Goal: Feedback & Contribution: Submit feedback/report problem

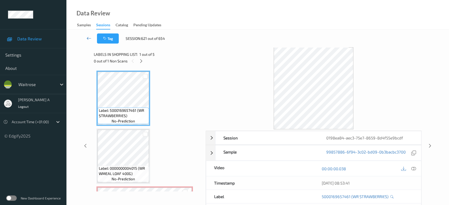
click at [90, 36] on icon at bounding box center [89, 38] width 5 height 5
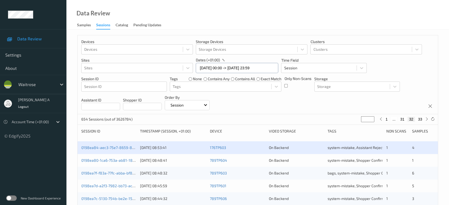
click at [215, 68] on input "27/08/2025 00:00 -> 27/08/2025 23:59" at bounding box center [237, 68] width 82 height 10
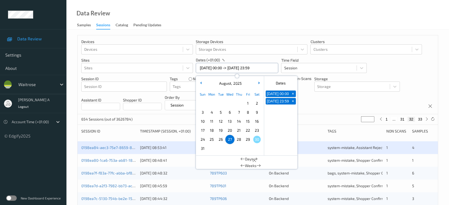
click at [215, 68] on input "27/08/2025 00:00 -> 27/08/2025 23:59" at bounding box center [237, 68] width 82 height 10
click at [241, 139] on span "28" at bounding box center [238, 139] width 7 height 7
type input "28/08/2025 00:00"
type input "*"
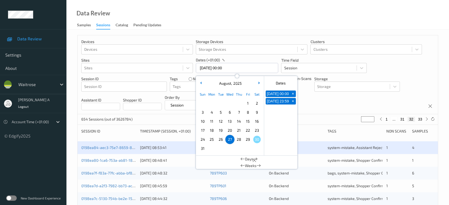
click at [241, 139] on span "28" at bounding box center [238, 139] width 7 height 7
type input "28/08/2025 00:00 -> 28/08/2025 23:59"
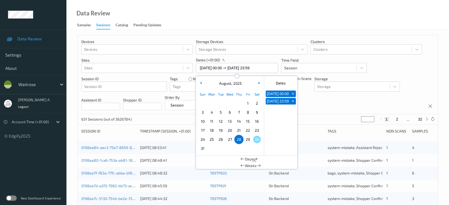
click at [313, 103] on div "Devices Devices Storage Devices Storage Devices Clusters Clusters Sites Sites d…" at bounding box center [258, 74] width 360 height 79
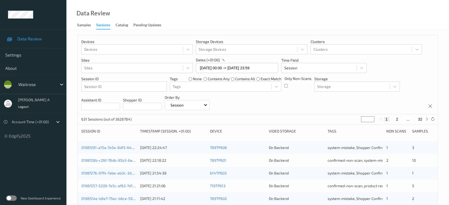
click at [368, 119] on input "*" at bounding box center [367, 119] width 13 height 6
type input "**"
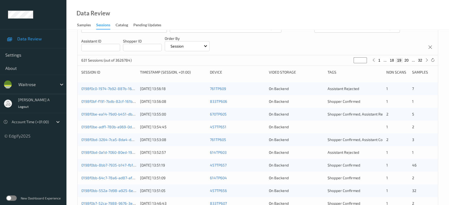
scroll to position [89, 0]
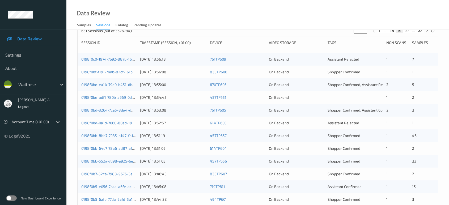
type input "**"
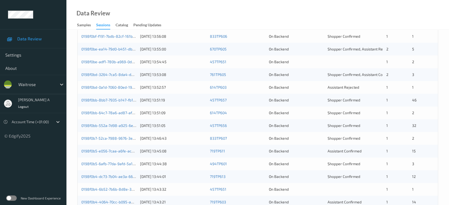
scroll to position [95, 0]
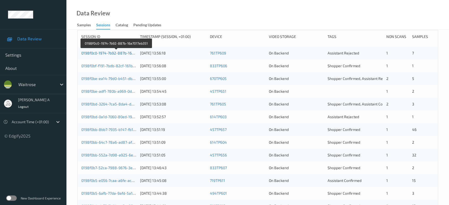
click at [117, 53] on link "0198f0c0-1974-7b92-887b-16a7017eb351" at bounding box center [116, 53] width 70 height 5
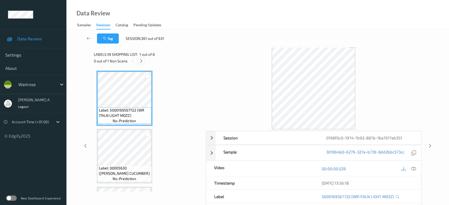
click at [140, 60] on icon at bounding box center [141, 61] width 5 height 5
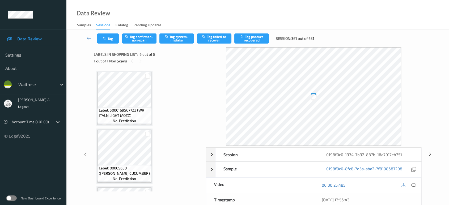
scroll to position [233, 0]
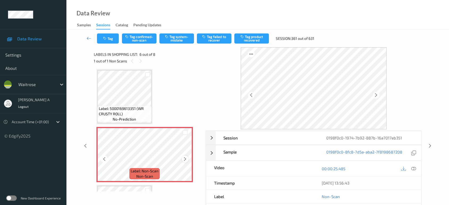
click at [183, 157] on icon at bounding box center [185, 159] width 5 height 5
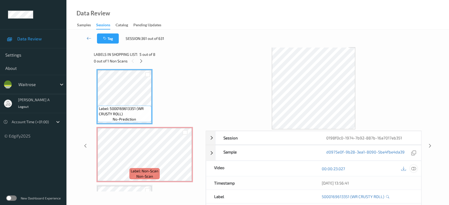
click at [414, 167] on icon at bounding box center [413, 168] width 5 height 5
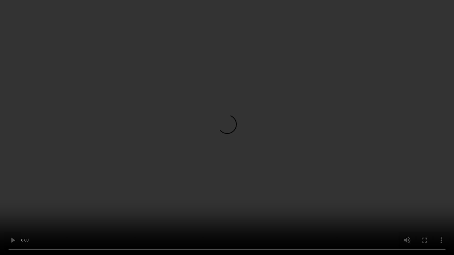
click at [221, 142] on video at bounding box center [227, 127] width 454 height 255
click at [183, 136] on video at bounding box center [227, 127] width 454 height 255
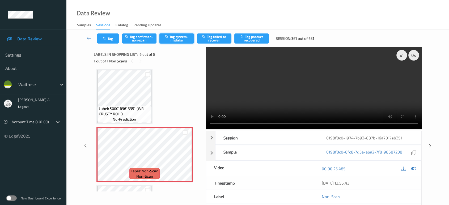
click at [187, 36] on button "Tag system-mistake" at bounding box center [176, 38] width 35 height 10
click at [111, 40] on button "Tag" at bounding box center [108, 38] width 22 height 10
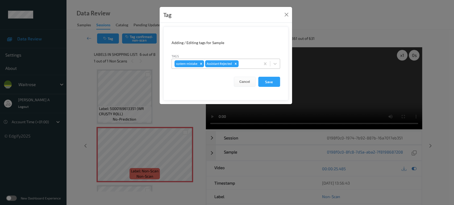
click at [246, 65] on div at bounding box center [248, 64] width 18 height 6
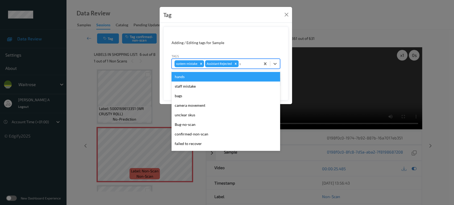
type input "un"
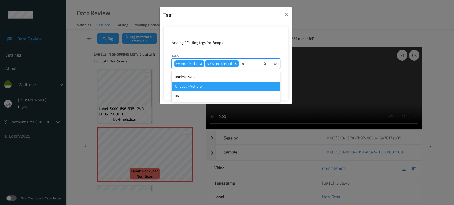
click at [225, 83] on div "Unusual-Activity" at bounding box center [225, 87] width 108 height 10
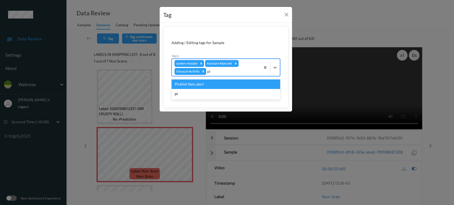
type input "pic"
click at [224, 84] on div "Picklist item alert" at bounding box center [225, 84] width 108 height 10
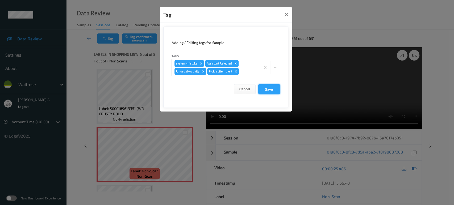
click at [270, 88] on button "Save" at bounding box center [269, 89] width 22 height 10
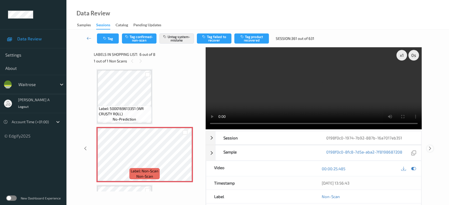
click at [430, 146] on icon at bounding box center [430, 148] width 5 height 5
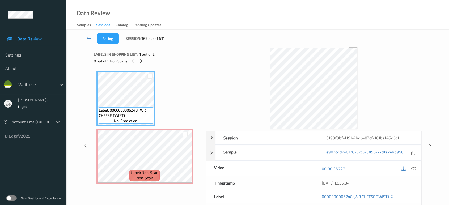
drag, startPoint x: 85, startPoint y: 145, endPoint x: 87, endPoint y: 136, distance: 9.5
click at [85, 145] on icon at bounding box center [85, 146] width 5 height 5
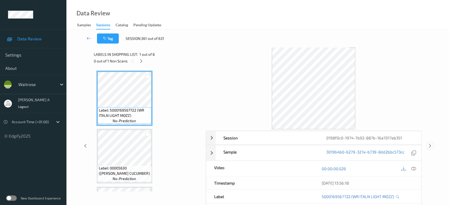
click at [432, 145] on icon at bounding box center [430, 146] width 5 height 5
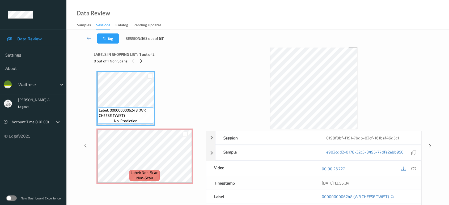
drag, startPoint x: 144, startPoint y: 60, endPoint x: 157, endPoint y: 80, distance: 24.4
click at [144, 60] on div at bounding box center [141, 61] width 7 height 7
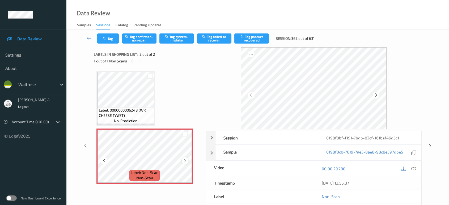
click at [185, 159] on icon at bounding box center [185, 160] width 5 height 5
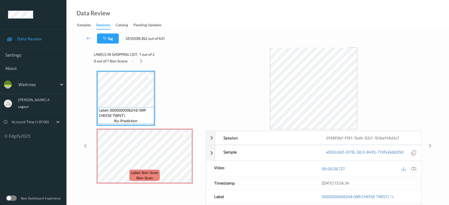
click at [414, 169] on icon at bounding box center [413, 168] width 5 height 5
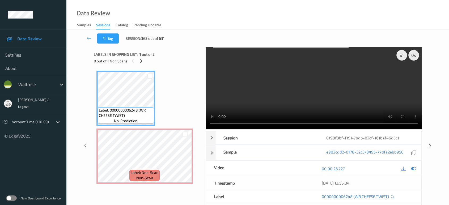
click at [339, 84] on video at bounding box center [314, 88] width 216 height 82
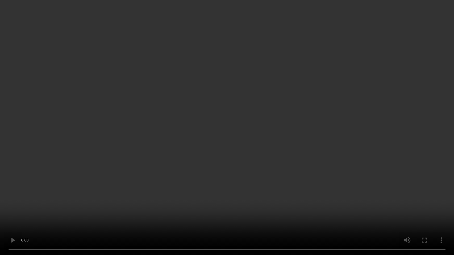
click at [331, 136] on video at bounding box center [227, 127] width 454 height 255
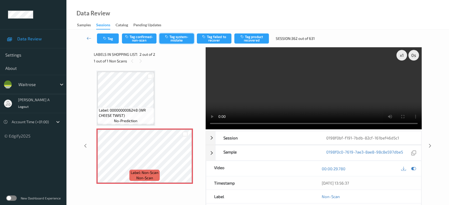
click at [176, 41] on button "Tag system-mistake" at bounding box center [176, 38] width 35 height 10
click at [104, 38] on icon "button" at bounding box center [105, 39] width 5 height 4
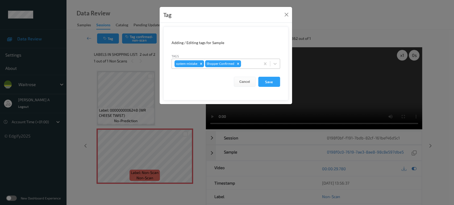
click at [249, 64] on div at bounding box center [250, 64] width 16 height 6
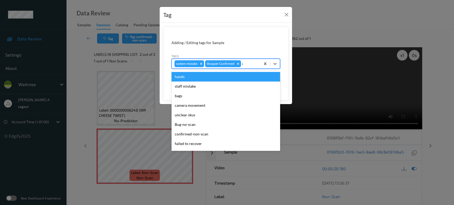
type input "un"
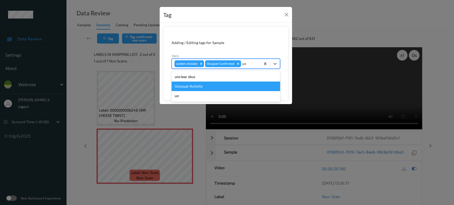
click at [216, 83] on div "Unusual-Activity" at bounding box center [225, 87] width 108 height 10
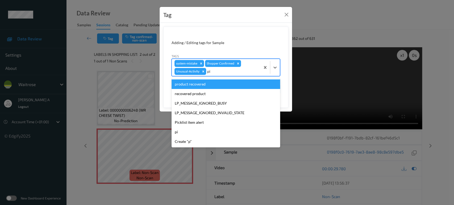
type input "pic"
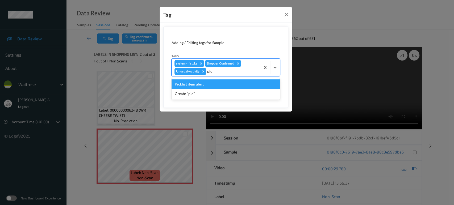
click at [216, 83] on div "Picklist item alert" at bounding box center [225, 84] width 108 height 10
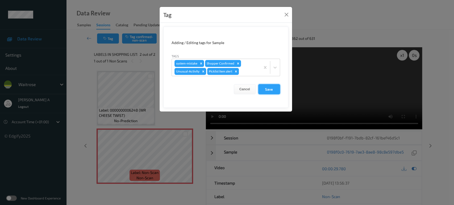
click at [268, 91] on button "Save" at bounding box center [269, 89] width 22 height 10
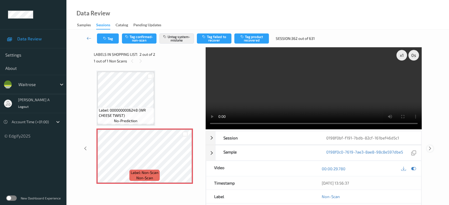
click at [431, 146] on icon at bounding box center [430, 148] width 5 height 5
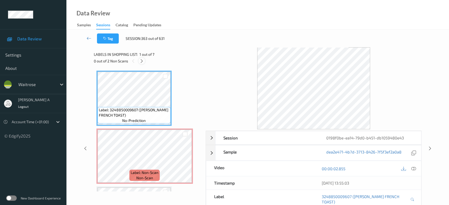
click at [143, 61] on icon at bounding box center [142, 61] width 5 height 5
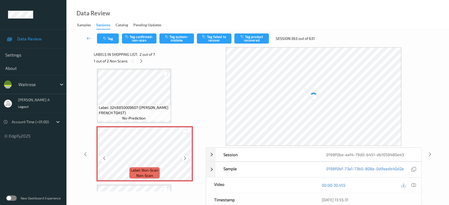
click at [185, 159] on icon at bounding box center [185, 158] width 5 height 5
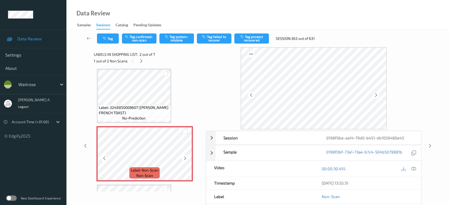
click at [185, 159] on icon at bounding box center [185, 158] width 5 height 5
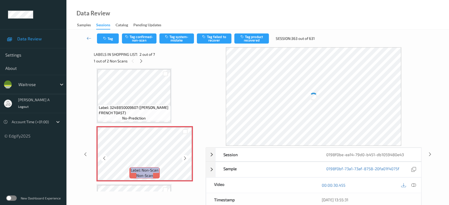
click at [185, 159] on icon at bounding box center [185, 158] width 5 height 5
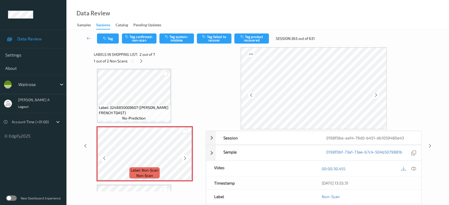
click at [185, 159] on icon at bounding box center [185, 158] width 5 height 5
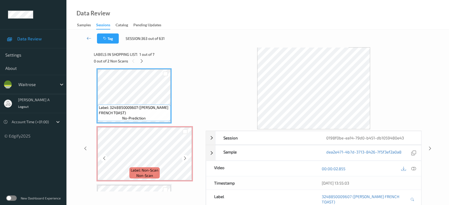
scroll to position [0, 0]
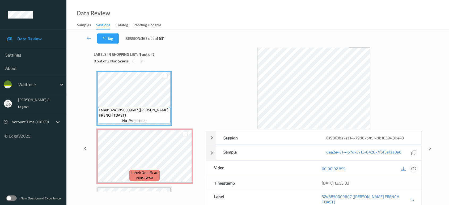
click at [411, 169] on icon at bounding box center [413, 168] width 5 height 5
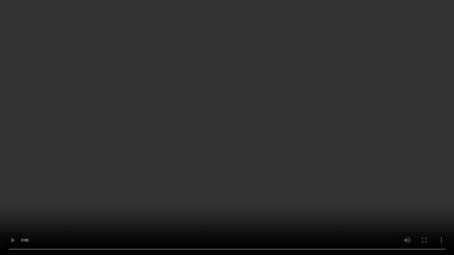
click at [350, 146] on video at bounding box center [227, 127] width 454 height 255
click at [278, 142] on video at bounding box center [227, 127] width 454 height 255
click at [240, 183] on video at bounding box center [227, 127] width 454 height 255
click at [233, 177] on video at bounding box center [227, 127] width 454 height 255
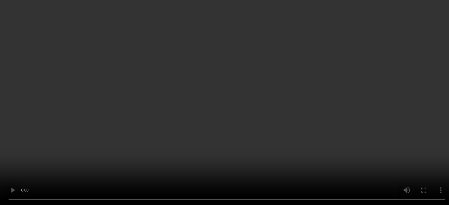
scroll to position [89, 0]
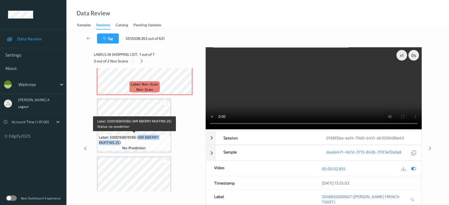
drag, startPoint x: 139, startPoint y: 137, endPoint x: 119, endPoint y: 145, distance: 20.9
click at [119, 145] on div "Label: 5000169619186 (WR BBERRY MUFFINS 2S) no-prediction" at bounding box center [134, 142] width 73 height 16
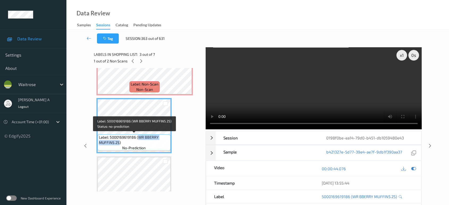
copy span "WR BBERRY MUFFINS 2S"
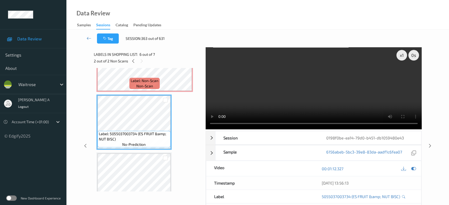
scroll to position [207, 0]
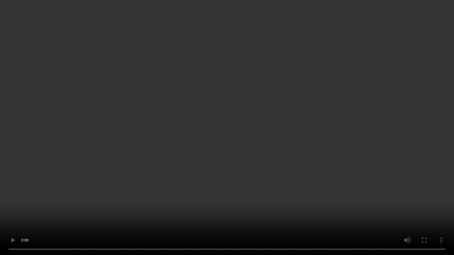
click at [234, 131] on video at bounding box center [227, 127] width 454 height 255
click at [190, 109] on video at bounding box center [227, 127] width 454 height 255
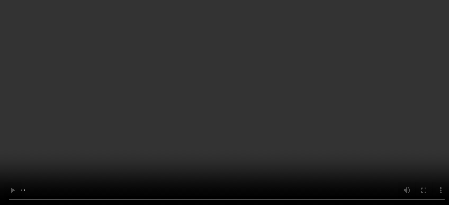
scroll to position [59, 0]
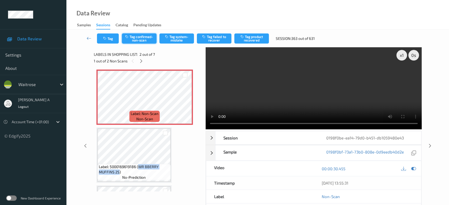
click at [128, 39] on button "Tag confirmed-non-scan" at bounding box center [139, 38] width 35 height 10
click at [248, 39] on button "Tag product recovered" at bounding box center [251, 38] width 35 height 10
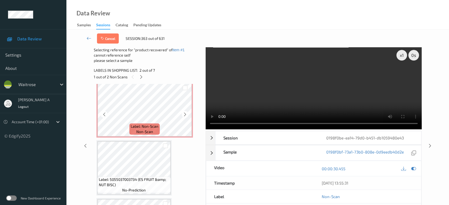
scroll to position [266, 0]
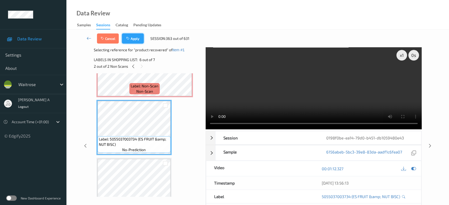
click at [142, 42] on button "Apply" at bounding box center [133, 38] width 22 height 10
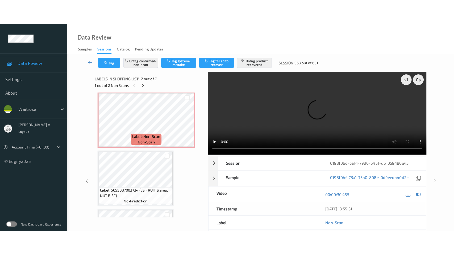
scroll to position [236, 0]
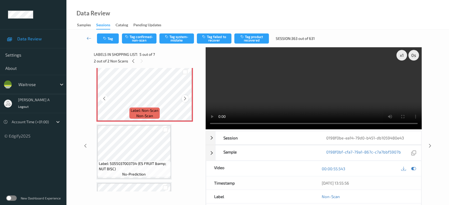
click at [184, 98] on icon at bounding box center [185, 98] width 5 height 5
click at [185, 98] on icon at bounding box center [185, 98] width 5 height 5
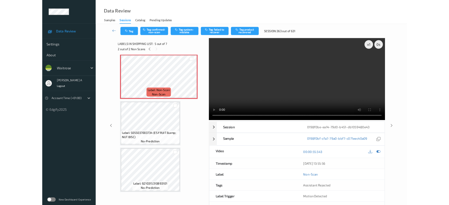
scroll to position [233, 0]
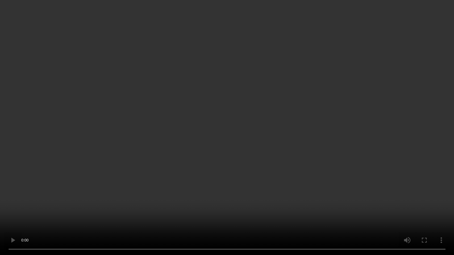
click at [289, 180] on video at bounding box center [227, 127] width 454 height 255
click at [241, 146] on video at bounding box center [227, 127] width 454 height 255
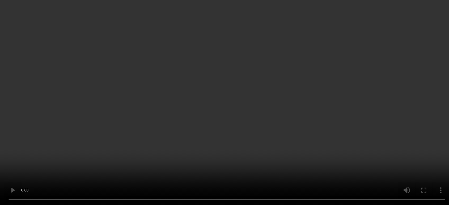
scroll to position [118, 0]
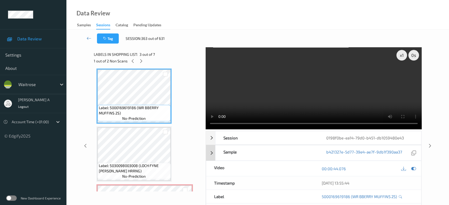
drag, startPoint x: 413, startPoint y: 169, endPoint x: 410, endPoint y: 167, distance: 3.9
click at [414, 169] on icon at bounding box center [413, 168] width 5 height 5
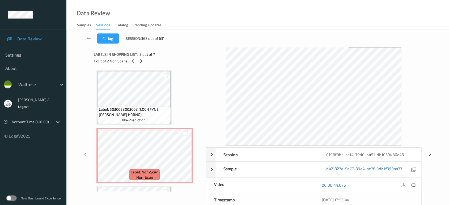
scroll to position [177, 0]
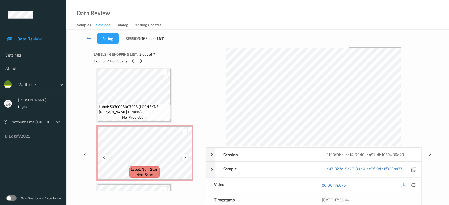
click at [183, 156] on icon at bounding box center [185, 157] width 5 height 5
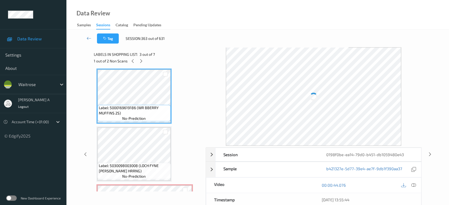
scroll to position [148, 0]
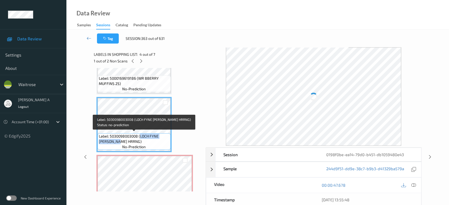
drag, startPoint x: 140, startPoint y: 136, endPoint x: 111, endPoint y: 143, distance: 30.4
click at [111, 143] on span "Label: 5030098003008 (LOCH FYNE DILL HRRNG)" at bounding box center [134, 139] width 70 height 11
copy span "LOCH FYNE DILL HRRNG"
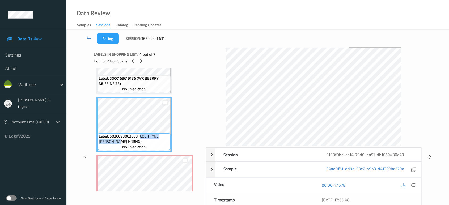
scroll to position [177, 0]
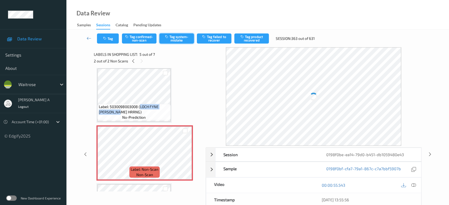
click at [184, 40] on button "Tag system-mistake" at bounding box center [176, 38] width 35 height 10
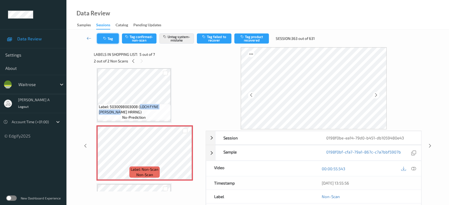
click at [112, 41] on button "Tag" at bounding box center [108, 38] width 22 height 10
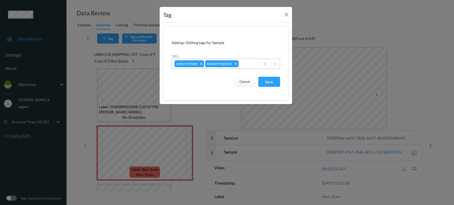
click at [250, 64] on div at bounding box center [248, 64] width 18 height 6
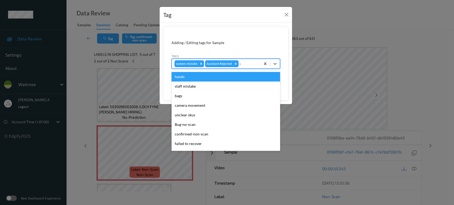
type input "un"
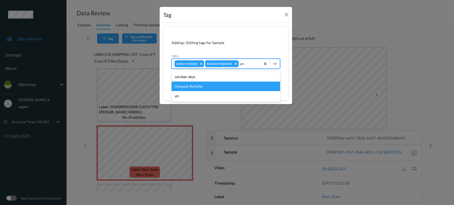
click at [218, 87] on div "Unusual-Activity" at bounding box center [225, 87] width 108 height 10
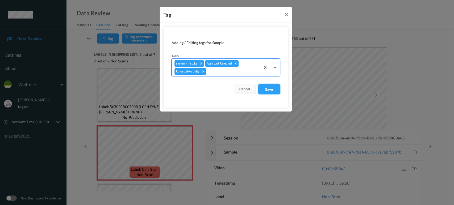
click at [270, 92] on button "Save" at bounding box center [269, 89] width 22 height 10
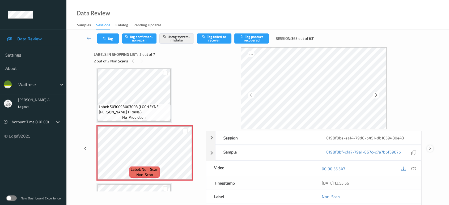
click at [431, 148] on icon at bounding box center [430, 148] width 5 height 5
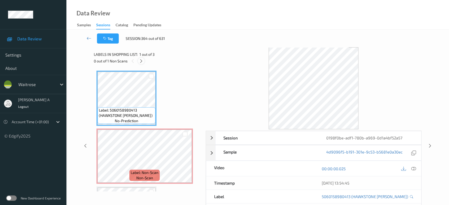
click at [140, 61] on icon at bounding box center [141, 61] width 5 height 5
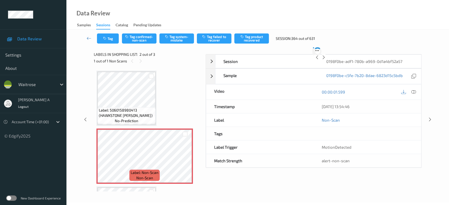
scroll to position [2, 0]
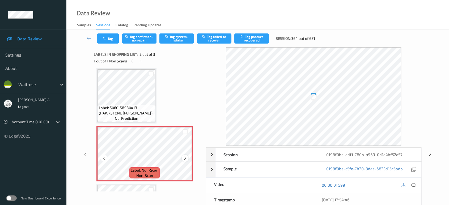
click at [182, 159] on div at bounding box center [185, 158] width 7 height 7
click at [183, 159] on icon at bounding box center [185, 158] width 5 height 5
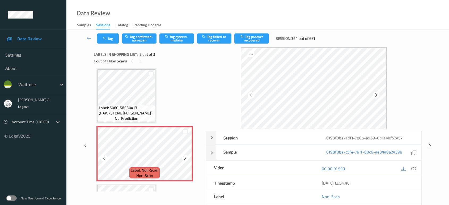
click at [183, 159] on icon at bounding box center [185, 158] width 5 height 5
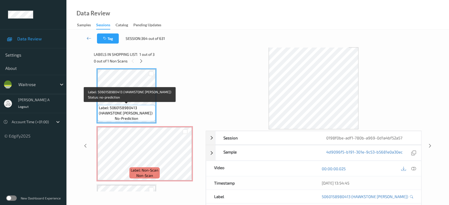
scroll to position [0, 0]
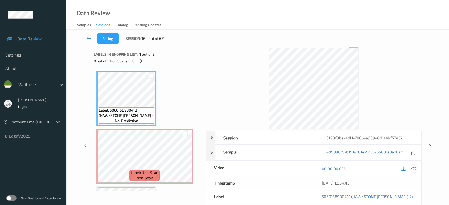
click at [413, 168] on icon at bounding box center [413, 168] width 5 height 5
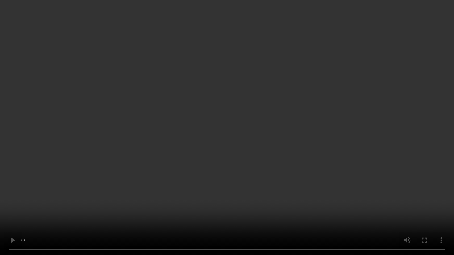
click at [233, 175] on video at bounding box center [227, 127] width 454 height 255
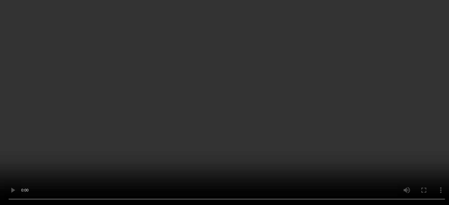
scroll to position [52, 0]
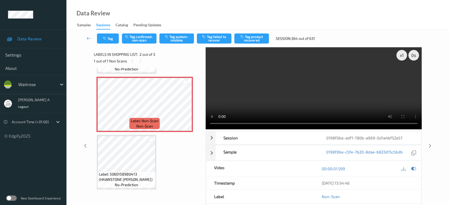
click at [173, 32] on div "Tag Tag confirmed-non-scan Tag system-mistake Tag failed to recover Tag product…" at bounding box center [257, 39] width 361 height 18
click at [172, 37] on button "Tag system-mistake" at bounding box center [176, 38] width 35 height 10
click at [114, 37] on button "Tag" at bounding box center [108, 38] width 22 height 10
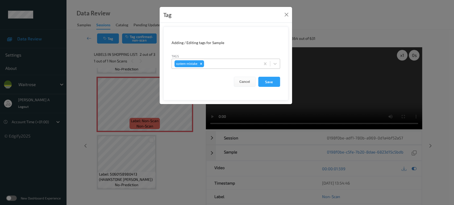
click at [230, 61] on div at bounding box center [231, 64] width 53 height 6
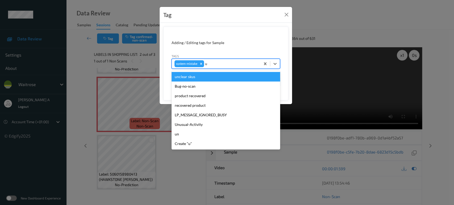
type input "un"
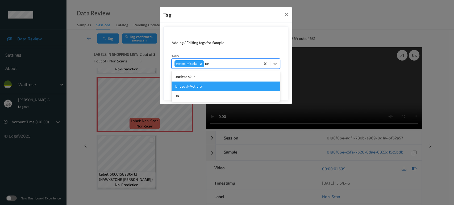
click at [209, 86] on div "Unusual-Activity" at bounding box center [225, 87] width 108 height 10
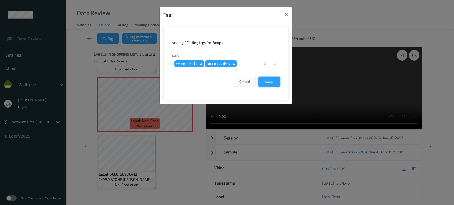
click at [265, 84] on button "Save" at bounding box center [269, 82] width 22 height 10
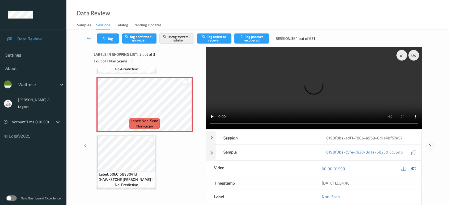
click at [429, 144] on icon at bounding box center [430, 146] width 5 height 5
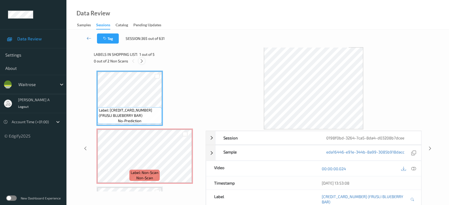
click at [142, 59] on icon at bounding box center [142, 61] width 5 height 5
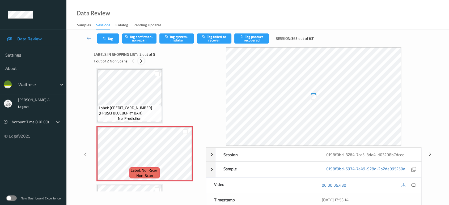
click at [142, 59] on icon at bounding box center [141, 61] width 5 height 5
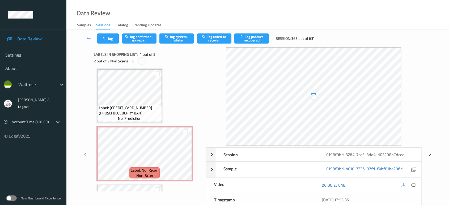
scroll to position [118, 0]
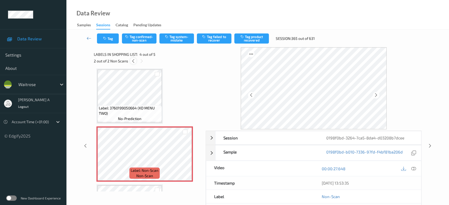
click at [131, 61] on icon at bounding box center [133, 61] width 5 height 5
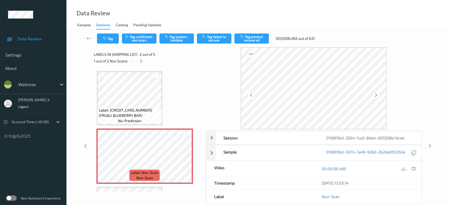
scroll to position [30, 0]
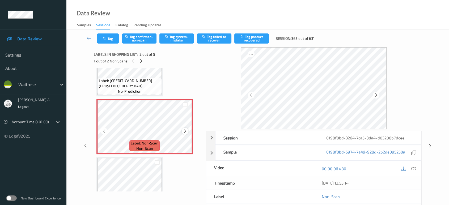
click at [183, 131] on icon at bounding box center [185, 131] width 5 height 5
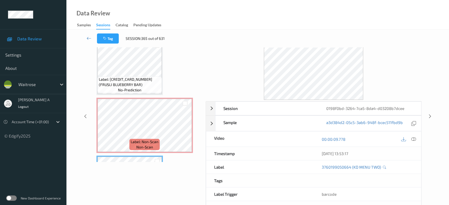
scroll to position [0, 0]
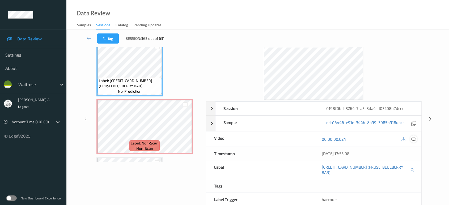
click at [417, 139] on div at bounding box center [413, 139] width 7 height 7
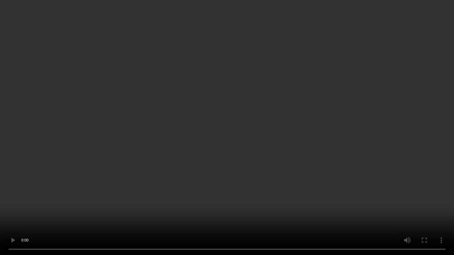
click at [229, 150] on video at bounding box center [227, 127] width 454 height 255
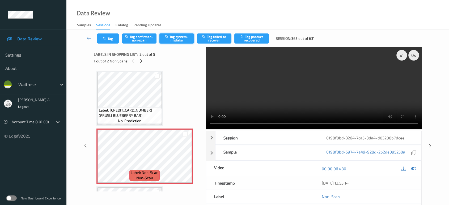
click at [181, 38] on button "Tag system-mistake" at bounding box center [176, 38] width 35 height 10
click at [117, 40] on button "Tag" at bounding box center [108, 38] width 22 height 10
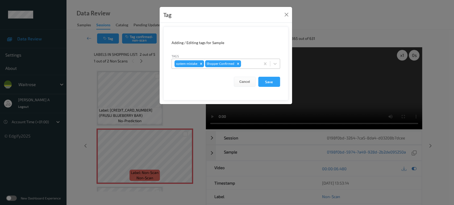
click at [249, 65] on div at bounding box center [250, 64] width 16 height 6
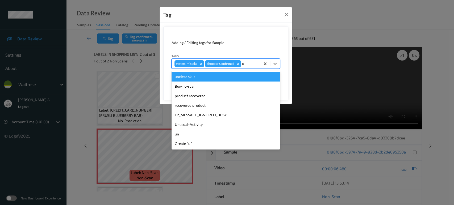
type input "un"
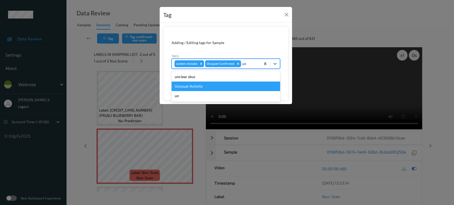
click at [219, 86] on div "Unusual-Activity" at bounding box center [225, 87] width 108 height 10
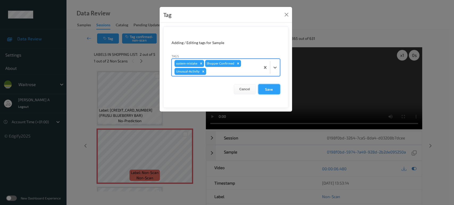
click at [268, 86] on button "Save" at bounding box center [269, 89] width 22 height 10
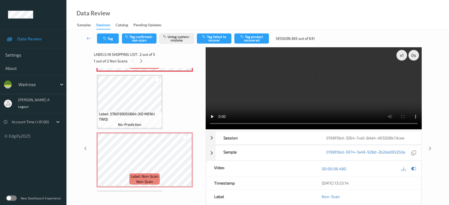
scroll to position [118, 0]
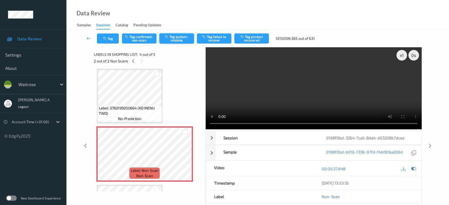
click at [171, 36] on button "Tag system-mistake" at bounding box center [176, 38] width 35 height 10
click at [107, 37] on icon "button" at bounding box center [105, 39] width 5 height 4
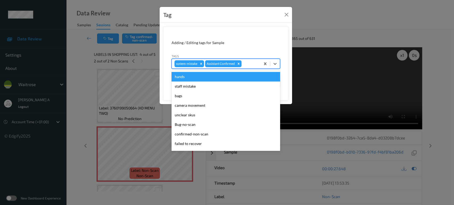
click at [252, 60] on div "system-mistake Assistant Confirmed" at bounding box center [216, 63] width 89 height 9
type input "un"
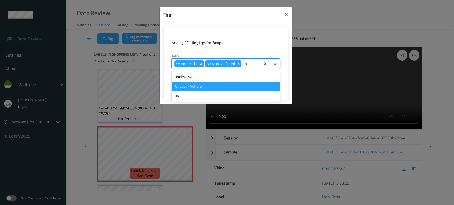
click at [213, 83] on div "Unusual-Activity" at bounding box center [225, 87] width 108 height 10
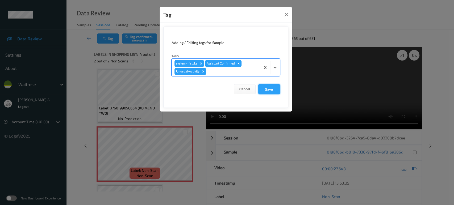
click at [262, 88] on button "Save" at bounding box center [269, 89] width 22 height 10
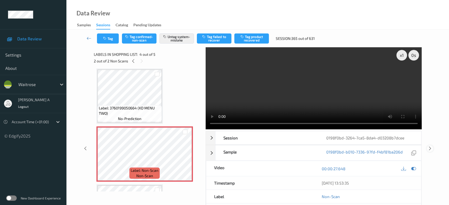
click at [430, 146] on icon at bounding box center [430, 148] width 5 height 5
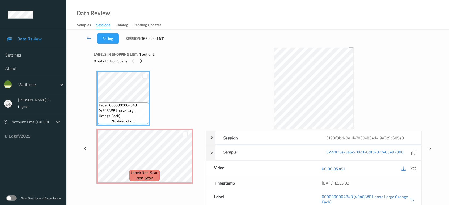
click at [145, 59] on div "0 out of 1 Non Scans" at bounding box center [148, 61] width 108 height 7
drag, startPoint x: 144, startPoint y: 61, endPoint x: 144, endPoint y: 65, distance: 4.5
click at [143, 61] on div at bounding box center [141, 61] width 7 height 7
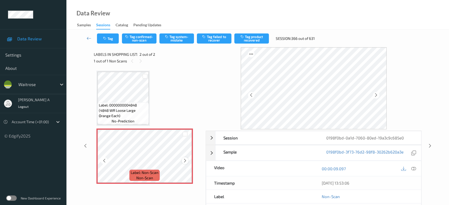
click at [185, 160] on icon at bounding box center [185, 160] width 5 height 5
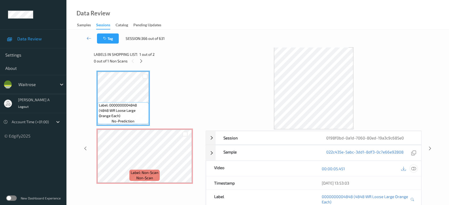
click at [415, 168] on icon at bounding box center [413, 168] width 5 height 5
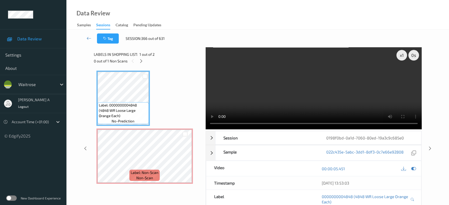
click at [227, 90] on video at bounding box center [314, 88] width 216 height 82
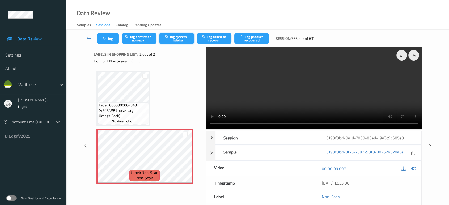
click at [171, 43] on button "Tag system-mistake" at bounding box center [176, 38] width 35 height 10
click at [107, 38] on icon "button" at bounding box center [105, 39] width 5 height 4
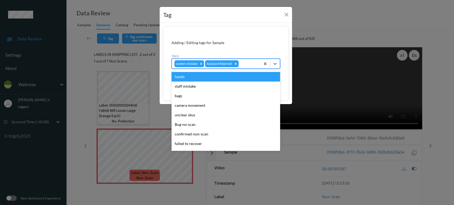
click at [247, 64] on div at bounding box center [248, 64] width 18 height 6
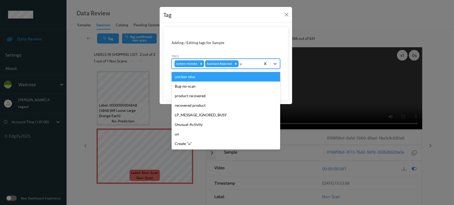
type input "un"
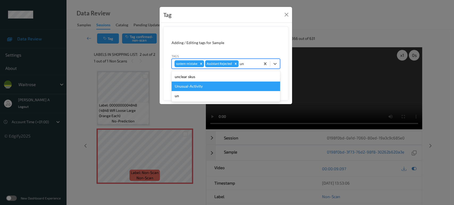
click at [221, 86] on div "Unusual-Activity" at bounding box center [225, 87] width 108 height 10
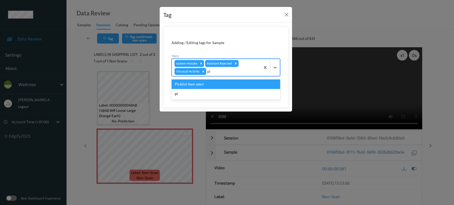
type input "pic"
click at [220, 86] on div "Picklist item alert" at bounding box center [225, 84] width 108 height 10
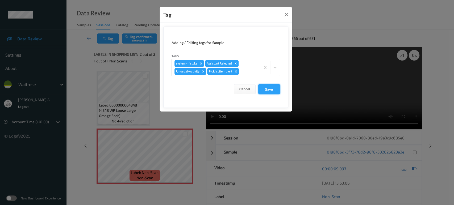
click at [264, 93] on button "Save" at bounding box center [269, 89] width 22 height 10
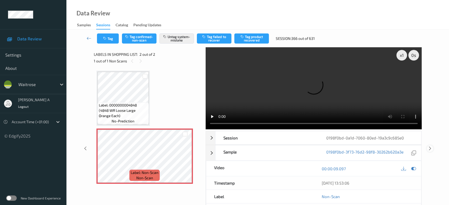
click at [431, 146] on icon at bounding box center [430, 148] width 5 height 5
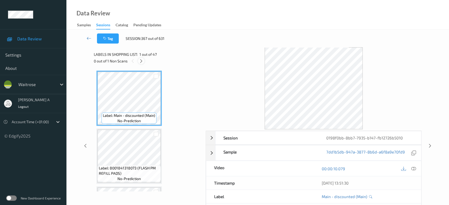
click at [144, 62] on div at bounding box center [141, 61] width 7 height 7
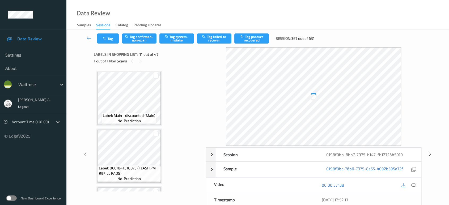
scroll to position [522, 0]
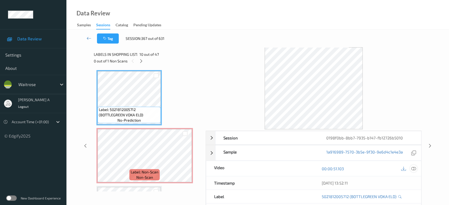
click at [414, 170] on icon at bounding box center [413, 168] width 5 height 5
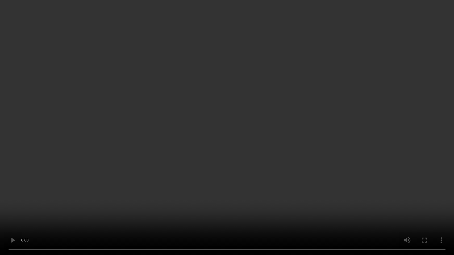
click at [248, 95] on video at bounding box center [227, 127] width 454 height 255
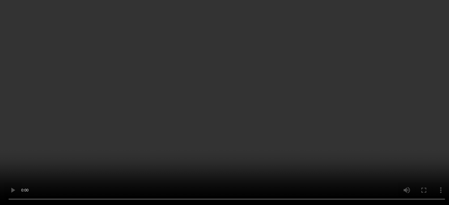
scroll to position [532, 0]
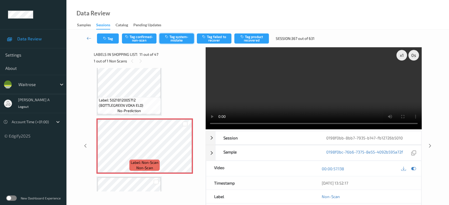
click at [167, 38] on icon "button" at bounding box center [167, 37] width 5 height 4
click at [110, 39] on button "Tag" at bounding box center [108, 38] width 22 height 10
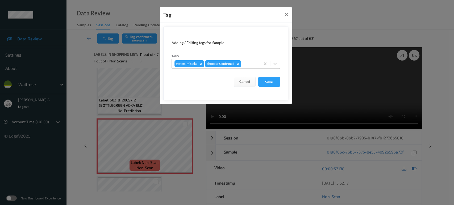
click at [252, 62] on div at bounding box center [250, 64] width 16 height 6
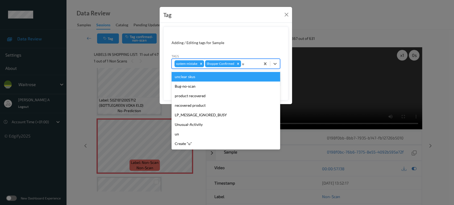
type input "un"
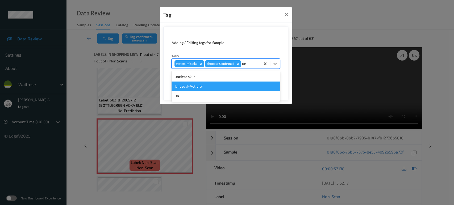
click at [218, 86] on div "Unusual-Activity" at bounding box center [225, 87] width 108 height 10
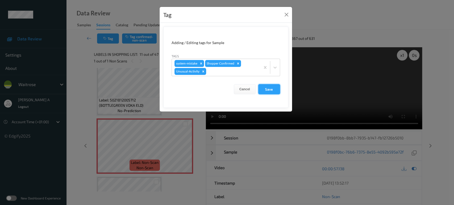
click at [273, 92] on button "Save" at bounding box center [269, 89] width 22 height 10
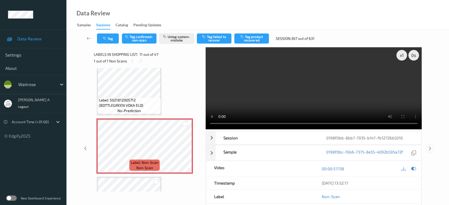
click at [428, 146] on icon at bounding box center [430, 148] width 5 height 5
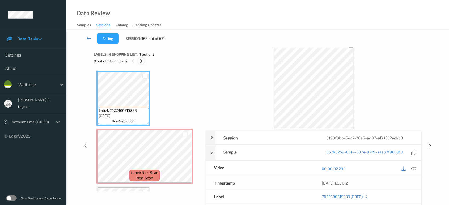
click at [140, 62] on icon at bounding box center [141, 61] width 5 height 5
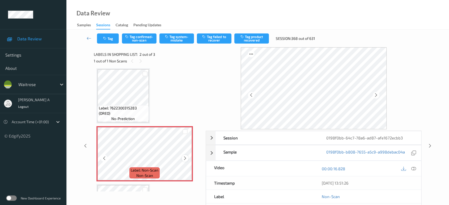
click at [183, 157] on icon at bounding box center [185, 158] width 5 height 5
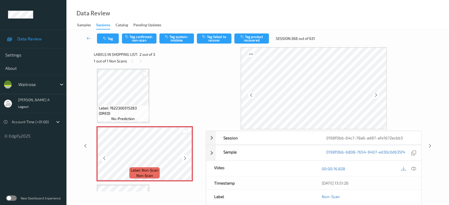
click at [183, 157] on icon at bounding box center [185, 158] width 5 height 5
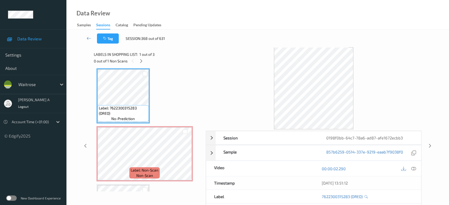
scroll to position [0, 0]
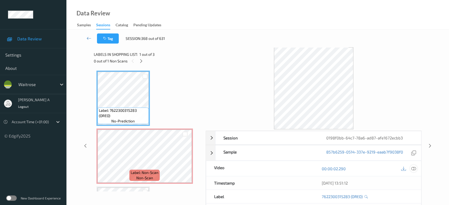
click at [417, 169] on div at bounding box center [413, 168] width 7 height 7
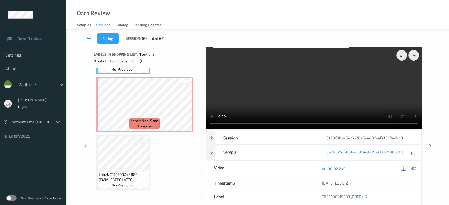
scroll to position [2, 0]
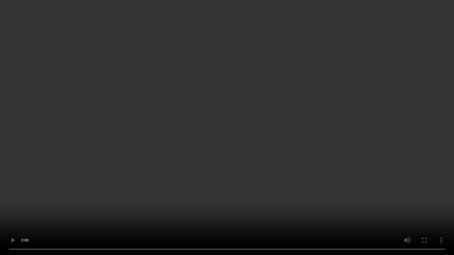
click at [230, 127] on video at bounding box center [227, 127] width 454 height 255
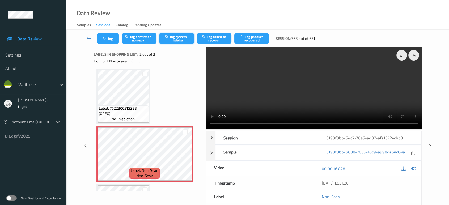
click at [181, 37] on button "Tag system-mistake" at bounding box center [176, 38] width 35 height 10
click at [111, 39] on button "Tag" at bounding box center [108, 38] width 22 height 10
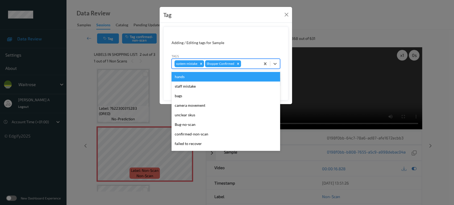
click at [248, 61] on div at bounding box center [250, 64] width 16 height 6
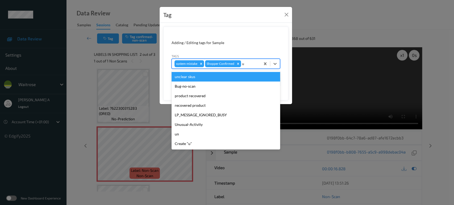
type input "un"
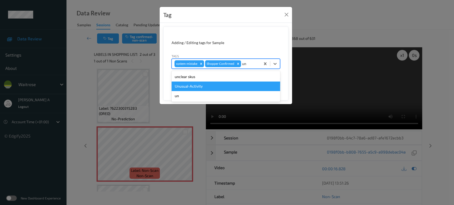
click at [223, 89] on div "Unusual-Activity" at bounding box center [225, 87] width 108 height 10
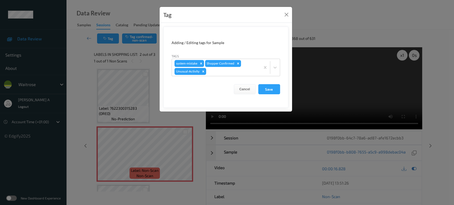
click at [256, 91] on div "Cancel Save" at bounding box center [225, 89] width 108 height 10
click at [264, 89] on button "Save" at bounding box center [269, 89] width 22 height 10
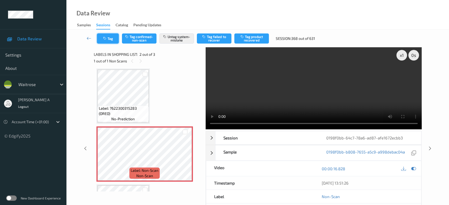
click at [104, 41] on button "Tag" at bounding box center [108, 38] width 22 height 10
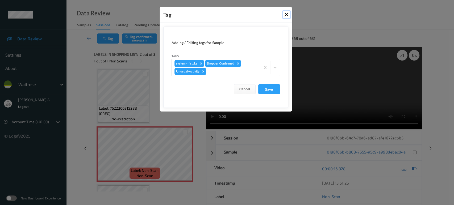
click at [288, 15] on button "Close" at bounding box center [286, 14] width 7 height 7
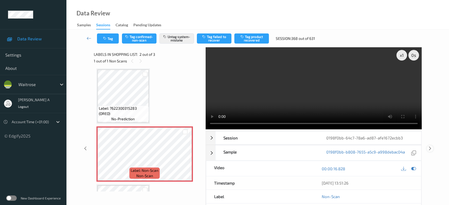
click at [432, 146] on icon at bounding box center [430, 148] width 5 height 5
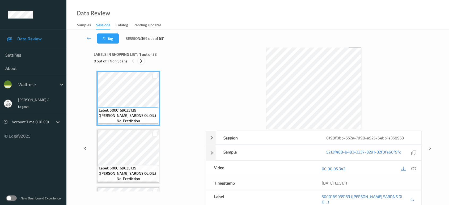
click at [138, 61] on div at bounding box center [141, 61] width 7 height 7
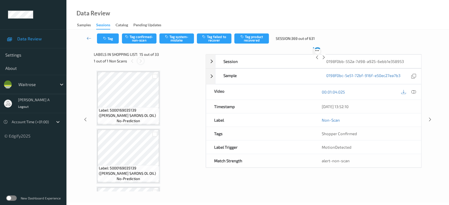
scroll to position [753, 0]
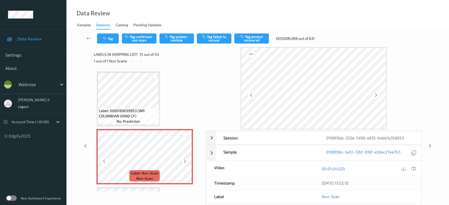
click at [186, 160] on icon at bounding box center [185, 161] width 5 height 5
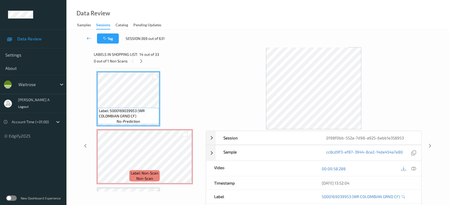
drag, startPoint x: 413, startPoint y: 170, endPoint x: 409, endPoint y: 158, distance: 12.7
click at [413, 170] on icon at bounding box center [413, 168] width 5 height 5
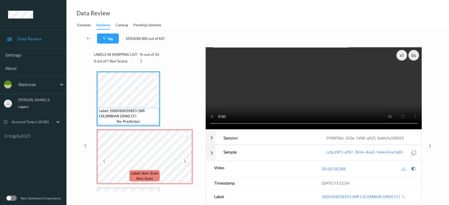
click at [185, 159] on icon at bounding box center [185, 161] width 5 height 5
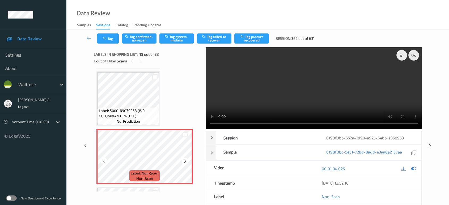
click at [185, 159] on icon at bounding box center [185, 161] width 5 height 5
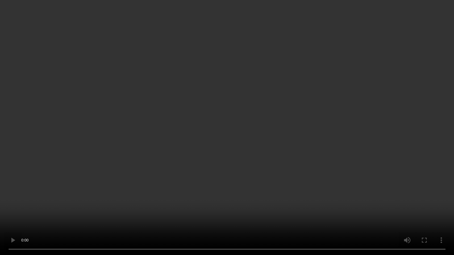
click at [242, 169] on video at bounding box center [227, 127] width 454 height 255
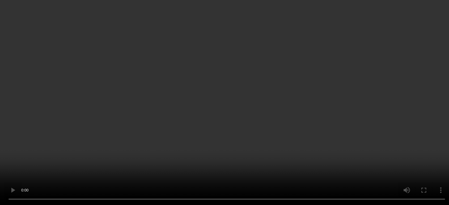
scroll to position [782, 0]
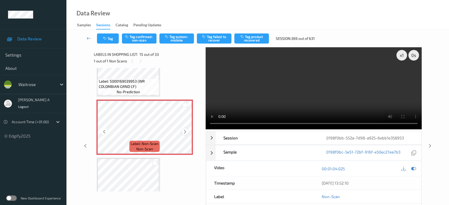
click at [187, 129] on icon at bounding box center [185, 131] width 5 height 5
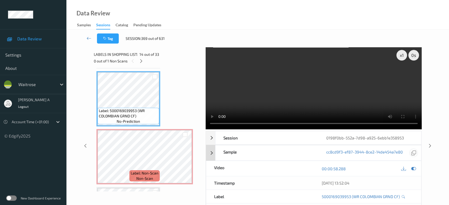
click at [416, 168] on div at bounding box center [413, 168] width 7 height 7
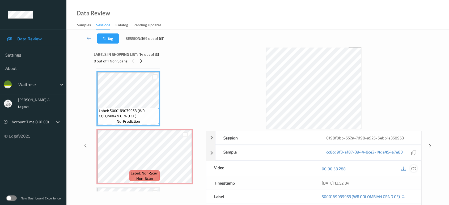
click at [415, 169] on icon at bounding box center [413, 168] width 5 height 5
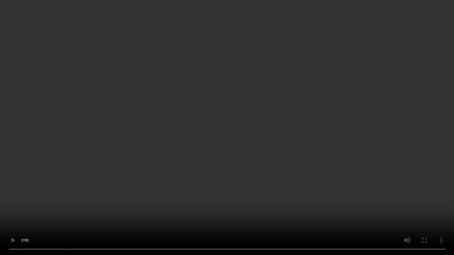
click at [234, 127] on video at bounding box center [227, 127] width 454 height 255
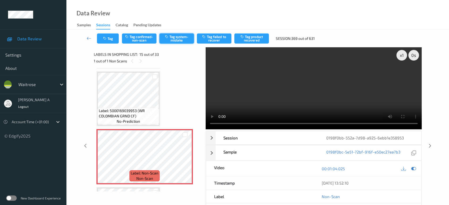
click at [178, 40] on button "Tag system-mistake" at bounding box center [176, 38] width 35 height 10
click at [103, 39] on icon "button" at bounding box center [105, 39] width 5 height 4
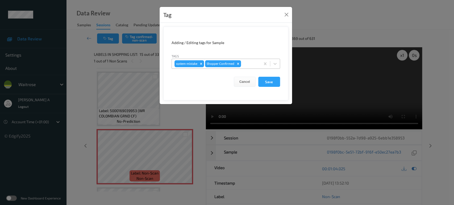
click at [247, 63] on div at bounding box center [250, 64] width 16 height 6
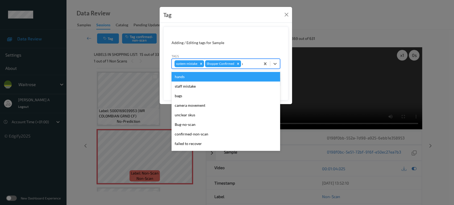
type input "un"
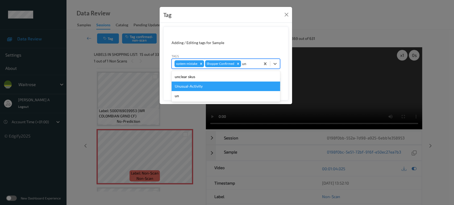
click at [212, 84] on div "Unusual-Activity" at bounding box center [225, 87] width 108 height 10
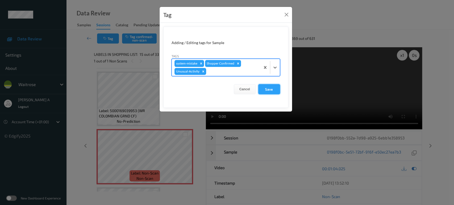
click at [259, 90] on button "Save" at bounding box center [269, 89] width 22 height 10
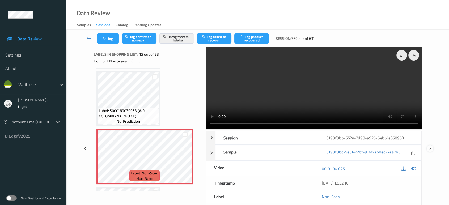
click at [431, 146] on icon at bounding box center [430, 148] width 5 height 5
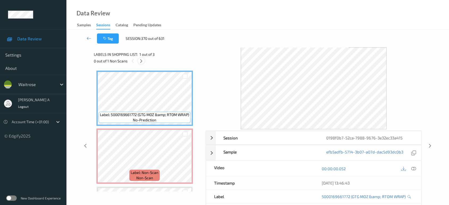
click at [143, 62] on icon at bounding box center [141, 61] width 5 height 5
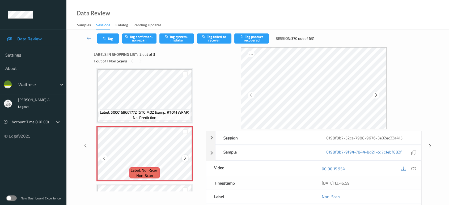
click at [185, 157] on icon at bounding box center [185, 158] width 5 height 5
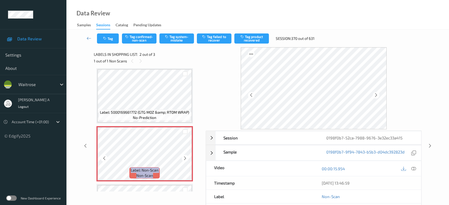
click at [185, 157] on icon at bounding box center [185, 158] width 5 height 5
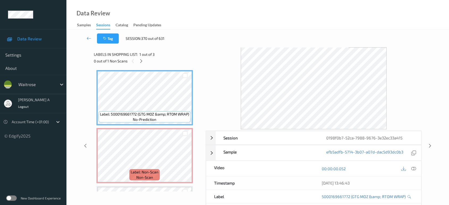
scroll to position [0, 0]
click at [414, 169] on icon at bounding box center [413, 168] width 5 height 5
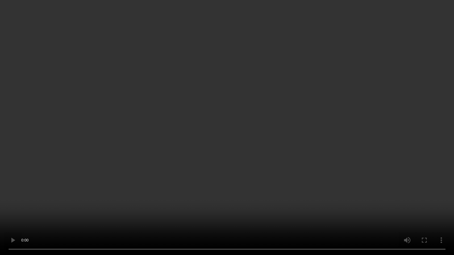
click at [218, 148] on video at bounding box center [227, 127] width 454 height 255
click at [248, 161] on video at bounding box center [227, 127] width 454 height 255
click at [249, 161] on video at bounding box center [227, 127] width 454 height 255
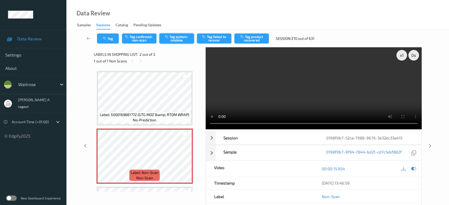
click at [179, 43] on button "Tag system-mistake" at bounding box center [176, 38] width 35 height 10
click at [115, 40] on button "Tag" at bounding box center [108, 38] width 22 height 10
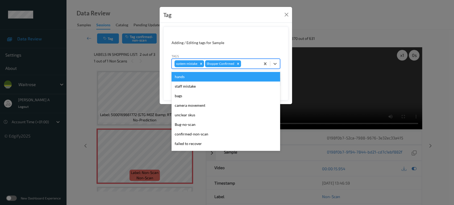
click at [248, 63] on div at bounding box center [250, 64] width 16 height 6
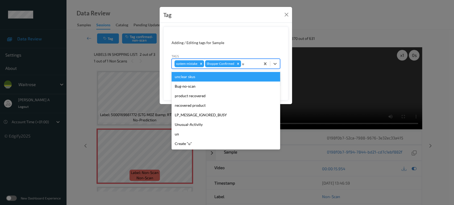
type input "un"
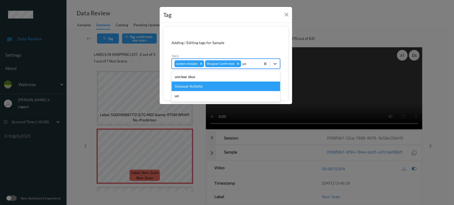
click at [208, 88] on div "Unusual-Activity" at bounding box center [225, 87] width 108 height 10
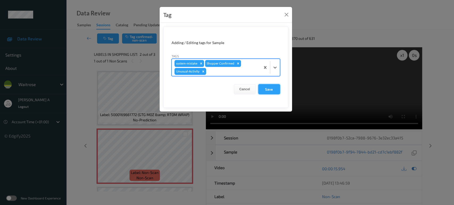
click at [267, 91] on button "Save" at bounding box center [269, 89] width 22 height 10
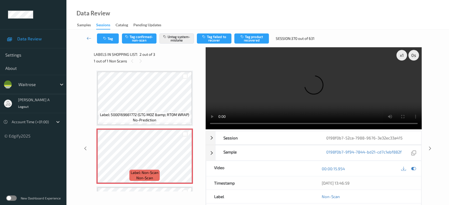
drag, startPoint x: 432, startPoint y: 150, endPoint x: 432, endPoint y: 143, distance: 6.9
click at [432, 150] on icon at bounding box center [430, 148] width 5 height 5
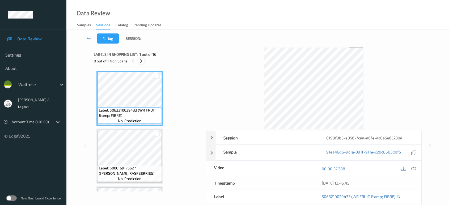
click at [142, 62] on icon at bounding box center [141, 61] width 5 height 5
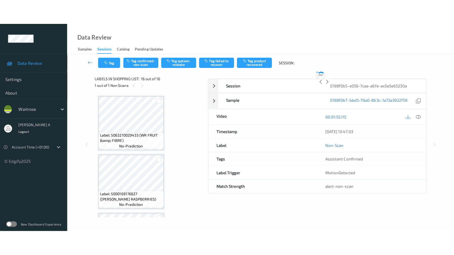
scroll to position [802, 0]
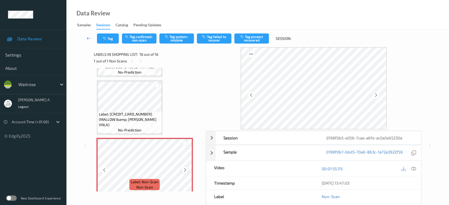
click at [185, 169] on div at bounding box center [185, 170] width 7 height 7
click at [185, 168] on icon at bounding box center [185, 170] width 5 height 5
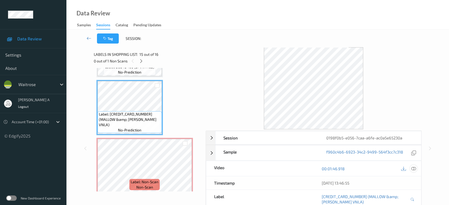
click at [414, 166] on icon at bounding box center [413, 168] width 5 height 5
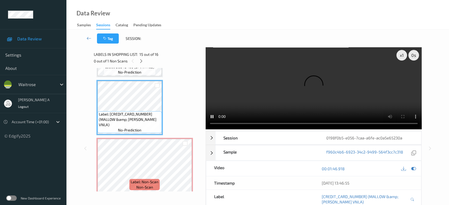
scroll to position [752, 0]
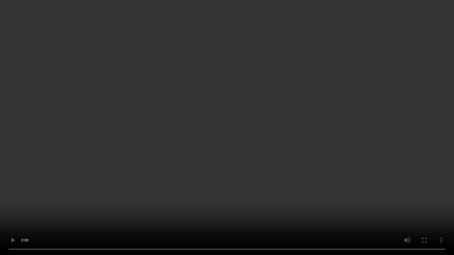
click at [241, 138] on video at bounding box center [227, 127] width 454 height 255
click at [268, 134] on video at bounding box center [227, 127] width 454 height 255
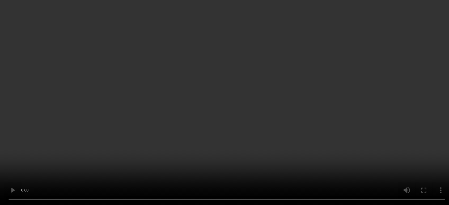
scroll to position [802, 0]
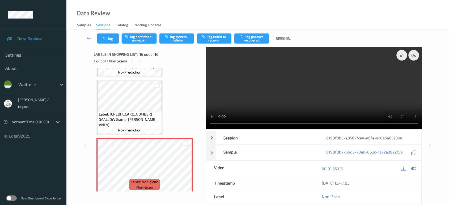
click at [136, 38] on button "Tag confirmed-non-scan" at bounding box center [139, 38] width 35 height 10
click at [214, 37] on button "Tag failed to recover" at bounding box center [214, 38] width 35 height 10
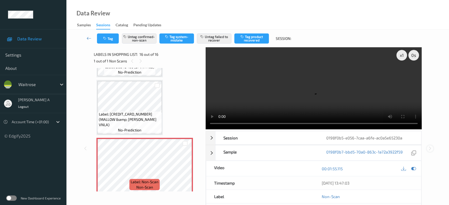
click at [430, 146] on icon at bounding box center [430, 148] width 5 height 5
click at [90, 39] on icon at bounding box center [89, 38] width 5 height 5
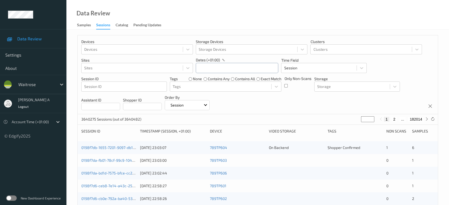
click at [247, 70] on input "text" at bounding box center [237, 68] width 82 height 10
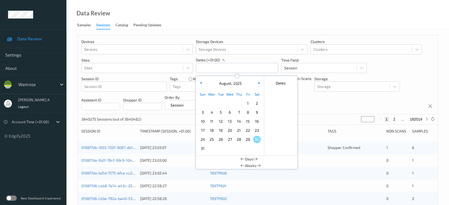
click at [238, 141] on span "28" at bounding box center [238, 139] width 7 height 7
click at [241, 141] on span "28" at bounding box center [238, 139] width 7 height 7
type input "28/08/2025 00:00 -> 28/08/2025 23:59"
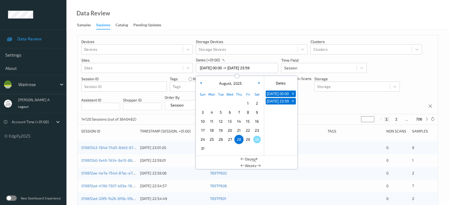
click at [308, 106] on div "Devices Devices Storage Devices Storage Devices Clusters Clusters Sites Sites d…" at bounding box center [258, 74] width 360 height 79
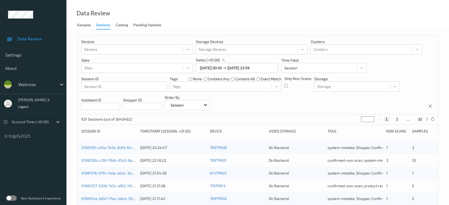
click at [369, 120] on input "*" at bounding box center [367, 119] width 13 height 6
click at [365, 119] on input "*" at bounding box center [367, 119] width 13 height 6
type input "**"
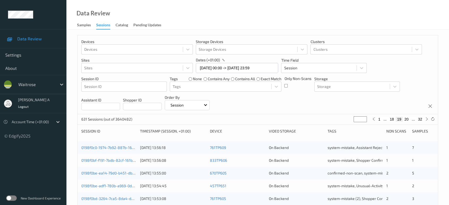
type input "**"
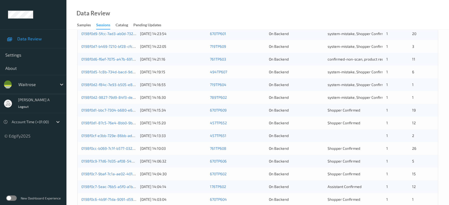
scroll to position [89, 0]
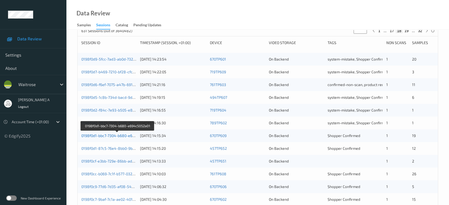
type input "**"
click at [123, 135] on link "0198f0d1-bbc7-7304-b680-e694c5052a01" at bounding box center [117, 135] width 72 height 5
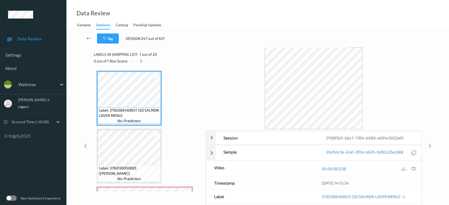
click at [88, 38] on icon at bounding box center [89, 38] width 5 height 5
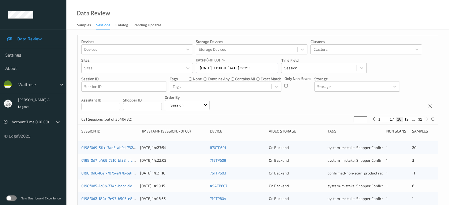
click at [406, 119] on button "19" at bounding box center [406, 119] width 7 height 5
type input "**"
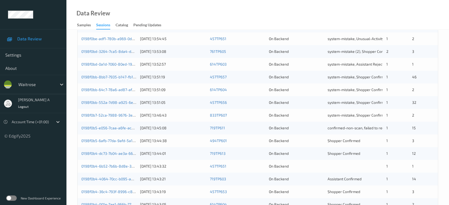
scroll to position [148, 0]
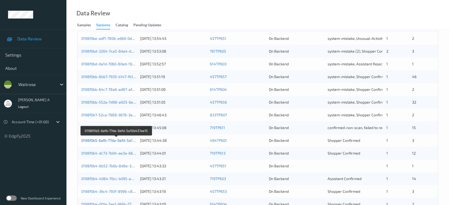
click at [115, 141] on link "0198f0b5-6afb-77da-9afd-5a10b437ae15" at bounding box center [116, 140] width 70 height 5
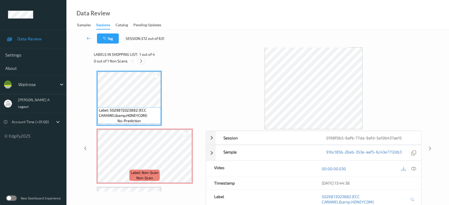
click at [144, 62] on div "0 out of 1 Non Scans" at bounding box center [148, 61] width 108 height 7
click at [144, 62] on div at bounding box center [141, 61] width 7 height 7
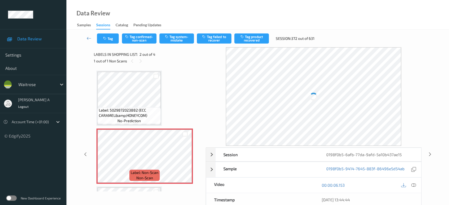
scroll to position [2, 0]
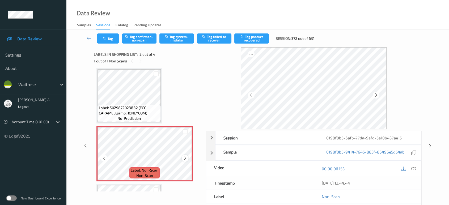
click at [186, 157] on icon at bounding box center [185, 158] width 5 height 5
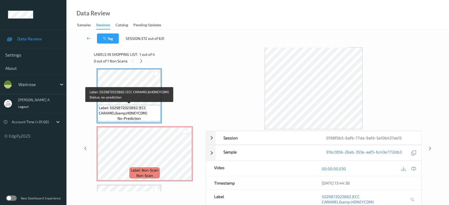
scroll to position [0, 0]
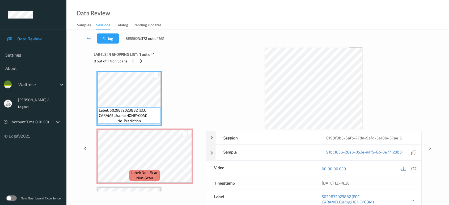
click at [412, 169] on icon at bounding box center [413, 168] width 5 height 5
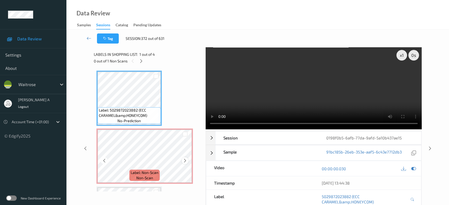
click at [185, 163] on div at bounding box center [185, 160] width 7 height 7
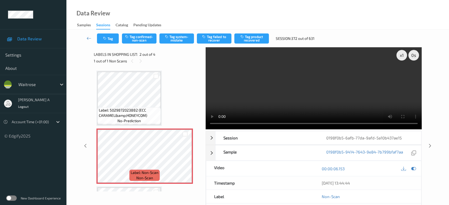
click at [309, 95] on video at bounding box center [314, 88] width 216 height 82
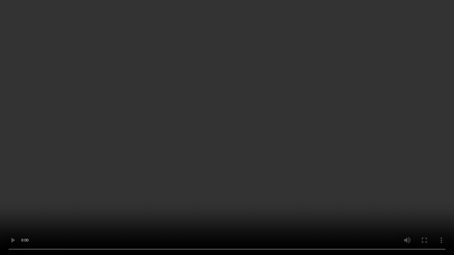
click at [290, 141] on video at bounding box center [227, 127] width 454 height 255
click at [255, 150] on video at bounding box center [227, 127] width 454 height 255
click at [204, 131] on video at bounding box center [227, 127] width 454 height 255
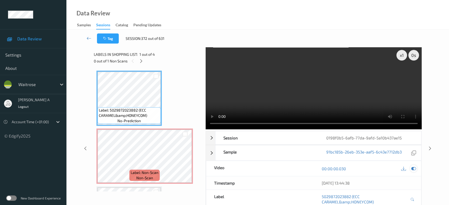
click at [411, 169] on icon at bounding box center [413, 168] width 5 height 5
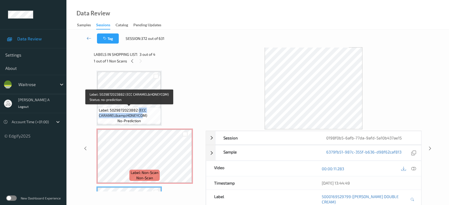
drag, startPoint x: 138, startPoint y: 110, endPoint x: 144, endPoint y: 114, distance: 6.8
click at [144, 114] on span "Label: 5029872023882 (ECC CARAMEL&amp;HONEYCOM)" at bounding box center [129, 113] width 61 height 11
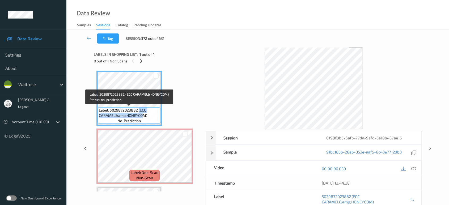
click at [139, 111] on span "Label: 5029872023882 (ECC CARAMEL&amp;HONEYCOM)" at bounding box center [129, 113] width 61 height 11
drag, startPoint x: 139, startPoint y: 111, endPoint x: 144, endPoint y: 117, distance: 7.9
click at [144, 117] on span "Label: 5029872023882 (ECC CARAMEL&amp;HONEYCOM)" at bounding box center [129, 113] width 61 height 11
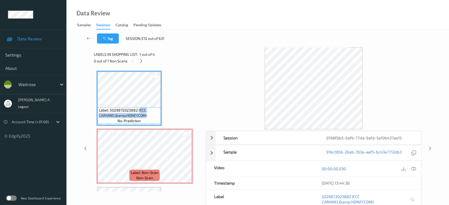
copy span "ECC CARAMEL&amp;HONEYCOM"
click at [172, 98] on div "Label: 5029872023882 (ECC CARAMEL&amp;HONEYCOM) no-prediction Label: Non-Scan n…" at bounding box center [147, 185] width 103 height 229
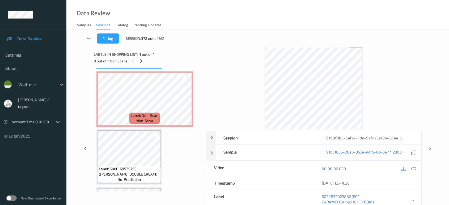
scroll to position [59, 0]
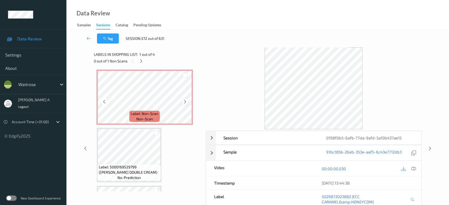
click at [185, 102] on icon at bounding box center [185, 101] width 5 height 5
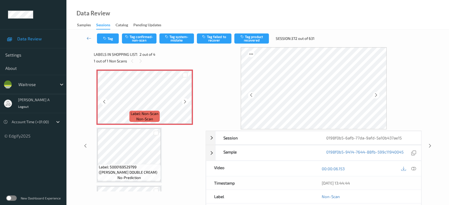
click at [185, 102] on icon at bounding box center [185, 101] width 5 height 5
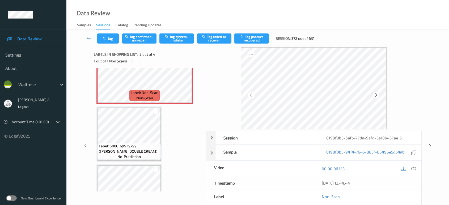
scroll to position [109, 0]
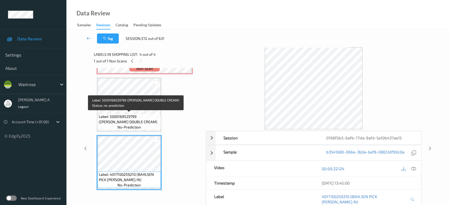
click at [139, 116] on span "Label: 5000169529799 (WR ESS DOUBLE CREAM)" at bounding box center [129, 119] width 61 height 11
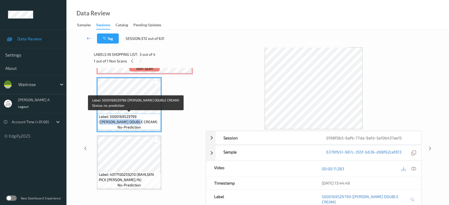
drag, startPoint x: 139, startPoint y: 116, endPoint x: 125, endPoint y: 122, distance: 15.4
click at [125, 122] on span "Label: 5000169529799 (WR ESS DOUBLE CREAM)" at bounding box center [129, 119] width 61 height 11
copy span "WR ESS DOUBLE CREAM"
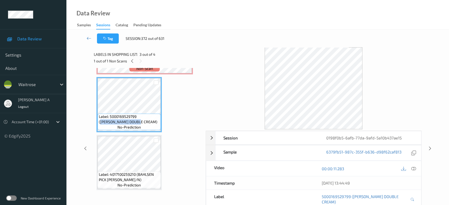
scroll to position [21, 0]
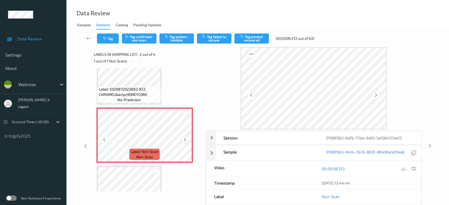
click at [185, 139] on icon at bounding box center [185, 139] width 5 height 5
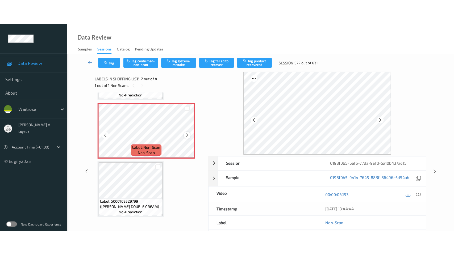
scroll to position [80, 0]
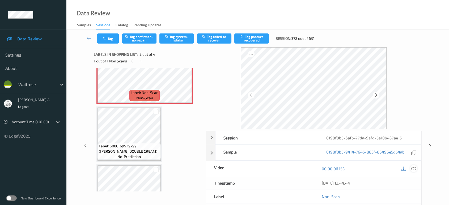
click at [416, 169] on icon at bounding box center [413, 168] width 5 height 5
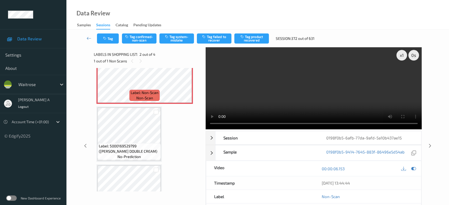
scroll to position [60, 0]
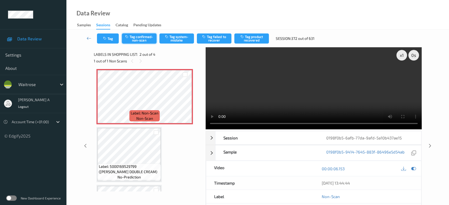
click at [145, 39] on button "Tag confirmed-non-scan" at bounding box center [139, 38] width 35 height 10
click at [220, 37] on button "Tag failed to recover" at bounding box center [214, 38] width 35 height 10
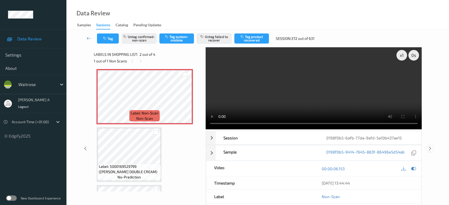
click at [429, 146] on icon at bounding box center [430, 148] width 5 height 5
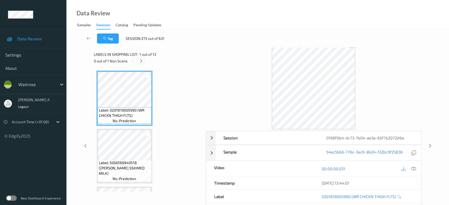
click at [140, 60] on icon at bounding box center [141, 61] width 5 height 5
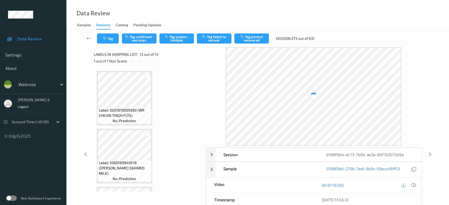
scroll to position [629, 0]
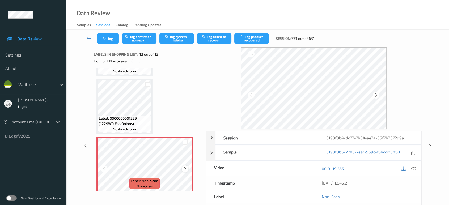
click at [185, 167] on icon at bounding box center [185, 169] width 5 height 5
click at [176, 40] on button "Tag system-mistake" at bounding box center [176, 38] width 35 height 10
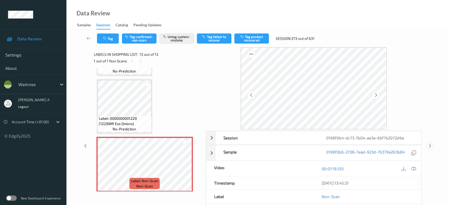
click at [429, 147] on icon at bounding box center [430, 146] width 5 height 5
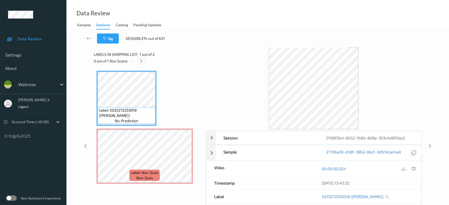
click at [142, 59] on icon at bounding box center [141, 61] width 5 height 5
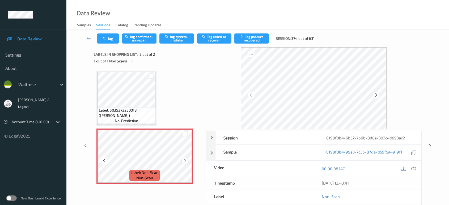
click at [185, 161] on icon at bounding box center [185, 160] width 5 height 5
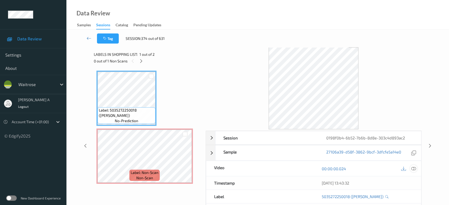
click at [411, 168] on div at bounding box center [413, 168] width 7 height 7
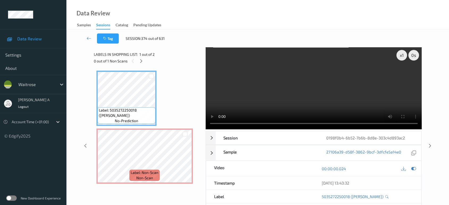
click at [313, 101] on video at bounding box center [314, 88] width 216 height 82
click at [310, 108] on video at bounding box center [314, 88] width 216 height 82
click at [341, 103] on video at bounding box center [314, 88] width 216 height 82
click at [370, 102] on video at bounding box center [314, 88] width 216 height 82
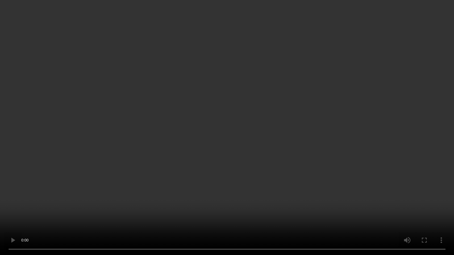
click at [236, 105] on video at bounding box center [227, 127] width 454 height 255
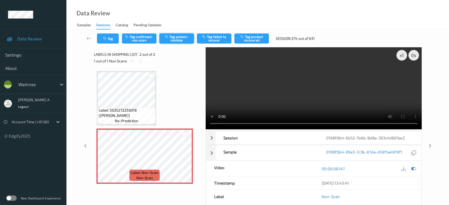
click at [168, 37] on icon "button" at bounding box center [167, 37] width 5 height 4
click at [112, 42] on button "Tag" at bounding box center [108, 38] width 22 height 10
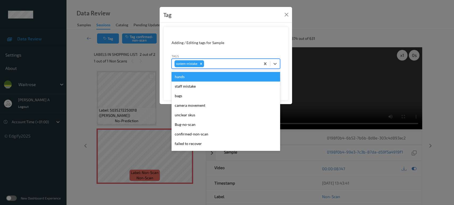
click at [220, 61] on div at bounding box center [231, 64] width 53 height 6
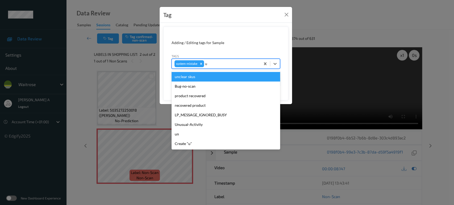
type input "un"
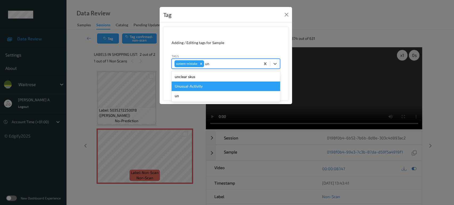
click at [198, 90] on div "Unusual-Activity" at bounding box center [225, 87] width 108 height 10
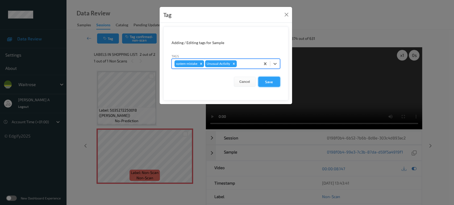
click at [274, 87] on button "Save" at bounding box center [269, 82] width 22 height 10
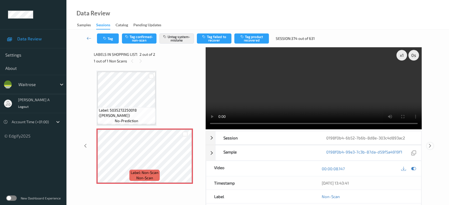
click at [431, 144] on icon at bounding box center [430, 146] width 5 height 5
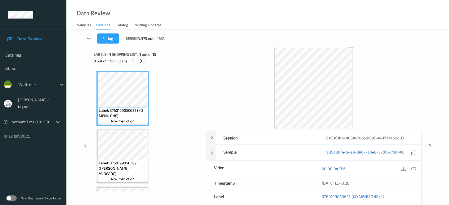
click at [142, 59] on icon at bounding box center [141, 61] width 5 height 5
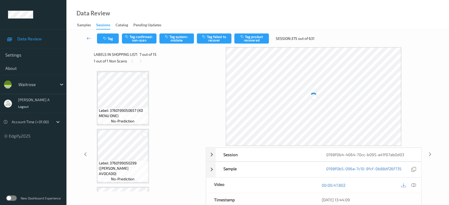
scroll to position [291, 0]
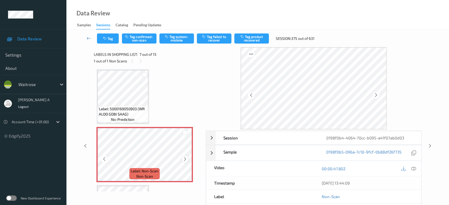
click at [184, 158] on icon at bounding box center [185, 159] width 5 height 5
click at [184, 157] on icon at bounding box center [185, 159] width 5 height 5
click at [414, 168] on icon at bounding box center [413, 168] width 5 height 5
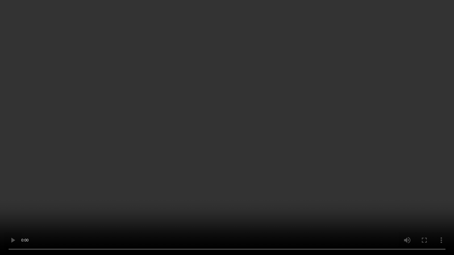
click at [285, 142] on video at bounding box center [227, 127] width 454 height 255
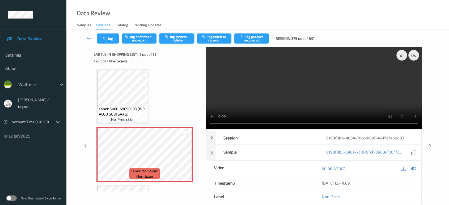
click at [171, 42] on button "Tag system-mistake" at bounding box center [176, 38] width 35 height 10
click at [102, 39] on button "Tag" at bounding box center [108, 38] width 22 height 10
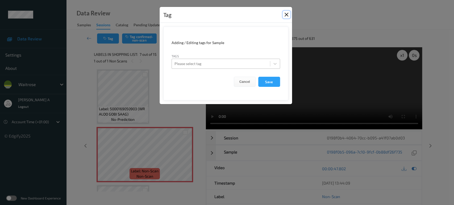
click at [285, 16] on button "Close" at bounding box center [286, 14] width 7 height 7
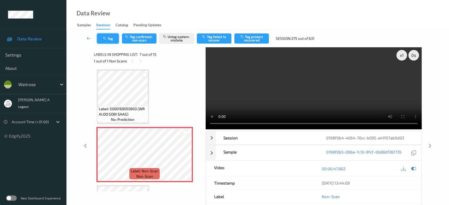
click at [104, 37] on icon "button" at bounding box center [105, 39] width 5 height 4
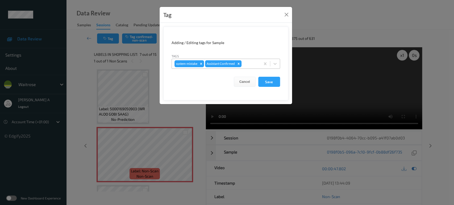
click at [247, 66] on div at bounding box center [249, 64] width 15 height 6
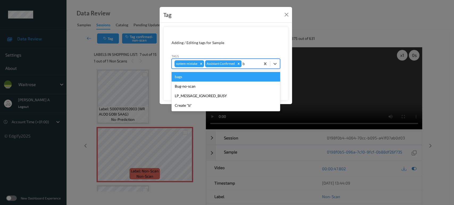
type input "ba"
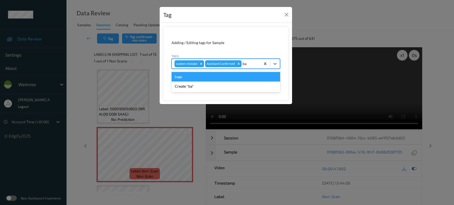
click at [236, 76] on div "bags" at bounding box center [225, 77] width 108 height 10
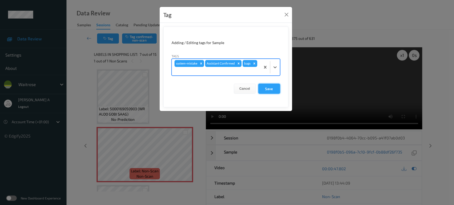
click at [270, 87] on button "Save" at bounding box center [269, 89] width 22 height 10
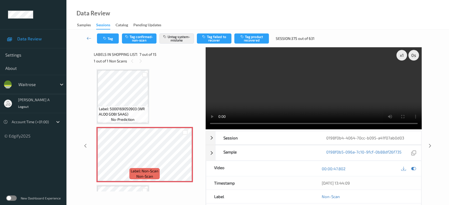
click at [275, 88] on video at bounding box center [314, 88] width 216 height 82
click at [113, 36] on button "Tag" at bounding box center [108, 38] width 22 height 10
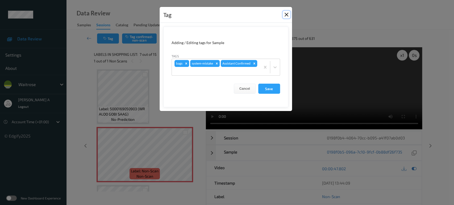
click at [285, 14] on button "Close" at bounding box center [286, 14] width 7 height 7
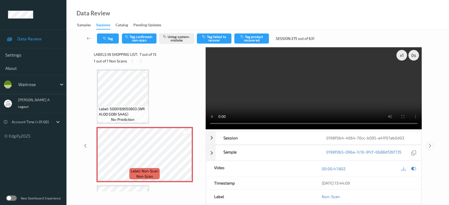
click at [429, 145] on icon at bounding box center [430, 146] width 5 height 5
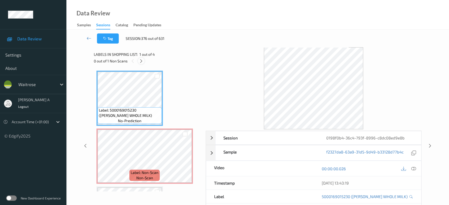
click at [142, 61] on icon at bounding box center [141, 61] width 5 height 5
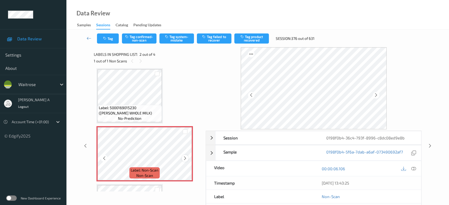
click at [183, 157] on icon at bounding box center [185, 158] width 5 height 5
click at [412, 167] on icon at bounding box center [413, 168] width 5 height 5
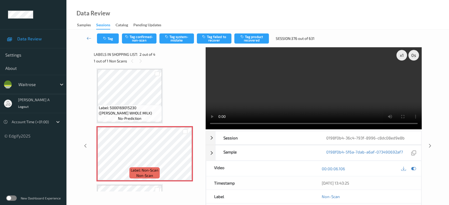
click at [288, 87] on video at bounding box center [314, 88] width 216 height 82
click at [182, 36] on button "Tag system-mistake" at bounding box center [176, 38] width 35 height 10
click at [105, 40] on icon "button" at bounding box center [105, 39] width 5 height 4
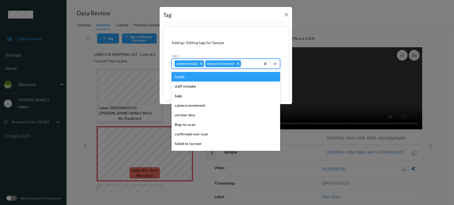
click at [246, 65] on div at bounding box center [250, 64] width 16 height 6
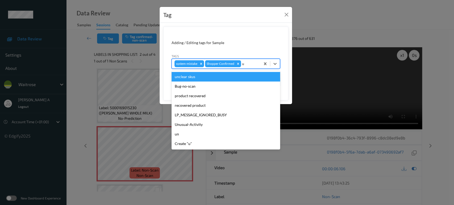
type input "un"
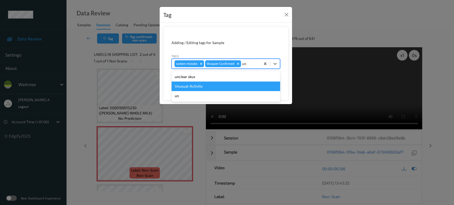
click at [217, 87] on div "Unusual-Activity" at bounding box center [225, 87] width 108 height 10
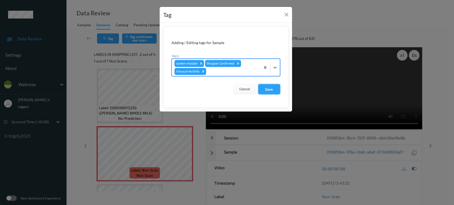
click at [265, 90] on button "Save" at bounding box center [269, 89] width 22 height 10
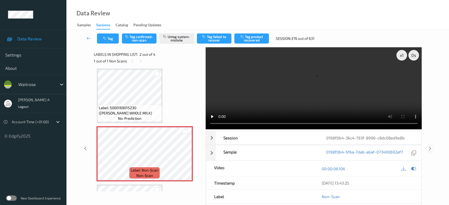
click at [429, 146] on icon at bounding box center [430, 148] width 5 height 5
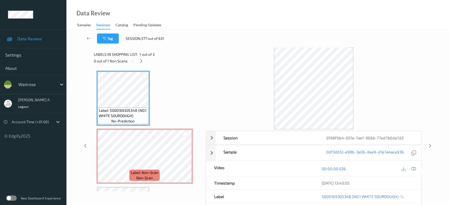
drag, startPoint x: 143, startPoint y: 60, endPoint x: 153, endPoint y: 92, distance: 33.7
click at [143, 60] on icon at bounding box center [141, 61] width 5 height 5
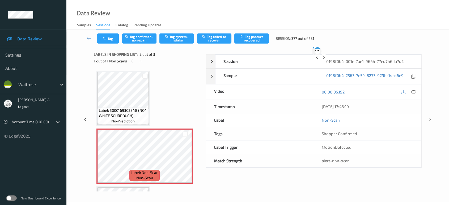
scroll to position [2, 0]
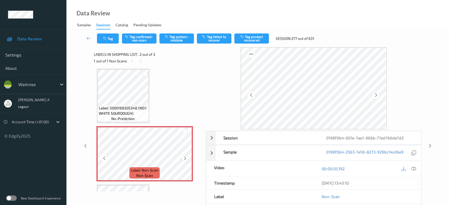
click at [185, 156] on icon at bounding box center [185, 158] width 5 height 5
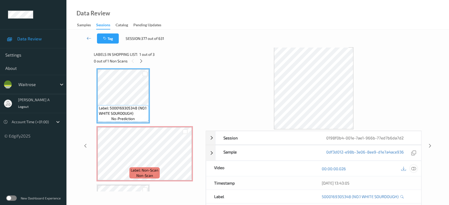
click at [414, 169] on icon at bounding box center [413, 168] width 5 height 5
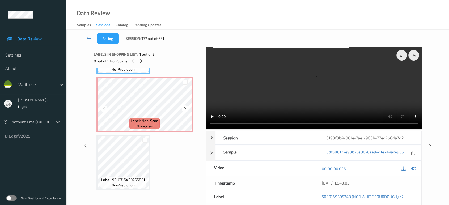
scroll to position [0, 0]
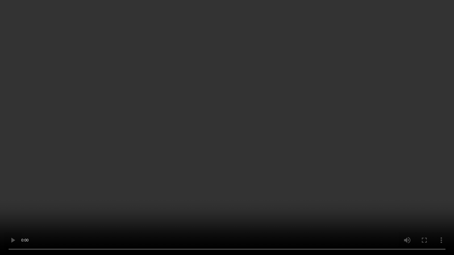
click at [238, 87] on video at bounding box center [227, 127] width 454 height 255
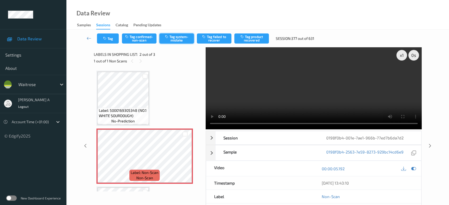
click at [174, 41] on button "Tag system-mistake" at bounding box center [176, 38] width 35 height 10
click at [117, 43] on button "Tag" at bounding box center [108, 38] width 22 height 10
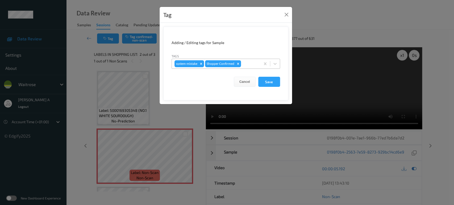
click at [247, 63] on div at bounding box center [250, 64] width 16 height 6
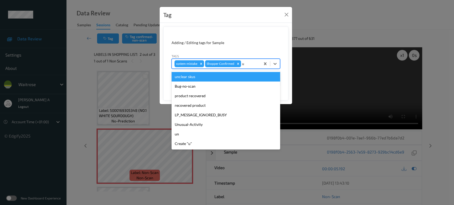
type input "un"
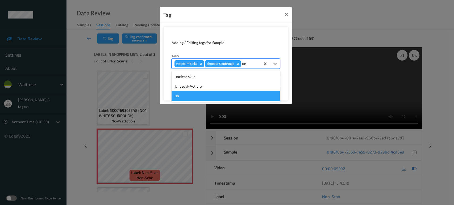
click at [224, 91] on div "un" at bounding box center [225, 96] width 108 height 10
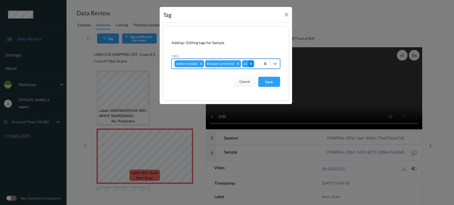
click at [251, 64] on icon "Remove un" at bounding box center [251, 64] width 2 height 2
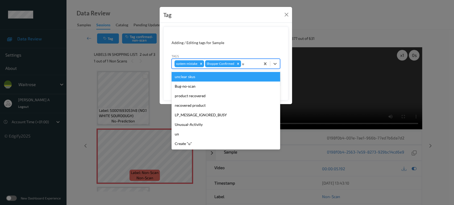
type input "un"
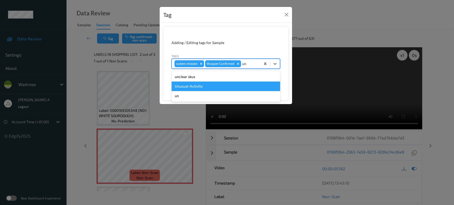
click at [208, 82] on div "Unusual-Activity" at bounding box center [225, 87] width 108 height 10
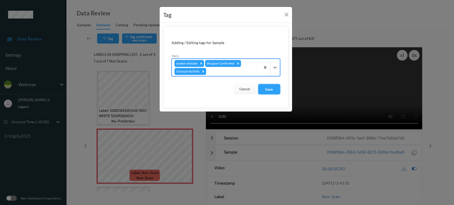
click at [277, 90] on button "Save" at bounding box center [269, 89] width 22 height 10
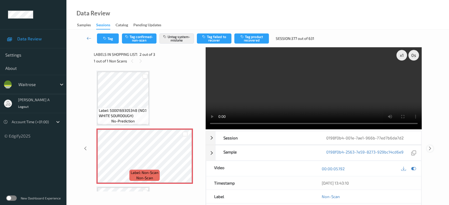
click at [430, 146] on icon at bounding box center [430, 148] width 5 height 5
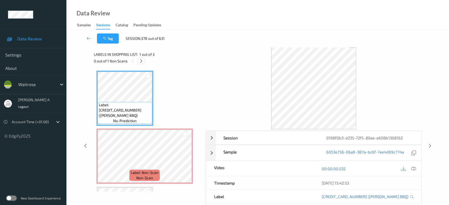
click at [142, 63] on icon at bounding box center [141, 61] width 5 height 5
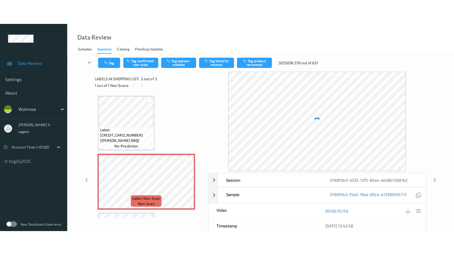
scroll to position [2, 0]
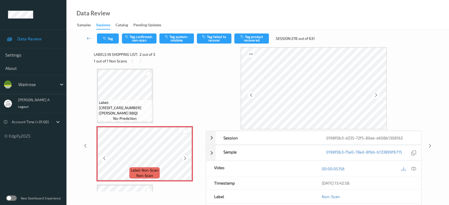
click at [186, 159] on icon at bounding box center [185, 158] width 5 height 5
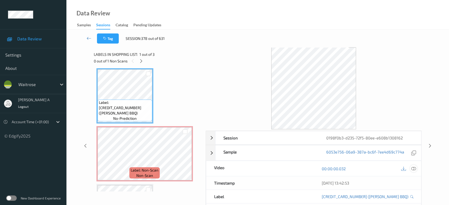
click at [414, 169] on icon at bounding box center [413, 168] width 5 height 5
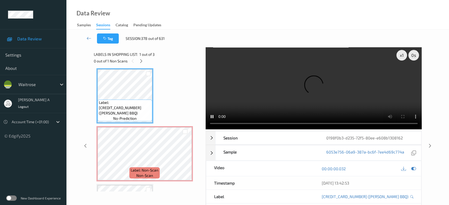
scroll to position [2, 0]
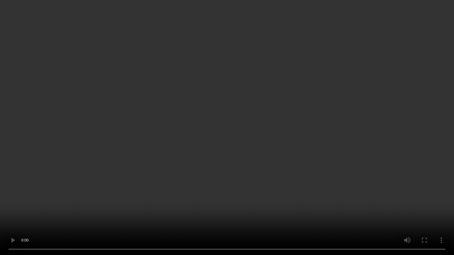
click at [224, 114] on video at bounding box center [227, 127] width 454 height 255
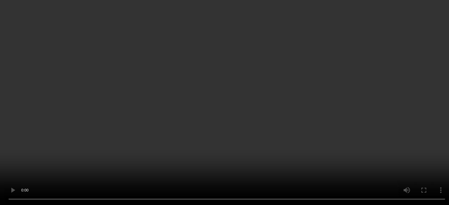
click at [187, 157] on icon at bounding box center [185, 158] width 5 height 5
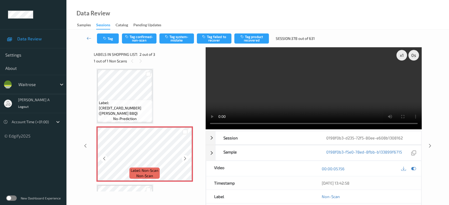
click at [187, 157] on icon at bounding box center [185, 158] width 5 height 5
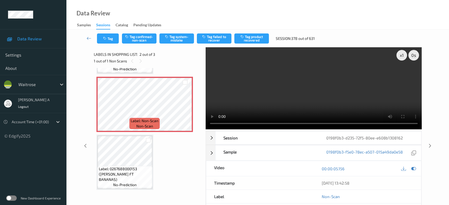
scroll to position [0, 0]
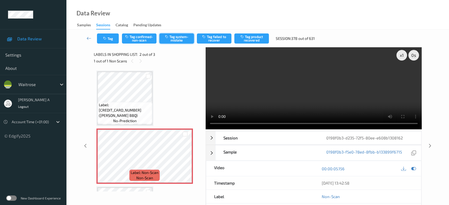
click at [175, 42] on button "Tag system-mistake" at bounding box center [176, 38] width 35 height 10
click at [115, 43] on button "Tag" at bounding box center [108, 38] width 22 height 10
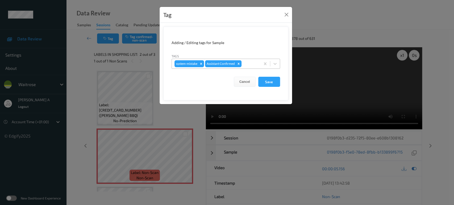
click at [249, 63] on div at bounding box center [249, 64] width 15 height 6
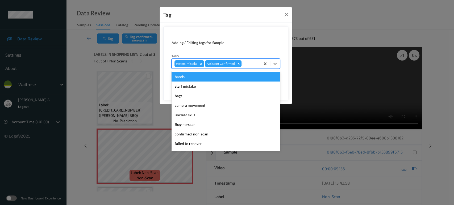
type input "un"
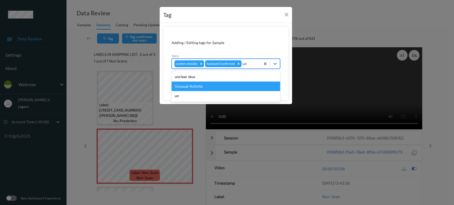
click at [206, 86] on div "Unusual-Activity" at bounding box center [225, 87] width 108 height 10
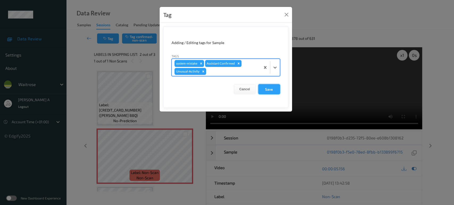
click at [273, 87] on button "Save" at bounding box center [269, 89] width 22 height 10
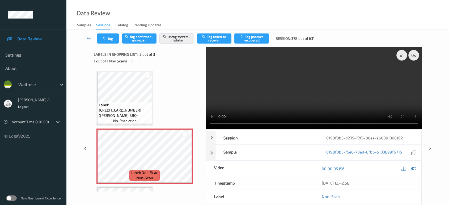
click at [115, 44] on div "Tag Tag confirmed-non-scan Untag system-mistake Tag failed to recover Tag produ…" at bounding box center [257, 39] width 361 height 18
click at [113, 39] on button "Tag" at bounding box center [108, 38] width 22 height 10
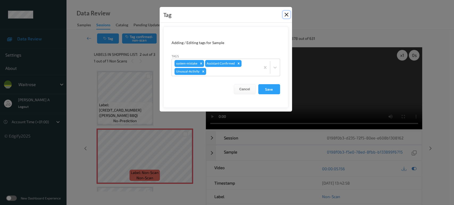
click at [287, 14] on button "Close" at bounding box center [286, 14] width 7 height 7
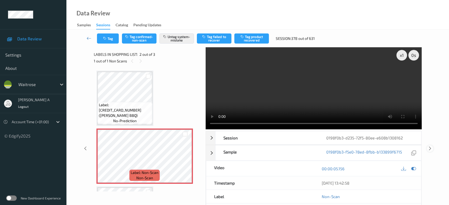
click at [431, 149] on icon at bounding box center [430, 148] width 5 height 5
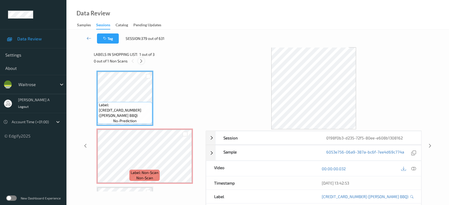
click at [144, 59] on div at bounding box center [141, 61] width 7 height 7
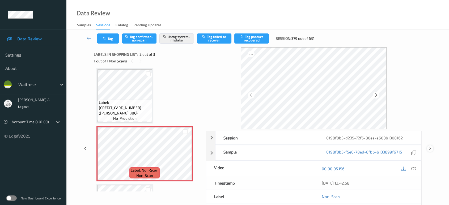
click at [429, 148] on icon at bounding box center [430, 148] width 5 height 5
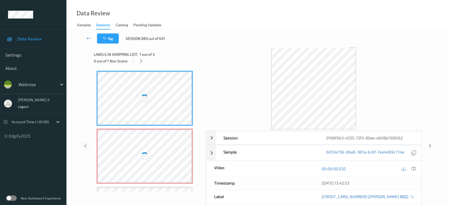
click at [87, 145] on icon at bounding box center [85, 146] width 5 height 5
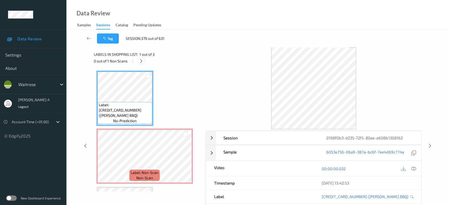
click at [144, 61] on div at bounding box center [141, 61] width 7 height 7
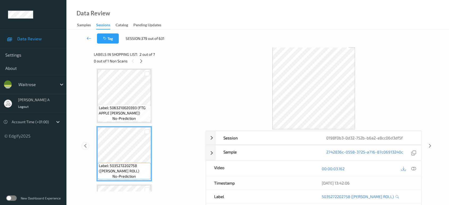
click at [85, 145] on icon at bounding box center [85, 146] width 5 height 5
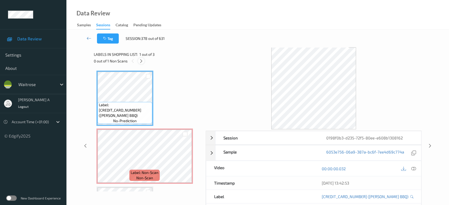
click at [141, 61] on icon at bounding box center [141, 61] width 5 height 5
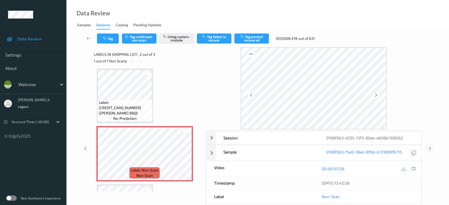
click at [429, 147] on icon at bounding box center [430, 148] width 5 height 5
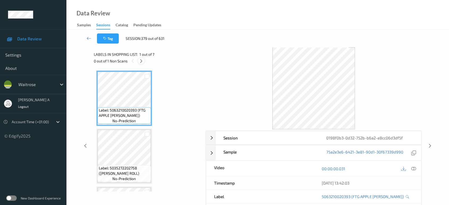
click at [140, 60] on icon at bounding box center [141, 61] width 5 height 5
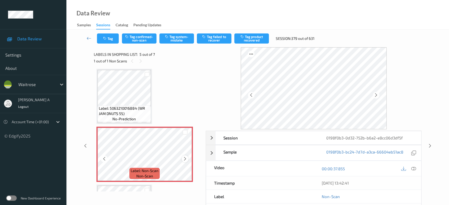
click at [186, 157] on icon at bounding box center [185, 159] width 5 height 5
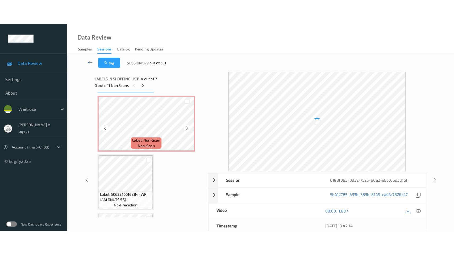
scroll to position [235, 0]
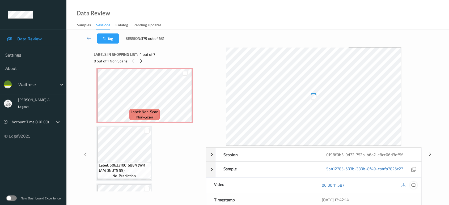
click at [415, 184] on icon at bounding box center [413, 185] width 5 height 5
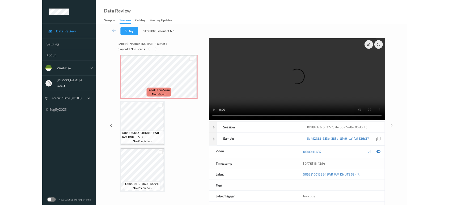
scroll to position [233, 0]
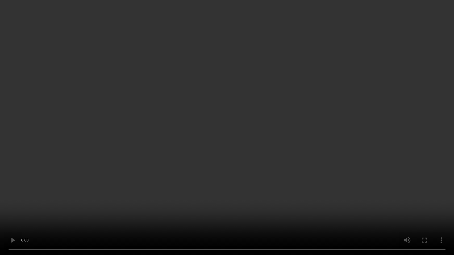
click at [218, 120] on video at bounding box center [227, 127] width 454 height 255
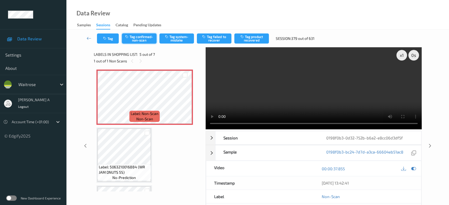
click at [133, 42] on button "Tag confirmed-non-scan" at bounding box center [139, 38] width 35 height 10
click at [184, 99] on icon at bounding box center [185, 101] width 5 height 5
click at [258, 40] on button "Tag product recovered" at bounding box center [251, 38] width 35 height 10
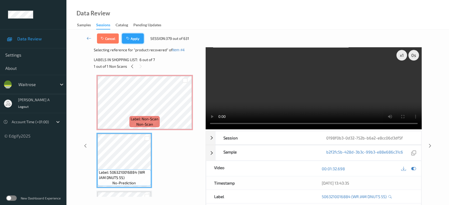
click at [139, 36] on button "Apply" at bounding box center [133, 38] width 22 height 10
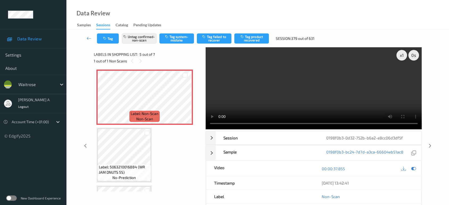
scroll to position [176, 0]
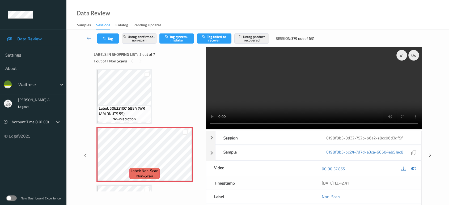
drag, startPoint x: 429, startPoint y: 135, endPoint x: 422, endPoint y: 111, distance: 25.4
click at [429, 153] on icon at bounding box center [430, 155] width 5 height 5
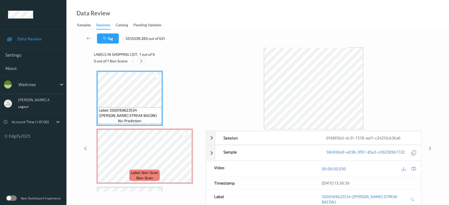
click at [142, 60] on icon at bounding box center [141, 61] width 5 height 5
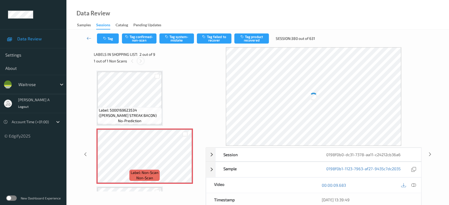
scroll to position [2, 0]
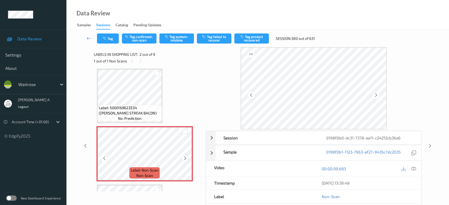
click at [184, 160] on icon at bounding box center [185, 158] width 5 height 5
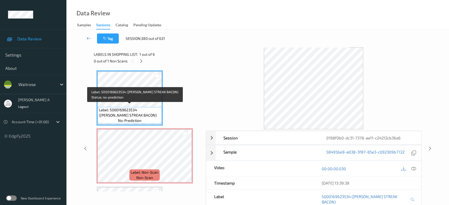
scroll to position [0, 0]
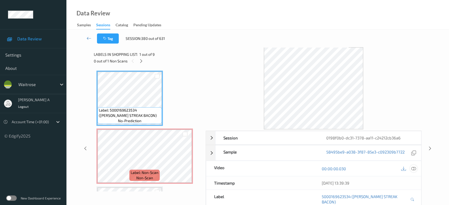
click at [412, 170] on icon at bounding box center [413, 168] width 5 height 5
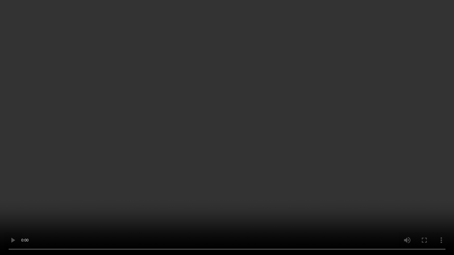
click at [297, 149] on video at bounding box center [227, 127] width 454 height 255
click at [234, 83] on video at bounding box center [227, 127] width 454 height 255
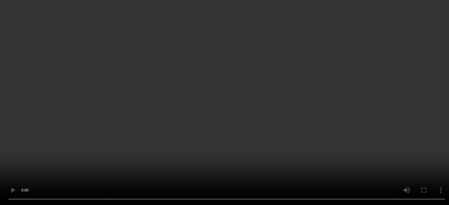
scroll to position [30, 0]
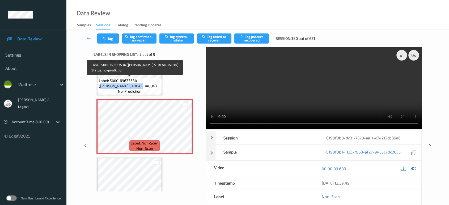
drag, startPoint x: 139, startPoint y: 80, endPoint x: 123, endPoint y: 87, distance: 17.7
click at [123, 87] on span "Label: 5000169623534 (WR SMOK STREAK BACON)" at bounding box center [130, 83] width 62 height 11
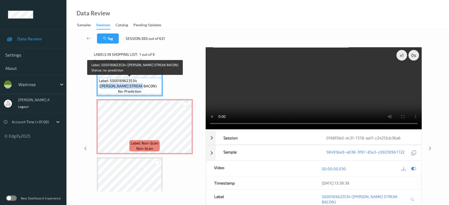
copy span "WR SMOK STREAK BACON"
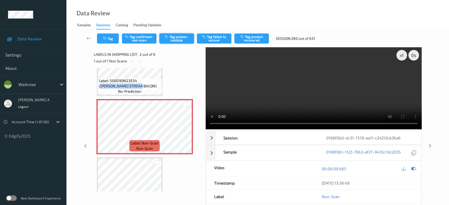
click at [167, 41] on button "Tag system-mistake" at bounding box center [176, 38] width 35 height 10
click at [112, 41] on button "Tag" at bounding box center [108, 38] width 22 height 10
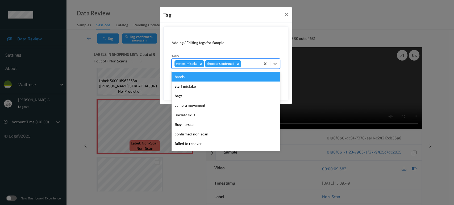
click at [248, 61] on div at bounding box center [250, 64] width 16 height 6
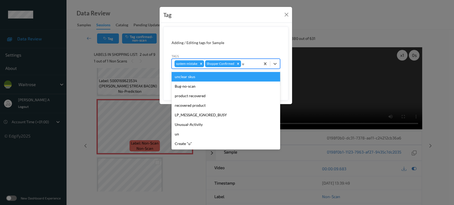
type input "un"
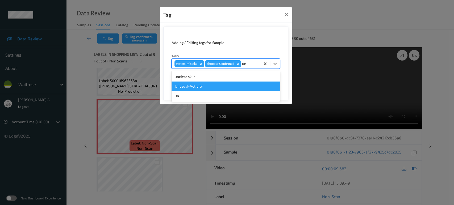
click at [212, 88] on div "Unusual-Activity" at bounding box center [225, 87] width 108 height 10
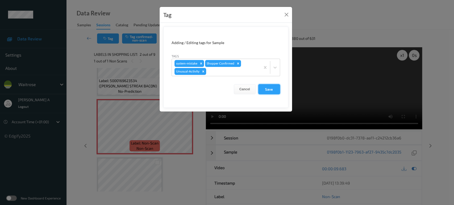
click at [263, 87] on button "Save" at bounding box center [269, 89] width 22 height 10
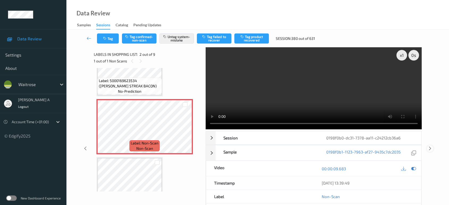
click at [429, 148] on icon at bounding box center [430, 148] width 5 height 5
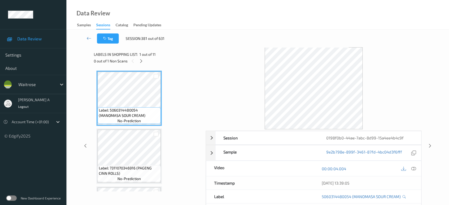
drag, startPoint x: 91, startPoint y: 38, endPoint x: 132, endPoint y: 25, distance: 43.6
click at [91, 38] on icon at bounding box center [89, 38] width 5 height 5
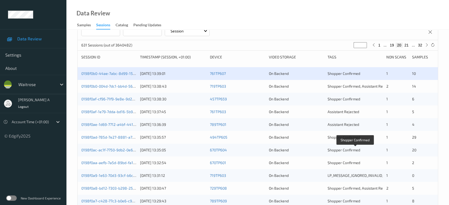
scroll to position [65, 0]
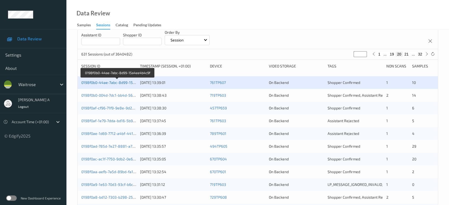
click at [116, 82] on link "0198f0b0-44ae-7abc-8d99-15a4ee4b4c9f" at bounding box center [117, 82] width 73 height 5
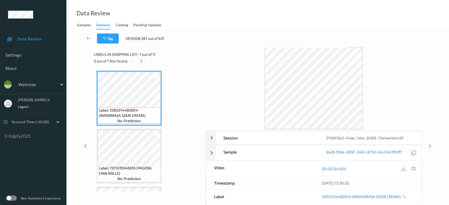
click at [144, 61] on div at bounding box center [141, 61] width 7 height 7
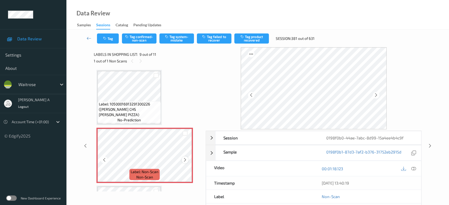
click at [184, 158] on icon at bounding box center [185, 160] width 5 height 5
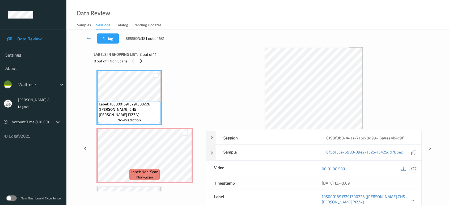
click at [416, 169] on div at bounding box center [413, 168] width 7 height 7
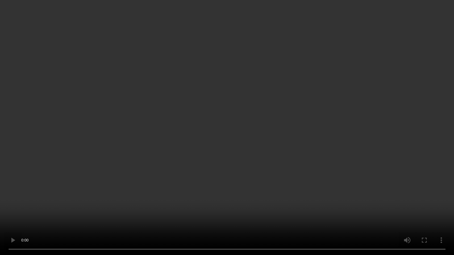
click at [268, 143] on video at bounding box center [227, 127] width 454 height 255
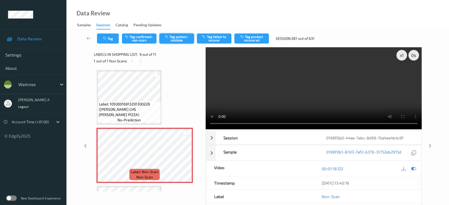
click at [168, 40] on button "Tag system-mistake" at bounding box center [176, 38] width 35 height 10
click at [111, 39] on button "Tag" at bounding box center [108, 38] width 22 height 10
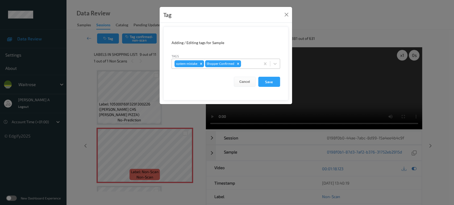
click at [253, 62] on div at bounding box center [250, 64] width 16 height 6
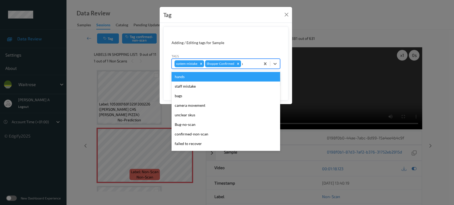
type input "un"
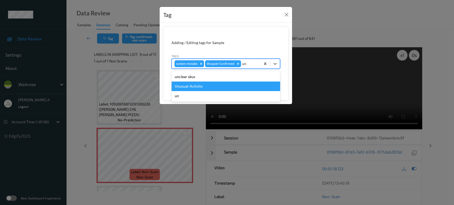
click at [225, 82] on div "Unusual-Activity" at bounding box center [225, 87] width 108 height 10
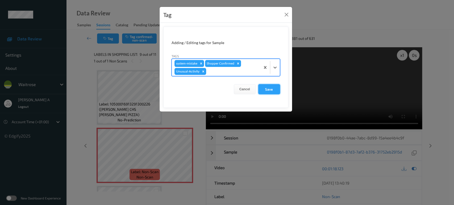
click at [269, 92] on button "Save" at bounding box center [269, 89] width 22 height 10
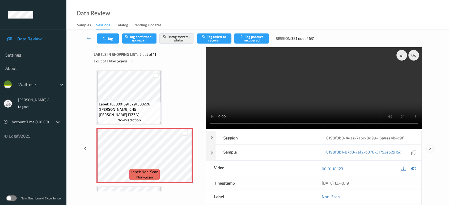
click at [430, 146] on icon at bounding box center [430, 148] width 5 height 5
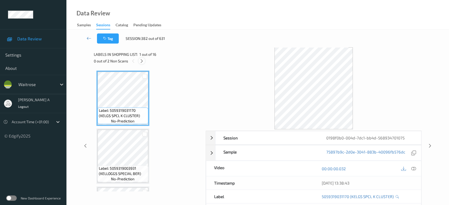
click at [143, 61] on icon at bounding box center [142, 61] width 5 height 5
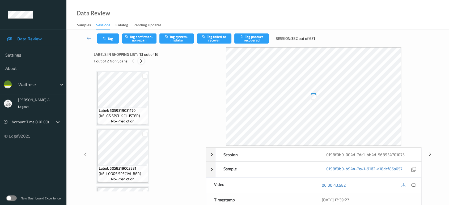
scroll to position [637, 0]
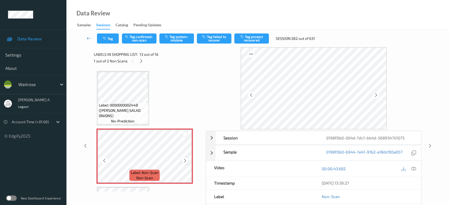
click at [185, 158] on icon at bounding box center [185, 160] width 5 height 5
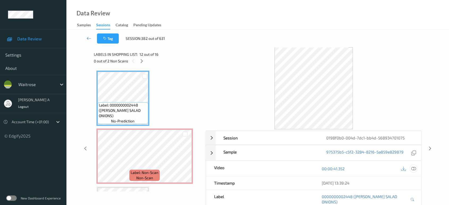
click at [413, 169] on icon at bounding box center [413, 168] width 5 height 5
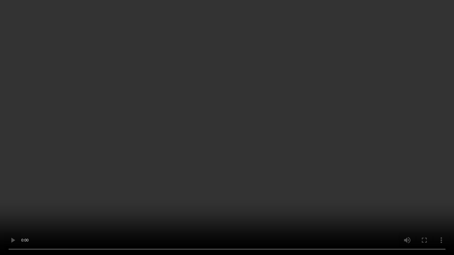
click at [283, 151] on video at bounding box center [227, 127] width 454 height 255
click at [216, 157] on video at bounding box center [227, 127] width 454 height 255
click at [194, 102] on video at bounding box center [227, 127] width 454 height 255
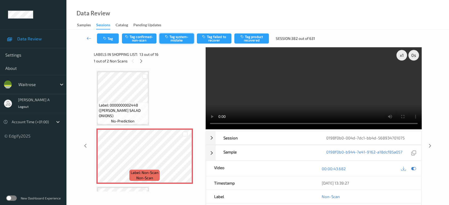
click at [175, 40] on button "Tag system-mistake" at bounding box center [176, 38] width 35 height 10
click at [117, 40] on button "Tag" at bounding box center [108, 38] width 22 height 10
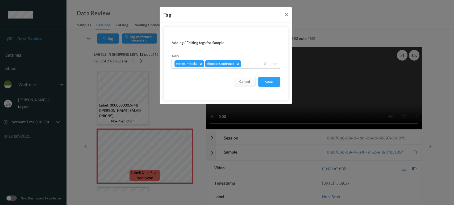
click at [251, 62] on div at bounding box center [250, 64] width 16 height 6
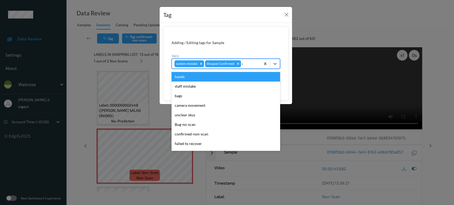
type input "un"
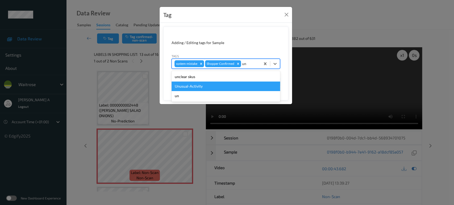
click at [210, 88] on div "Unusual-Activity" at bounding box center [225, 87] width 108 height 10
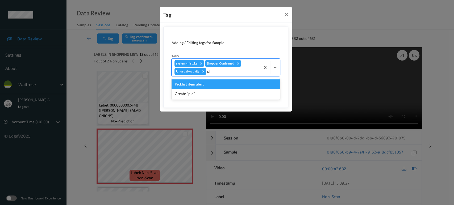
type input "pic"
click at [210, 88] on div "Picklist item alert" at bounding box center [225, 84] width 108 height 10
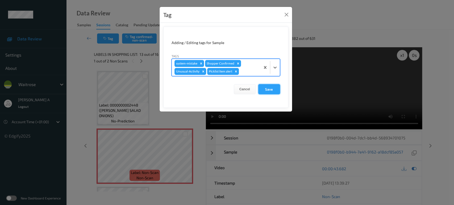
click at [270, 91] on button "Save" at bounding box center [269, 89] width 22 height 10
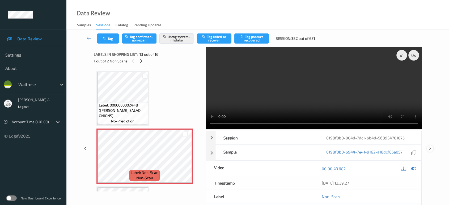
click at [429, 146] on icon at bounding box center [430, 148] width 5 height 5
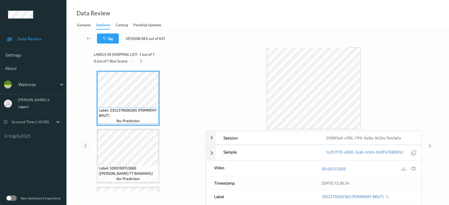
click at [85, 147] on icon at bounding box center [85, 146] width 5 height 5
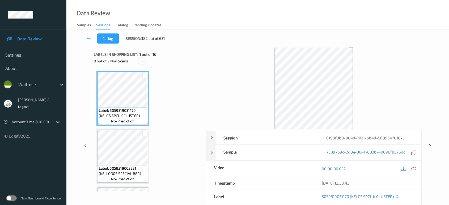
click at [144, 61] on icon at bounding box center [142, 61] width 5 height 5
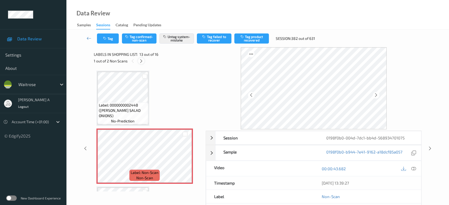
click at [144, 61] on div at bounding box center [141, 61] width 7 height 7
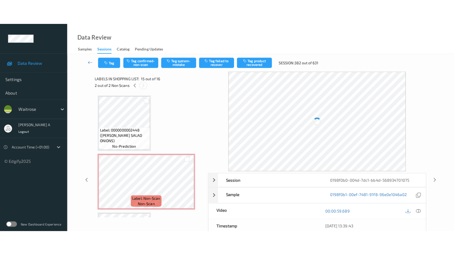
scroll to position [753, 0]
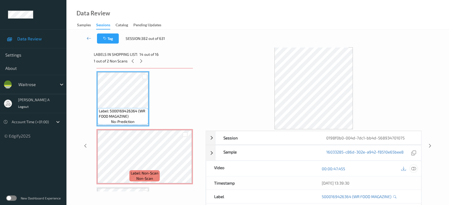
click at [412, 170] on icon at bounding box center [413, 168] width 5 height 5
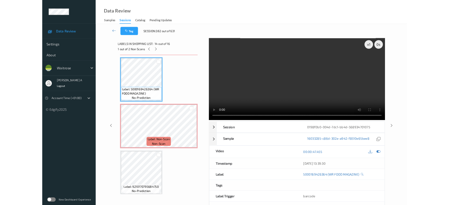
scroll to position [752, 0]
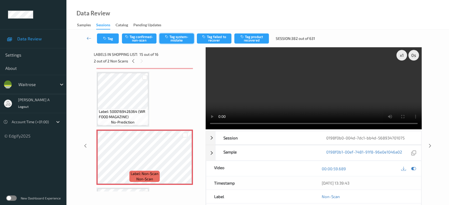
click at [176, 37] on button "Tag system-mistake" at bounding box center [176, 38] width 35 height 10
click at [111, 40] on button "Tag" at bounding box center [108, 38] width 22 height 10
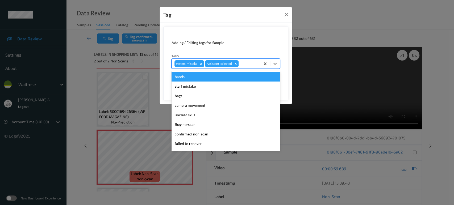
click at [248, 61] on div at bounding box center [248, 64] width 18 height 6
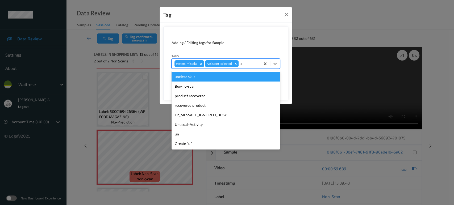
type input "un"
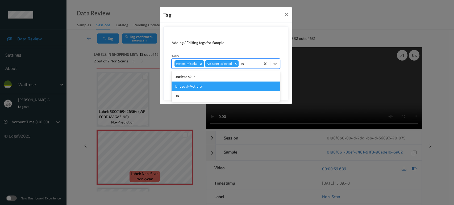
click at [213, 86] on div "Unusual-Activity" at bounding box center [225, 87] width 108 height 10
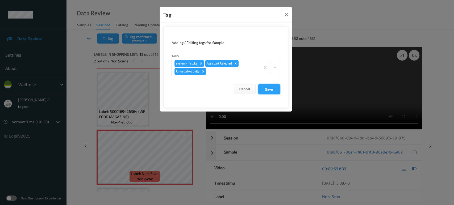
click at [271, 91] on button "Save" at bounding box center [269, 89] width 22 height 10
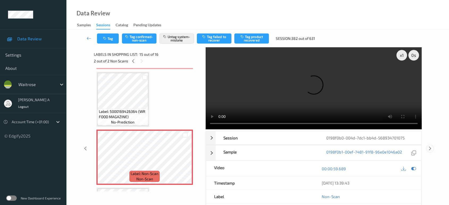
click at [429, 146] on icon at bounding box center [430, 148] width 5 height 5
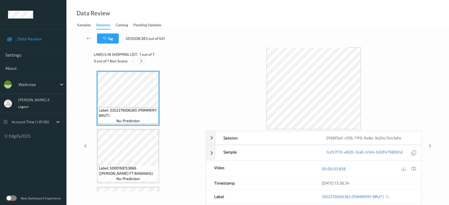
click at [143, 62] on icon at bounding box center [141, 61] width 5 height 5
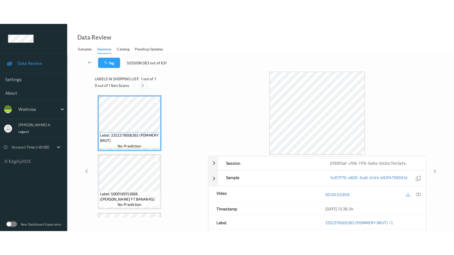
scroll to position [233, 0]
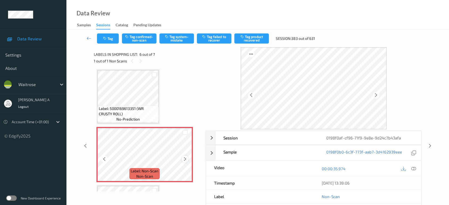
click at [184, 157] on icon at bounding box center [185, 159] width 5 height 5
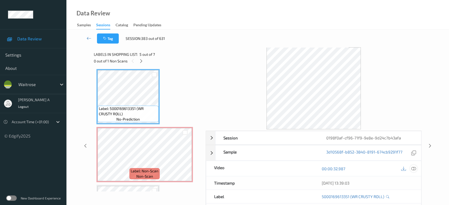
click at [412, 169] on icon at bounding box center [413, 168] width 5 height 5
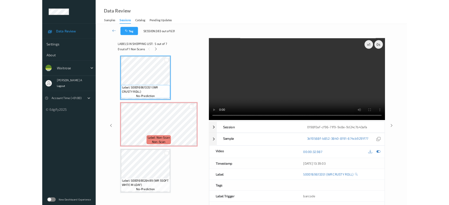
scroll to position [233, 0]
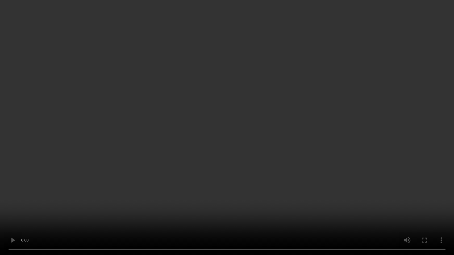
click at [253, 172] on video at bounding box center [227, 127] width 454 height 255
click at [218, 153] on video at bounding box center [227, 127] width 454 height 255
click at [257, 129] on video at bounding box center [227, 127] width 454 height 255
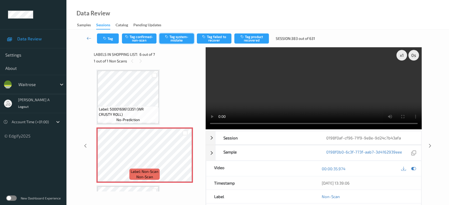
click at [173, 41] on button "Tag system-mistake" at bounding box center [176, 38] width 35 height 10
click at [110, 38] on button "Tag" at bounding box center [108, 38] width 22 height 10
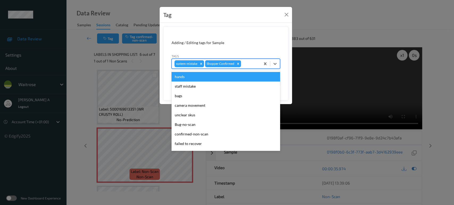
click at [251, 65] on div at bounding box center [250, 64] width 16 height 6
type input "un"
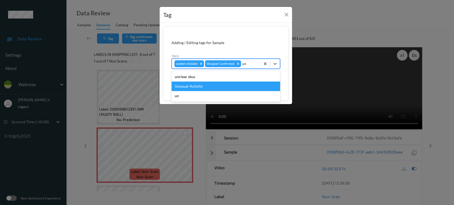
click at [201, 86] on div "Unusual-Activity" at bounding box center [225, 87] width 108 height 10
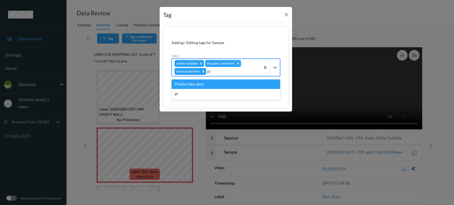
type input "pic"
click at [241, 91] on div "Create "pic"" at bounding box center [225, 94] width 108 height 10
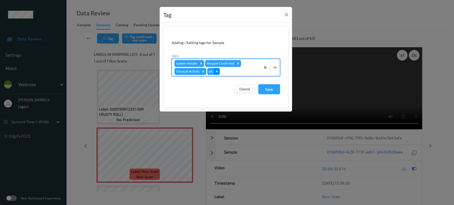
click at [215, 70] on icon "Remove pic" at bounding box center [217, 72] width 4 height 4
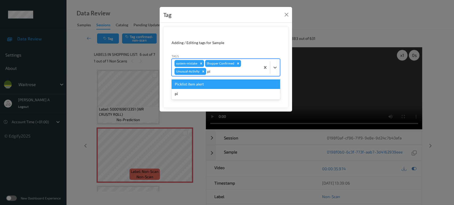
type input "pic"
click at [208, 85] on div "Picklist item alert" at bounding box center [225, 84] width 108 height 10
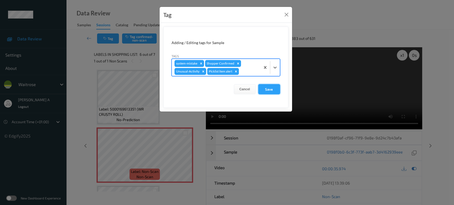
click at [268, 90] on button "Save" at bounding box center [269, 89] width 22 height 10
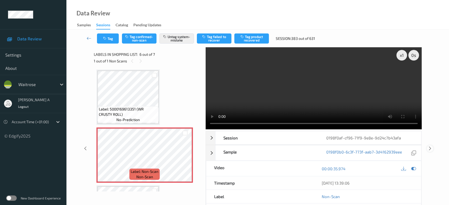
click at [429, 146] on icon at bounding box center [430, 148] width 5 height 5
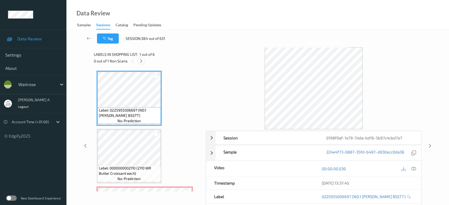
click at [142, 60] on icon at bounding box center [141, 61] width 5 height 5
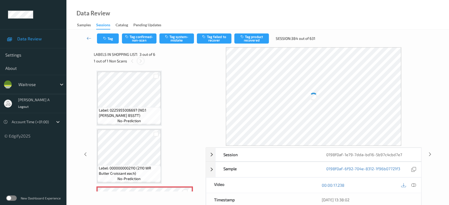
scroll to position [60, 0]
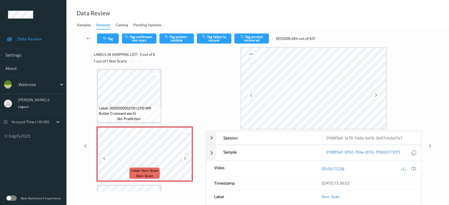
click at [187, 161] on div at bounding box center [185, 158] width 7 height 7
click at [185, 159] on icon at bounding box center [185, 158] width 5 height 5
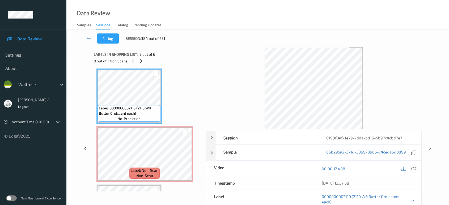
click at [412, 170] on icon at bounding box center [413, 168] width 5 height 5
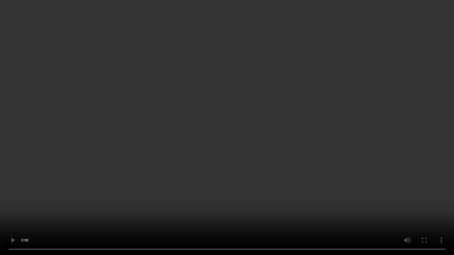
click at [217, 122] on video at bounding box center [227, 127] width 454 height 255
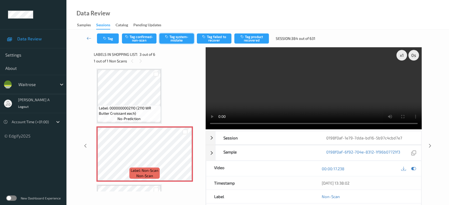
click at [178, 42] on button "Tag system-mistake" at bounding box center [176, 38] width 35 height 10
click at [112, 40] on button "Tag" at bounding box center [108, 38] width 22 height 10
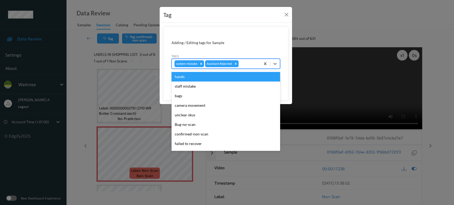
click at [247, 64] on div at bounding box center [248, 64] width 18 height 6
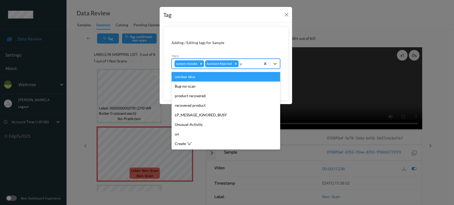
type input "un"
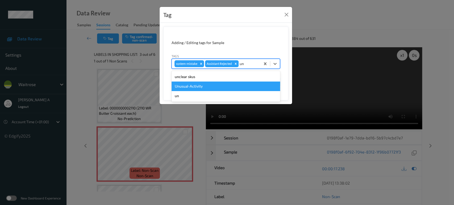
click at [211, 87] on div "Unusual-Activity" at bounding box center [225, 87] width 108 height 10
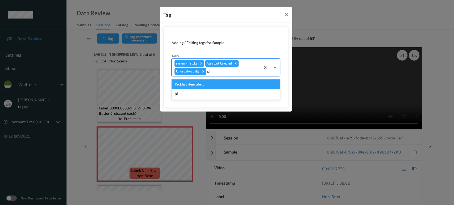
type input "pic"
click at [211, 87] on div "Picklist item alert" at bounding box center [225, 84] width 108 height 10
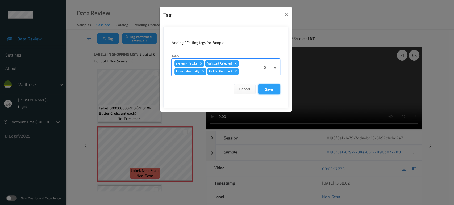
click at [271, 92] on button "Save" at bounding box center [269, 89] width 22 height 10
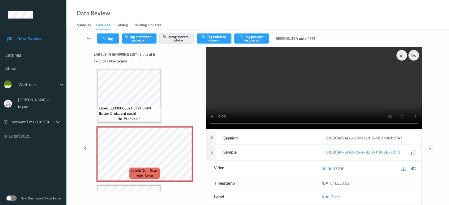
click at [432, 150] on icon at bounding box center [430, 148] width 5 height 5
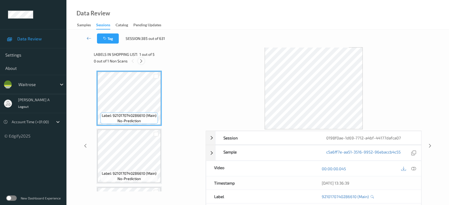
click at [142, 60] on icon at bounding box center [141, 61] width 5 height 5
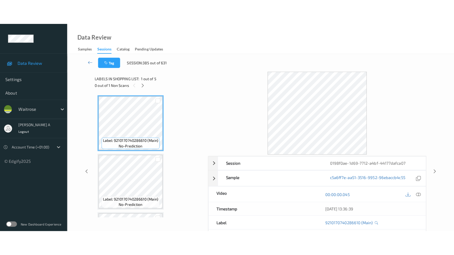
scroll to position [118, 0]
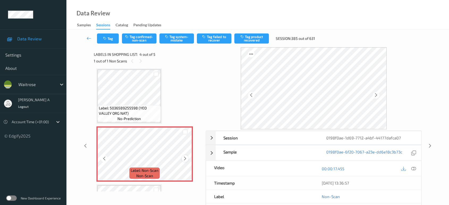
click at [183, 156] on icon at bounding box center [185, 158] width 5 height 5
click at [183, 157] on icon at bounding box center [185, 158] width 5 height 5
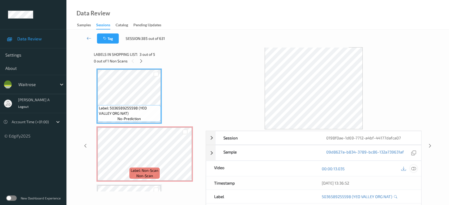
click at [414, 170] on icon at bounding box center [413, 168] width 5 height 5
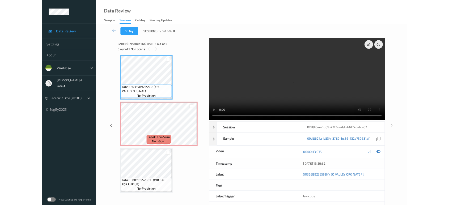
scroll to position [117, 0]
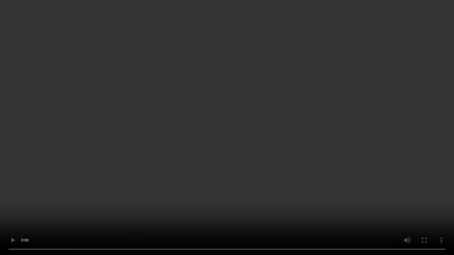
click at [79, 205] on video at bounding box center [227, 127] width 454 height 255
click at [252, 138] on video at bounding box center [227, 127] width 454 height 255
click at [246, 132] on video at bounding box center [227, 127] width 454 height 255
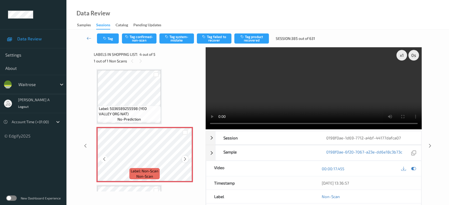
click at [184, 158] on icon at bounding box center [185, 159] width 5 height 5
click at [180, 40] on button "Tag system-mistake" at bounding box center [176, 38] width 35 height 10
click at [115, 40] on button "Tag" at bounding box center [108, 38] width 22 height 10
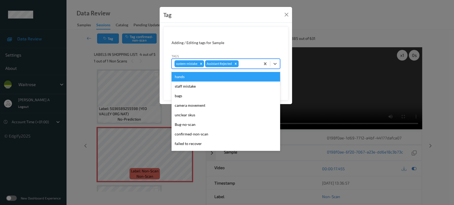
click at [244, 63] on div at bounding box center [248, 64] width 18 height 6
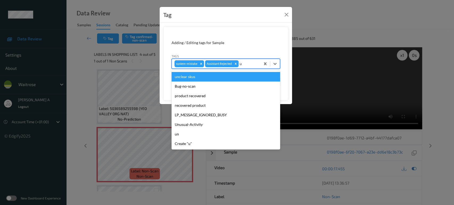
type input "un"
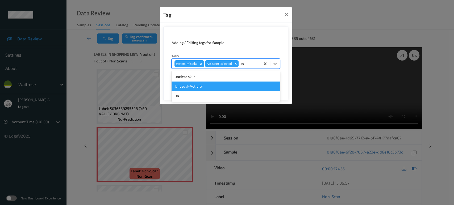
click at [217, 85] on div "Unusual-Activity" at bounding box center [225, 87] width 108 height 10
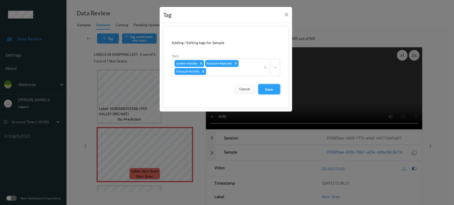
click at [265, 85] on button "Save" at bounding box center [269, 89] width 22 height 10
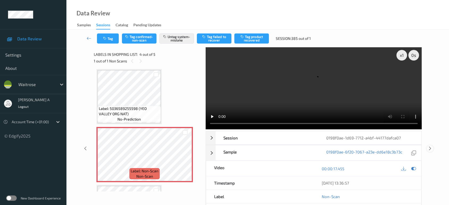
click at [429, 146] on icon at bounding box center [430, 148] width 5 height 5
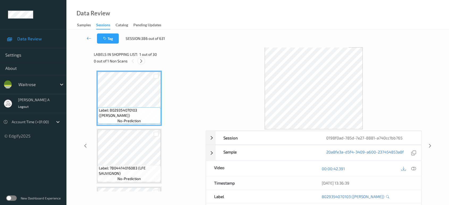
click at [141, 61] on icon at bounding box center [141, 61] width 5 height 5
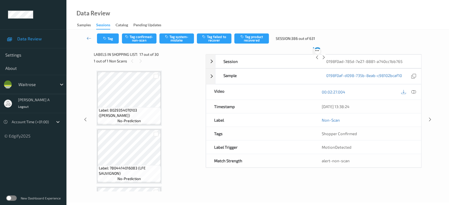
scroll to position [868, 0]
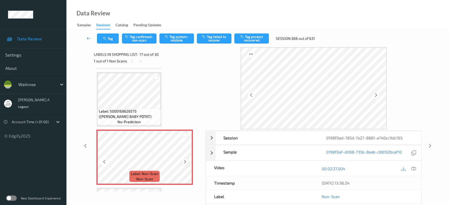
click at [185, 159] on icon at bounding box center [185, 161] width 5 height 5
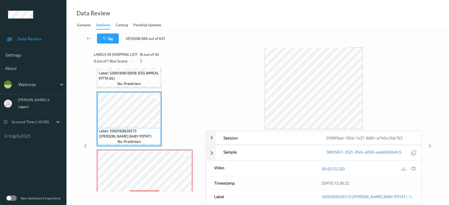
scroll to position [839, 0]
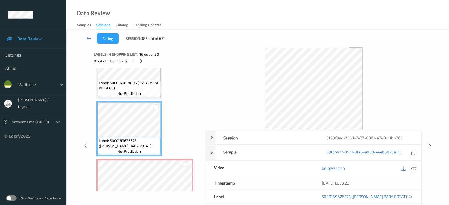
click at [414, 165] on div at bounding box center [413, 168] width 7 height 7
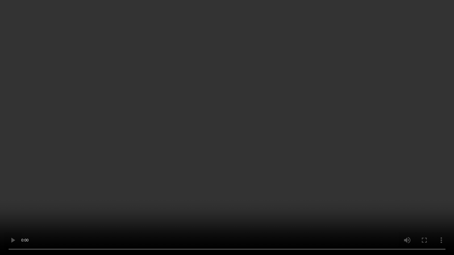
click at [251, 68] on video at bounding box center [227, 127] width 454 height 255
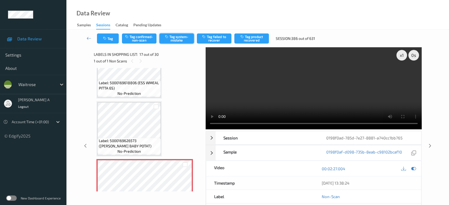
click at [186, 38] on button "Tag system-mistake" at bounding box center [176, 38] width 35 height 10
click at [106, 40] on icon "button" at bounding box center [105, 39] width 5 height 4
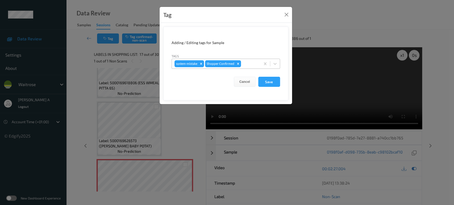
click at [247, 64] on div at bounding box center [250, 64] width 16 height 6
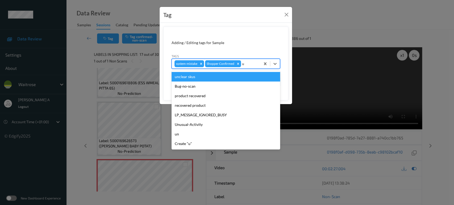
type input "un"
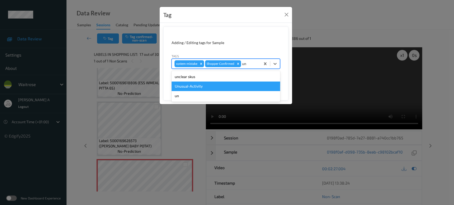
click at [200, 88] on div "Unusual-Activity" at bounding box center [225, 87] width 108 height 10
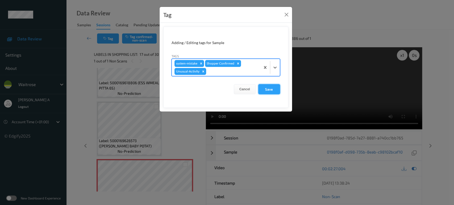
click at [272, 90] on button "Save" at bounding box center [269, 89] width 22 height 10
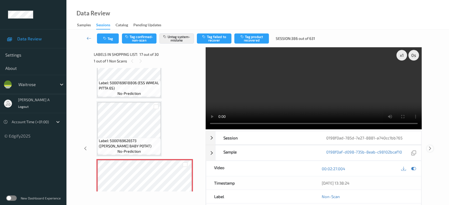
click at [431, 146] on icon at bounding box center [430, 148] width 5 height 5
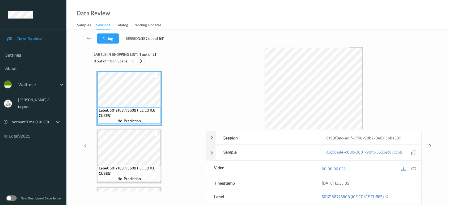
click at [142, 61] on icon at bounding box center [141, 61] width 5 height 5
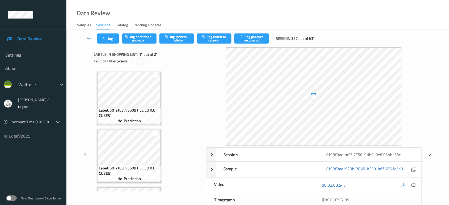
scroll to position [522, 0]
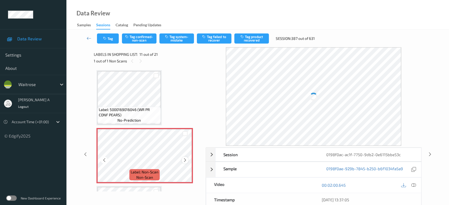
click at [186, 159] on icon at bounding box center [185, 160] width 5 height 5
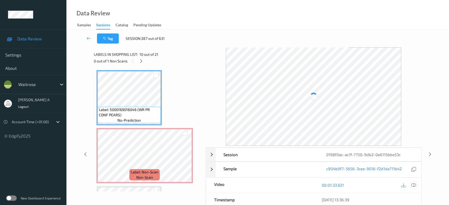
click at [415, 184] on div "Session 0198f0ac-ac1f-7750-9db2-0e6115bbe53c Session ID 0198f0ac-ac1f-7750-9db2…" at bounding box center [314, 205] width 216 height 114
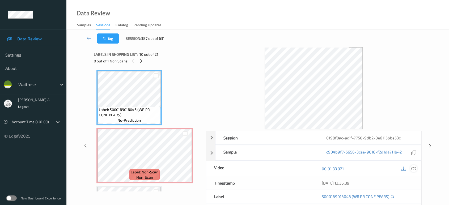
click at [416, 169] on icon at bounding box center [413, 168] width 5 height 5
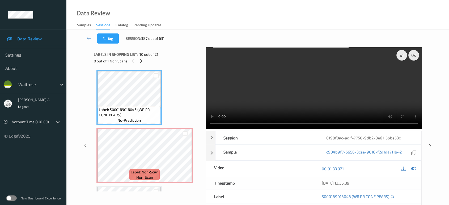
click at [313, 95] on video at bounding box center [314, 88] width 216 height 82
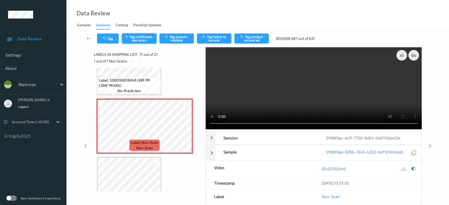
click at [148, 38] on button "Tag confirmed-non-scan" at bounding box center [139, 38] width 35 height 10
click at [205, 38] on icon "button" at bounding box center [204, 37] width 5 height 4
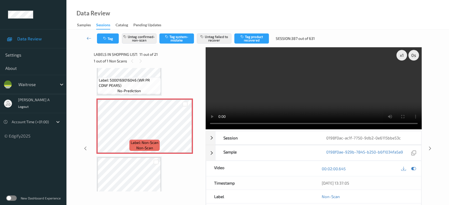
drag, startPoint x: 431, startPoint y: 126, endPoint x: 336, endPoint y: 46, distance: 123.9
click at [431, 146] on icon at bounding box center [430, 148] width 5 height 5
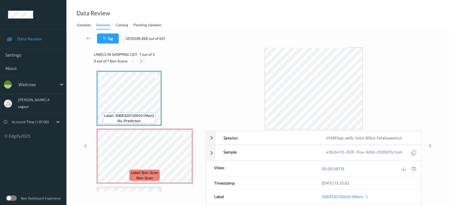
click at [142, 59] on icon at bounding box center [141, 61] width 5 height 5
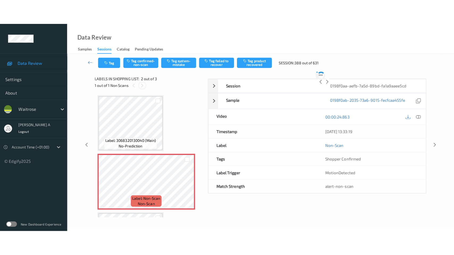
scroll to position [2, 0]
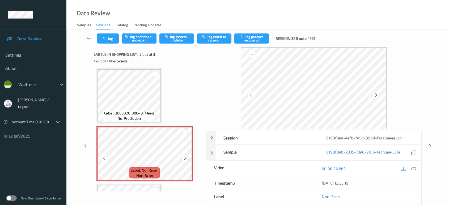
click at [184, 157] on icon at bounding box center [185, 158] width 5 height 5
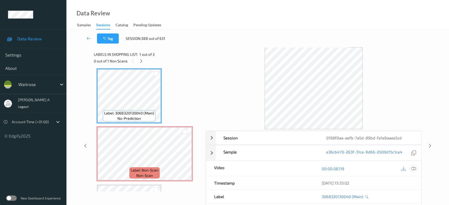
click at [414, 165] on div at bounding box center [413, 168] width 7 height 7
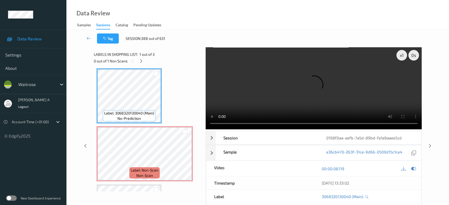
scroll to position [2, 0]
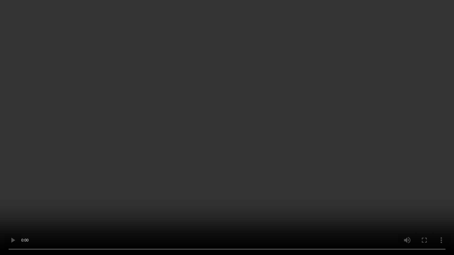
click at [309, 144] on video at bounding box center [227, 127] width 454 height 255
click at [243, 116] on video at bounding box center [227, 127] width 454 height 255
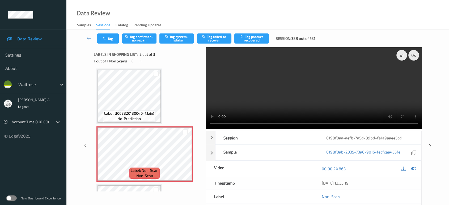
click at [174, 44] on div "Tag Tag confirmed-non-scan Tag system-mistake Tag failed to recover Tag product…" at bounding box center [257, 39] width 361 height 18
click at [177, 39] on button "Tag system-mistake" at bounding box center [176, 38] width 35 height 10
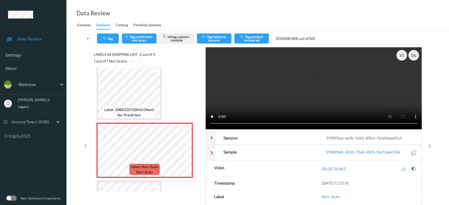
scroll to position [0, 0]
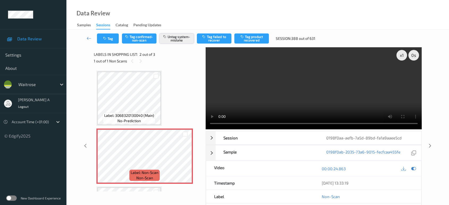
click at [169, 37] on button "Untag system-mistake" at bounding box center [176, 38] width 35 height 10
click at [145, 37] on button "Tag confirmed-non-scan" at bounding box center [139, 38] width 35 height 10
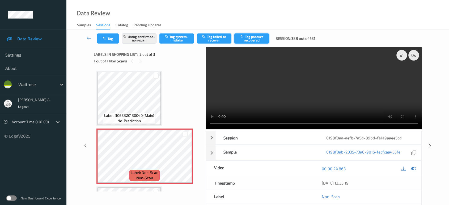
click at [251, 42] on button "Tag product recovered" at bounding box center [251, 38] width 35 height 10
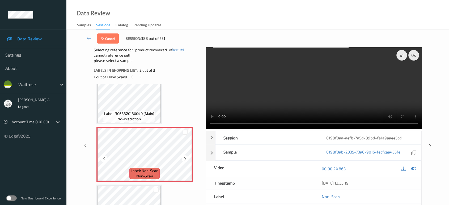
scroll to position [52, 0]
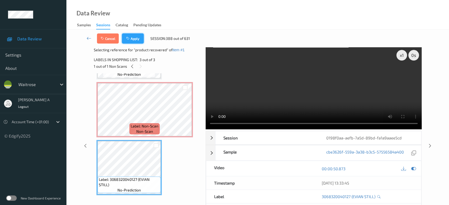
click at [134, 38] on button "Apply" at bounding box center [133, 38] width 22 height 10
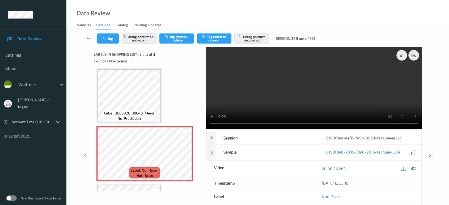
click at [429, 153] on icon at bounding box center [430, 155] width 5 height 5
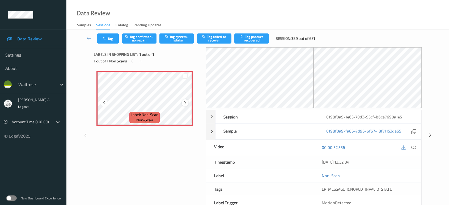
click at [186, 102] on icon at bounding box center [185, 102] width 5 height 5
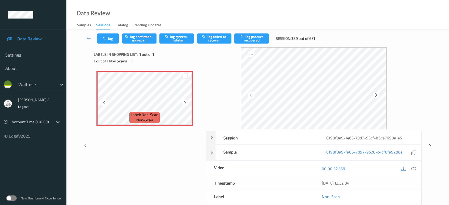
click at [186, 102] on icon at bounding box center [185, 102] width 5 height 5
click at [412, 168] on icon at bounding box center [413, 168] width 5 height 5
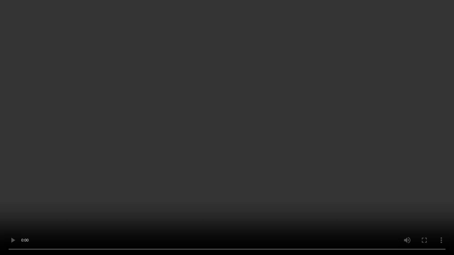
click at [334, 160] on video at bounding box center [227, 127] width 454 height 255
click at [280, 130] on video at bounding box center [227, 127] width 454 height 255
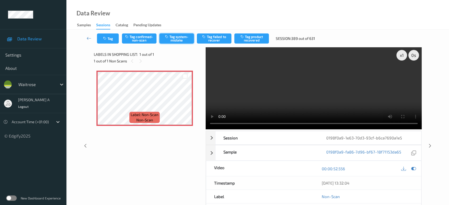
click at [181, 39] on button "Tag system-mistake" at bounding box center [176, 38] width 35 height 10
click at [112, 38] on button "Tag" at bounding box center [108, 38] width 22 height 10
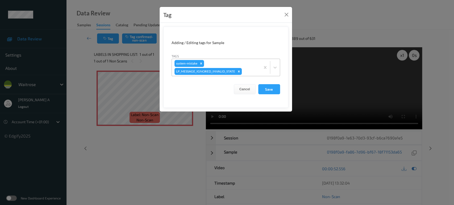
click at [250, 68] on div at bounding box center [250, 71] width 15 height 6
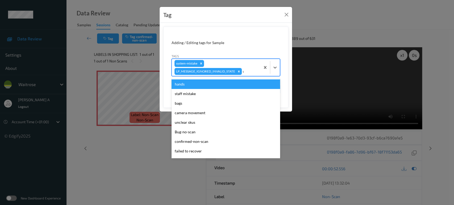
type input "un"
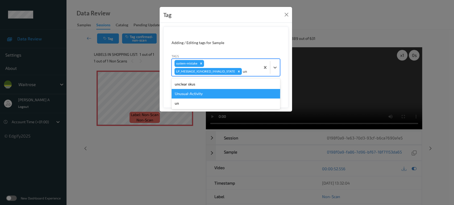
click at [233, 93] on div "Unusual-Activity" at bounding box center [225, 94] width 108 height 10
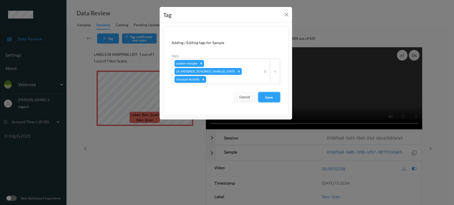
click at [277, 98] on button "Save" at bounding box center [269, 97] width 22 height 10
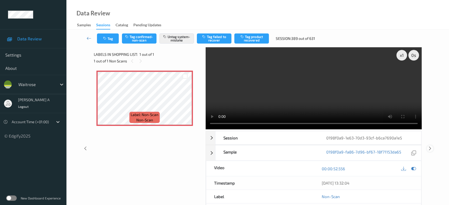
click at [430, 146] on icon at bounding box center [430, 148] width 5 height 5
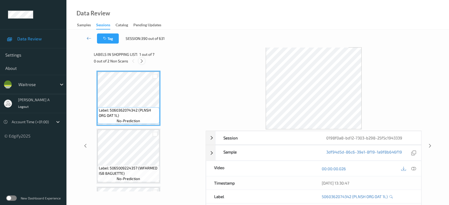
click at [140, 62] on icon at bounding box center [142, 61] width 5 height 5
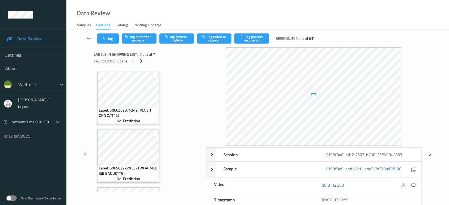
scroll to position [233, 0]
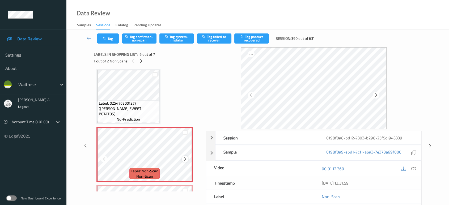
click at [186, 159] on icon at bounding box center [185, 159] width 5 height 5
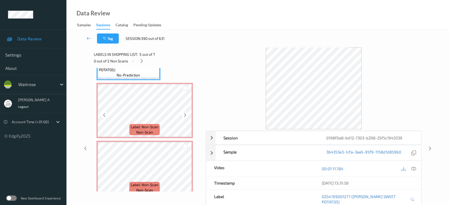
scroll to position [283, 0]
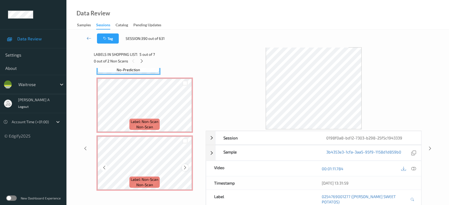
click at [187, 167] on icon at bounding box center [185, 167] width 5 height 5
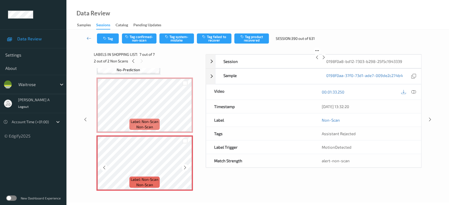
click at [187, 167] on icon at bounding box center [185, 167] width 5 height 5
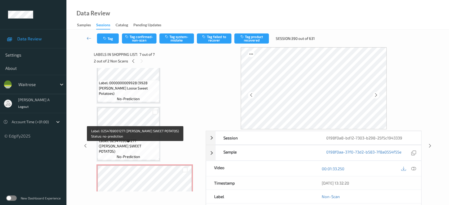
scroll to position [194, 0]
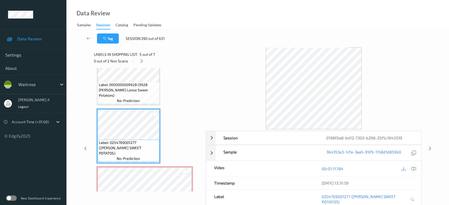
click at [412, 167] on icon at bounding box center [413, 168] width 5 height 5
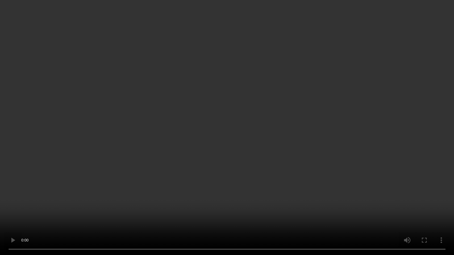
click at [251, 127] on video at bounding box center [227, 127] width 454 height 255
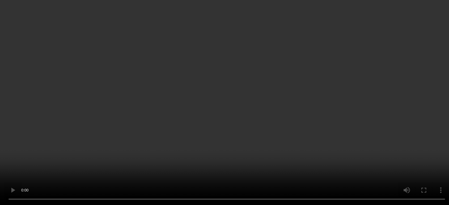
scroll to position [224, 0]
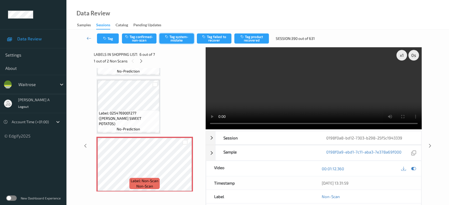
click at [180, 37] on button "Tag system-mistake" at bounding box center [176, 38] width 35 height 10
click at [111, 42] on button "Tag" at bounding box center [108, 38] width 22 height 10
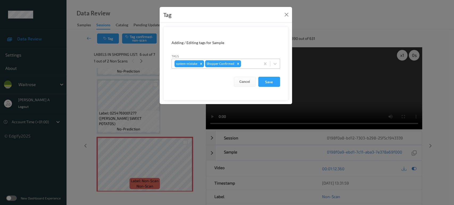
click at [253, 62] on div at bounding box center [250, 64] width 16 height 6
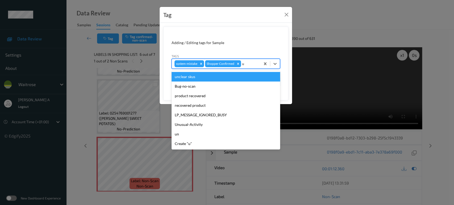
type input "un"
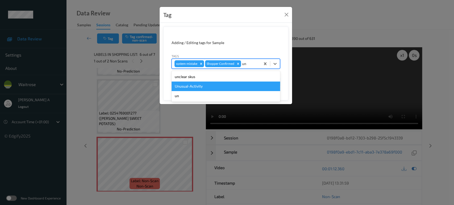
click at [238, 84] on div "Unusual-Activity" at bounding box center [225, 87] width 108 height 10
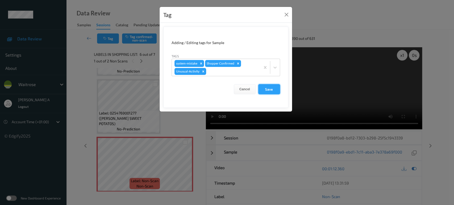
click at [268, 88] on button "Save" at bounding box center [269, 89] width 22 height 10
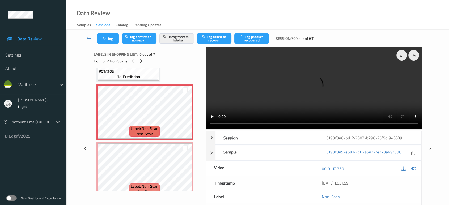
scroll to position [283, 0]
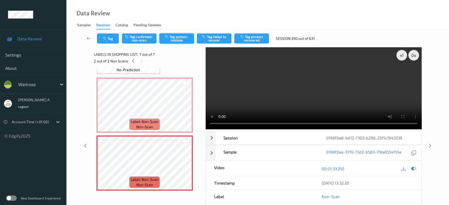
click at [179, 36] on button "Tag system-mistake" at bounding box center [176, 38] width 35 height 10
click at [105, 38] on icon "button" at bounding box center [105, 39] width 5 height 4
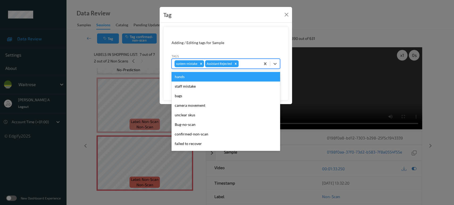
click at [246, 65] on div at bounding box center [248, 64] width 18 height 6
type input "un"
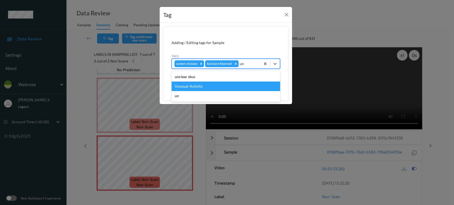
click at [221, 85] on div "Unusual-Activity" at bounding box center [225, 87] width 108 height 10
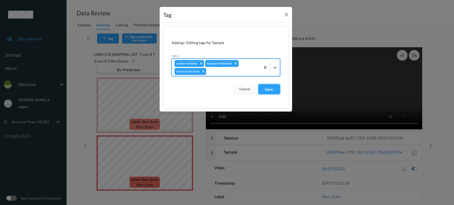
click at [268, 93] on button "Save" at bounding box center [269, 89] width 22 height 10
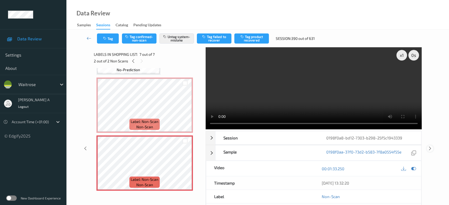
click at [430, 146] on icon at bounding box center [430, 148] width 5 height 5
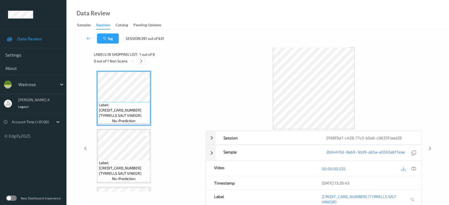
click at [141, 61] on icon at bounding box center [141, 61] width 5 height 5
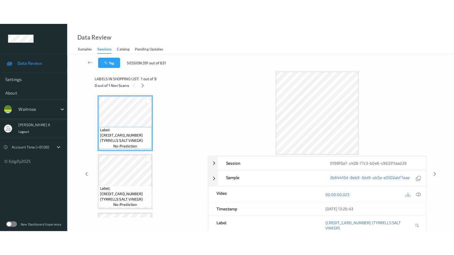
scroll to position [349, 0]
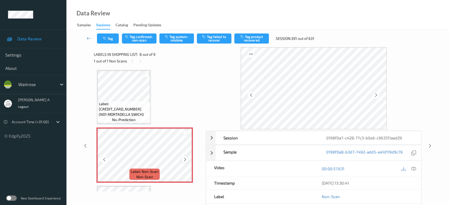
click at [184, 159] on icon at bounding box center [185, 159] width 5 height 5
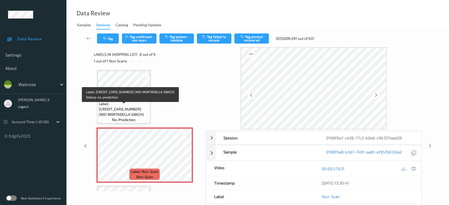
click at [126, 110] on span "Label: 5063210040575 (NO1 MORTADELLA SWICH)" at bounding box center [124, 109] width 50 height 16
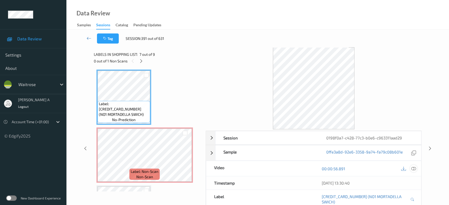
click at [415, 171] on div at bounding box center [413, 168] width 7 height 7
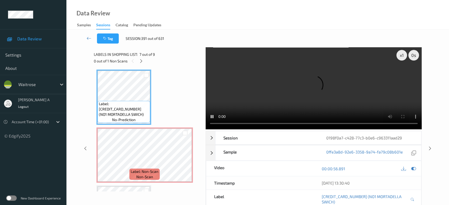
scroll to position [348, 0]
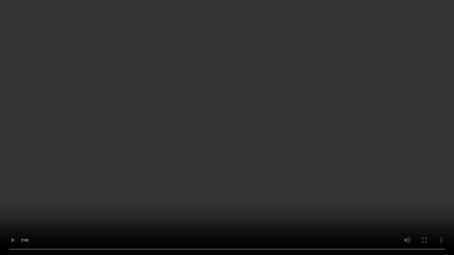
click at [196, 89] on video at bounding box center [227, 127] width 454 height 255
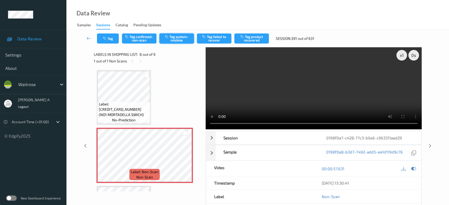
click at [180, 36] on button "Tag system-mistake" at bounding box center [176, 38] width 35 height 10
click at [142, 60] on icon at bounding box center [140, 61] width 5 height 5
click at [135, 62] on div at bounding box center [132, 61] width 7 height 7
click at [430, 146] on icon at bounding box center [430, 146] width 5 height 5
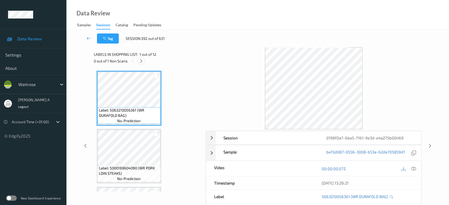
click at [145, 62] on div at bounding box center [141, 61] width 7 height 7
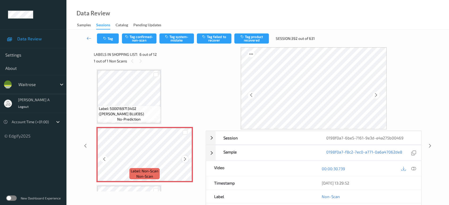
click at [184, 157] on icon at bounding box center [185, 159] width 5 height 5
click at [183, 158] on icon at bounding box center [185, 159] width 5 height 5
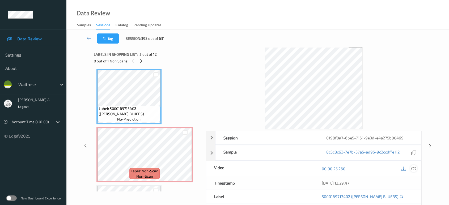
click at [413, 170] on icon at bounding box center [413, 168] width 5 height 5
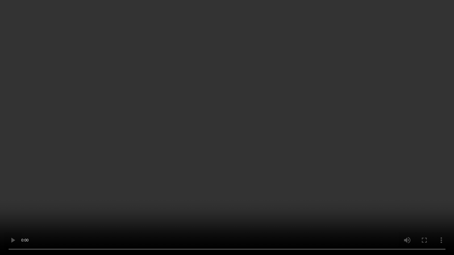
click at [240, 159] on video at bounding box center [227, 127] width 454 height 255
click at [248, 137] on video at bounding box center [227, 127] width 454 height 255
click at [264, 150] on video at bounding box center [227, 127] width 454 height 255
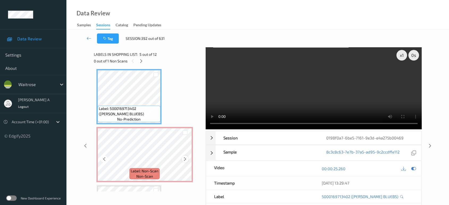
click at [186, 157] on icon at bounding box center [185, 159] width 5 height 5
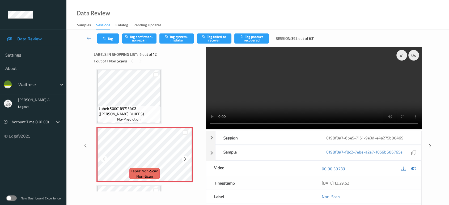
click at [186, 157] on icon at bounding box center [185, 159] width 5 height 5
click at [186, 160] on div at bounding box center [185, 159] width 7 height 7
click at [187, 160] on div at bounding box center [185, 159] width 7 height 7
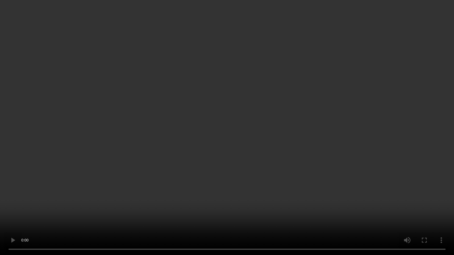
click at [330, 169] on video at bounding box center [227, 127] width 454 height 255
click at [273, 153] on video at bounding box center [227, 127] width 454 height 255
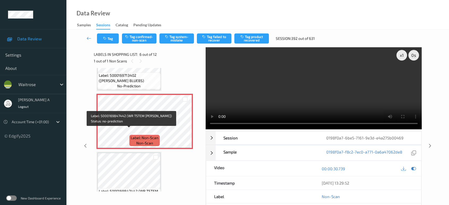
scroll to position [266, 0]
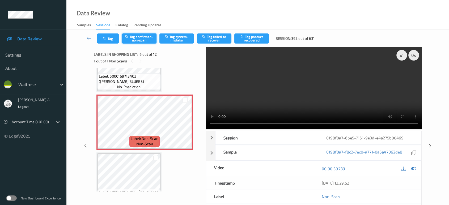
click at [134, 37] on button "Tag confirmed-non-scan" at bounding box center [139, 38] width 35 height 10
click at [222, 42] on button "Tag failed to recover" at bounding box center [214, 38] width 35 height 10
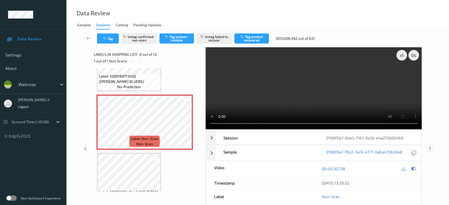
click at [431, 146] on icon at bounding box center [430, 148] width 5 height 5
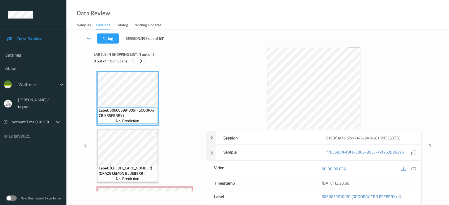
click at [142, 61] on icon at bounding box center [141, 61] width 5 height 5
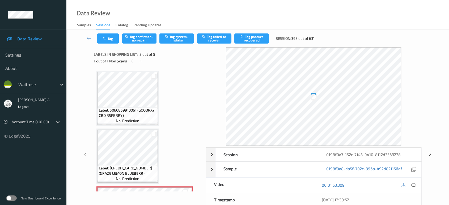
scroll to position [60, 0]
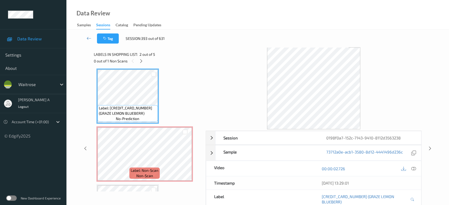
click at [413, 169] on icon at bounding box center [413, 168] width 5 height 5
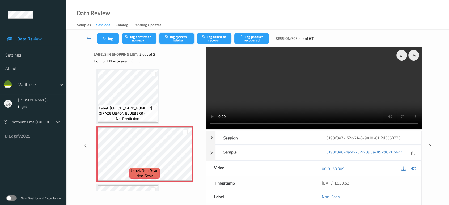
click at [168, 39] on button "Tag system-mistake" at bounding box center [176, 38] width 35 height 10
click at [431, 144] on icon at bounding box center [430, 146] width 5 height 5
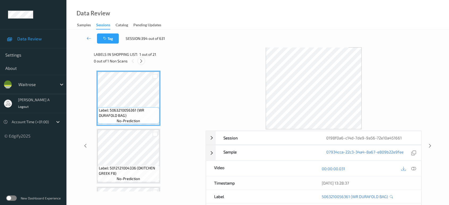
click at [142, 61] on icon at bounding box center [141, 61] width 5 height 5
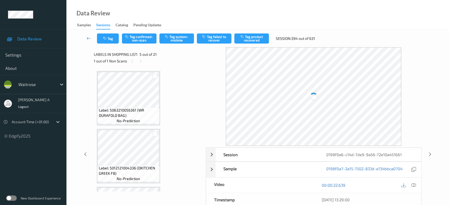
scroll to position [176, 0]
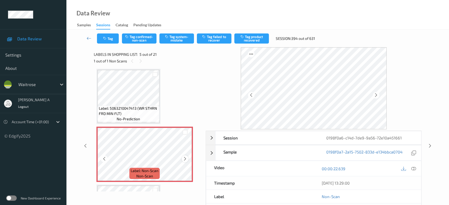
click at [185, 159] on icon at bounding box center [185, 159] width 5 height 5
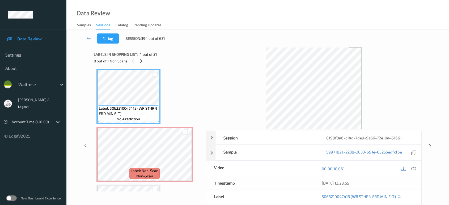
click at [412, 170] on icon at bounding box center [413, 168] width 5 height 5
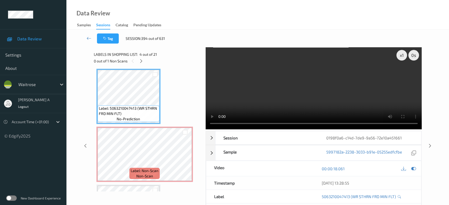
click at [341, 98] on video at bounding box center [314, 88] width 216 height 82
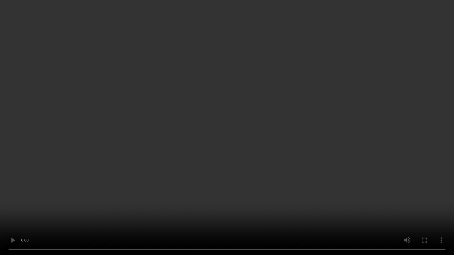
click at [236, 165] on video at bounding box center [227, 127] width 454 height 255
drag, startPoint x: 251, startPoint y: 149, endPoint x: 257, endPoint y: 136, distance: 14.0
click at [251, 149] on video at bounding box center [227, 127] width 454 height 255
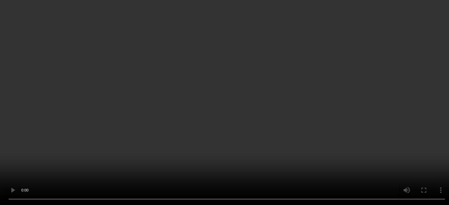
scroll to position [205, 0]
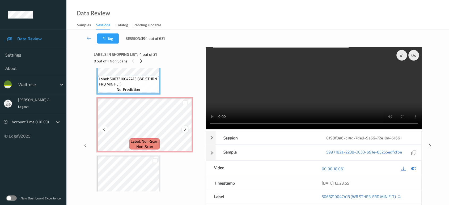
click at [184, 128] on icon at bounding box center [185, 129] width 5 height 5
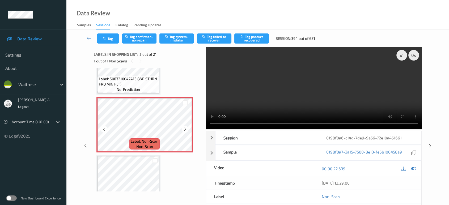
click at [184, 128] on icon at bounding box center [185, 129] width 5 height 5
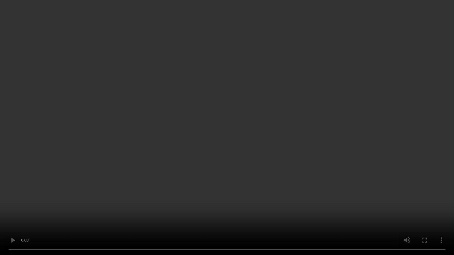
click at [315, 139] on video at bounding box center [227, 127] width 454 height 255
drag, startPoint x: 251, startPoint y: 140, endPoint x: 236, endPoint y: 78, distance: 63.4
click at [251, 140] on video at bounding box center [227, 127] width 454 height 255
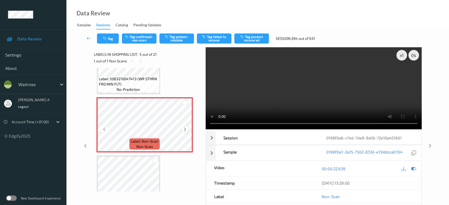
click at [186, 127] on icon at bounding box center [185, 129] width 5 height 5
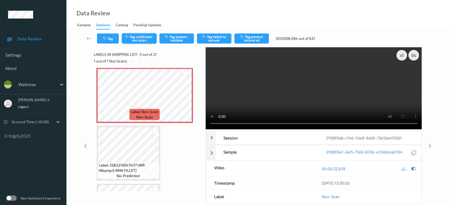
click at [147, 39] on button "Tag confirmed-non-scan" at bounding box center [139, 38] width 35 height 10
click at [255, 39] on button "Tag product recovered" at bounding box center [251, 38] width 35 height 10
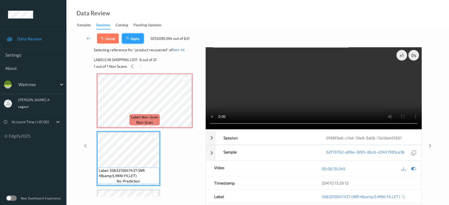
click at [140, 41] on button "Apply" at bounding box center [133, 38] width 22 height 10
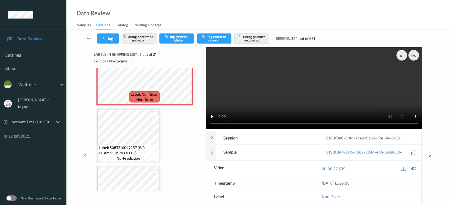
scroll to position [264, 0]
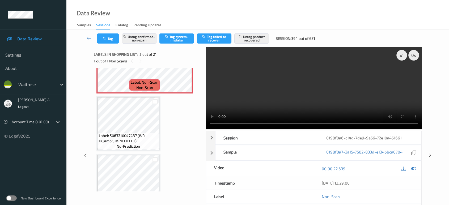
drag, startPoint x: 431, startPoint y: 136, endPoint x: 426, endPoint y: 131, distance: 6.6
click at [431, 153] on icon at bounding box center [430, 155] width 5 height 5
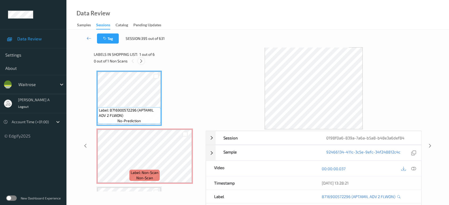
click at [139, 61] on div at bounding box center [141, 61] width 7 height 7
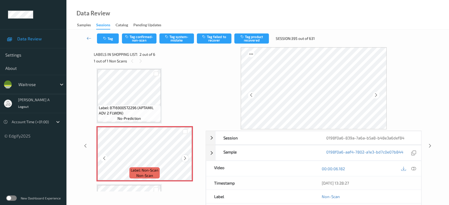
click at [185, 158] on icon at bounding box center [185, 158] width 5 height 5
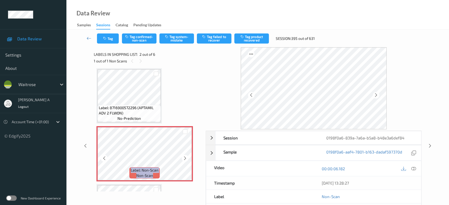
click at [185, 158] on icon at bounding box center [185, 158] width 5 height 5
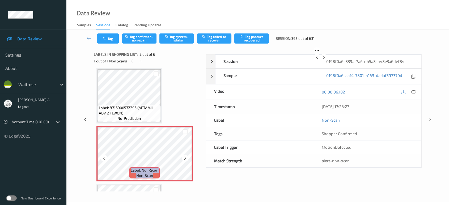
click at [185, 158] on icon at bounding box center [185, 158] width 5 height 5
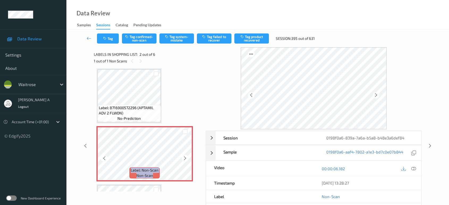
click at [185, 158] on icon at bounding box center [185, 158] width 5 height 5
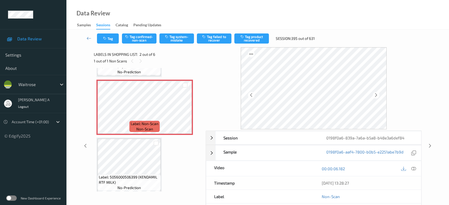
scroll to position [0, 0]
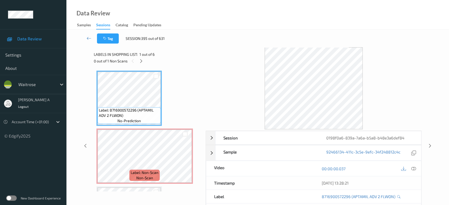
click at [414, 168] on icon at bounding box center [413, 168] width 5 height 5
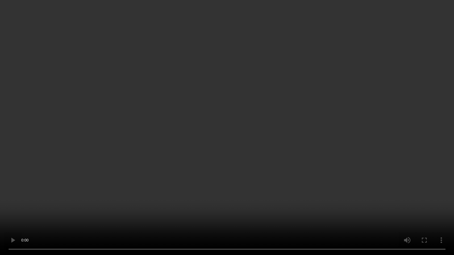
click at [246, 170] on video at bounding box center [227, 127] width 454 height 255
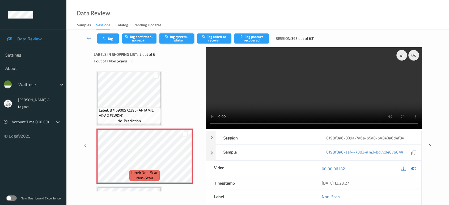
click at [164, 40] on button "Tag system-mistake" at bounding box center [176, 38] width 35 height 10
click at [187, 159] on icon at bounding box center [185, 160] width 5 height 5
click at [114, 39] on button "Tag" at bounding box center [108, 38] width 22 height 10
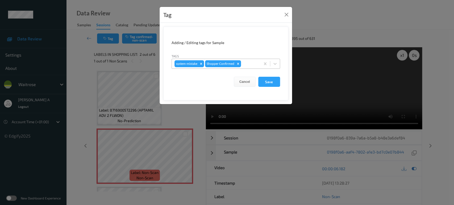
click at [246, 62] on div at bounding box center [250, 64] width 16 height 6
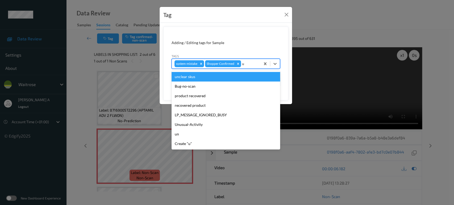
type input "un"
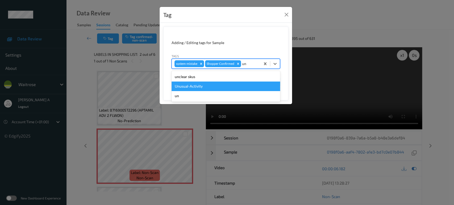
click at [197, 85] on div "Unusual-Activity" at bounding box center [225, 87] width 108 height 10
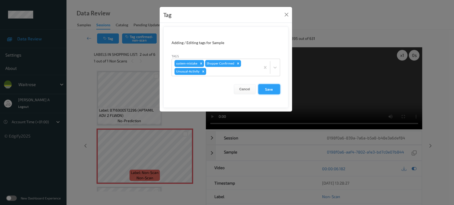
click at [266, 90] on button "Save" at bounding box center [269, 89] width 22 height 10
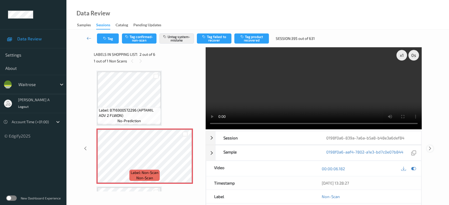
click at [428, 148] on icon at bounding box center [430, 148] width 5 height 5
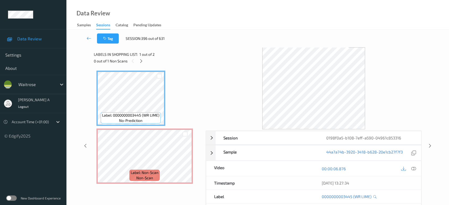
drag, startPoint x: 143, startPoint y: 61, endPoint x: 144, endPoint y: 66, distance: 4.6
click at [143, 61] on icon at bounding box center [141, 61] width 5 height 5
click at [412, 166] on icon at bounding box center [413, 168] width 5 height 5
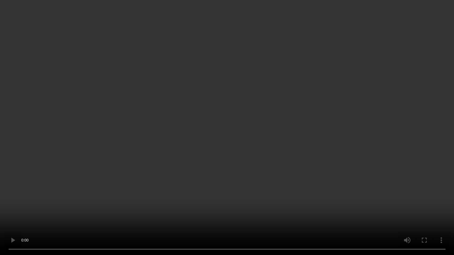
click at [286, 133] on video at bounding box center [227, 127] width 454 height 255
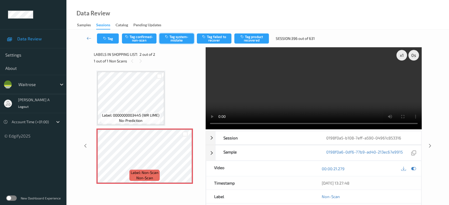
click at [169, 40] on button "Tag system-mistake" at bounding box center [176, 38] width 35 height 10
click at [112, 36] on button "Tag" at bounding box center [108, 38] width 22 height 10
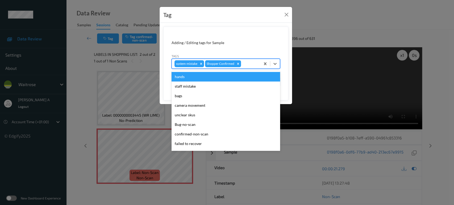
click at [249, 63] on div at bounding box center [250, 64] width 16 height 6
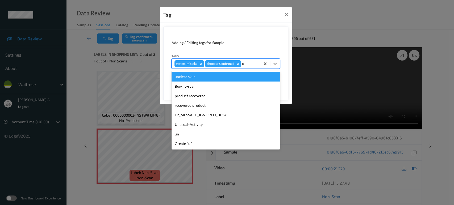
type input "un"
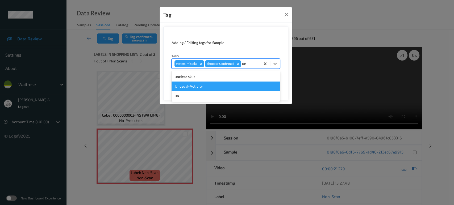
click at [208, 82] on div "Unusual-Activity" at bounding box center [225, 87] width 108 height 10
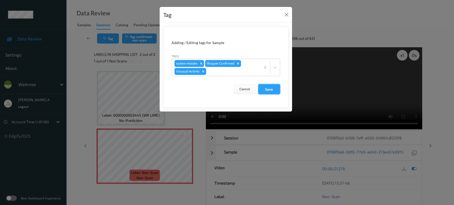
click at [265, 91] on button "Save" at bounding box center [269, 89] width 22 height 10
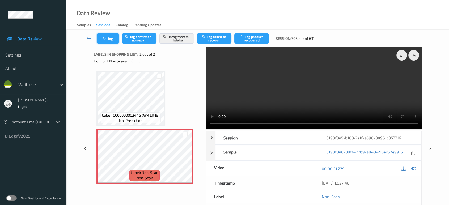
click at [112, 40] on button "Tag" at bounding box center [108, 38] width 22 height 10
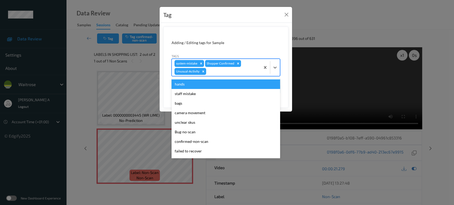
click at [224, 75] on div "system-mistake Shopper Confirmed Unusual-Activity" at bounding box center [216, 67] width 89 height 17
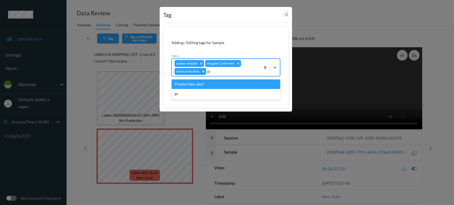
type input "pic"
click at [212, 82] on div "Picklist item alert" at bounding box center [225, 84] width 108 height 10
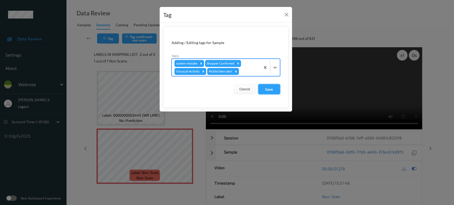
click at [277, 89] on button "Save" at bounding box center [269, 89] width 22 height 10
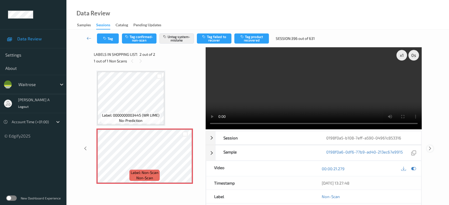
click at [429, 145] on div at bounding box center [430, 148] width 7 height 7
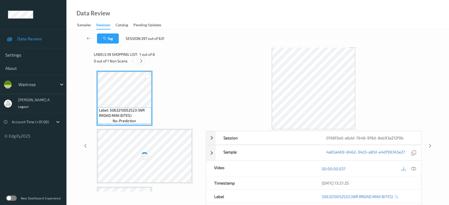
click at [139, 60] on div at bounding box center [141, 61] width 7 height 7
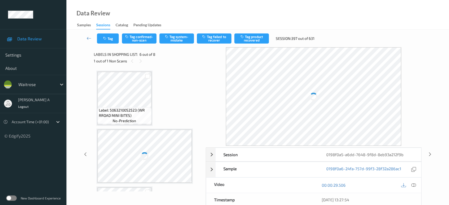
scroll to position [233, 0]
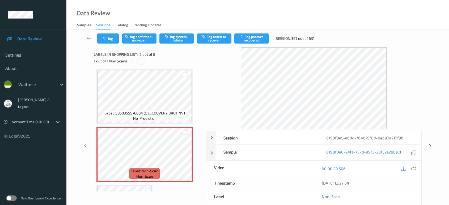
click at [142, 61] on icon at bounding box center [140, 61] width 5 height 5
click at [415, 167] on icon at bounding box center [413, 168] width 5 height 5
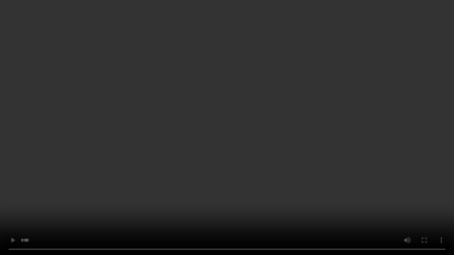
click at [209, 111] on video at bounding box center [227, 127] width 454 height 255
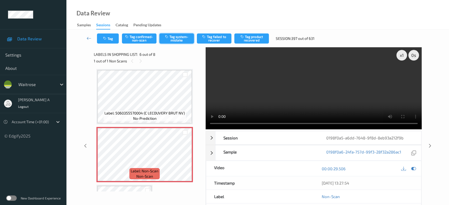
click at [169, 37] on icon "button" at bounding box center [167, 37] width 5 height 4
click at [111, 37] on button "Tag" at bounding box center [108, 38] width 22 height 10
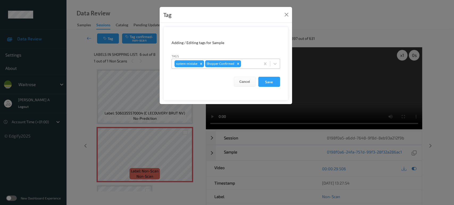
click at [249, 64] on div at bounding box center [250, 64] width 16 height 6
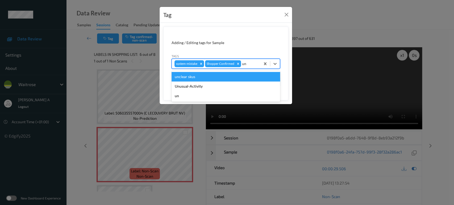
type input "u"
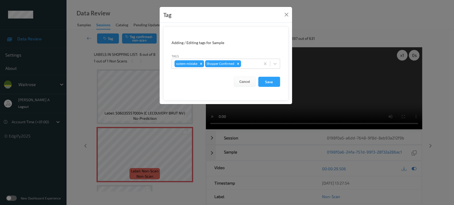
click at [269, 42] on div "Adding / Editing tags for Sample" at bounding box center [225, 42] width 108 height 5
click at [287, 15] on button "Close" at bounding box center [286, 14] width 7 height 7
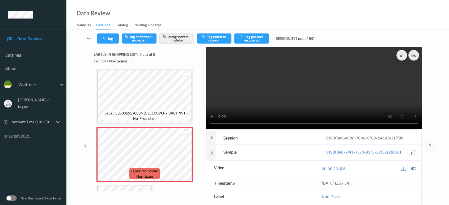
click at [429, 146] on icon at bounding box center [430, 146] width 5 height 5
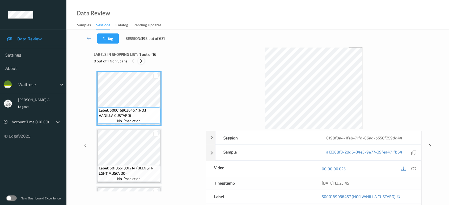
click at [142, 62] on icon at bounding box center [141, 61] width 5 height 5
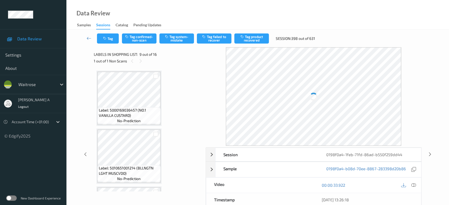
scroll to position [406, 0]
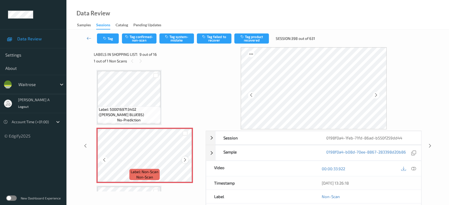
click at [184, 158] on icon at bounding box center [185, 160] width 5 height 5
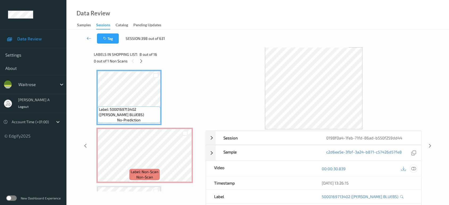
click at [415, 170] on icon at bounding box center [413, 168] width 5 height 5
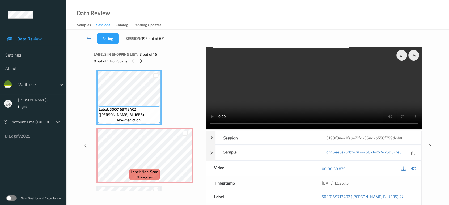
click at [349, 102] on video at bounding box center [314, 88] width 216 height 82
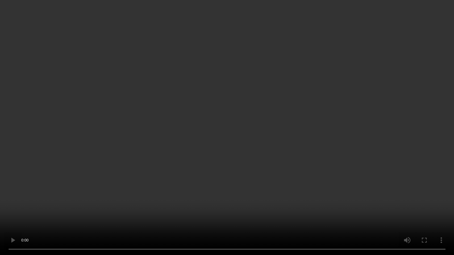
click at [213, 175] on video at bounding box center [227, 127] width 454 height 255
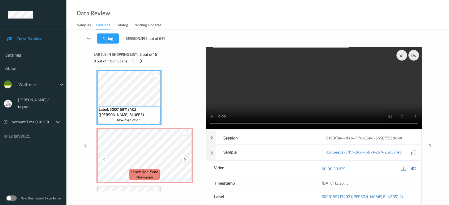
click at [184, 158] on icon at bounding box center [185, 160] width 5 height 5
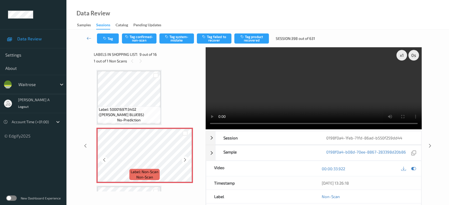
click at [184, 158] on icon at bounding box center [185, 160] width 5 height 5
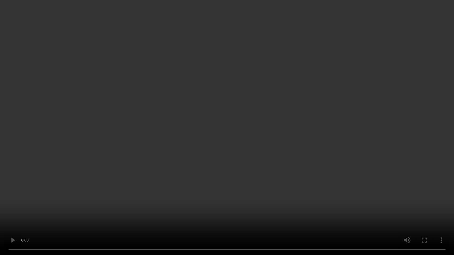
click at [183, 97] on video at bounding box center [227, 127] width 454 height 255
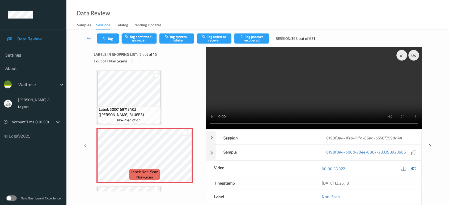
click at [139, 36] on button "Tag confirmed-non-scan" at bounding box center [139, 38] width 35 height 10
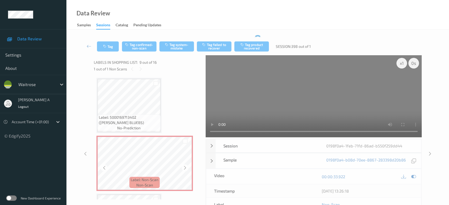
scroll to position [495, 0]
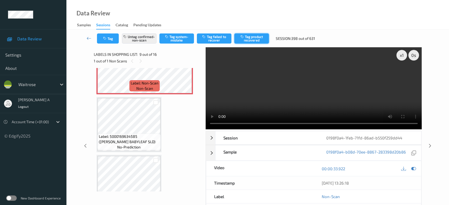
click at [247, 36] on button "Tag product recovered" at bounding box center [251, 38] width 35 height 10
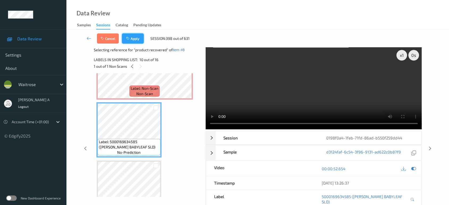
click at [138, 42] on button "Apply" at bounding box center [133, 38] width 22 height 10
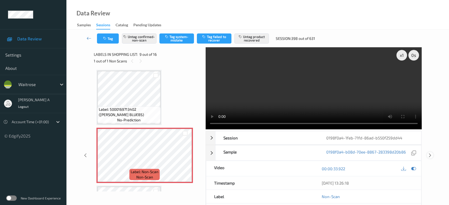
click at [429, 156] on icon at bounding box center [430, 155] width 5 height 5
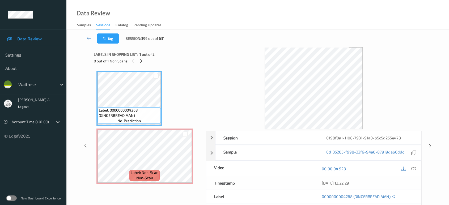
drag, startPoint x: 142, startPoint y: 61, endPoint x: 145, endPoint y: 69, distance: 8.3
click at [142, 61] on icon at bounding box center [141, 61] width 5 height 5
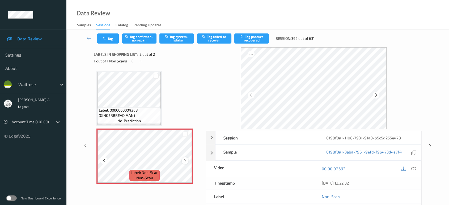
click at [186, 159] on icon at bounding box center [185, 160] width 5 height 5
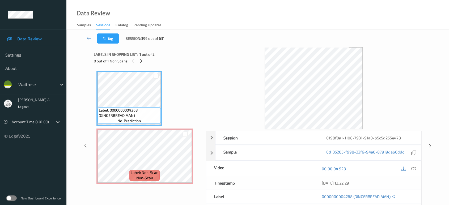
drag, startPoint x: 413, startPoint y: 168, endPoint x: 405, endPoint y: 165, distance: 8.7
click at [413, 168] on icon at bounding box center [413, 168] width 5 height 5
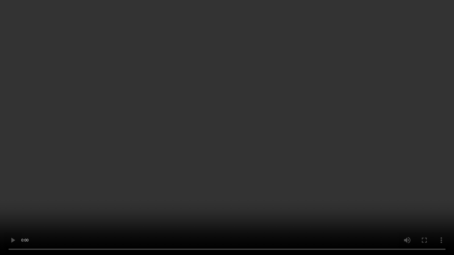
click at [177, 170] on video at bounding box center [227, 127] width 454 height 255
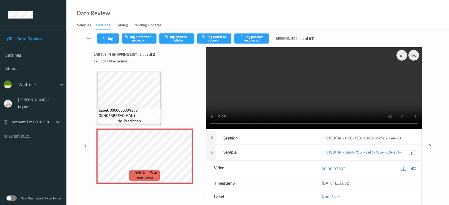
click at [174, 41] on button "Tag system-mistake" at bounding box center [176, 38] width 35 height 10
click at [106, 41] on button "Tag" at bounding box center [108, 38] width 22 height 10
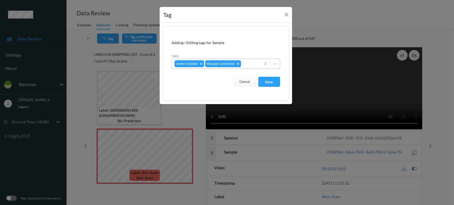
click at [253, 65] on div at bounding box center [250, 64] width 16 height 6
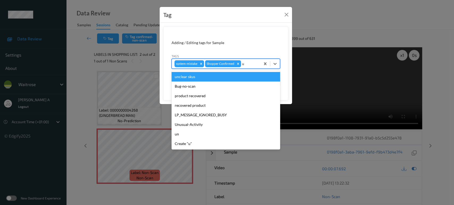
type input "un"
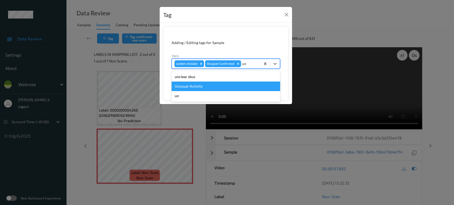
click at [247, 89] on div "Unusual-Activity" at bounding box center [225, 87] width 108 height 10
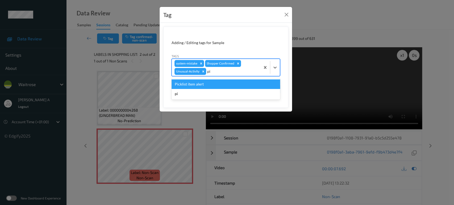
type input "pic"
click at [248, 87] on div "Picklist item alert" at bounding box center [225, 84] width 108 height 10
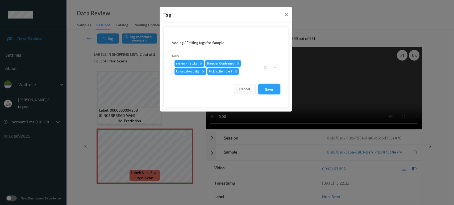
click at [266, 88] on button "Save" at bounding box center [269, 89] width 22 height 10
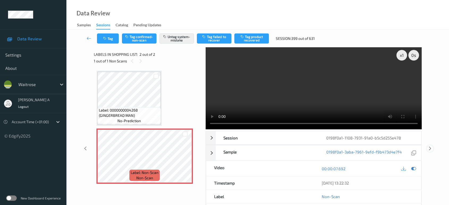
click at [431, 146] on icon at bounding box center [430, 148] width 5 height 5
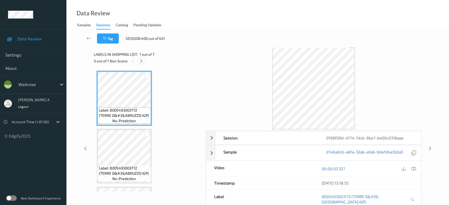
click at [141, 61] on icon at bounding box center [141, 61] width 5 height 5
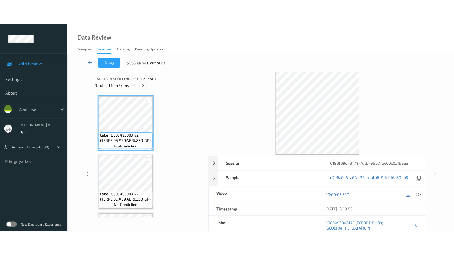
scroll to position [283, 0]
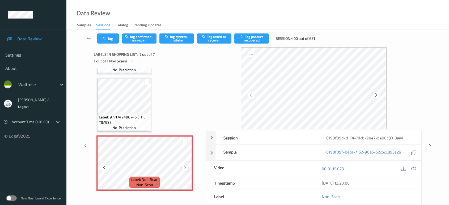
click at [185, 168] on icon at bounding box center [185, 167] width 5 height 5
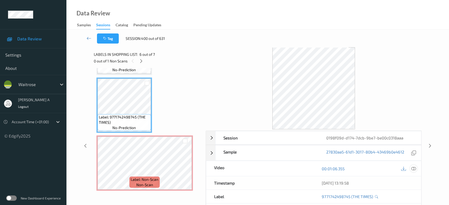
click at [412, 167] on icon at bounding box center [413, 168] width 5 height 5
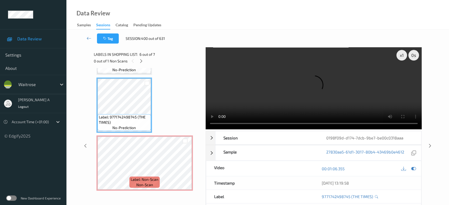
scroll to position [233, 0]
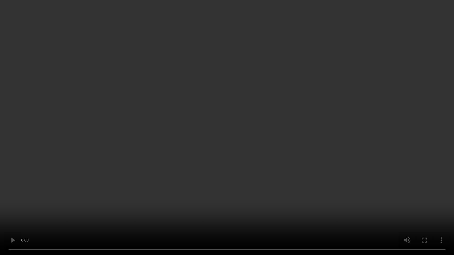
click at [255, 146] on video at bounding box center [227, 127] width 454 height 255
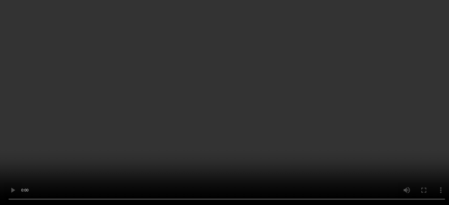
scroll to position [283, 0]
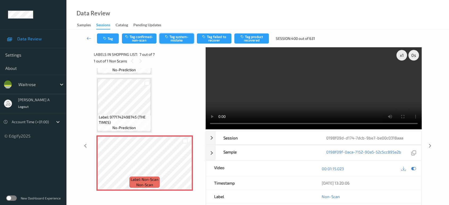
click at [166, 39] on button "Tag system-mistake" at bounding box center [176, 38] width 35 height 10
click at [109, 40] on button "Tag" at bounding box center [108, 38] width 22 height 10
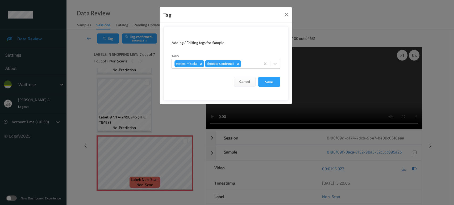
click at [247, 61] on div at bounding box center [250, 64] width 16 height 6
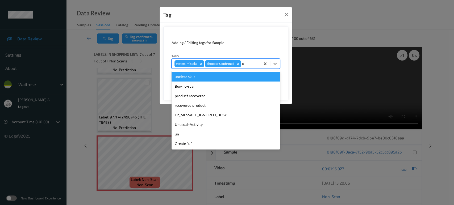
type input "un"
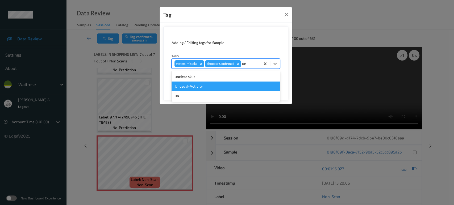
click at [211, 85] on div "Unusual-Activity" at bounding box center [225, 87] width 108 height 10
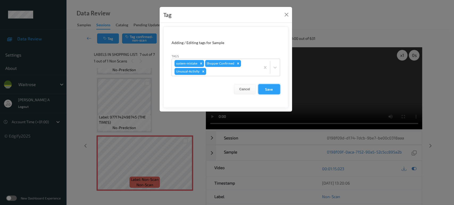
click at [268, 90] on button "Save" at bounding box center [269, 89] width 22 height 10
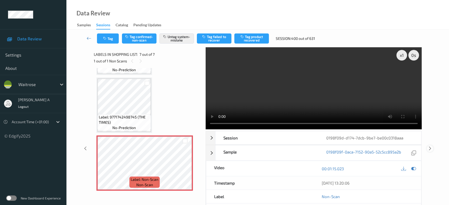
click at [432, 145] on div at bounding box center [430, 148] width 7 height 7
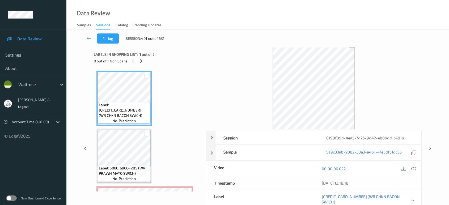
click at [89, 36] on icon at bounding box center [89, 38] width 5 height 5
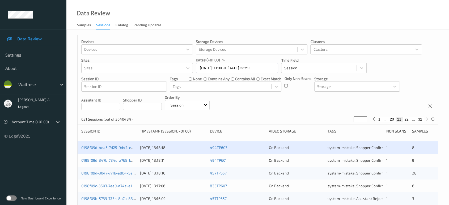
click at [420, 120] on button "32" at bounding box center [419, 119] width 7 height 5
type input "**"
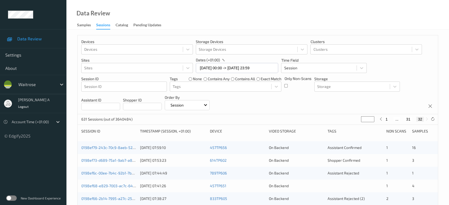
scroll to position [89, 0]
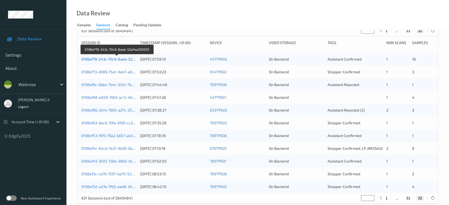
click at [104, 60] on link "0198ef79-243c-70c9-8aeb-52efee293505" at bounding box center [117, 59] width 72 height 5
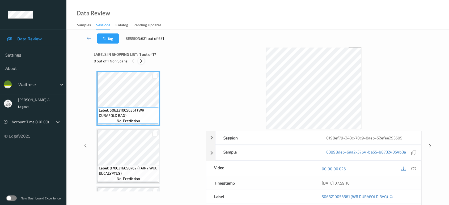
click at [143, 62] on icon at bounding box center [141, 61] width 5 height 5
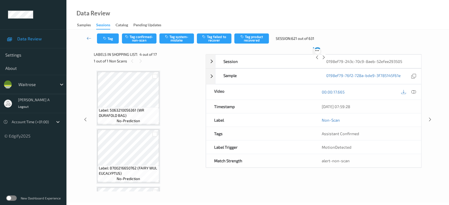
scroll to position [118, 0]
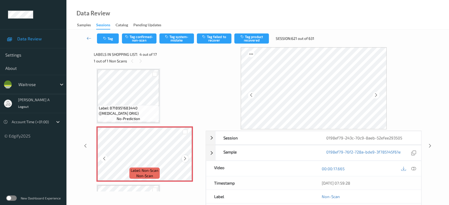
click at [185, 158] on icon at bounding box center [185, 158] width 5 height 5
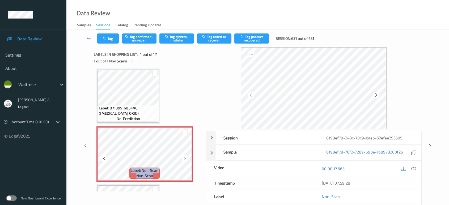
click at [185, 158] on icon at bounding box center [185, 158] width 5 height 5
click at [185, 157] on icon at bounding box center [185, 158] width 5 height 5
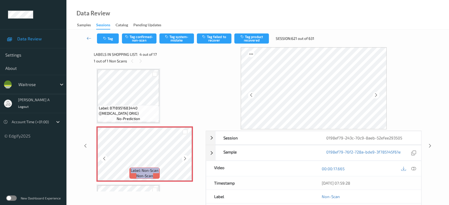
click at [185, 157] on icon at bounding box center [185, 158] width 5 height 5
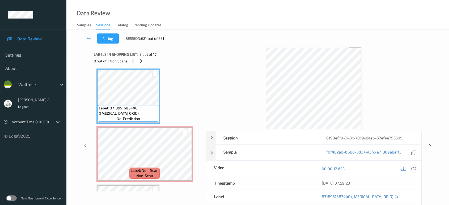
click at [413, 170] on icon at bounding box center [413, 168] width 5 height 5
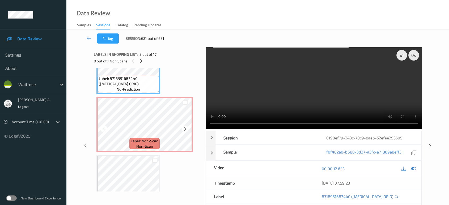
scroll to position [59, 0]
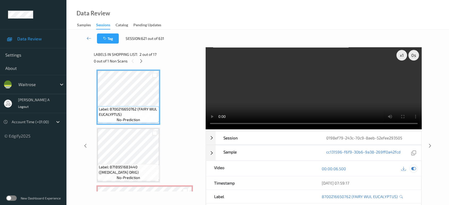
click at [414, 168] on icon at bounding box center [413, 168] width 5 height 5
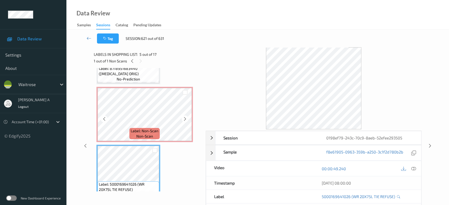
scroll to position [148, 0]
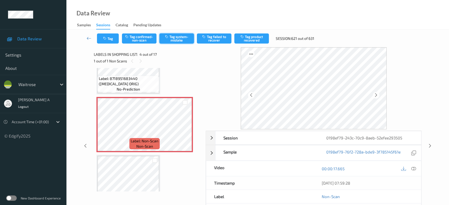
click at [178, 38] on button "Tag system-mistake" at bounding box center [176, 38] width 35 height 10
click at [113, 38] on button "Tag" at bounding box center [108, 38] width 22 height 10
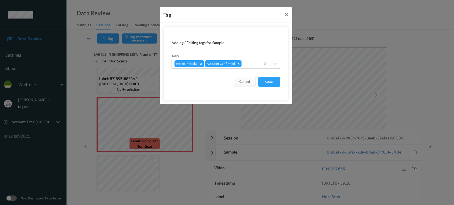
click at [252, 66] on div at bounding box center [249, 64] width 15 height 6
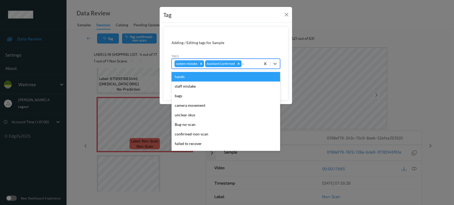
type input "un"
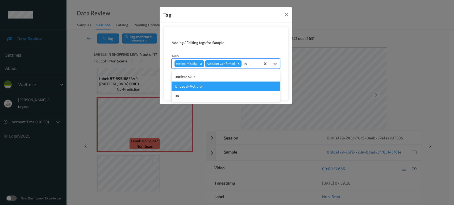
click at [220, 85] on div "Unusual-Activity" at bounding box center [225, 87] width 108 height 10
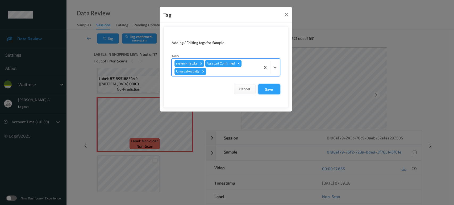
click at [275, 93] on button "Save" at bounding box center [269, 89] width 22 height 10
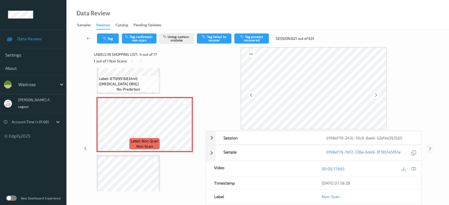
click at [429, 149] on icon at bounding box center [430, 148] width 5 height 5
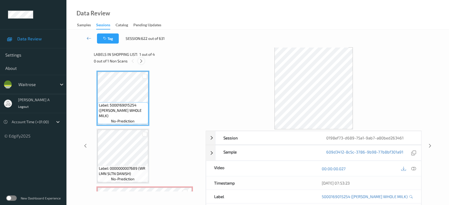
click at [142, 60] on icon at bounding box center [141, 61] width 5 height 5
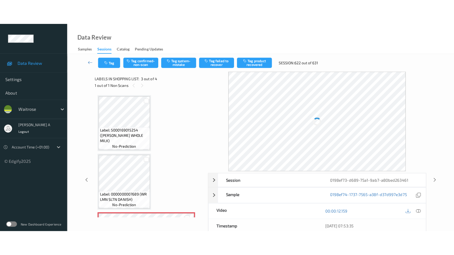
scroll to position [60, 0]
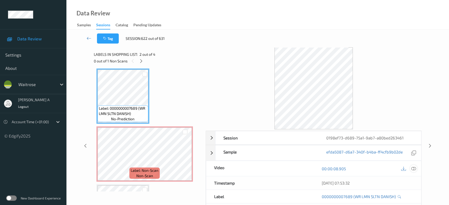
click at [412, 167] on icon at bounding box center [413, 168] width 5 height 5
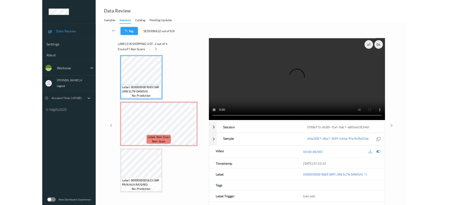
scroll to position [60, 0]
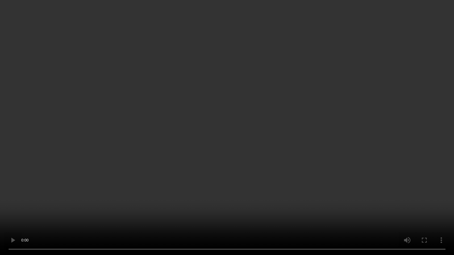
click at [251, 162] on video at bounding box center [227, 127] width 454 height 255
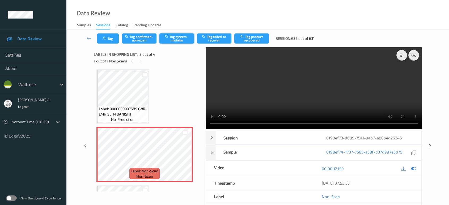
click at [175, 40] on button "Tag system-mistake" at bounding box center [176, 38] width 35 height 10
click at [107, 40] on icon "button" at bounding box center [105, 39] width 5 height 4
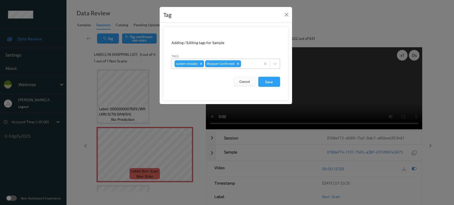
click at [255, 62] on div at bounding box center [250, 64] width 16 height 6
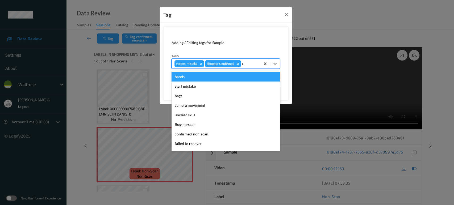
type input "un"
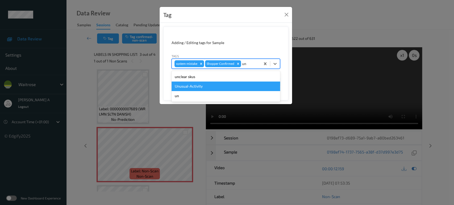
click at [222, 85] on div "Unusual-Activity" at bounding box center [225, 87] width 108 height 10
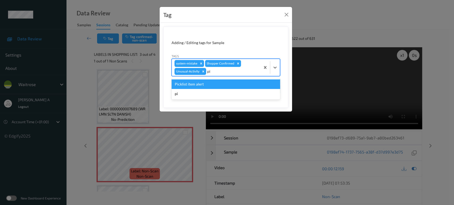
type input "pic"
click at [222, 85] on div "Picklist item alert" at bounding box center [225, 84] width 108 height 10
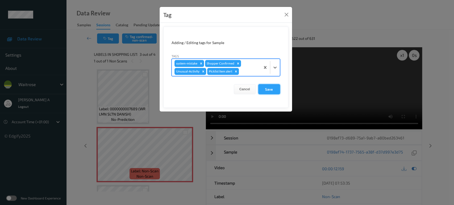
click at [264, 92] on button "Save" at bounding box center [269, 89] width 22 height 10
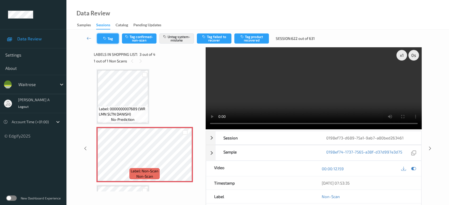
click at [102, 35] on button "Tag" at bounding box center [108, 38] width 22 height 10
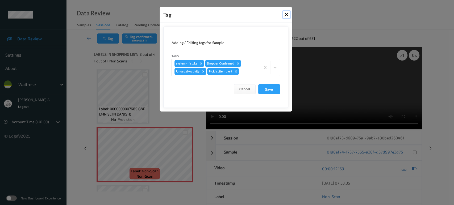
drag, startPoint x: 284, startPoint y: 16, endPoint x: 291, endPoint y: 27, distance: 13.0
click at [284, 16] on button "Close" at bounding box center [286, 14] width 7 height 7
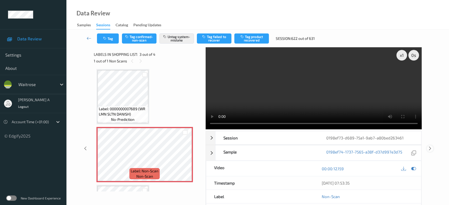
click at [429, 148] on icon at bounding box center [430, 148] width 5 height 5
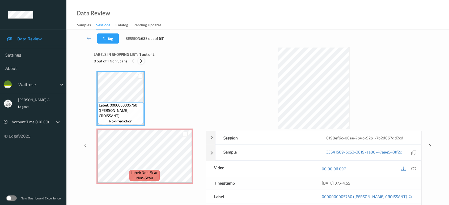
click at [142, 63] on icon at bounding box center [141, 61] width 5 height 5
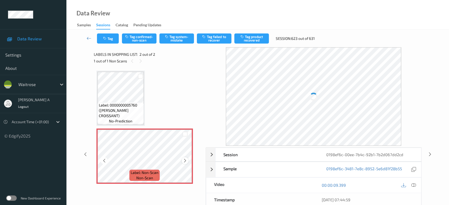
click at [183, 158] on div at bounding box center [185, 160] width 7 height 7
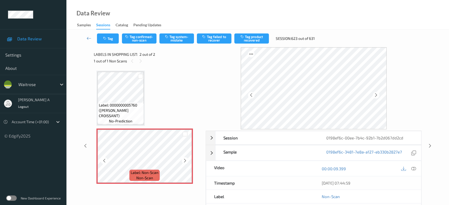
click at [184, 161] on icon at bounding box center [185, 160] width 5 height 5
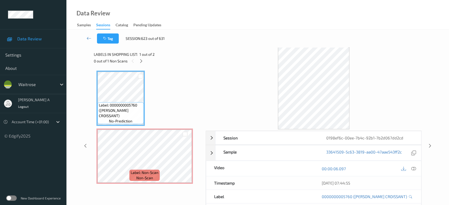
click at [412, 169] on icon at bounding box center [413, 168] width 5 height 5
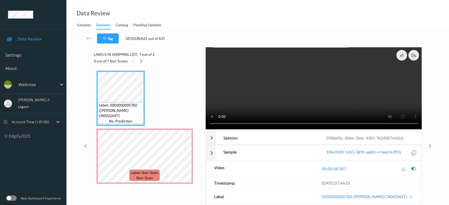
click at [327, 82] on video at bounding box center [314, 88] width 216 height 82
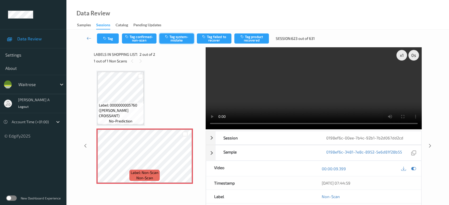
click at [166, 39] on button "Tag system-mistake" at bounding box center [176, 38] width 35 height 10
click at [117, 42] on button "Tag" at bounding box center [108, 38] width 22 height 10
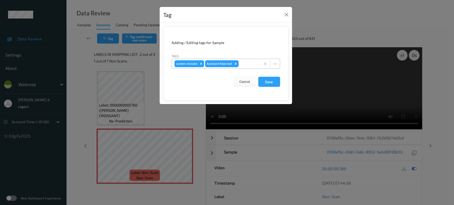
click at [247, 66] on div at bounding box center [248, 64] width 18 height 6
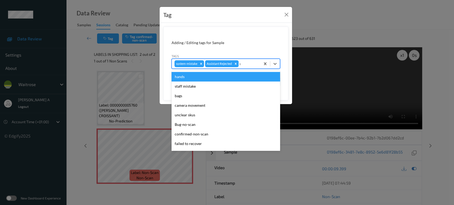
type input "un"
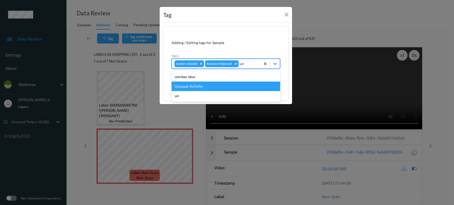
click at [226, 84] on div "Unusual-Activity" at bounding box center [225, 87] width 108 height 10
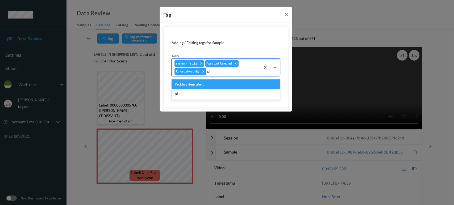
type input "pic"
click at [226, 84] on div "Picklist item alert" at bounding box center [225, 84] width 108 height 10
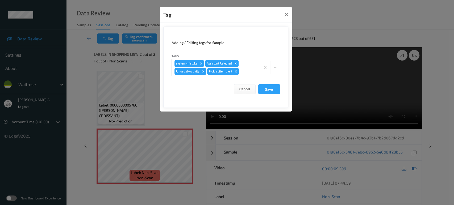
click at [281, 91] on form "Adding / Editing tags for Sample Tags system-mistake Assistant Rejected Unusual…" at bounding box center [225, 67] width 125 height 81
click at [272, 90] on button "Save" at bounding box center [269, 89] width 22 height 10
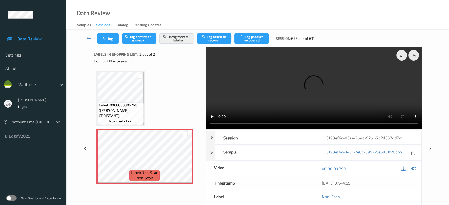
drag, startPoint x: 429, startPoint y: 128, endPoint x: 428, endPoint y: 117, distance: 11.1
click at [429, 146] on icon at bounding box center [430, 148] width 5 height 5
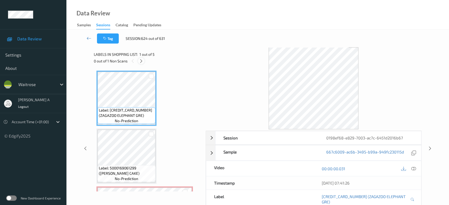
click at [141, 59] on icon at bounding box center [141, 61] width 5 height 5
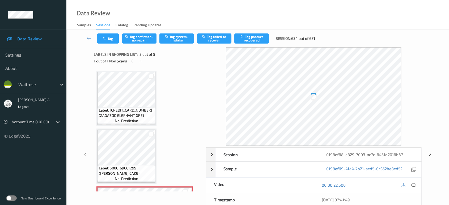
scroll to position [60, 0]
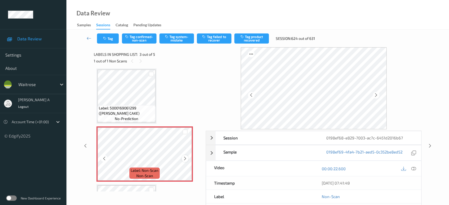
click at [185, 159] on icon at bounding box center [185, 158] width 5 height 5
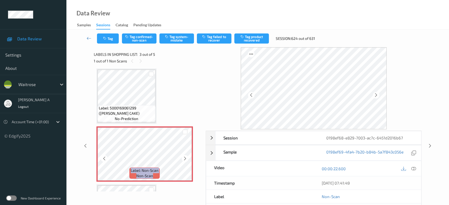
click at [185, 159] on icon at bounding box center [185, 158] width 5 height 5
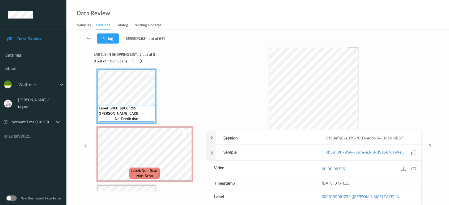
click at [412, 168] on icon at bounding box center [413, 168] width 5 height 5
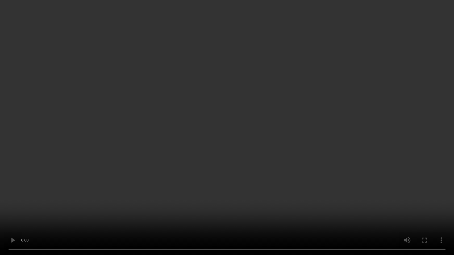
click at [232, 72] on video at bounding box center [227, 127] width 454 height 255
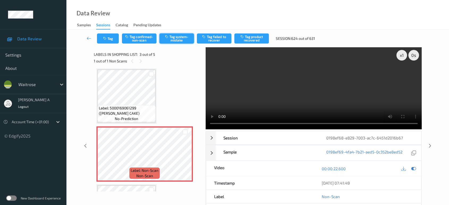
click at [168, 41] on button "Tag system-mistake" at bounding box center [176, 38] width 35 height 10
click at [108, 38] on button "Tag" at bounding box center [108, 38] width 22 height 10
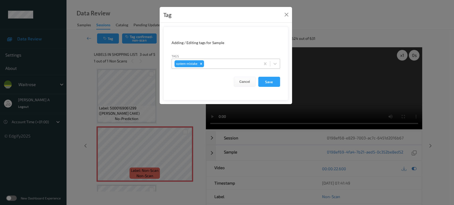
click at [220, 63] on div at bounding box center [231, 64] width 53 height 6
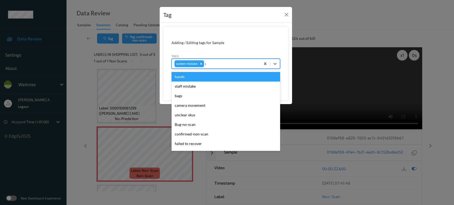
type input "un"
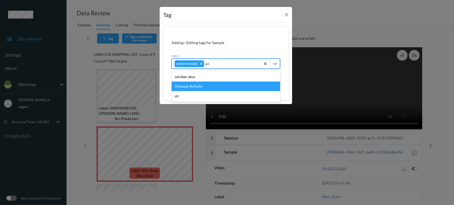
click at [204, 87] on div "Unusual-Activity" at bounding box center [225, 87] width 108 height 10
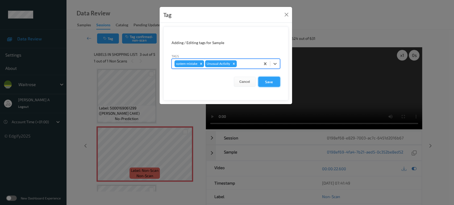
click at [268, 86] on button "Save" at bounding box center [269, 82] width 22 height 10
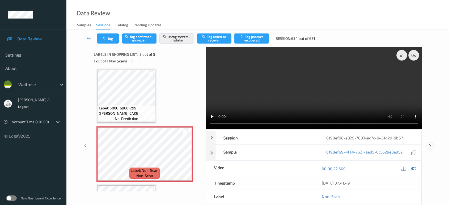
click at [429, 144] on icon at bounding box center [430, 146] width 5 height 5
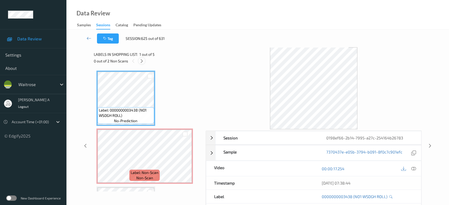
click at [142, 61] on icon at bounding box center [142, 61] width 5 height 5
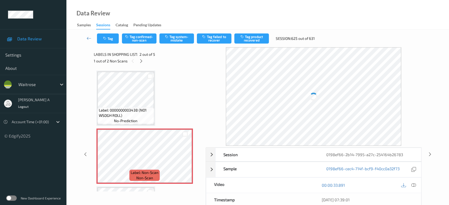
scroll to position [2, 0]
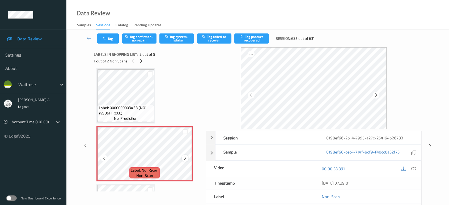
click at [182, 158] on div at bounding box center [185, 158] width 7 height 7
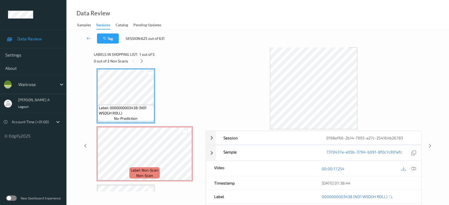
click at [414, 167] on icon at bounding box center [413, 168] width 5 height 5
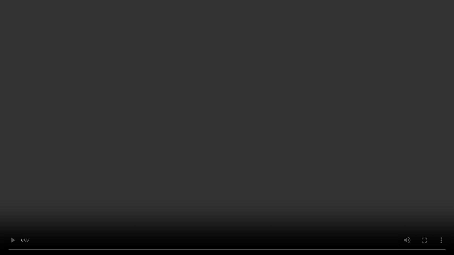
click at [258, 143] on video at bounding box center [227, 127] width 454 height 255
click at [231, 115] on video at bounding box center [227, 127] width 454 height 255
click at [15, 205] on video at bounding box center [227, 127] width 454 height 255
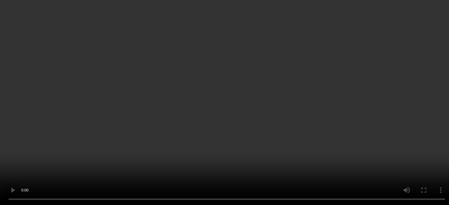
scroll to position [117, 0]
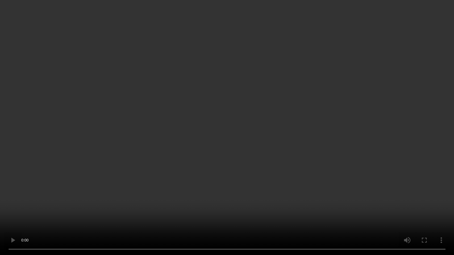
click at [284, 134] on video at bounding box center [227, 127] width 454 height 255
click at [247, 113] on video at bounding box center [227, 127] width 454 height 255
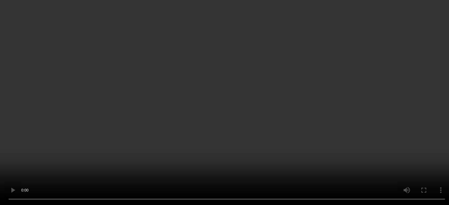
scroll to position [30, 0]
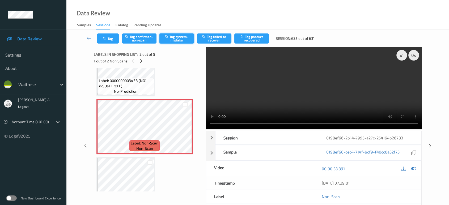
click at [179, 41] on button "Tag system-mistake" at bounding box center [176, 38] width 35 height 10
click at [113, 42] on button "Tag" at bounding box center [108, 38] width 22 height 10
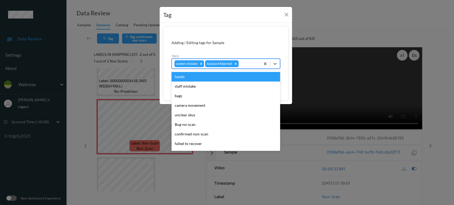
click at [256, 61] on div at bounding box center [248, 64] width 18 height 6
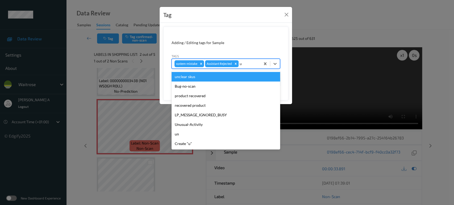
type input "un"
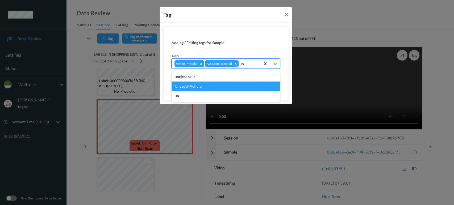
click at [219, 86] on div "Unusual-Activity" at bounding box center [225, 87] width 108 height 10
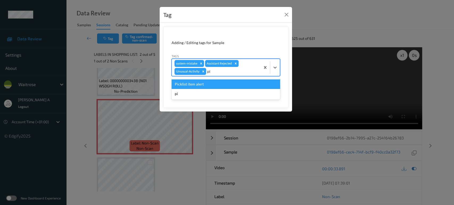
type input "pic"
click at [219, 86] on div "Picklist item alert" at bounding box center [225, 84] width 108 height 10
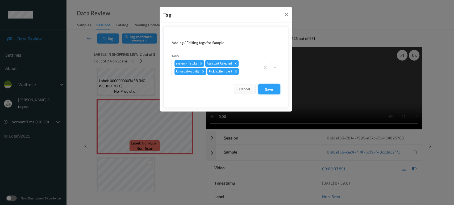
click at [264, 89] on button "Save" at bounding box center [269, 89] width 22 height 10
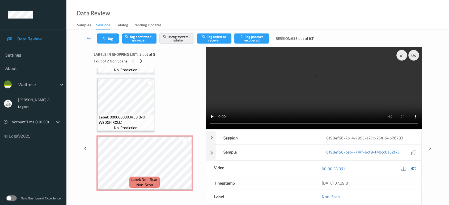
scroll to position [167, 0]
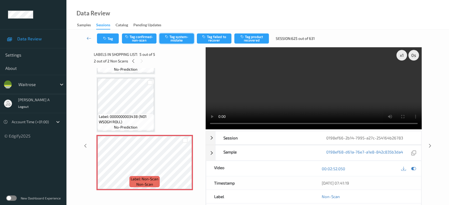
click at [177, 39] on button "Tag system-mistake" at bounding box center [176, 38] width 35 height 10
click at [110, 42] on button "Tag" at bounding box center [108, 38] width 22 height 10
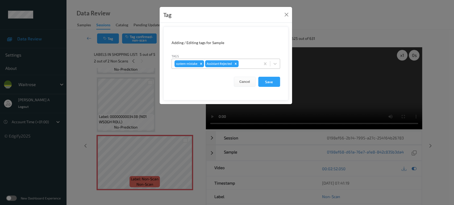
click at [247, 63] on div at bounding box center [248, 64] width 18 height 6
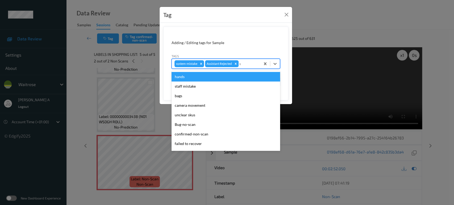
type input "un"
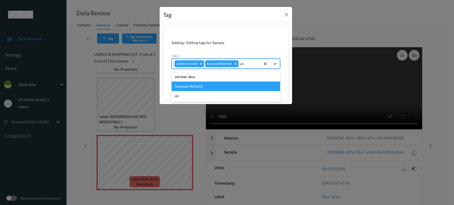
click at [202, 85] on div "Unusual-Activity" at bounding box center [225, 87] width 108 height 10
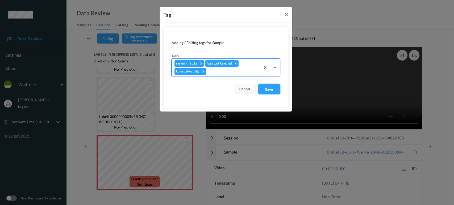
click at [271, 90] on button "Save" at bounding box center [269, 89] width 22 height 10
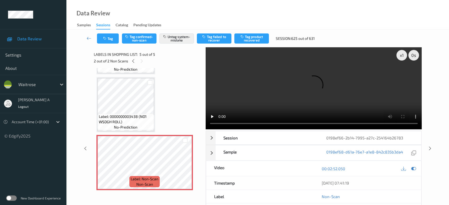
drag, startPoint x: 431, startPoint y: 126, endPoint x: 312, endPoint y: 22, distance: 158.0
click at [431, 146] on icon at bounding box center [430, 148] width 5 height 5
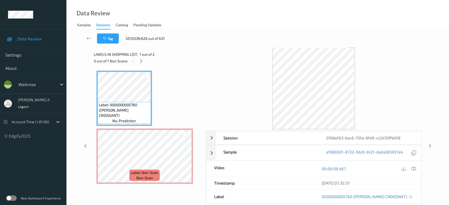
click at [142, 62] on icon at bounding box center [141, 61] width 5 height 5
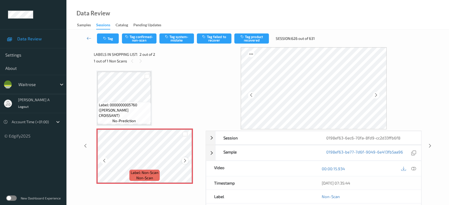
click at [186, 161] on icon at bounding box center [185, 160] width 5 height 5
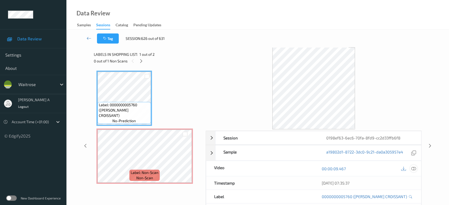
click at [413, 169] on icon at bounding box center [413, 168] width 5 height 5
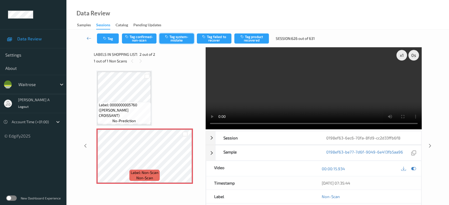
click at [176, 36] on button "Tag system-mistake" at bounding box center [176, 38] width 35 height 10
click at [110, 36] on button "Tag" at bounding box center [108, 38] width 22 height 10
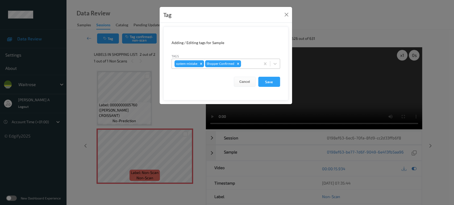
click at [241, 60] on div "system-mistake Shopper Confirmed" at bounding box center [216, 63] width 89 height 9
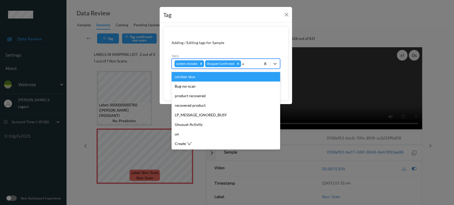
type input "un"
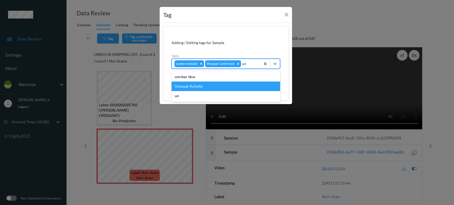
click at [233, 89] on div "Unusual-Activity" at bounding box center [225, 87] width 108 height 10
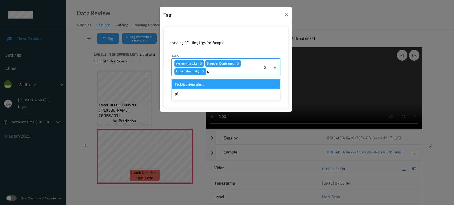
type input "pic"
click at [234, 89] on div "Create "pic"" at bounding box center [225, 94] width 108 height 10
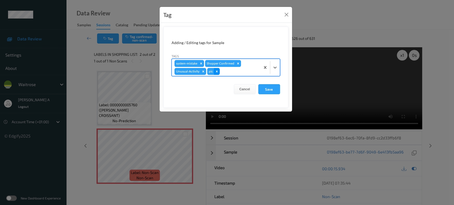
click at [217, 70] on icon "Remove pic" at bounding box center [217, 72] width 4 height 4
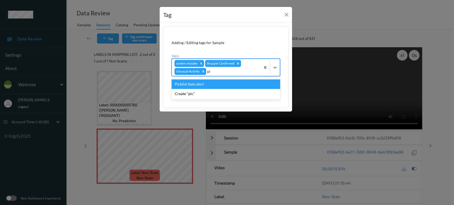
type input "pic"
click at [233, 84] on div "Picklist item alert" at bounding box center [225, 84] width 108 height 10
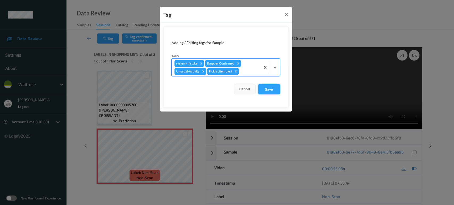
click at [259, 87] on button "Save" at bounding box center [269, 89] width 22 height 10
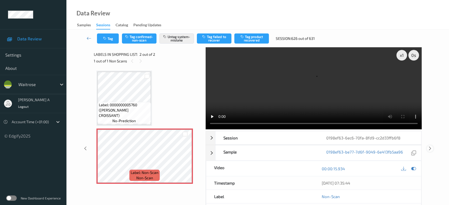
click at [429, 146] on icon at bounding box center [430, 148] width 5 height 5
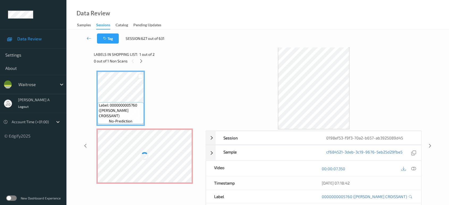
drag, startPoint x: 141, startPoint y: 62, endPoint x: 142, endPoint y: 65, distance: 3.6
click at [141, 62] on icon at bounding box center [141, 61] width 5 height 5
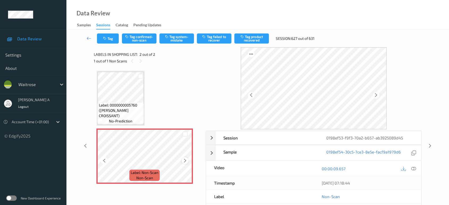
click at [184, 160] on icon at bounding box center [185, 160] width 5 height 5
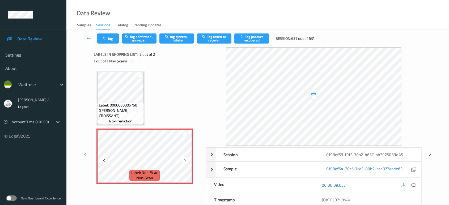
click at [184, 160] on icon at bounding box center [185, 160] width 5 height 5
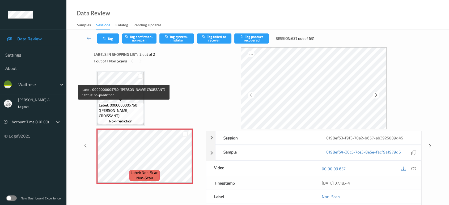
click at [125, 105] on span "Label: 0000000005760 (WR ALMOND CROISSANT)" at bounding box center [121, 111] width 44 height 16
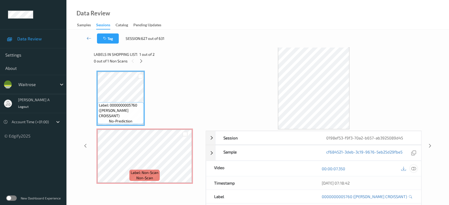
click at [415, 168] on icon at bounding box center [413, 168] width 5 height 5
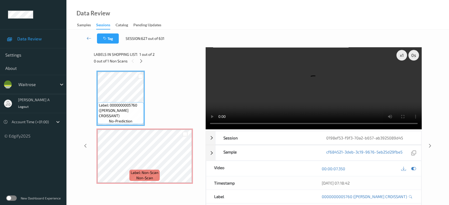
click at [317, 94] on video at bounding box center [314, 88] width 216 height 82
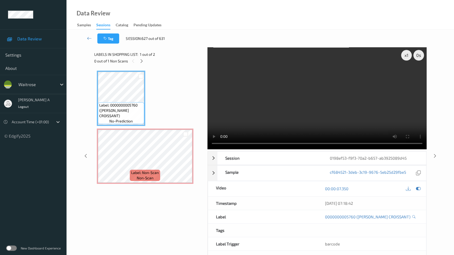
click at [315, 140] on video at bounding box center [316, 98] width 219 height 102
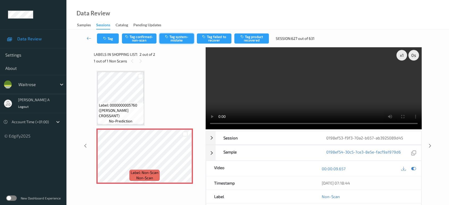
click at [171, 41] on button "Tag system-mistake" at bounding box center [176, 38] width 35 height 10
click at [111, 43] on button "Tag" at bounding box center [108, 38] width 22 height 10
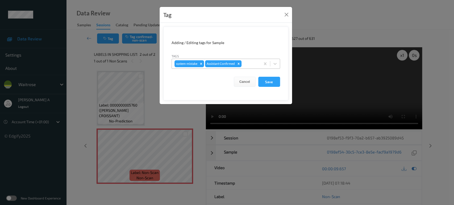
click at [248, 62] on div at bounding box center [249, 64] width 15 height 6
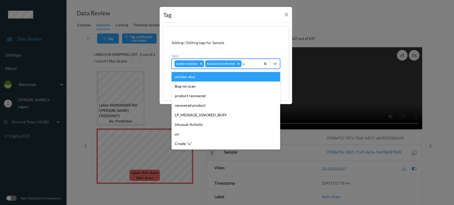
type input "un"
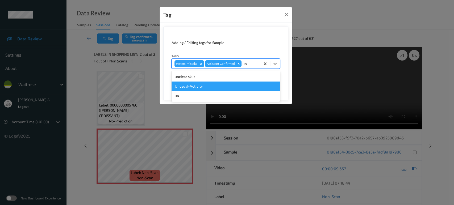
click at [236, 87] on div "Unusual-Activity" at bounding box center [225, 87] width 108 height 10
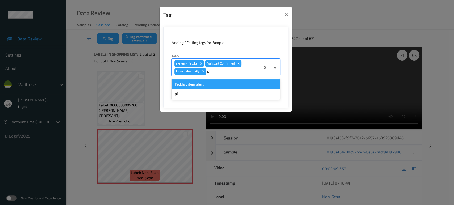
type input "pic"
click at [200, 84] on div "Picklist item alert" at bounding box center [225, 84] width 108 height 10
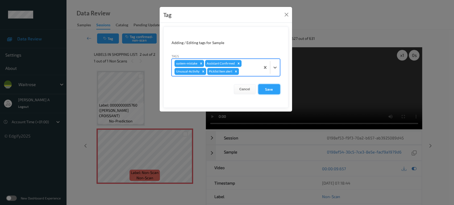
click at [264, 94] on button "Save" at bounding box center [269, 89] width 22 height 10
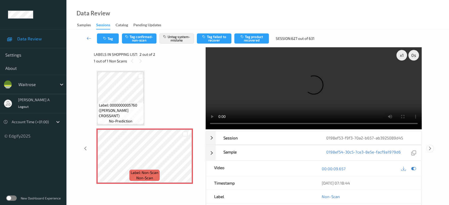
click at [431, 146] on icon at bounding box center [430, 148] width 5 height 5
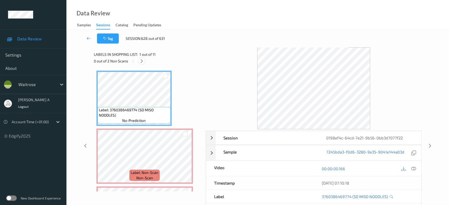
click at [143, 60] on icon at bounding box center [142, 61] width 5 height 5
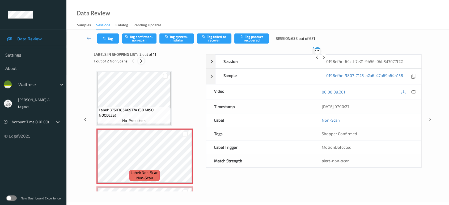
scroll to position [2, 0]
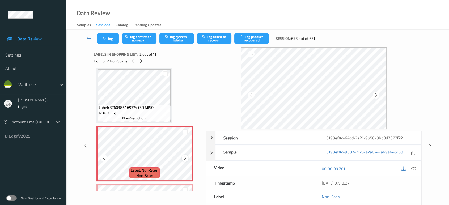
click at [185, 156] on icon at bounding box center [185, 158] width 5 height 5
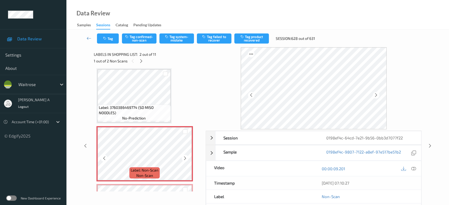
click at [185, 156] on icon at bounding box center [185, 158] width 5 height 5
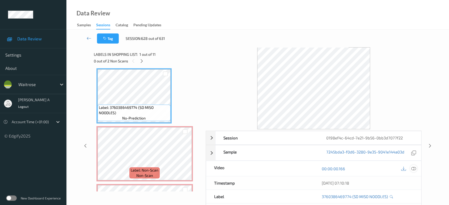
click at [412, 167] on icon at bounding box center [413, 168] width 5 height 5
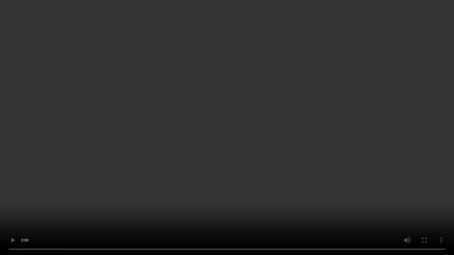
click at [315, 99] on video at bounding box center [227, 127] width 454 height 255
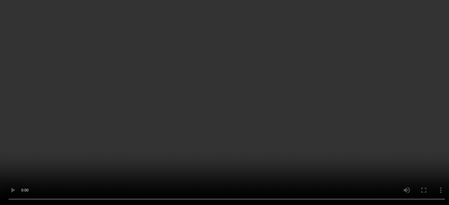
scroll to position [0, 0]
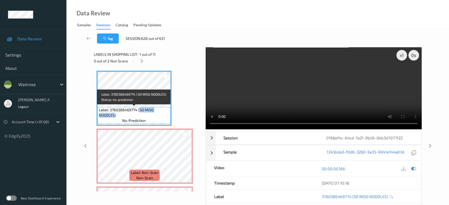
drag, startPoint x: 138, startPoint y: 109, endPoint x: 114, endPoint y: 115, distance: 24.9
click at [114, 115] on span "Label: 3760386469774 (SD MISO NOODLES)" at bounding box center [134, 112] width 70 height 11
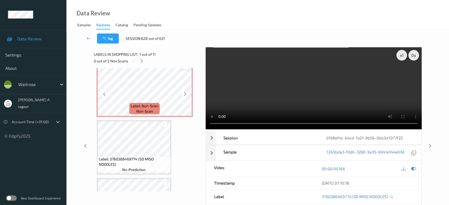
scroll to position [148, 0]
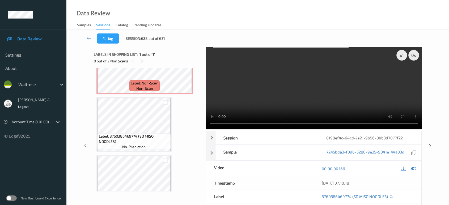
copy span "SD MISO NOODLES"
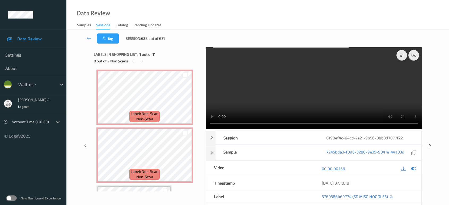
scroll to position [0, 0]
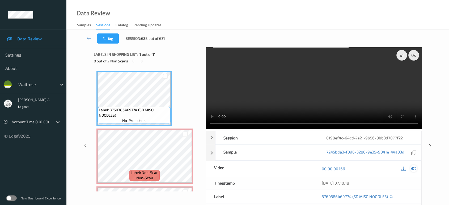
click at [413, 168] on icon at bounding box center [413, 168] width 5 height 5
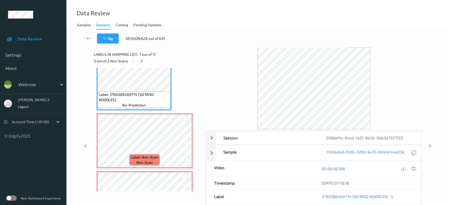
scroll to position [30, 0]
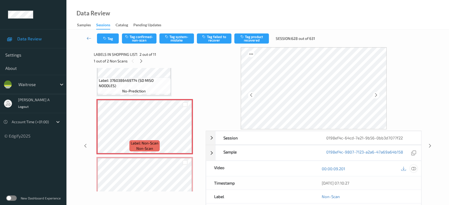
click at [416, 167] on div at bounding box center [413, 168] width 7 height 7
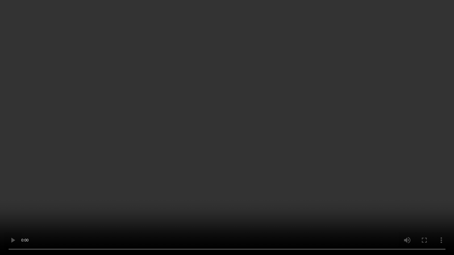
click at [187, 115] on video at bounding box center [227, 127] width 454 height 255
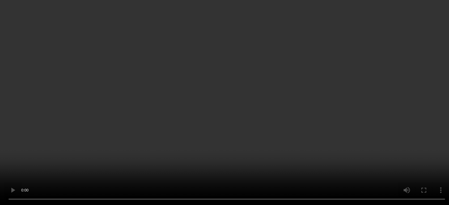
scroll to position [59, 0]
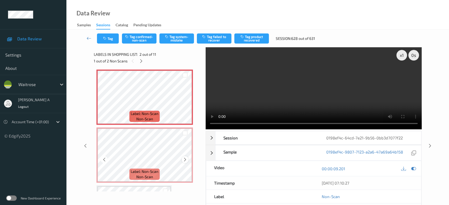
click at [186, 160] on icon at bounding box center [185, 159] width 5 height 5
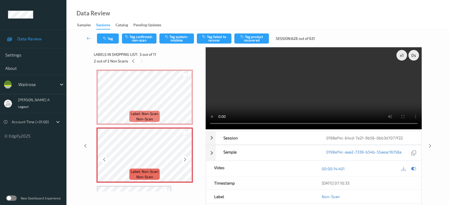
click at [186, 160] on icon at bounding box center [185, 159] width 5 height 5
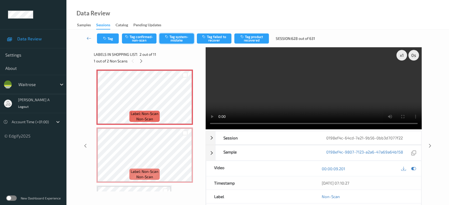
click at [181, 36] on button "Tag system-mistake" at bounding box center [176, 38] width 35 height 10
click at [106, 40] on icon "button" at bounding box center [105, 39] width 5 height 4
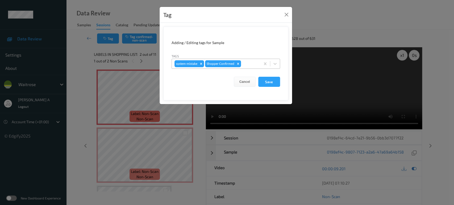
click at [244, 62] on div at bounding box center [250, 64] width 16 height 6
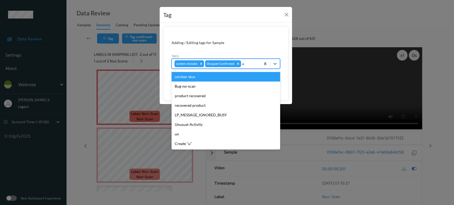
type input "un"
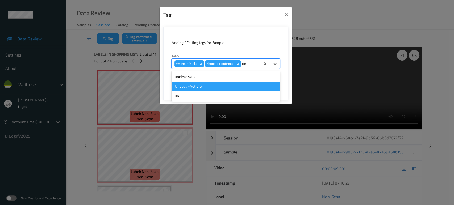
click at [217, 85] on div "Unusual-Activity" at bounding box center [225, 87] width 108 height 10
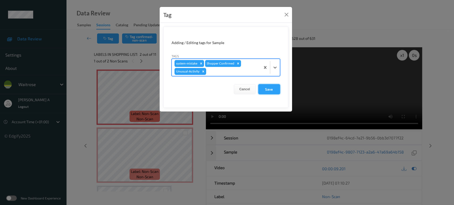
click at [274, 91] on button "Save" at bounding box center [269, 89] width 22 height 10
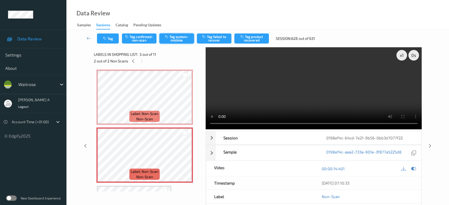
click at [180, 39] on button "Tag system-mistake" at bounding box center [176, 38] width 35 height 10
click at [111, 39] on button "Tag" at bounding box center [108, 38] width 22 height 10
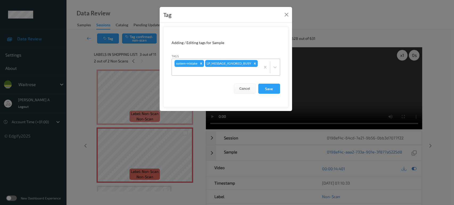
click at [232, 70] on div at bounding box center [215, 71] width 83 height 6
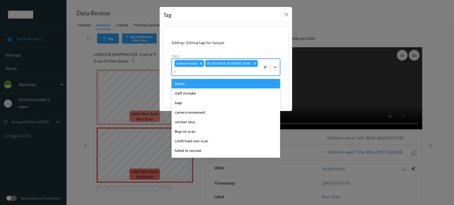
type input "un"
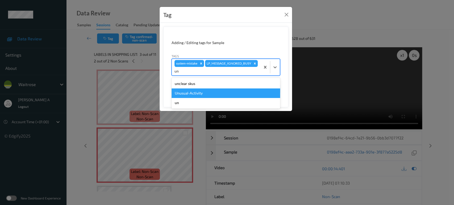
click at [194, 95] on div "Unusual-Activity" at bounding box center [225, 94] width 108 height 10
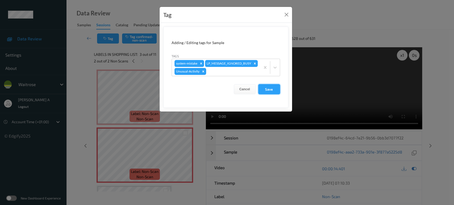
click at [274, 88] on button "Save" at bounding box center [269, 89] width 22 height 10
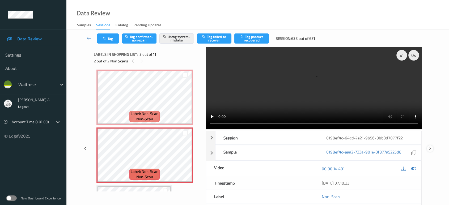
click at [428, 146] on icon at bounding box center [430, 148] width 5 height 5
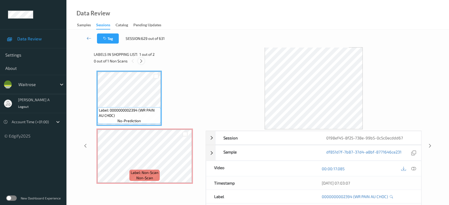
click at [144, 59] on div at bounding box center [141, 61] width 7 height 7
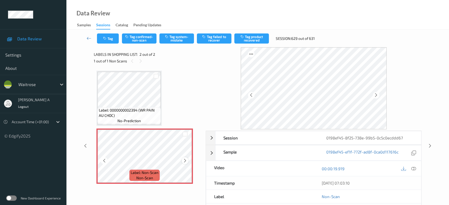
click at [184, 162] on icon at bounding box center [185, 160] width 5 height 5
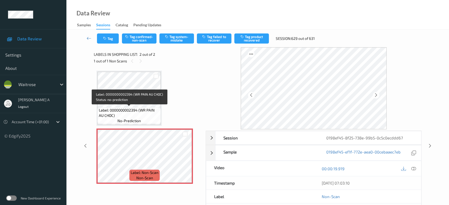
click at [146, 109] on span "Label: 0000000002394 (WR PAIN AU CHOC)" at bounding box center [129, 113] width 61 height 11
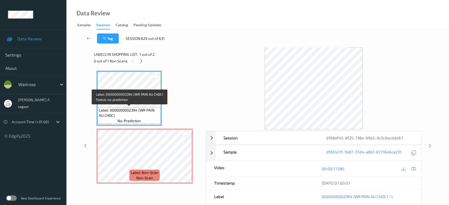
click at [119, 113] on span "Label: 0000000002394 (WR PAIN AU CHOC)" at bounding box center [129, 113] width 61 height 11
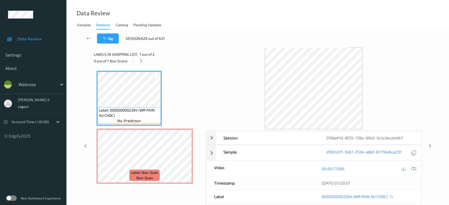
click at [412, 169] on icon at bounding box center [413, 168] width 5 height 5
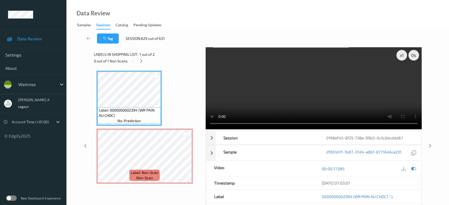
click at [261, 95] on video at bounding box center [314, 88] width 216 height 82
click at [312, 83] on video at bounding box center [314, 88] width 216 height 82
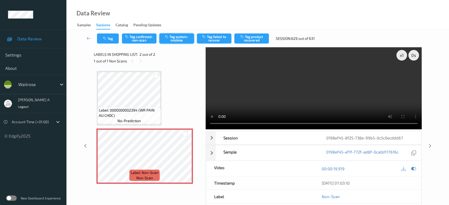
click at [174, 41] on button "Tag system-mistake" at bounding box center [176, 38] width 35 height 10
click at [114, 41] on button "Tag" at bounding box center [108, 38] width 22 height 10
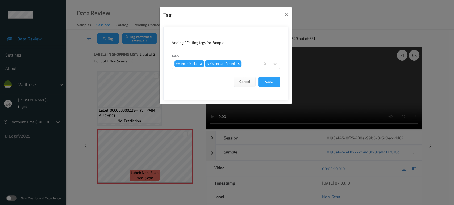
click at [252, 65] on div at bounding box center [249, 64] width 15 height 6
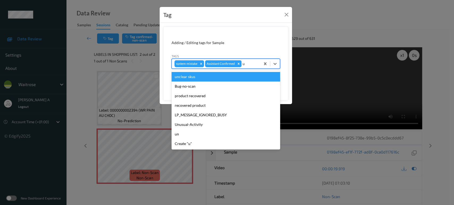
type input "un"
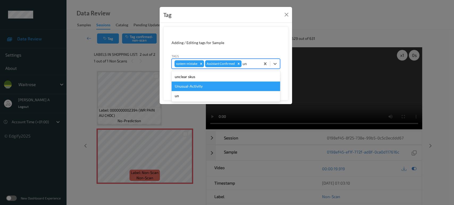
click at [192, 86] on div "Unusual-Activity" at bounding box center [225, 87] width 108 height 10
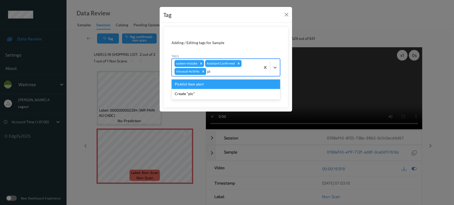
type input "pic"
click at [192, 86] on div "Picklist item alert" at bounding box center [225, 84] width 108 height 10
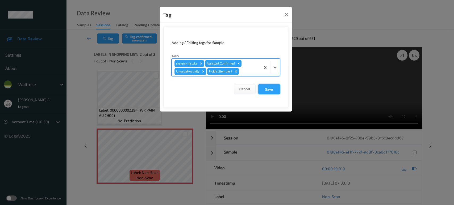
click at [267, 90] on button "Save" at bounding box center [269, 89] width 22 height 10
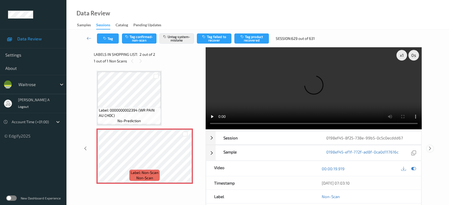
click at [430, 146] on icon at bounding box center [430, 148] width 5 height 5
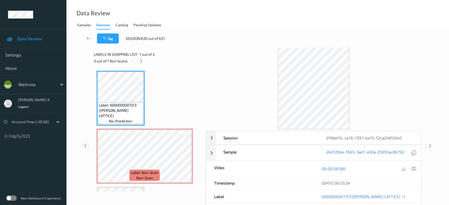
click at [88, 146] on div at bounding box center [85, 146] width 7 height 7
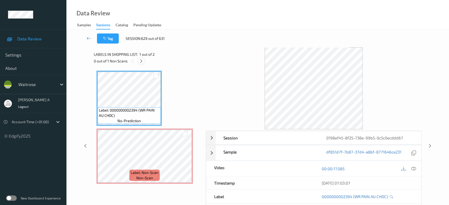
click at [141, 61] on icon at bounding box center [141, 61] width 5 height 5
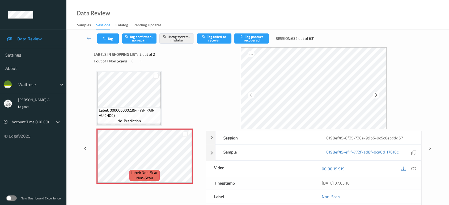
drag, startPoint x: 429, startPoint y: 150, endPoint x: 426, endPoint y: 142, distance: 8.3
click at [429, 150] on icon at bounding box center [430, 148] width 5 height 5
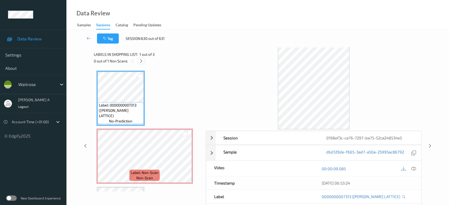
click at [142, 60] on icon at bounding box center [141, 61] width 5 height 5
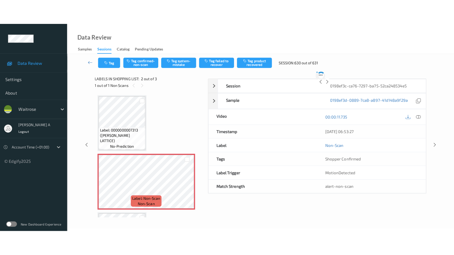
scroll to position [2, 0]
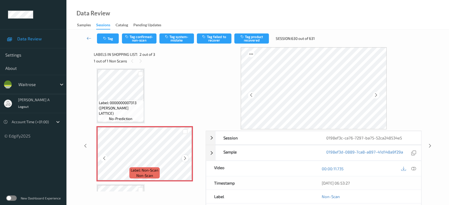
click at [185, 158] on icon at bounding box center [185, 158] width 5 height 5
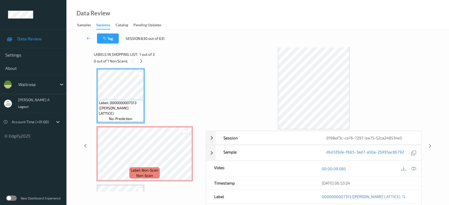
click at [411, 168] on div at bounding box center [413, 168] width 7 height 7
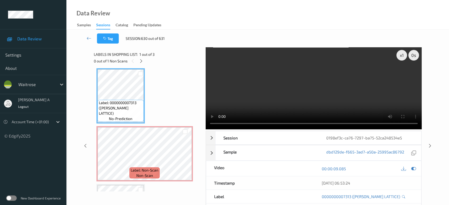
scroll to position [2, 0]
click at [250, 97] on video at bounding box center [314, 88] width 216 height 82
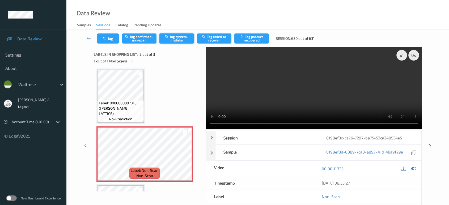
click at [176, 38] on button "Tag system-mistake" at bounding box center [176, 38] width 35 height 10
click at [108, 42] on button "Tag" at bounding box center [108, 38] width 22 height 10
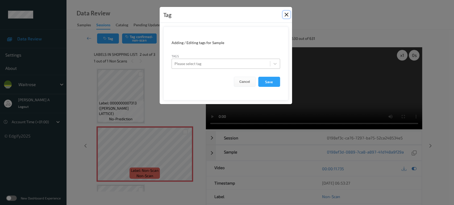
click at [285, 14] on button "Close" at bounding box center [286, 14] width 7 height 7
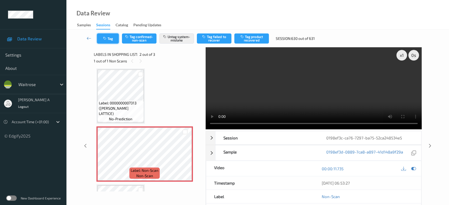
click at [111, 41] on button "Tag" at bounding box center [108, 38] width 22 height 10
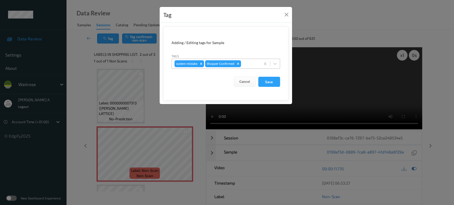
click at [248, 65] on div at bounding box center [250, 64] width 16 height 6
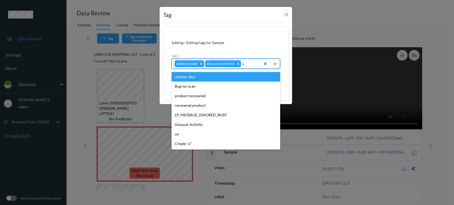
type input "un"
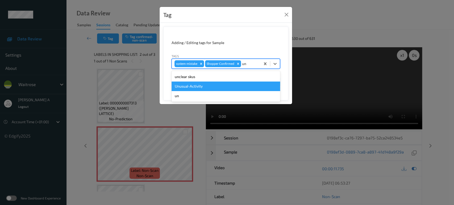
click at [213, 82] on div "Unusual-Activity" at bounding box center [225, 87] width 108 height 10
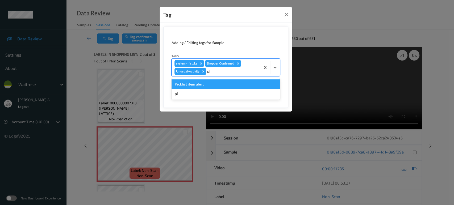
type input "pic"
click at [204, 84] on div "Picklist item alert" at bounding box center [225, 84] width 108 height 10
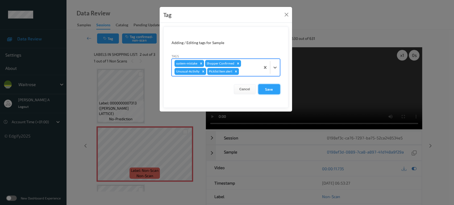
click at [272, 90] on button "Save" at bounding box center [269, 89] width 22 height 10
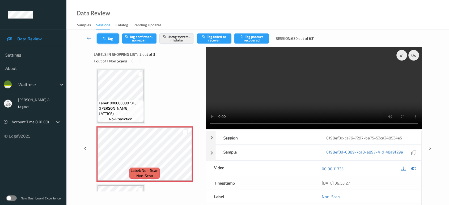
click at [107, 41] on button "Tag" at bounding box center [108, 38] width 22 height 10
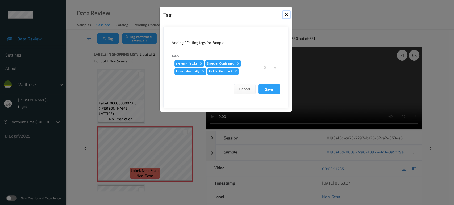
click at [288, 15] on button "Close" at bounding box center [286, 14] width 7 height 7
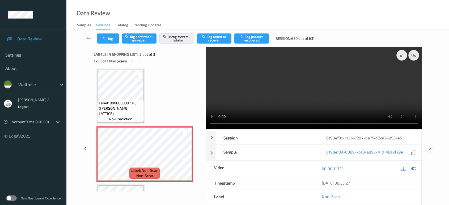
click at [430, 148] on icon at bounding box center [430, 148] width 5 height 5
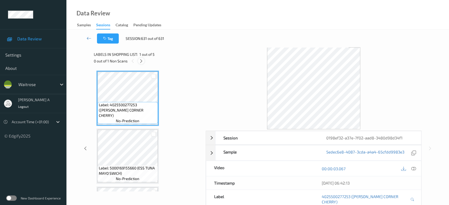
click at [142, 64] on div at bounding box center [141, 61] width 7 height 7
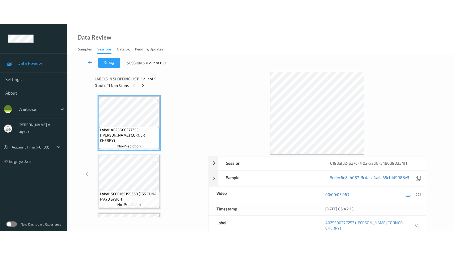
scroll to position [167, 0]
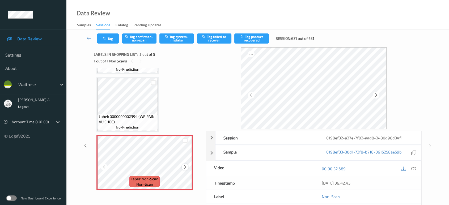
click at [184, 165] on icon at bounding box center [185, 167] width 5 height 5
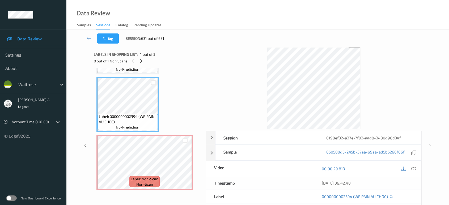
drag, startPoint x: 414, startPoint y: 169, endPoint x: 410, endPoint y: 165, distance: 5.3
click at [414, 169] on icon at bounding box center [413, 168] width 5 height 5
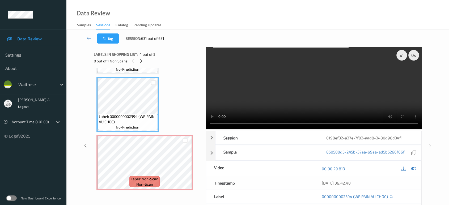
scroll to position [117, 0]
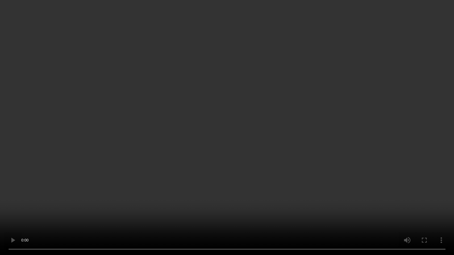
click at [307, 112] on video at bounding box center [227, 127] width 454 height 255
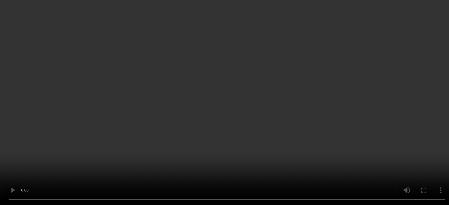
scroll to position [167, 0]
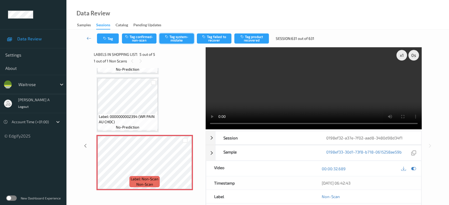
click at [174, 37] on button "Tag system-mistake" at bounding box center [176, 38] width 35 height 10
click at [111, 36] on button "Tag" at bounding box center [108, 38] width 22 height 10
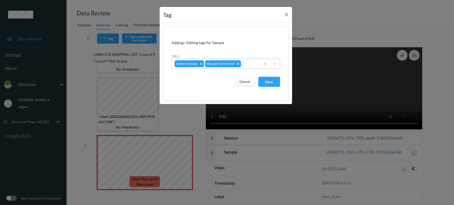
click at [245, 65] on div at bounding box center [250, 64] width 16 height 6
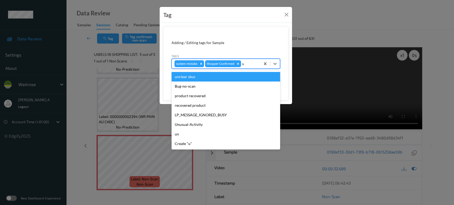
type input "un"
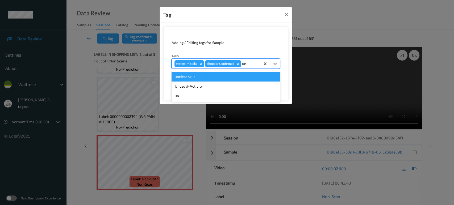
click at [215, 81] on div "unclear skus" at bounding box center [225, 77] width 108 height 10
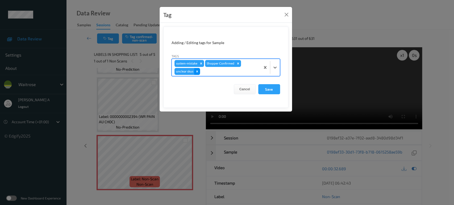
click at [196, 72] on icon "Remove unclear skus" at bounding box center [197, 71] width 2 height 2
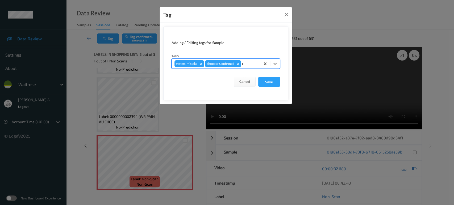
type input "un"
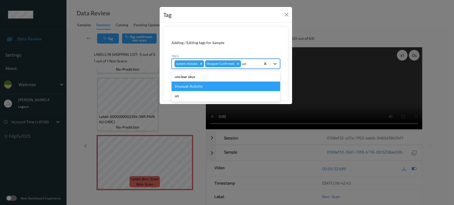
click at [192, 86] on div "Unusual-Activity" at bounding box center [225, 87] width 108 height 10
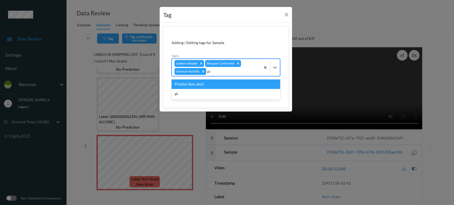
type input "pic"
click at [192, 86] on div "Picklist item alert" at bounding box center [225, 84] width 108 height 10
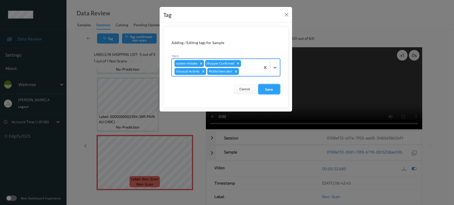
click at [273, 89] on button "Save" at bounding box center [269, 89] width 22 height 10
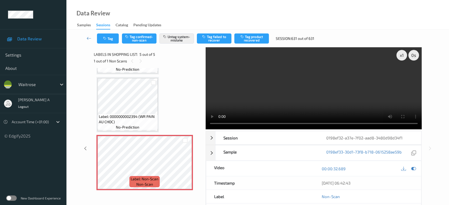
drag, startPoint x: 88, startPoint y: 39, endPoint x: 102, endPoint y: 1, distance: 39.9
click at [88, 38] on icon at bounding box center [89, 38] width 5 height 5
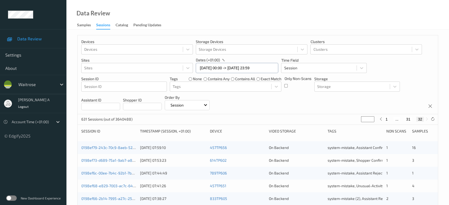
click at [250, 70] on input "28/08/2025 00:00 -> 28/08/2025 23:59" at bounding box center [237, 68] width 82 height 10
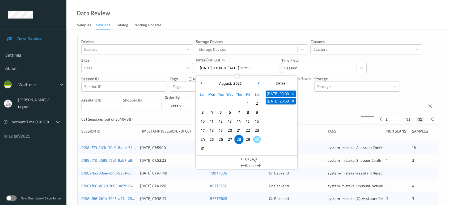
click at [249, 138] on span "29" at bounding box center [247, 139] width 7 height 7
type input "29/08/2025 00:00"
type input "*"
click at [249, 138] on span "29" at bounding box center [247, 139] width 7 height 7
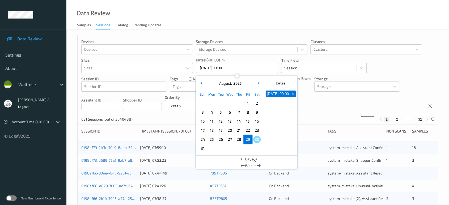
type input "[DATE] 00:00 -> [DATE] 23:59"
click at [317, 108] on div "Devices Devices Storage Devices Storage Devices Clusters Clusters Sites Sites d…" at bounding box center [258, 74] width 360 height 79
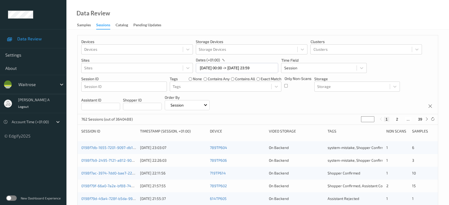
click at [398, 120] on button "2" at bounding box center [396, 119] width 5 height 5
type input "*"
click at [401, 119] on button "3" at bounding box center [402, 119] width 5 height 5
type input "*"
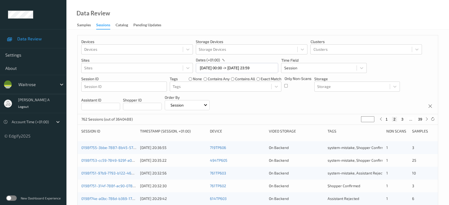
type input "*"
click at [406, 119] on button "4" at bounding box center [405, 119] width 5 height 5
type input "*"
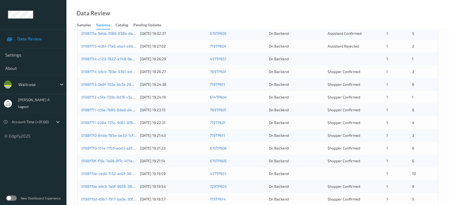
scroll to position [124, 0]
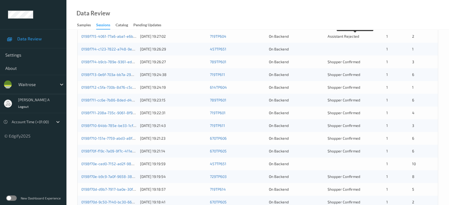
click at [346, 36] on span "Assistant Rejected" at bounding box center [344, 36] width 32 height 5
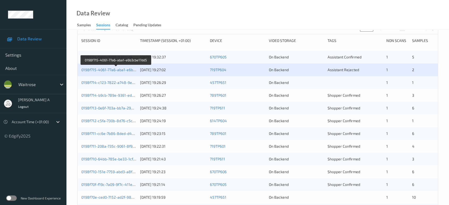
scroll to position [65, 0]
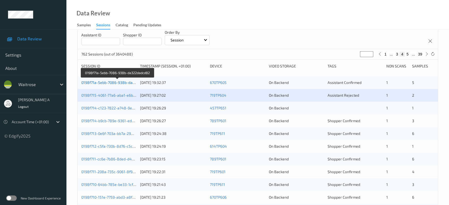
click at [110, 81] on link "0198f71a-5ebb-7086-938b-da322dadcd82" at bounding box center [117, 82] width 73 height 5
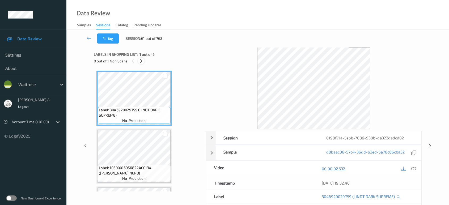
click at [142, 59] on icon at bounding box center [141, 61] width 5 height 5
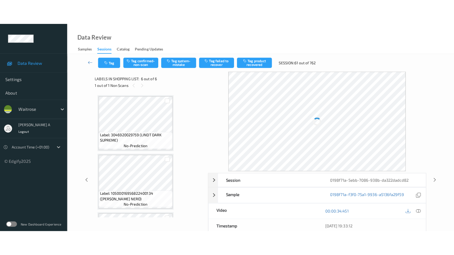
scroll to position [225, 0]
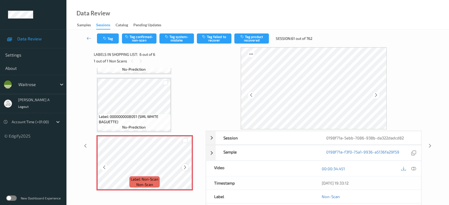
click at [186, 165] on icon at bounding box center [185, 167] width 5 height 5
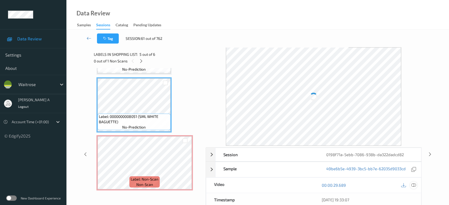
click at [415, 183] on icon at bounding box center [413, 185] width 5 height 5
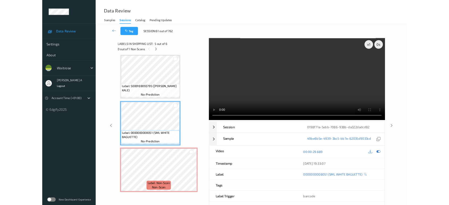
scroll to position [175, 0]
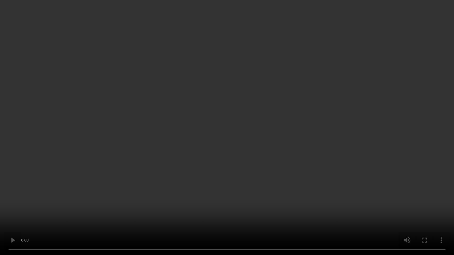
click at [227, 145] on video at bounding box center [227, 127] width 454 height 255
click at [232, 199] on video at bounding box center [227, 127] width 454 height 255
click at [222, 144] on video at bounding box center [227, 127] width 454 height 255
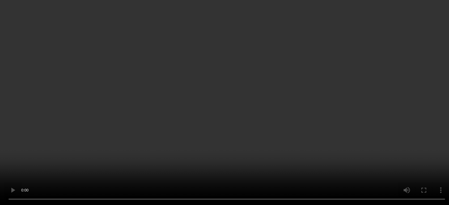
scroll to position [225, 0]
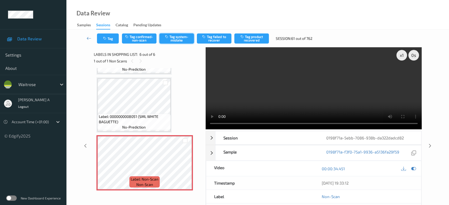
click at [173, 34] on button "Tag system-mistake" at bounding box center [176, 38] width 35 height 10
click at [104, 39] on icon "button" at bounding box center [105, 39] width 5 height 4
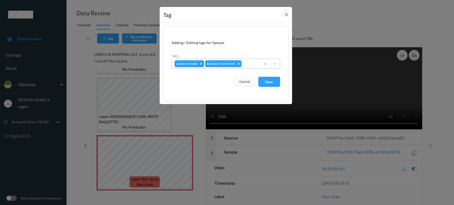
click at [253, 63] on div at bounding box center [249, 64] width 15 height 6
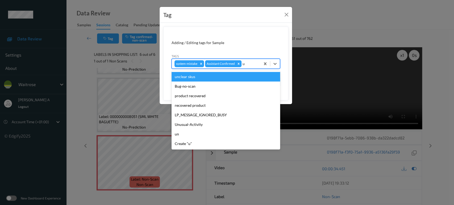
type input "un"
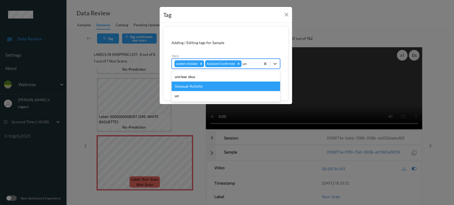
click at [211, 82] on div "Unusual-Activity" at bounding box center [225, 87] width 108 height 10
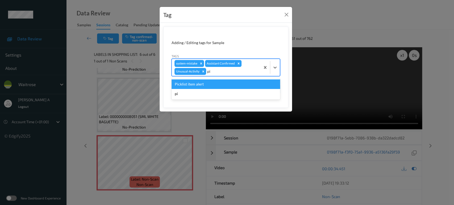
type input "pic"
click at [211, 82] on div "Picklist item alert" at bounding box center [225, 84] width 108 height 10
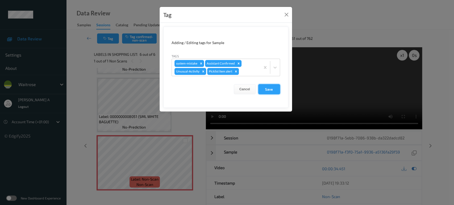
click at [268, 88] on button "Save" at bounding box center [269, 89] width 22 height 10
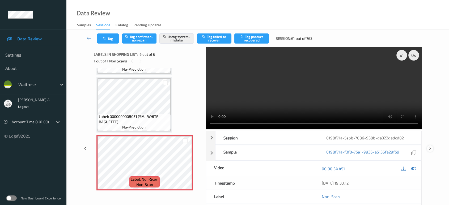
click at [428, 146] on icon at bounding box center [430, 148] width 5 height 5
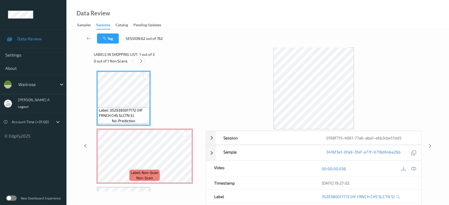
click at [140, 63] on div at bounding box center [141, 61] width 7 height 7
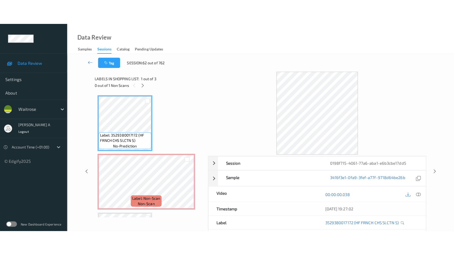
scroll to position [2, 0]
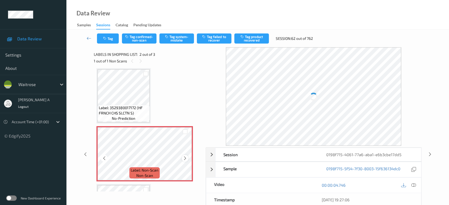
click at [184, 159] on icon at bounding box center [185, 158] width 5 height 5
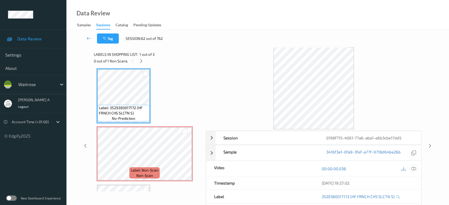
click at [412, 167] on icon at bounding box center [413, 168] width 5 height 5
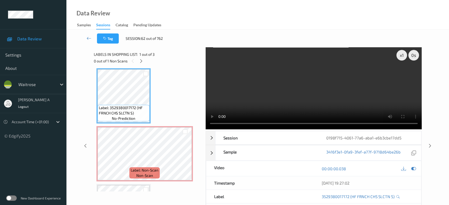
scroll to position [2, 0]
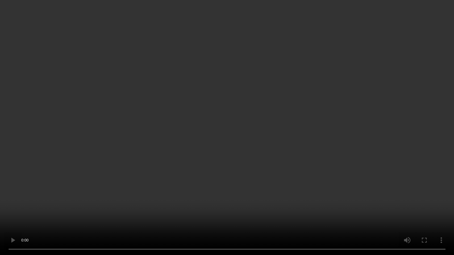
click at [245, 155] on video at bounding box center [227, 127] width 454 height 255
click at [155, 149] on video at bounding box center [227, 127] width 454 height 255
click at [223, 69] on video at bounding box center [227, 127] width 454 height 255
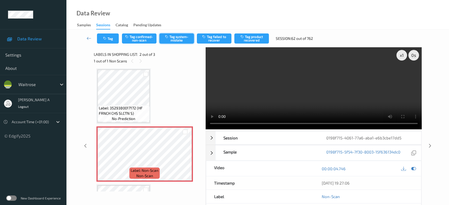
click at [171, 37] on button "Tag system-mistake" at bounding box center [176, 38] width 35 height 10
click at [112, 41] on button "Tag" at bounding box center [108, 38] width 22 height 10
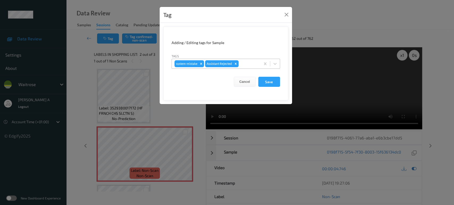
click at [248, 61] on div at bounding box center [248, 64] width 18 height 6
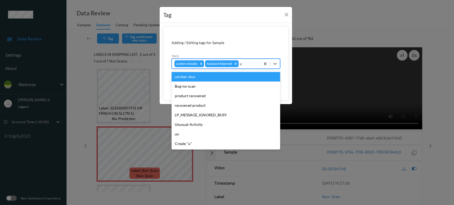
type input "un"
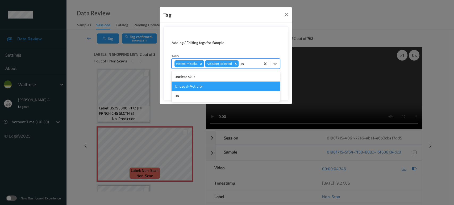
click at [197, 82] on div "Unusual-Activity" at bounding box center [225, 87] width 108 height 10
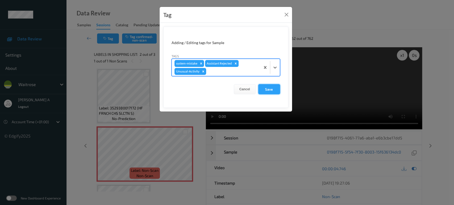
click at [276, 92] on button "Save" at bounding box center [269, 89] width 22 height 10
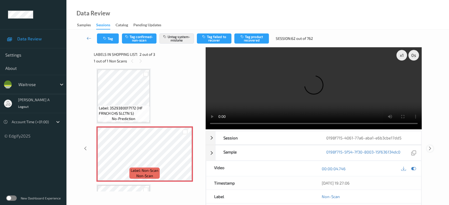
click at [431, 146] on icon at bounding box center [430, 148] width 5 height 5
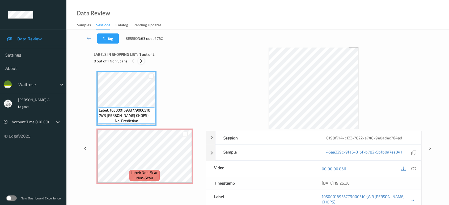
click at [143, 61] on icon at bounding box center [141, 61] width 5 height 5
click at [414, 167] on icon at bounding box center [413, 168] width 5 height 5
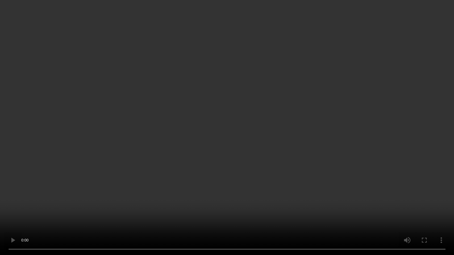
drag, startPoint x: 246, startPoint y: 124, endPoint x: 245, endPoint y: 49, distance: 75.0
click at [246, 124] on video at bounding box center [227, 127] width 454 height 255
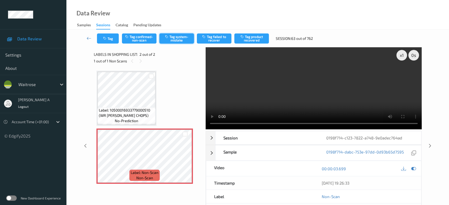
click at [178, 39] on button "Tag system-mistake" at bounding box center [176, 38] width 35 height 10
click at [110, 36] on button "Tag" at bounding box center [108, 38] width 22 height 10
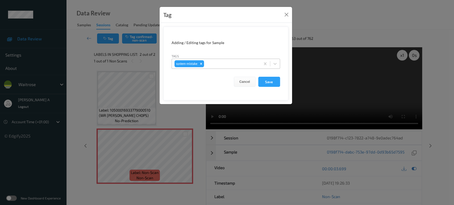
click at [221, 68] on div "system-mistake" at bounding box center [225, 64] width 108 height 10
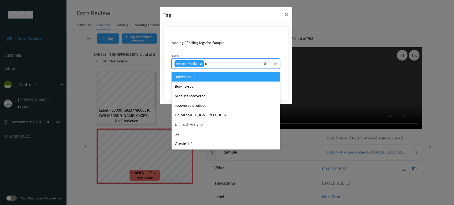
type input "un"
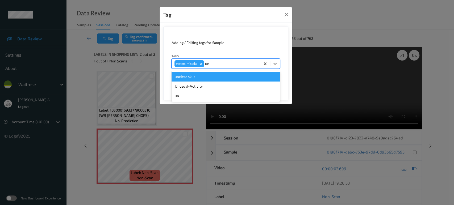
click at [208, 86] on div "Unusual-Activity" at bounding box center [225, 87] width 108 height 10
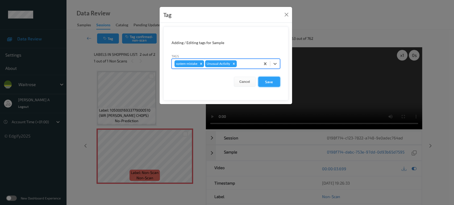
click at [268, 86] on button "Save" at bounding box center [269, 82] width 22 height 10
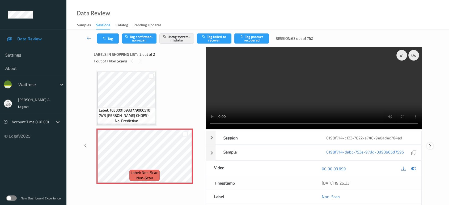
click at [430, 145] on icon at bounding box center [430, 146] width 5 height 5
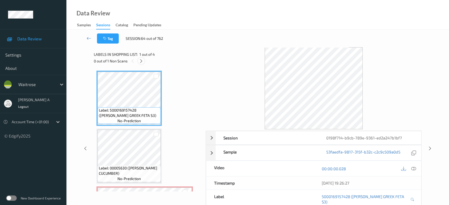
click at [143, 61] on icon at bounding box center [141, 61] width 5 height 5
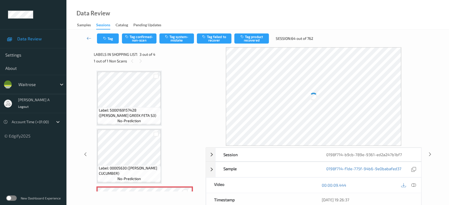
scroll to position [60, 0]
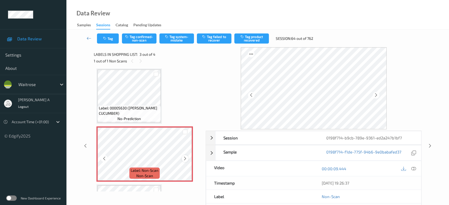
click at [186, 158] on icon at bounding box center [185, 158] width 5 height 5
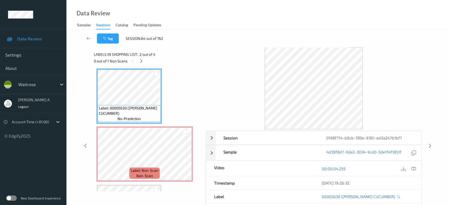
scroll to position [31, 0]
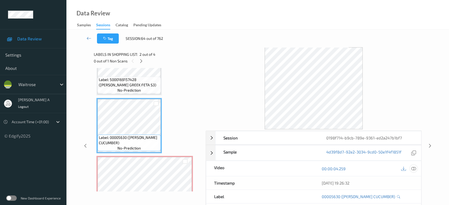
click at [412, 170] on icon at bounding box center [413, 168] width 5 height 5
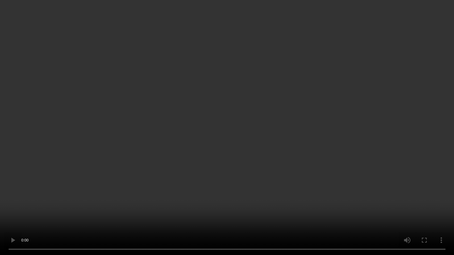
click at [189, 172] on video at bounding box center [227, 127] width 454 height 255
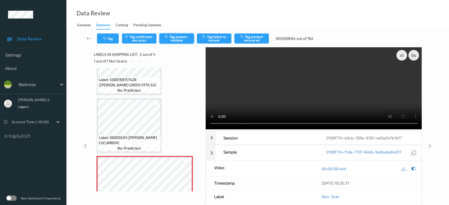
click at [174, 43] on button "Tag system-mistake" at bounding box center [176, 38] width 35 height 10
click at [109, 41] on button "Tag" at bounding box center [108, 38] width 22 height 10
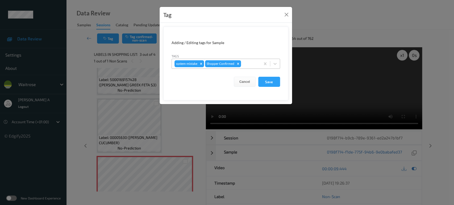
click at [250, 65] on div at bounding box center [250, 64] width 16 height 6
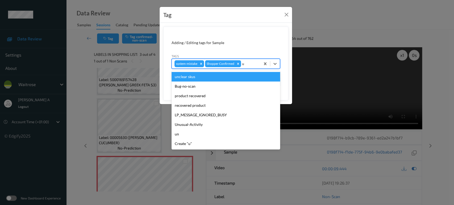
type input "un"
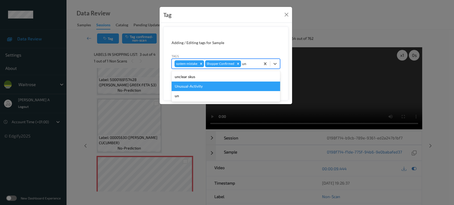
click at [212, 87] on div "Unusual-Activity" at bounding box center [225, 87] width 108 height 10
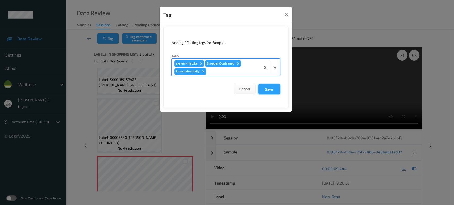
click at [271, 90] on button "Save" at bounding box center [269, 89] width 22 height 10
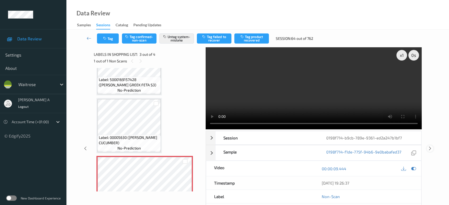
click at [430, 146] on icon at bounding box center [430, 148] width 5 height 5
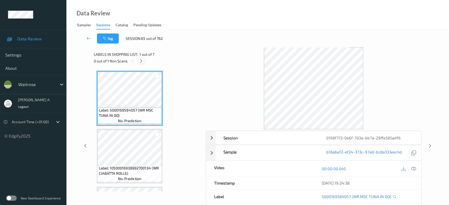
click at [142, 61] on icon at bounding box center [141, 61] width 5 height 5
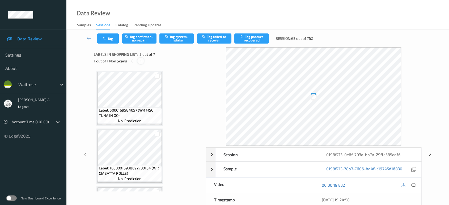
scroll to position [176, 0]
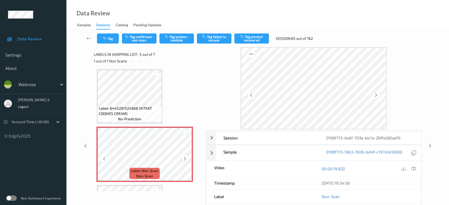
click at [186, 159] on icon at bounding box center [185, 159] width 5 height 5
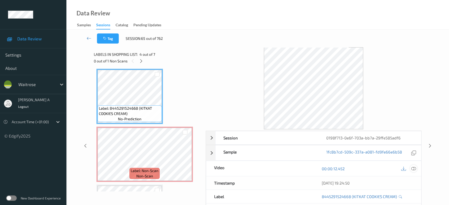
click at [416, 167] on icon at bounding box center [413, 168] width 5 height 5
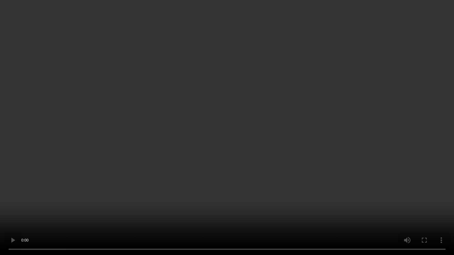
click at [240, 153] on video at bounding box center [227, 127] width 454 height 255
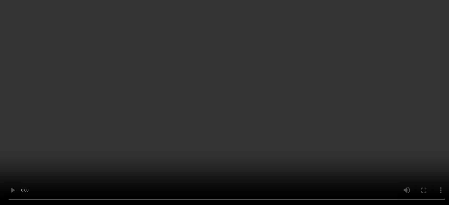
scroll to position [235, 0]
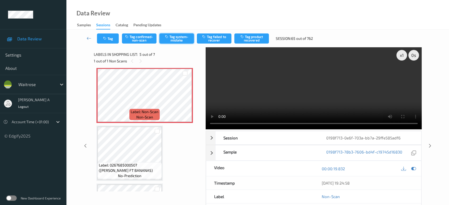
click at [174, 38] on button "Tag system-mistake" at bounding box center [176, 38] width 35 height 10
click at [104, 40] on button "Tag" at bounding box center [108, 38] width 22 height 10
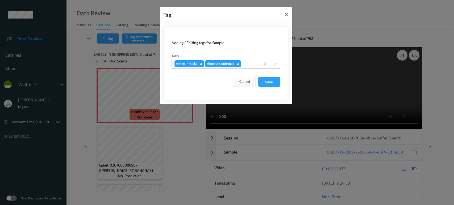
click at [246, 64] on div at bounding box center [250, 64] width 16 height 6
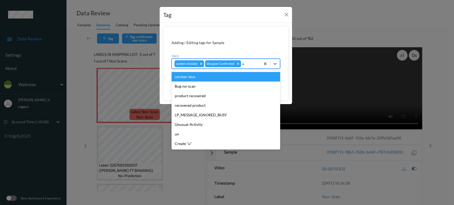
type input "un"
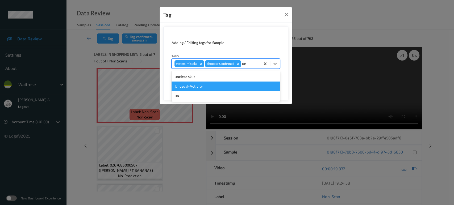
click at [197, 86] on div "Unusual-Activity" at bounding box center [225, 87] width 108 height 10
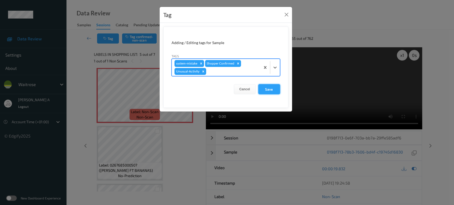
click at [272, 88] on button "Save" at bounding box center [269, 89] width 22 height 10
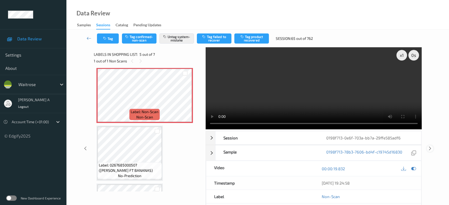
click at [430, 146] on icon at bounding box center [430, 148] width 5 height 5
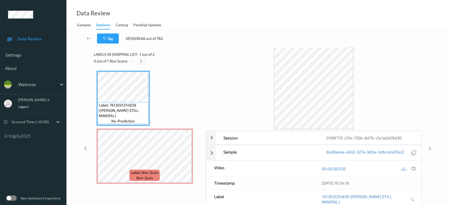
click at [140, 62] on icon at bounding box center [141, 61] width 5 height 5
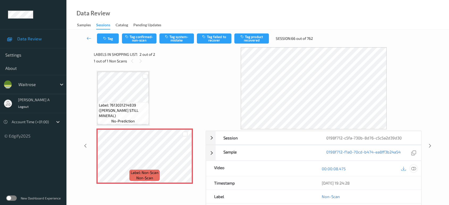
click at [412, 169] on icon at bounding box center [413, 168] width 5 height 5
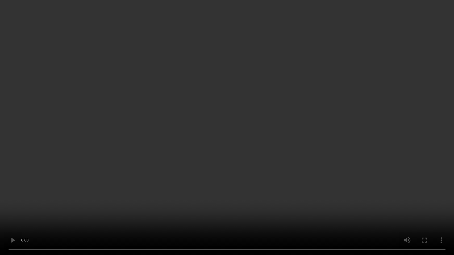
click at [281, 138] on video at bounding box center [227, 127] width 454 height 255
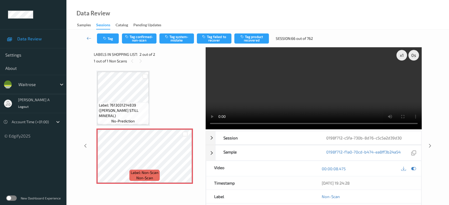
click at [169, 47] on div "Labels in shopping list: 2 out of 2 1 out of 1 Non Scans" at bounding box center [148, 57] width 108 height 21
click at [176, 35] on button "Tag system-mistake" at bounding box center [176, 38] width 35 height 10
click at [103, 39] on icon "button" at bounding box center [105, 39] width 5 height 4
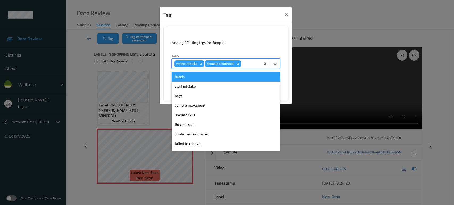
click at [249, 65] on div at bounding box center [250, 64] width 16 height 6
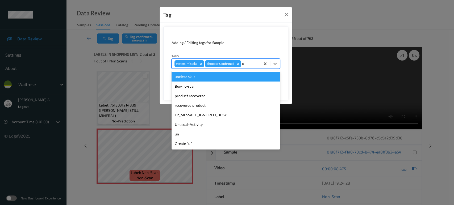
type input "un"
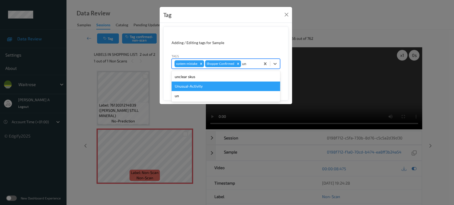
click at [223, 82] on div "Unusual-Activity" at bounding box center [225, 87] width 108 height 10
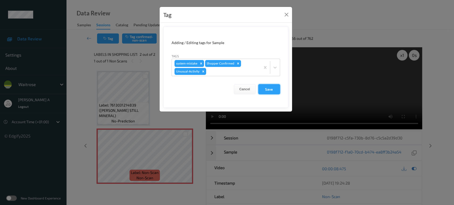
click at [270, 91] on button "Save" at bounding box center [269, 89] width 22 height 10
click at [269, 91] on button "Save" at bounding box center [269, 89] width 22 height 10
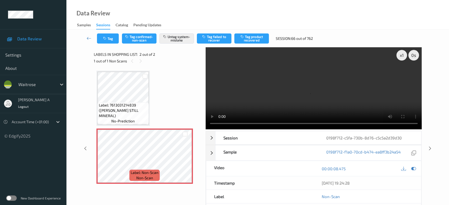
drag, startPoint x: 430, startPoint y: 124, endPoint x: 427, endPoint y: 121, distance: 4.4
click at [430, 145] on div at bounding box center [430, 148] width 7 height 7
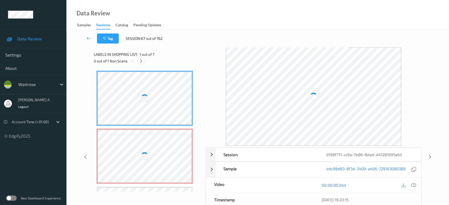
click at [141, 61] on icon at bounding box center [141, 61] width 5 height 5
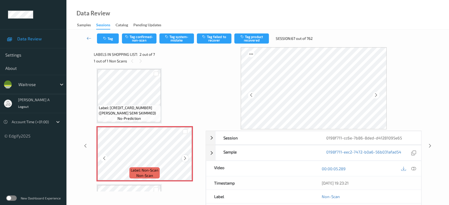
click at [185, 159] on icon at bounding box center [185, 158] width 5 height 5
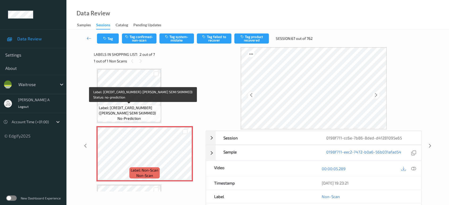
click at [131, 106] on span "Label: [CREDIT_CARD_NUMBER] ([PERSON_NAME] SEMI SKIMMED)" at bounding box center [129, 110] width 61 height 11
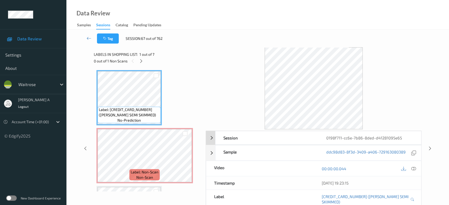
scroll to position [0, 0]
drag, startPoint x: 414, startPoint y: 169, endPoint x: 336, endPoint y: 132, distance: 85.8
click at [414, 169] on icon at bounding box center [413, 168] width 5 height 5
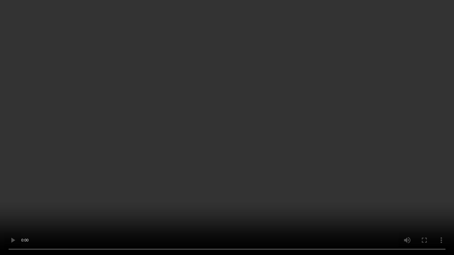
click at [247, 150] on video at bounding box center [227, 127] width 454 height 255
click at [235, 138] on video at bounding box center [227, 127] width 454 height 255
click at [228, 137] on video at bounding box center [227, 127] width 454 height 255
click at [239, 142] on video at bounding box center [227, 127] width 454 height 255
click at [187, 113] on video at bounding box center [227, 127] width 454 height 255
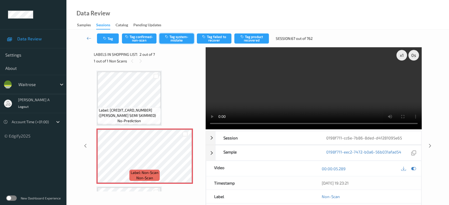
click at [173, 35] on button "Tag system-mistake" at bounding box center [176, 38] width 35 height 10
click at [108, 41] on button "Tag" at bounding box center [108, 38] width 22 height 10
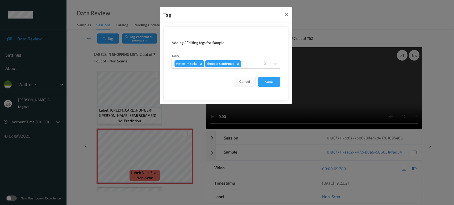
click at [249, 61] on div at bounding box center [250, 64] width 16 height 6
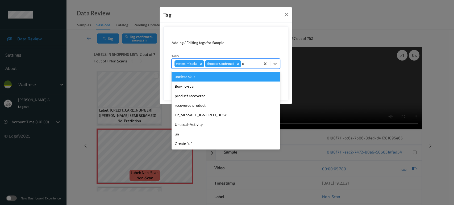
type input "un"
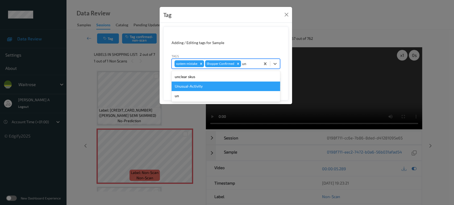
click at [217, 86] on div "Unusual-Activity" at bounding box center [225, 87] width 108 height 10
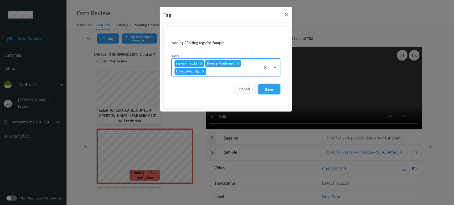
click at [270, 89] on button "Save" at bounding box center [269, 89] width 22 height 10
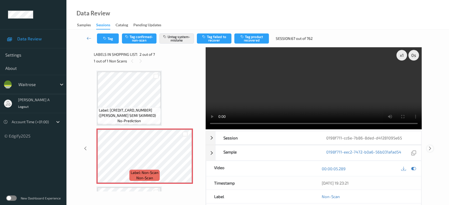
click at [429, 146] on icon at bounding box center [430, 148] width 5 height 5
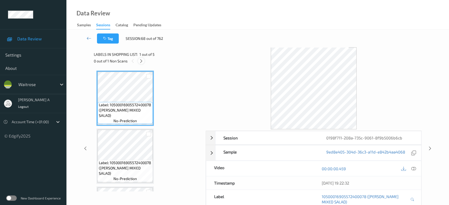
click at [143, 61] on icon at bounding box center [141, 61] width 5 height 5
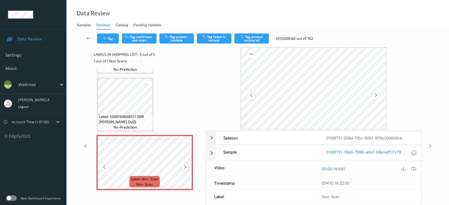
click at [184, 165] on icon at bounding box center [185, 167] width 5 height 5
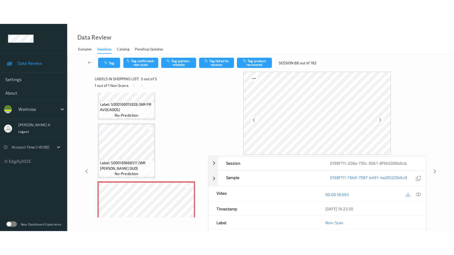
scroll to position [138, 0]
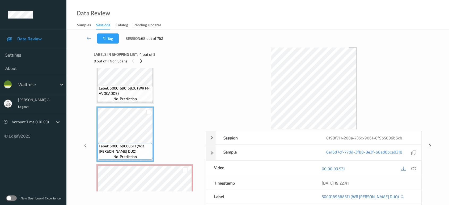
drag, startPoint x: 415, startPoint y: 170, endPoint x: 406, endPoint y: 163, distance: 10.3
click at [415, 170] on icon at bounding box center [413, 168] width 5 height 5
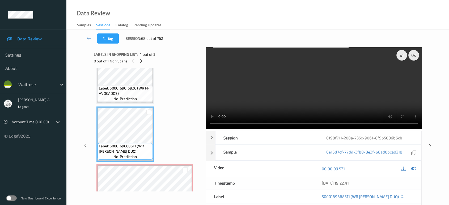
scroll to position [117, 0]
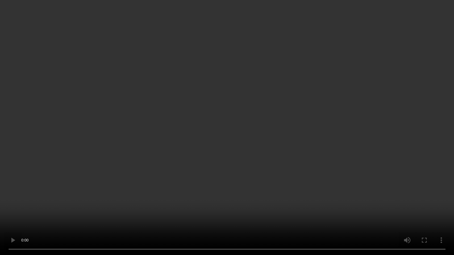
click at [252, 182] on video at bounding box center [227, 127] width 454 height 255
click at [241, 113] on video at bounding box center [227, 127] width 454 height 255
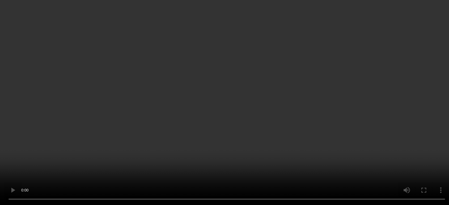
scroll to position [167, 0]
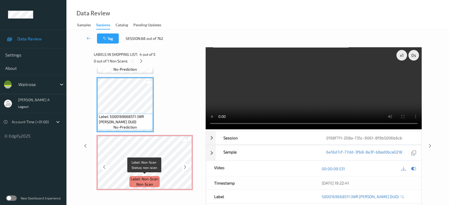
click at [140, 177] on span "Label: Non-Scan" at bounding box center [145, 178] width 28 height 5
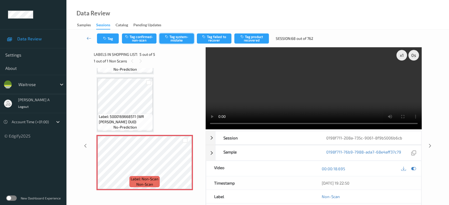
click at [181, 37] on button "Tag system-mistake" at bounding box center [176, 38] width 35 height 10
click at [104, 40] on icon "button" at bounding box center [105, 39] width 5 height 4
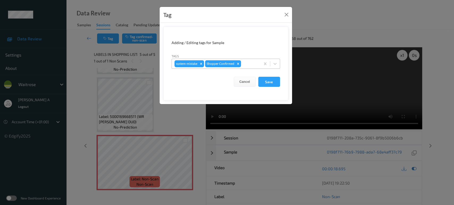
click at [247, 62] on div at bounding box center [250, 64] width 16 height 6
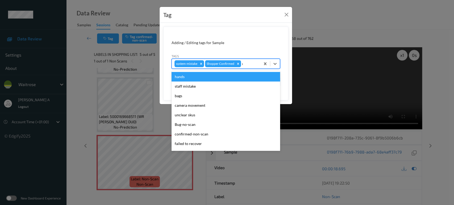
type input "un"
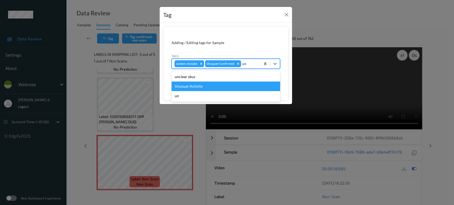
click at [209, 85] on div "Unusual-Activity" at bounding box center [225, 87] width 108 height 10
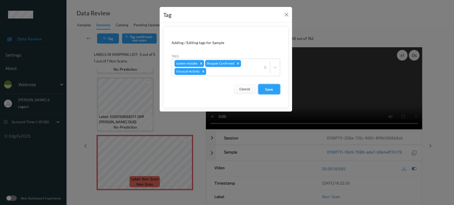
click at [270, 93] on button "Save" at bounding box center [269, 89] width 22 height 10
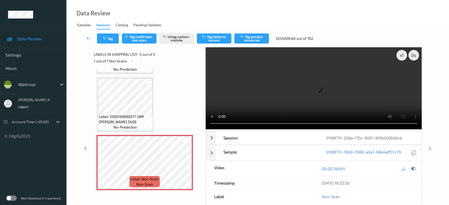
drag, startPoint x: 429, startPoint y: 127, endPoint x: 425, endPoint y: 121, distance: 7.6
click at [429, 146] on icon at bounding box center [430, 148] width 5 height 5
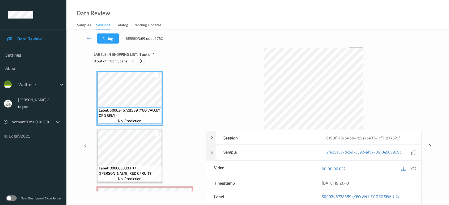
click at [143, 61] on icon at bounding box center [141, 61] width 5 height 5
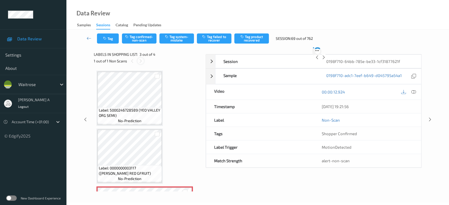
scroll to position [60, 0]
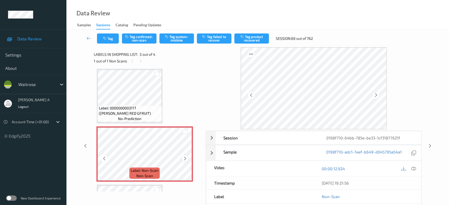
click at [183, 158] on icon at bounding box center [185, 158] width 5 height 5
click at [184, 158] on icon at bounding box center [185, 158] width 5 height 5
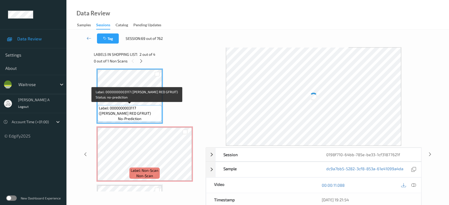
scroll to position [31, 0]
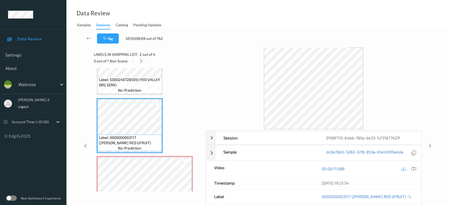
click at [416, 168] on div at bounding box center [413, 168] width 7 height 7
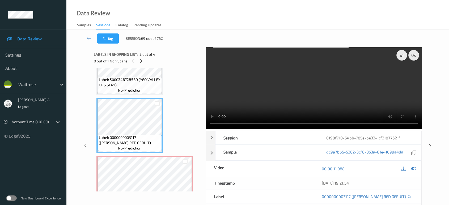
click at [320, 97] on video at bounding box center [314, 88] width 216 height 82
click at [283, 89] on video at bounding box center [314, 88] width 216 height 82
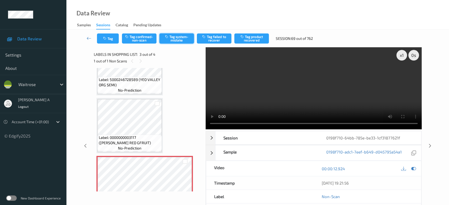
click at [174, 40] on button "Tag system-mistake" at bounding box center [176, 38] width 35 height 10
click at [104, 41] on button "Tag" at bounding box center [108, 38] width 22 height 10
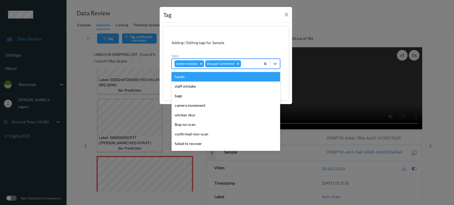
click at [245, 66] on div at bounding box center [250, 64] width 16 height 6
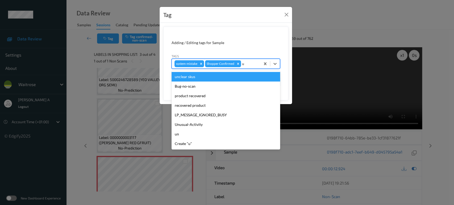
type input "un"
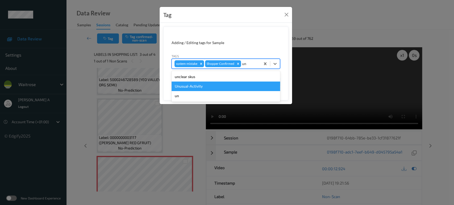
click at [216, 82] on div "Unusual-Activity" at bounding box center [225, 87] width 108 height 10
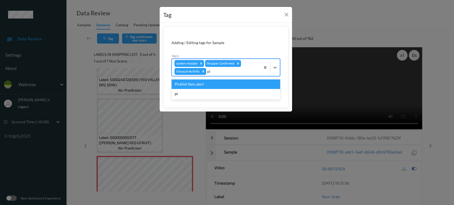
type input "pic"
click at [216, 82] on div "Picklist item alert" at bounding box center [225, 84] width 108 height 10
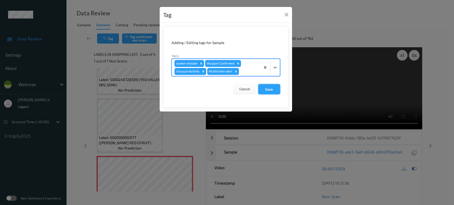
click at [266, 90] on button "Save" at bounding box center [269, 89] width 22 height 10
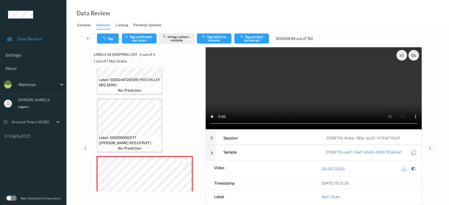
click at [432, 146] on icon at bounding box center [430, 148] width 5 height 5
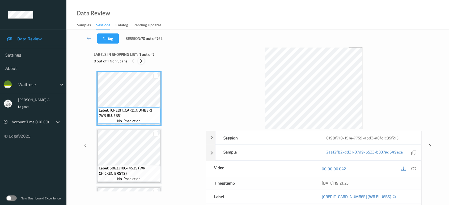
click at [144, 62] on div at bounding box center [141, 61] width 7 height 7
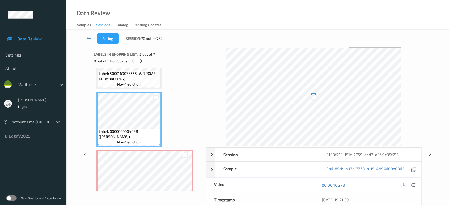
scroll to position [174, 0]
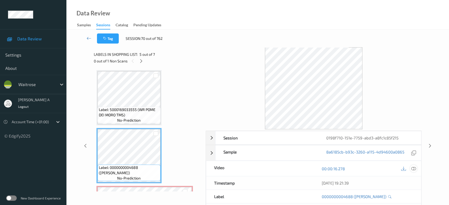
click at [415, 169] on icon at bounding box center [413, 168] width 5 height 5
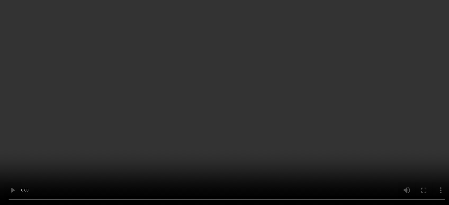
scroll to position [283, 0]
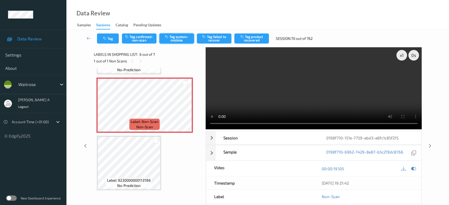
click at [179, 36] on button "Tag system-mistake" at bounding box center [176, 38] width 35 height 10
click at [103, 40] on button "Tag" at bounding box center [108, 38] width 22 height 10
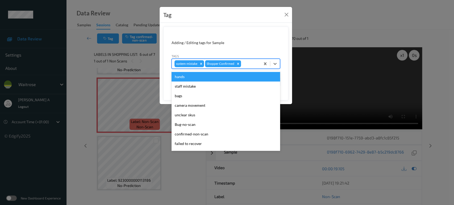
click at [252, 65] on div at bounding box center [250, 64] width 16 height 6
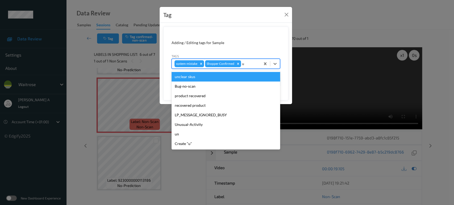
type input "un"
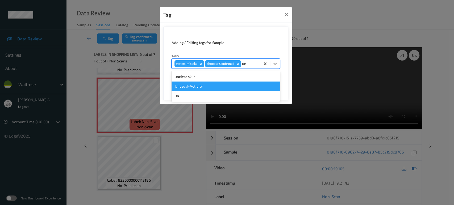
click at [217, 86] on div "Unusual-Activity" at bounding box center [225, 87] width 108 height 10
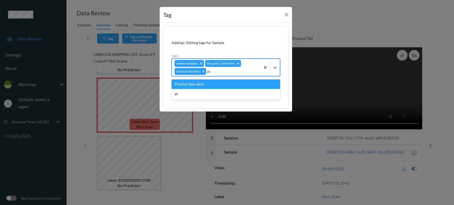
type input "pic"
click at [217, 86] on div "Picklist item alert" at bounding box center [225, 84] width 108 height 10
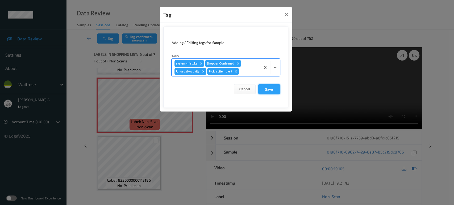
click at [268, 90] on button "Save" at bounding box center [269, 89] width 22 height 10
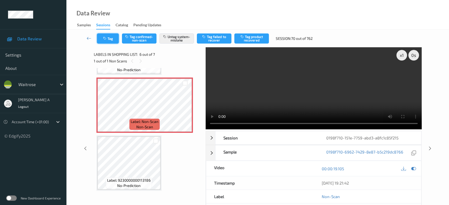
click at [113, 40] on button "Tag" at bounding box center [108, 38] width 22 height 10
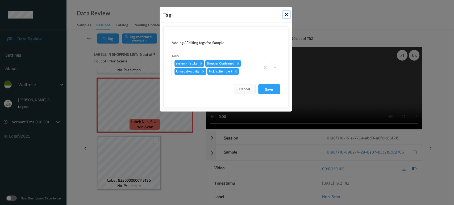
click at [287, 15] on button "Close" at bounding box center [286, 14] width 7 height 7
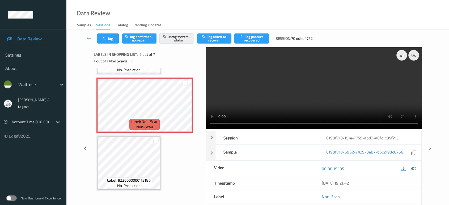
drag, startPoint x: 432, startPoint y: 148, endPoint x: 254, endPoint y: 16, distance: 221.8
click at [432, 148] on div at bounding box center [430, 148] width 7 height 7
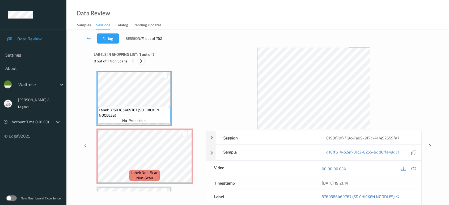
click at [140, 61] on icon at bounding box center [141, 61] width 5 height 5
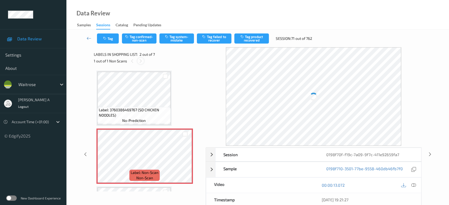
scroll to position [2, 0]
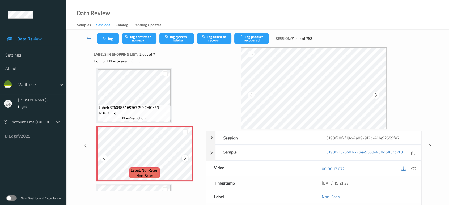
click at [185, 159] on icon at bounding box center [185, 158] width 5 height 5
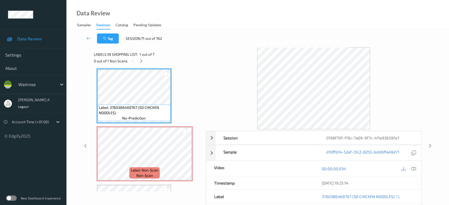
click at [414, 169] on icon at bounding box center [413, 168] width 5 height 5
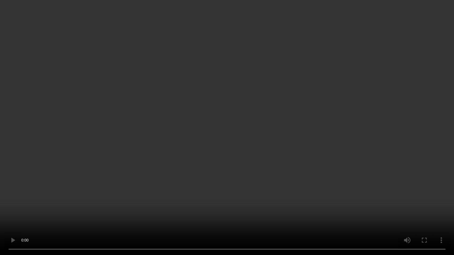
click at [209, 98] on video at bounding box center [227, 127] width 454 height 255
click at [328, 128] on video at bounding box center [227, 127] width 454 height 255
click at [208, 132] on video at bounding box center [227, 127] width 454 height 255
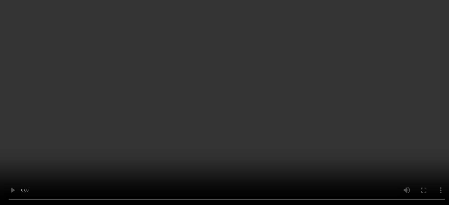
scroll to position [89, 0]
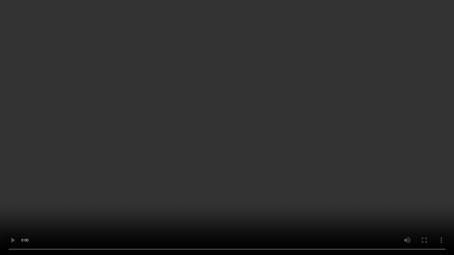
click at [313, 130] on video at bounding box center [227, 127] width 454 height 255
click at [266, 136] on video at bounding box center [227, 127] width 454 height 255
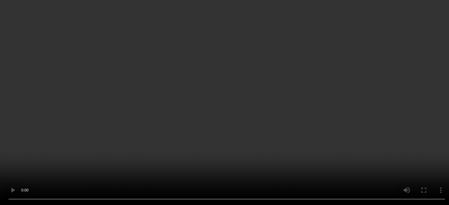
scroll to position [0, 0]
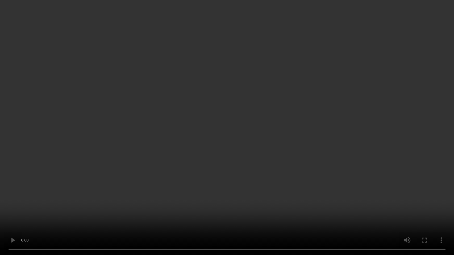
click at [159, 92] on video at bounding box center [227, 127] width 454 height 255
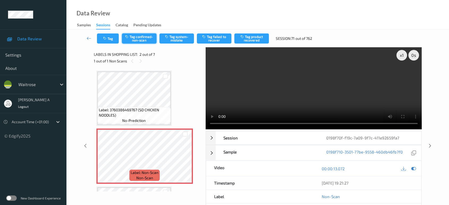
click at [145, 37] on button "Tag confirmed-non-scan" at bounding box center [139, 38] width 35 height 10
click at [254, 39] on button "Tag product recovered" at bounding box center [251, 38] width 35 height 10
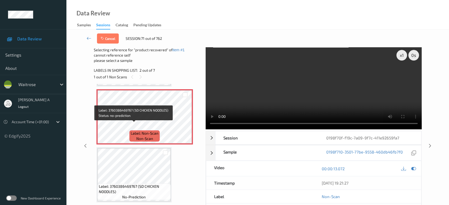
scroll to position [59, 0]
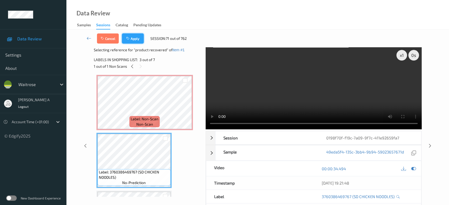
click at [135, 39] on button "Apply" at bounding box center [133, 38] width 22 height 10
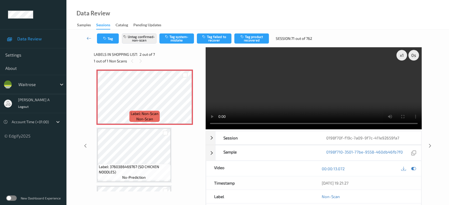
scroll to position [2, 0]
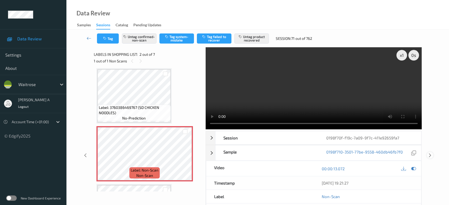
click at [429, 153] on icon at bounding box center [430, 155] width 5 height 5
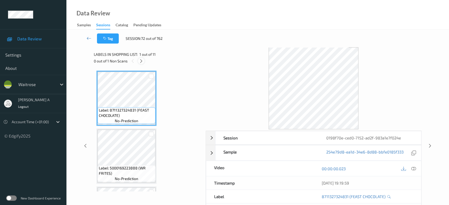
click at [144, 61] on div at bounding box center [141, 61] width 7 height 7
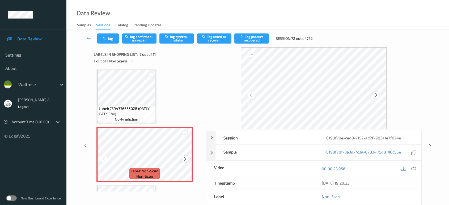
click at [183, 157] on icon at bounding box center [185, 159] width 5 height 5
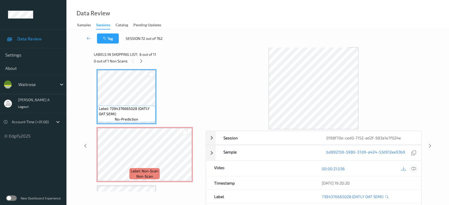
click at [413, 167] on icon at bounding box center [413, 168] width 5 height 5
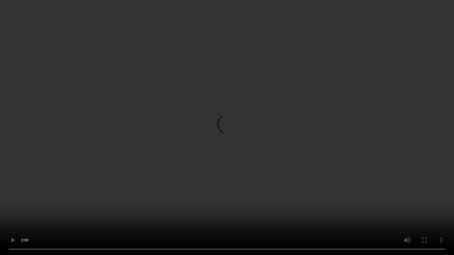
drag, startPoint x: 235, startPoint y: 157, endPoint x: 231, endPoint y: 111, distance: 46.7
click at [235, 157] on video at bounding box center [227, 127] width 454 height 255
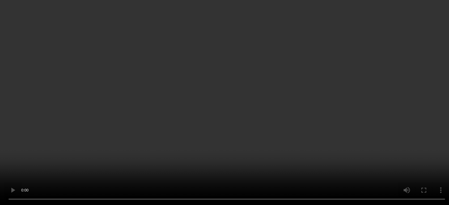
scroll to position [380, 0]
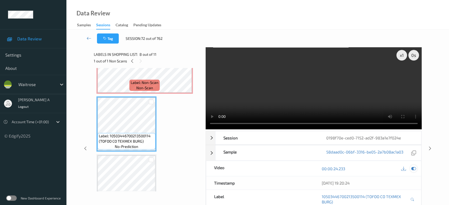
click at [414, 168] on icon at bounding box center [413, 168] width 5 height 5
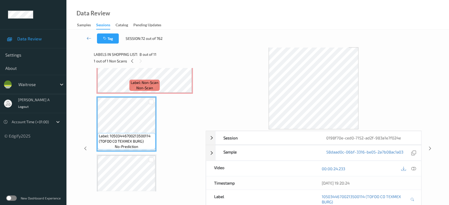
scroll to position [350, 0]
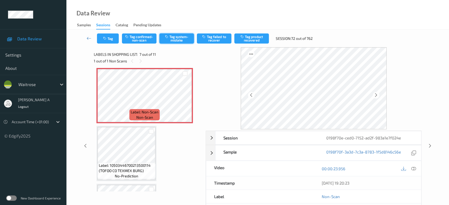
click at [176, 39] on button "Tag system-mistake" at bounding box center [176, 38] width 35 height 10
click at [413, 169] on icon at bounding box center [413, 168] width 5 height 5
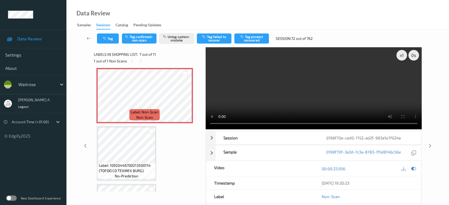
click at [328, 87] on video at bounding box center [314, 88] width 216 height 82
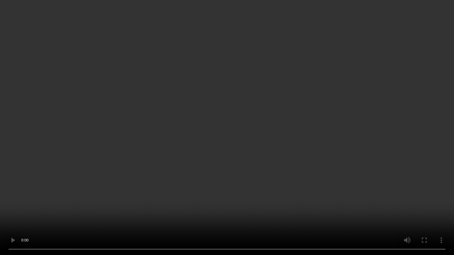
click at [238, 161] on video at bounding box center [227, 127] width 454 height 255
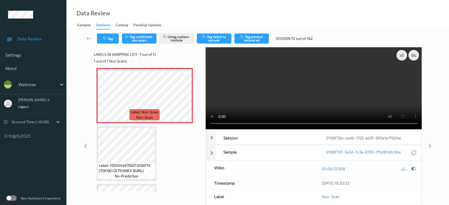
click at [321, 91] on video at bounding box center [314, 88] width 216 height 82
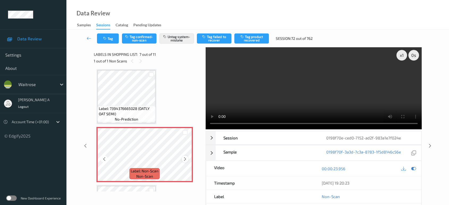
click at [186, 158] on icon at bounding box center [185, 159] width 5 height 5
click at [183, 158] on icon at bounding box center [185, 159] width 5 height 5
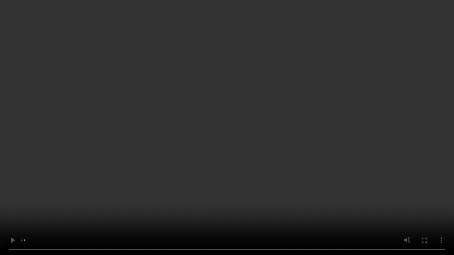
click at [282, 146] on video at bounding box center [227, 127] width 454 height 255
click at [218, 138] on video at bounding box center [227, 127] width 454 height 255
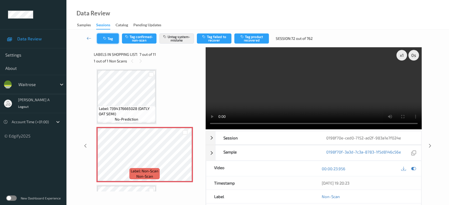
click at [111, 41] on button "Tag" at bounding box center [108, 38] width 22 height 10
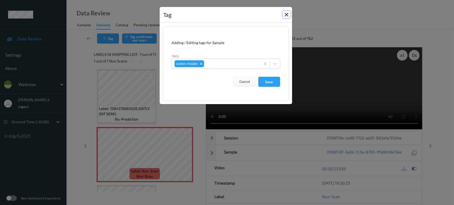
click at [289, 16] on button "Close" at bounding box center [286, 14] width 7 height 7
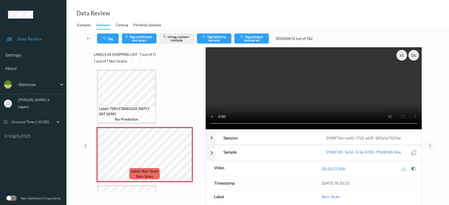
click at [428, 145] on icon at bounding box center [430, 146] width 5 height 5
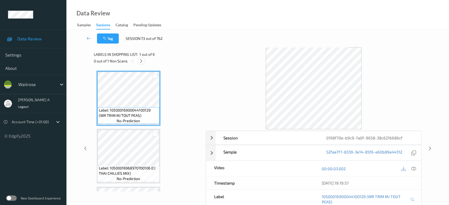
click at [142, 61] on icon at bounding box center [141, 61] width 5 height 5
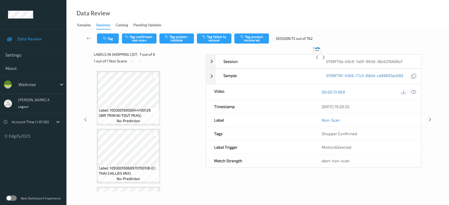
scroll to position [291, 0]
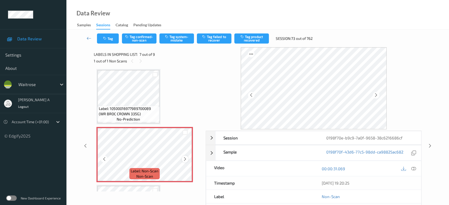
click at [185, 161] on div at bounding box center [185, 159] width 7 height 7
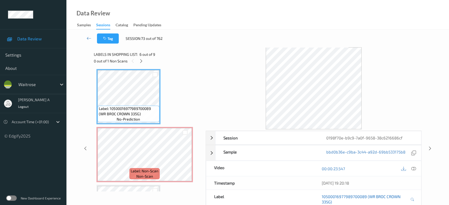
drag, startPoint x: 416, startPoint y: 168, endPoint x: 407, endPoint y: 161, distance: 12.5
click at [416, 168] on div at bounding box center [413, 168] width 7 height 7
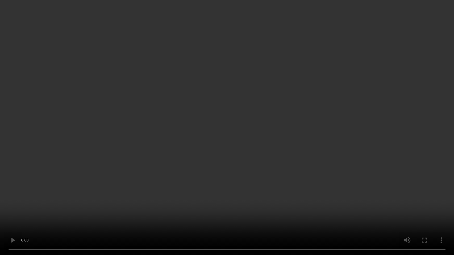
click at [225, 135] on video at bounding box center [227, 127] width 454 height 255
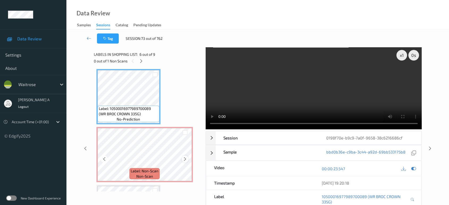
click at [183, 159] on icon at bounding box center [185, 159] width 5 height 5
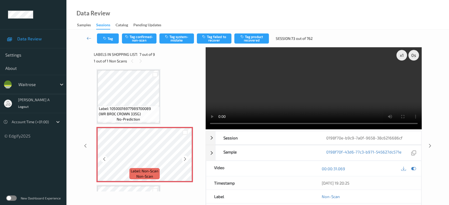
click at [183, 159] on icon at bounding box center [185, 159] width 5 height 5
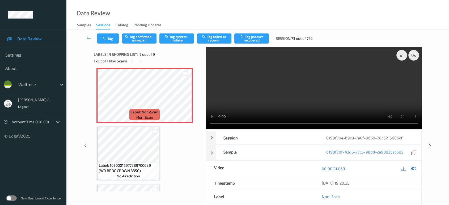
scroll to position [321, 0]
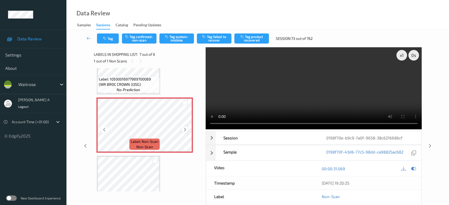
click at [184, 128] on icon at bounding box center [185, 129] width 5 height 5
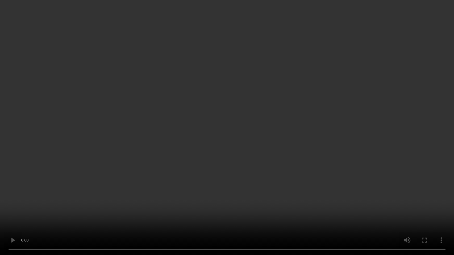
click at [283, 149] on video at bounding box center [227, 127] width 454 height 255
click at [227, 143] on video at bounding box center [227, 127] width 454 height 255
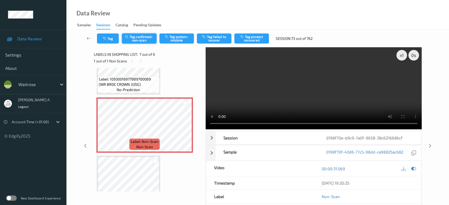
click at [140, 39] on button "Tag confirmed-non-scan" at bounding box center [139, 38] width 35 height 10
click at [252, 41] on button "Tag product recovered" at bounding box center [251, 38] width 35 height 10
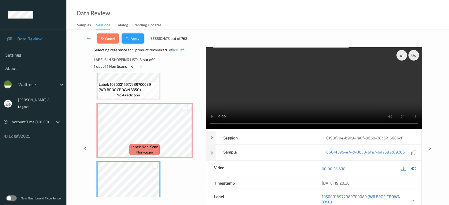
click at [136, 39] on button "Apply" at bounding box center [133, 38] width 22 height 10
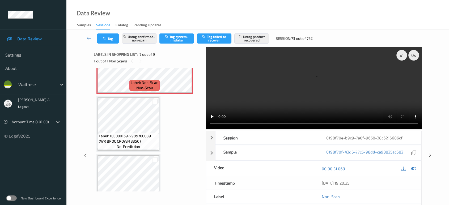
scroll to position [398, 0]
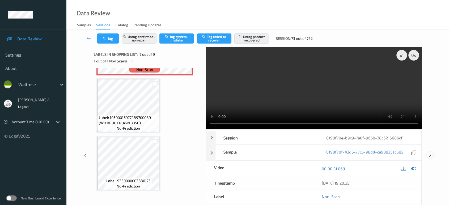
click at [430, 153] on icon at bounding box center [430, 155] width 5 height 5
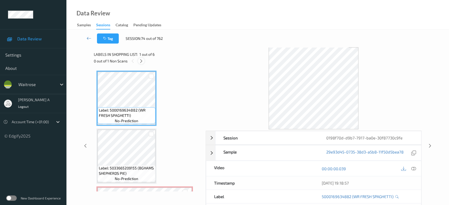
click at [141, 62] on icon at bounding box center [141, 61] width 5 height 5
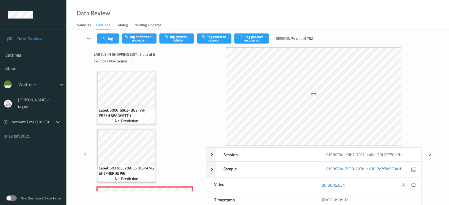
scroll to position [60, 0]
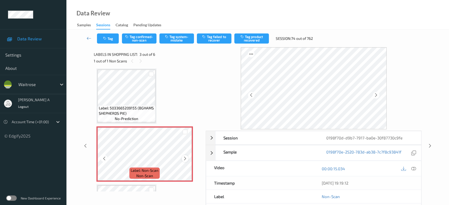
click at [184, 159] on icon at bounding box center [185, 158] width 5 height 5
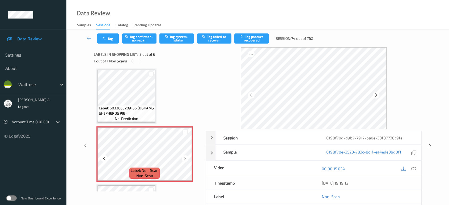
click at [184, 159] on icon at bounding box center [185, 158] width 5 height 5
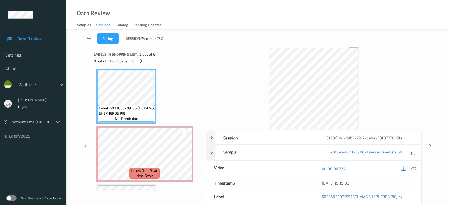
click at [413, 167] on icon at bounding box center [413, 168] width 5 height 5
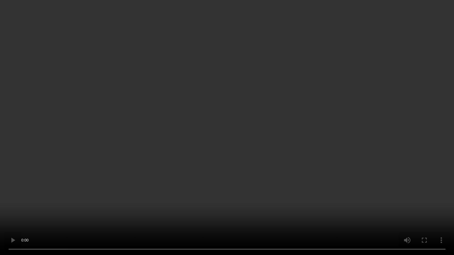
click at [237, 162] on video at bounding box center [227, 127] width 454 height 255
click at [319, 168] on video at bounding box center [227, 127] width 454 height 255
click at [226, 146] on video at bounding box center [227, 127] width 454 height 255
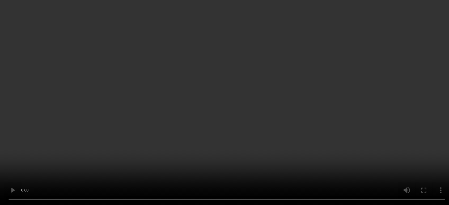
scroll to position [119, 0]
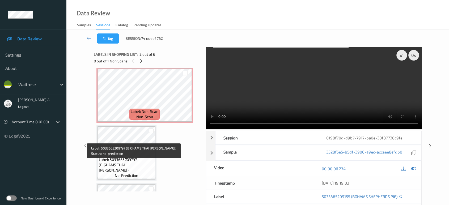
click at [132, 162] on span "Label: 5033665209797 (BIGHAMS THAI CURRY)" at bounding box center [126, 165] width 55 height 16
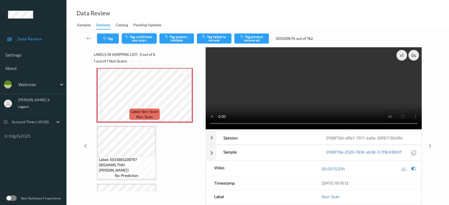
click at [144, 41] on button "Tag confirmed-non-scan" at bounding box center [139, 38] width 35 height 10
click at [253, 41] on button "Tag product recovered" at bounding box center [251, 38] width 35 height 10
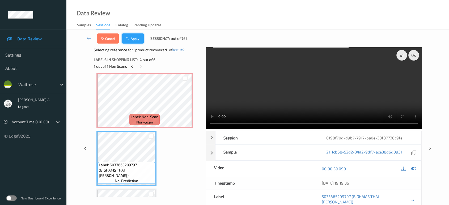
click at [134, 33] on button "Apply" at bounding box center [133, 38] width 22 height 10
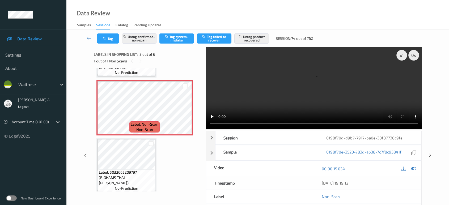
scroll to position [77, 0]
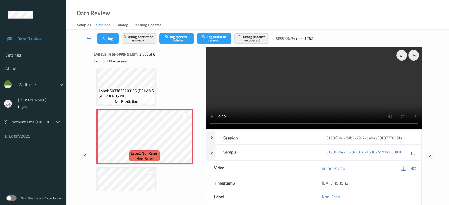
click at [430, 155] on icon at bounding box center [430, 155] width 5 height 5
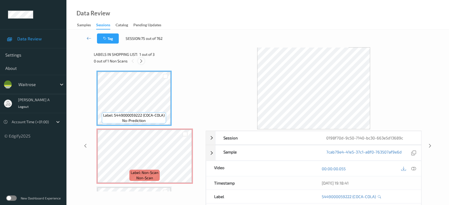
click at [140, 62] on icon at bounding box center [141, 61] width 5 height 5
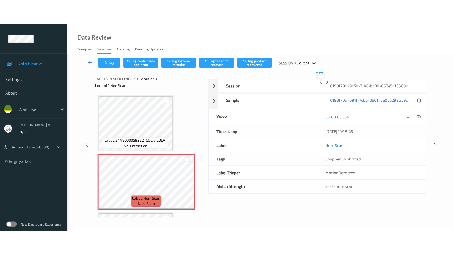
scroll to position [2, 0]
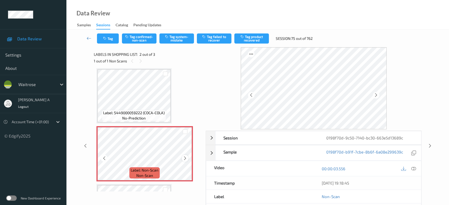
click at [185, 157] on icon at bounding box center [185, 158] width 5 height 5
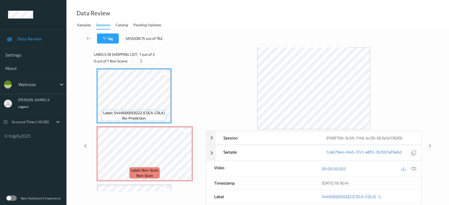
click at [413, 167] on icon at bounding box center [413, 168] width 5 height 5
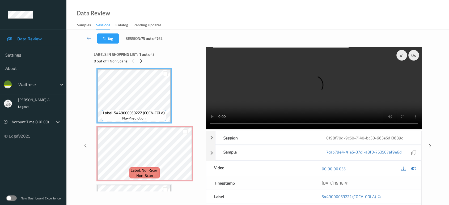
scroll to position [2, 0]
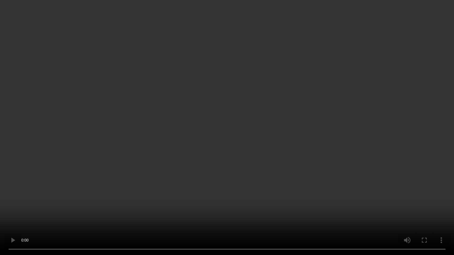
click at [216, 119] on video at bounding box center [227, 127] width 454 height 255
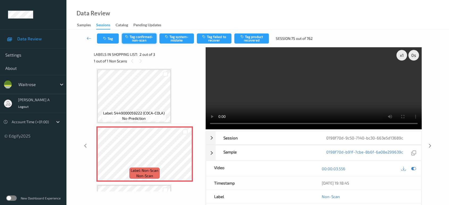
click at [139, 40] on button "Tag confirmed-non-scan" at bounding box center [139, 38] width 35 height 10
click at [247, 41] on button "Tag product recovered" at bounding box center [251, 38] width 35 height 10
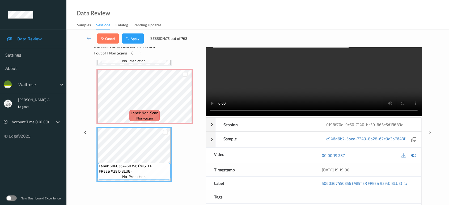
scroll to position [7, 0]
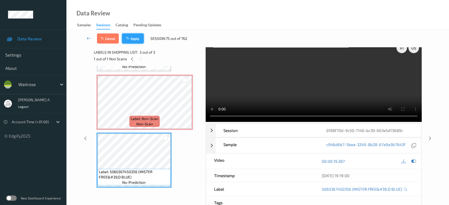
click at [135, 40] on button "Apply" at bounding box center [133, 38] width 22 height 10
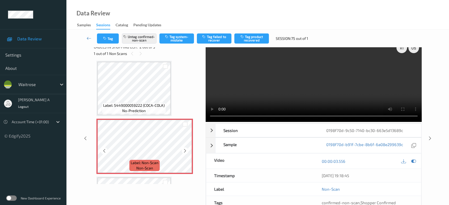
scroll to position [52, 0]
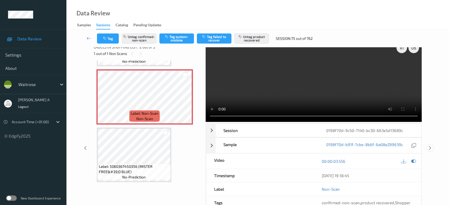
click at [430, 147] on icon at bounding box center [430, 148] width 5 height 5
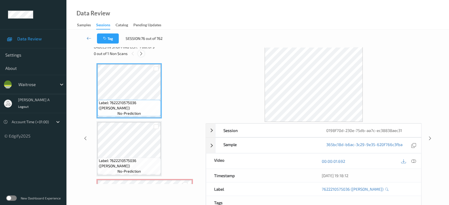
click at [144, 55] on div at bounding box center [141, 53] width 7 height 7
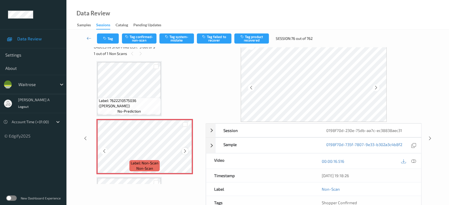
click at [185, 151] on icon at bounding box center [185, 151] width 5 height 5
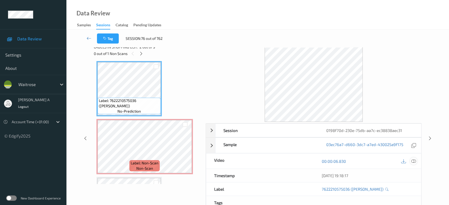
click at [415, 161] on icon at bounding box center [413, 161] width 5 height 5
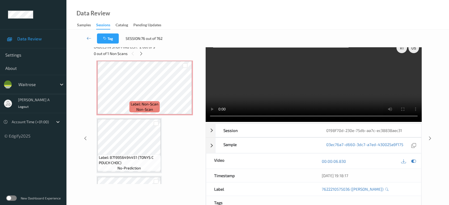
scroll to position [0, 0]
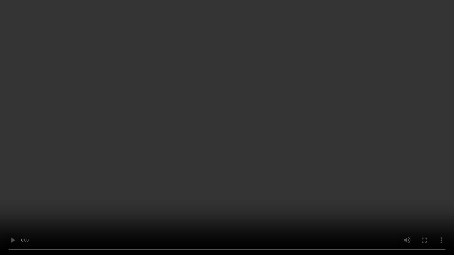
click at [279, 147] on video at bounding box center [227, 127] width 454 height 255
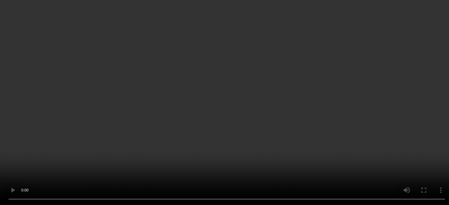
scroll to position [119, 0]
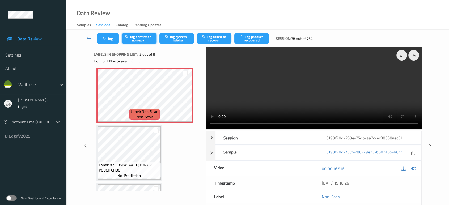
click at [139, 40] on button "Tag confirmed-non-scan" at bounding box center [139, 38] width 35 height 10
click at [254, 38] on button "Tag product recovered" at bounding box center [251, 38] width 35 height 10
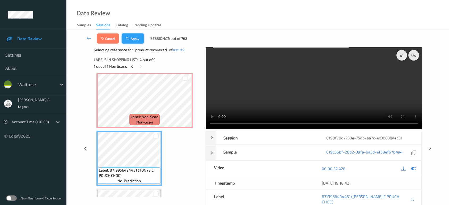
click at [131, 41] on button "Apply" at bounding box center [133, 38] width 22 height 10
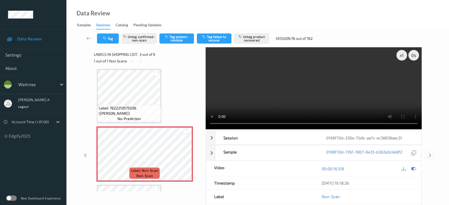
click at [432, 153] on icon at bounding box center [430, 155] width 5 height 5
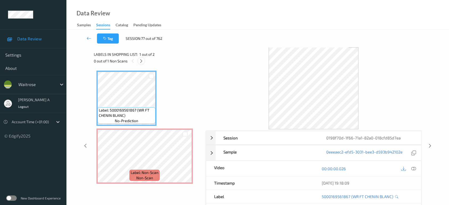
click at [141, 59] on icon at bounding box center [141, 61] width 5 height 5
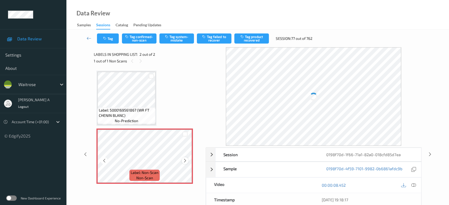
click at [185, 162] on icon at bounding box center [185, 160] width 5 height 5
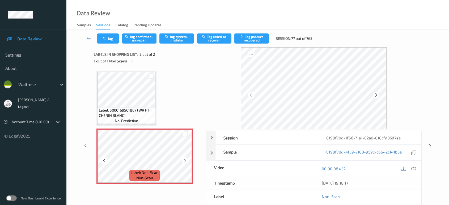
click at [185, 162] on icon at bounding box center [185, 160] width 5 height 5
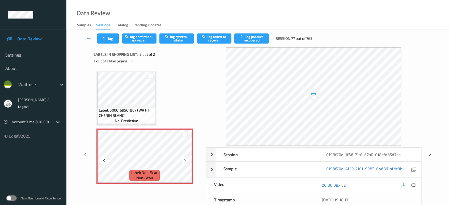
click at [185, 162] on icon at bounding box center [185, 160] width 5 height 5
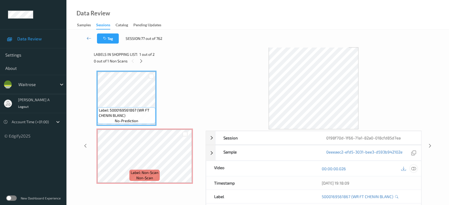
click at [412, 169] on icon at bounding box center [413, 168] width 5 height 5
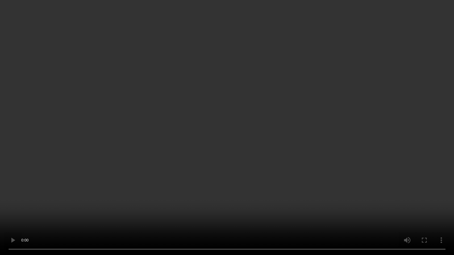
click at [213, 174] on video at bounding box center [227, 127] width 454 height 255
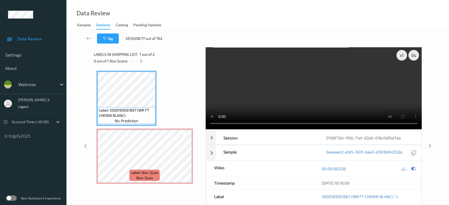
click at [366, 101] on video at bounding box center [314, 88] width 216 height 82
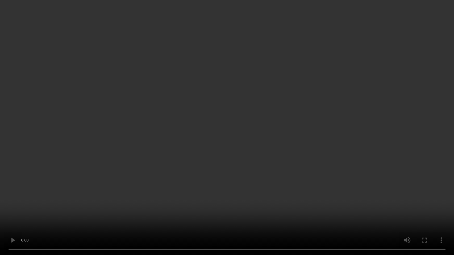
click at [214, 144] on video at bounding box center [227, 127] width 454 height 255
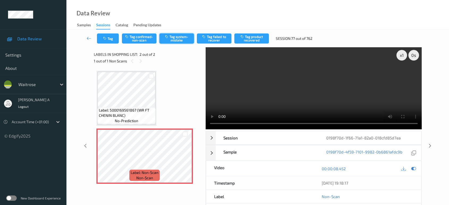
click at [180, 41] on button "Tag system-mistake" at bounding box center [176, 38] width 35 height 10
click at [103, 39] on button "Tag" at bounding box center [108, 38] width 22 height 10
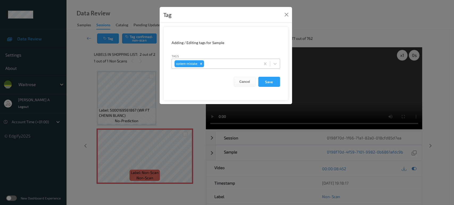
click at [245, 62] on div at bounding box center [231, 64] width 53 height 6
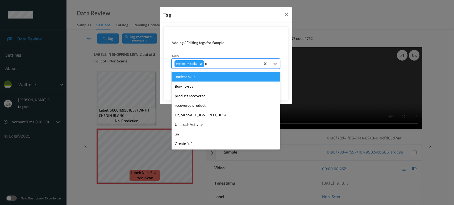
type input "un"
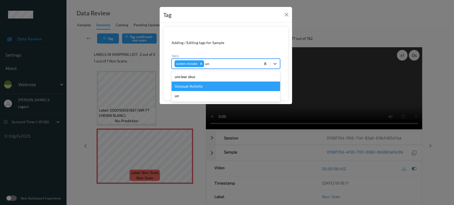
click at [221, 87] on div "Unusual-Activity" at bounding box center [225, 87] width 108 height 10
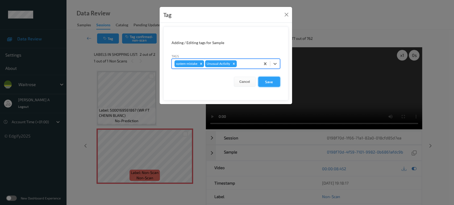
click at [266, 82] on button "Save" at bounding box center [269, 82] width 22 height 10
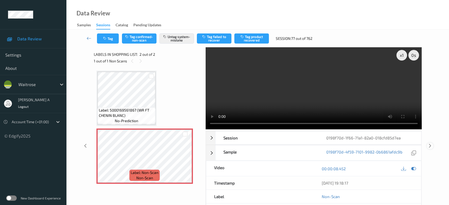
click at [430, 144] on icon at bounding box center [430, 146] width 5 height 5
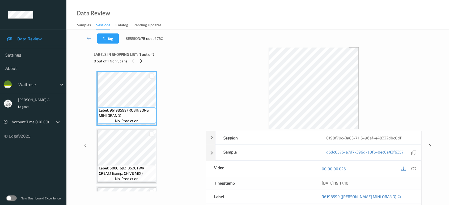
drag, startPoint x: 144, startPoint y: 63, endPoint x: 146, endPoint y: 70, distance: 7.1
click at [144, 63] on div "0 out of 1 Non Scans" at bounding box center [148, 61] width 108 height 7
click at [143, 59] on icon at bounding box center [141, 61] width 5 height 5
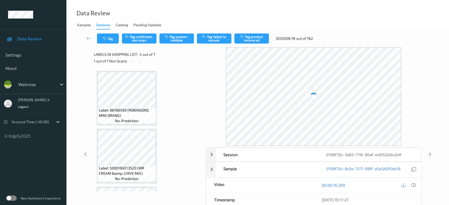
scroll to position [118, 0]
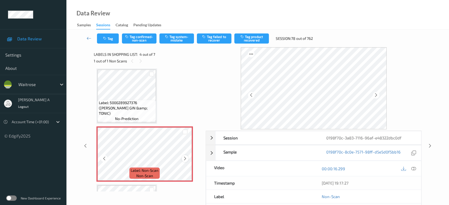
click at [183, 159] on icon at bounding box center [185, 158] width 5 height 5
click at [416, 169] on div at bounding box center [413, 168] width 7 height 7
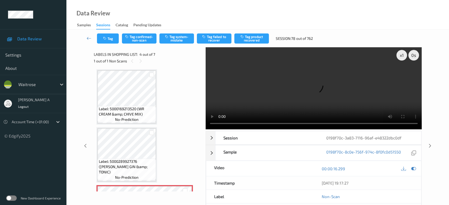
scroll to position [47, 0]
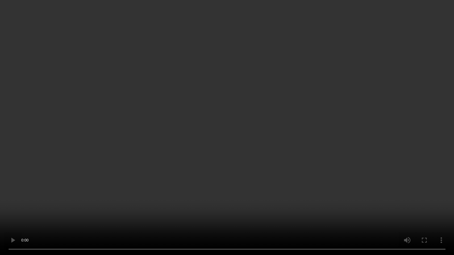
click at [136, 192] on video at bounding box center [227, 127] width 454 height 255
click at [176, 171] on video at bounding box center [227, 127] width 454 height 255
click at [150, 152] on video at bounding box center [227, 127] width 454 height 255
click at [190, 162] on video at bounding box center [227, 127] width 454 height 255
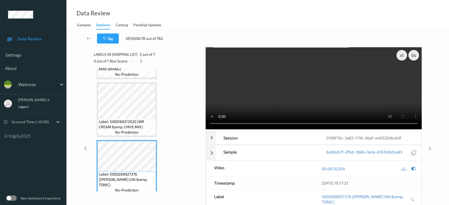
click at [325, 98] on video at bounding box center [314, 88] width 216 height 82
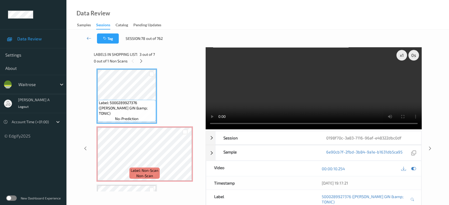
scroll to position [148, 0]
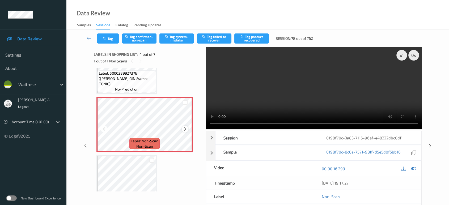
click at [187, 128] on icon at bounding box center [185, 129] width 5 height 5
click at [141, 41] on button "Tag confirmed-non-scan" at bounding box center [139, 38] width 35 height 10
click at [251, 39] on button "Tag product recovered" at bounding box center [251, 38] width 35 height 10
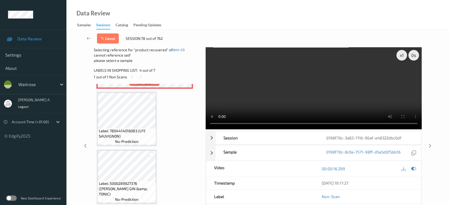
scroll to position [236, 0]
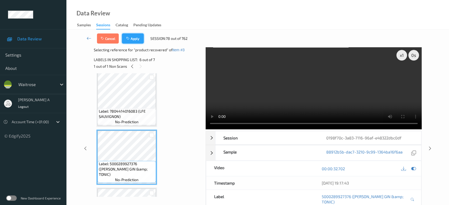
click at [137, 40] on button "Apply" at bounding box center [133, 38] width 22 height 10
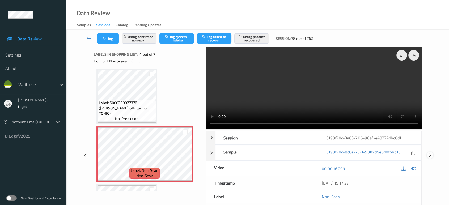
click at [431, 153] on icon at bounding box center [430, 155] width 5 height 5
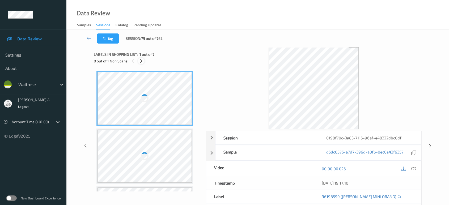
click at [138, 59] on div at bounding box center [141, 61] width 7 height 7
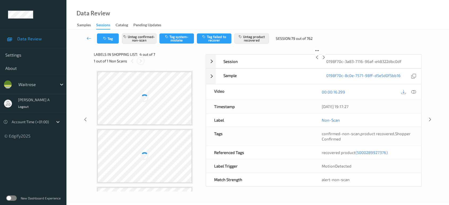
scroll to position [118, 0]
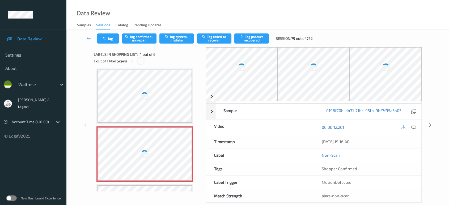
click at [141, 63] on icon at bounding box center [140, 61] width 5 height 5
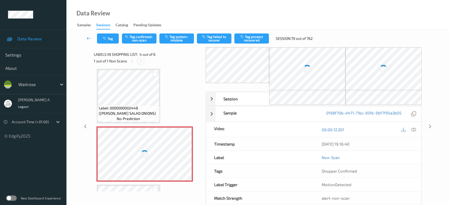
click at [140, 61] on icon at bounding box center [140, 61] width 5 height 5
click at [156, 142] on div at bounding box center [145, 154] width 95 height 53
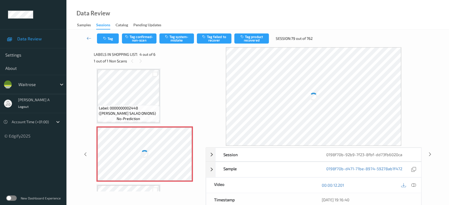
click at [185, 150] on div at bounding box center [145, 154] width 95 height 53
click at [182, 148] on div at bounding box center [145, 154] width 95 height 53
click at [138, 58] on div "1 out of 1 Non Scans" at bounding box center [148, 61] width 108 height 7
click at [128, 63] on div "1 out of 1 Non Scans" at bounding box center [148, 61] width 108 height 7
click at [135, 62] on div at bounding box center [132, 61] width 7 height 7
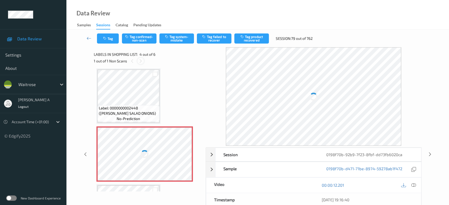
click at [140, 61] on icon at bounding box center [140, 61] width 5 height 5
click at [135, 61] on div at bounding box center [132, 61] width 7 height 7
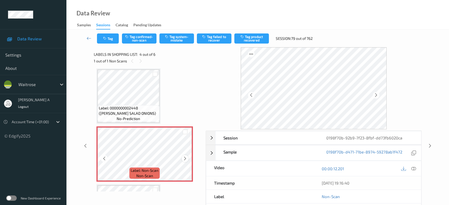
click at [187, 157] on div at bounding box center [185, 158] width 7 height 7
click at [185, 157] on icon at bounding box center [185, 158] width 5 height 5
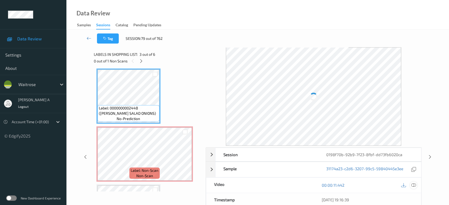
click at [415, 183] on icon at bounding box center [413, 185] width 5 height 5
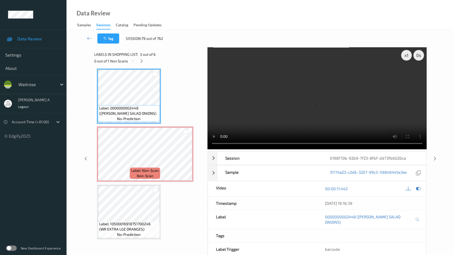
click at [207, 149] on video at bounding box center [316, 98] width 219 height 102
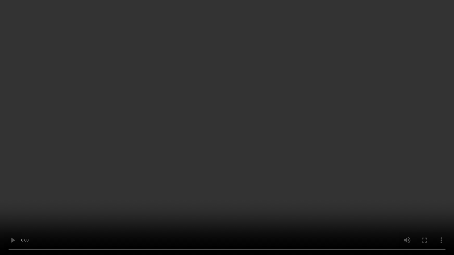
click at [226, 171] on video at bounding box center [227, 127] width 454 height 255
click at [234, 22] on video at bounding box center [227, 127] width 454 height 255
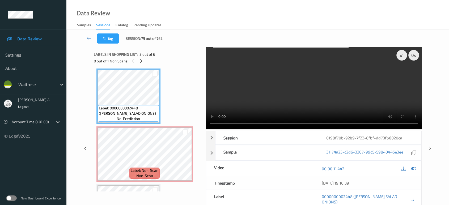
click at [313, 95] on video at bounding box center [314, 88] width 216 height 82
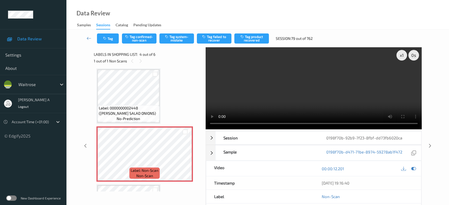
click at [313, 104] on video at bounding box center [314, 88] width 216 height 82
click at [183, 38] on button "Tag system-mistake" at bounding box center [176, 38] width 35 height 10
click at [116, 39] on button "Tag" at bounding box center [108, 38] width 22 height 10
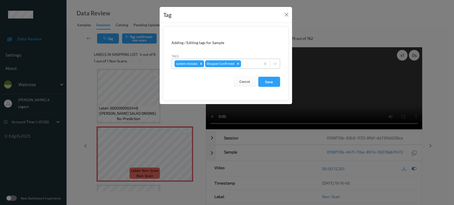
click at [250, 66] on div at bounding box center [250, 64] width 16 height 6
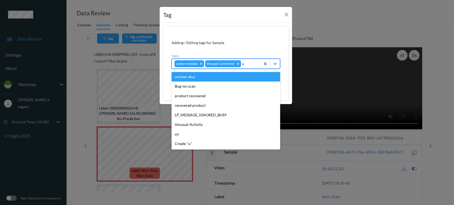
type input "un"
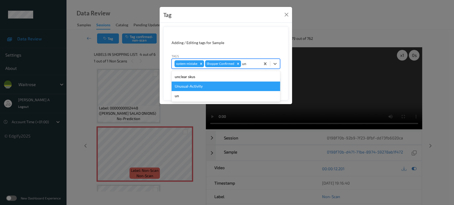
click at [208, 87] on div "Unusual-Activity" at bounding box center [225, 87] width 108 height 10
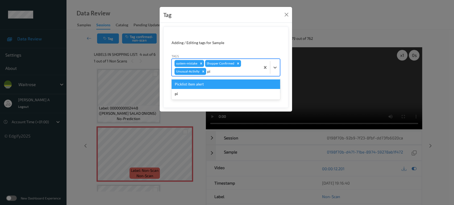
type input "pic"
click at [208, 87] on div "Picklist item alert" at bounding box center [225, 84] width 108 height 10
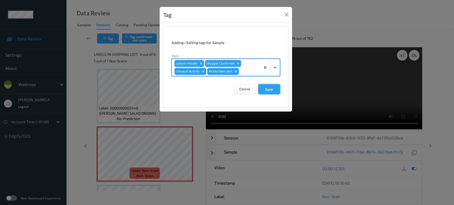
click at [266, 89] on button "Save" at bounding box center [269, 89] width 22 height 10
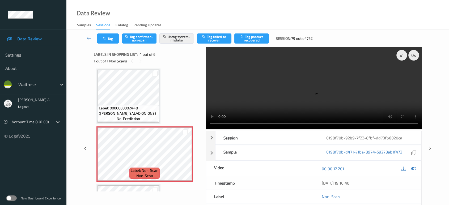
drag, startPoint x: 431, startPoint y: 126, endPoint x: 300, endPoint y: 32, distance: 160.9
click at [431, 146] on icon at bounding box center [430, 148] width 5 height 5
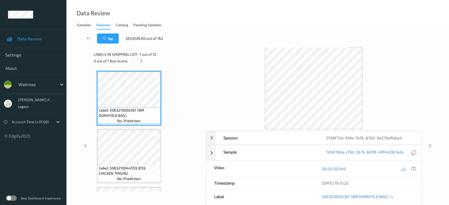
drag, startPoint x: 142, startPoint y: 62, endPoint x: 143, endPoint y: 68, distance: 6.0
click at [142, 62] on icon at bounding box center [141, 61] width 5 height 5
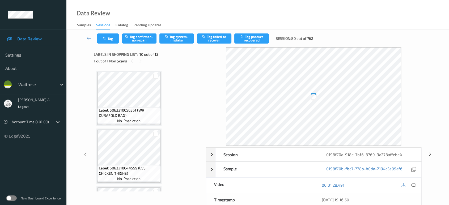
scroll to position [464, 0]
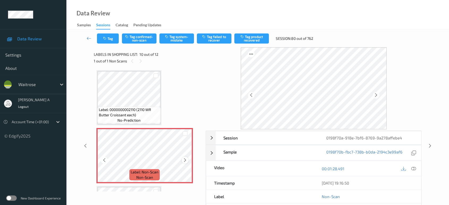
click at [186, 158] on icon at bounding box center [185, 160] width 5 height 5
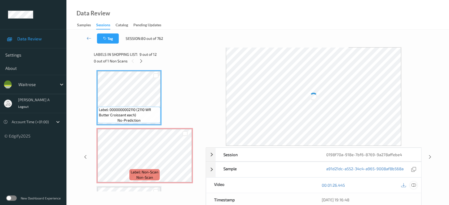
click at [414, 183] on icon at bounding box center [413, 185] width 5 height 5
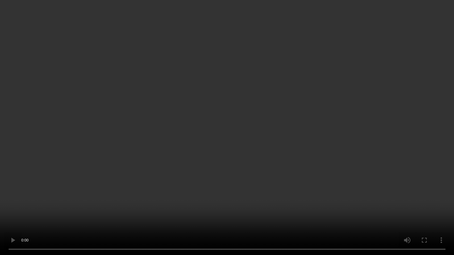
click at [241, 156] on video at bounding box center [227, 127] width 454 height 255
click at [187, 104] on video at bounding box center [227, 127] width 454 height 255
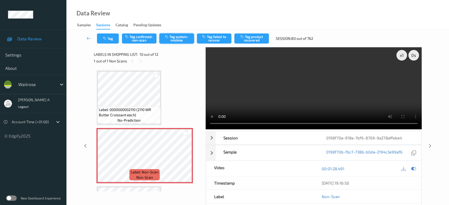
click at [172, 39] on button "Tag system-mistake" at bounding box center [176, 38] width 35 height 10
click at [105, 42] on button "Tag" at bounding box center [108, 38] width 22 height 10
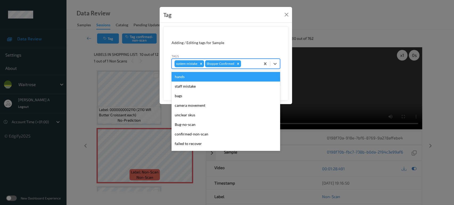
click at [244, 66] on div at bounding box center [250, 64] width 16 height 6
type input "un"
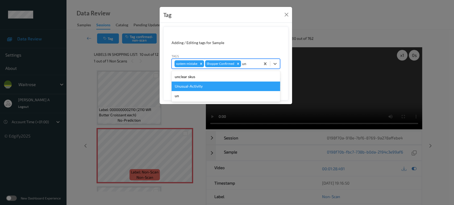
click at [214, 85] on div "Unusual-Activity" at bounding box center [225, 87] width 108 height 10
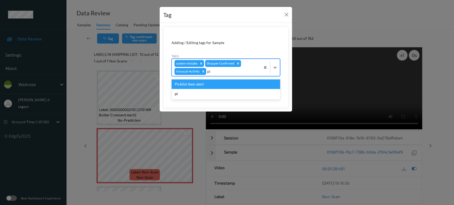
type input "pic"
click at [209, 86] on div "Picklist item alert" at bounding box center [225, 84] width 108 height 10
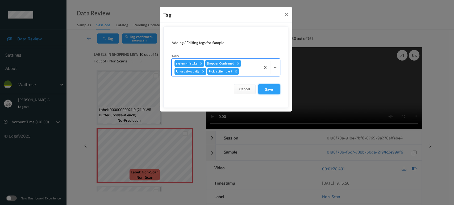
click at [266, 89] on button "Save" at bounding box center [269, 89] width 22 height 10
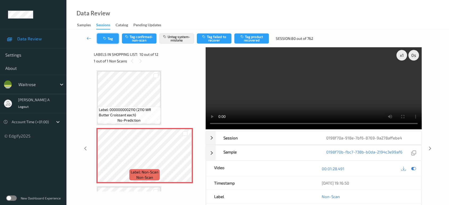
click at [111, 41] on button "Tag" at bounding box center [108, 38] width 22 height 10
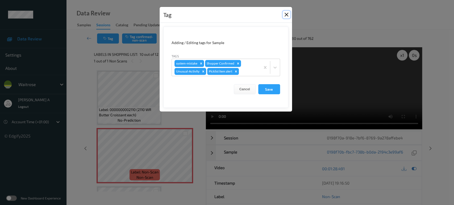
click at [288, 16] on button "Close" at bounding box center [286, 14] width 7 height 7
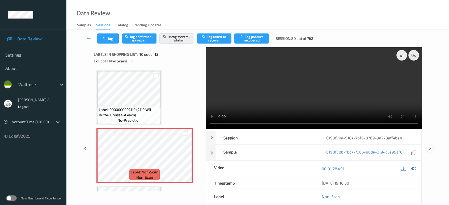
click at [431, 148] on icon at bounding box center [430, 148] width 5 height 5
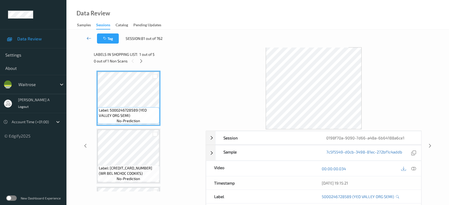
click at [90, 38] on icon at bounding box center [89, 38] width 5 height 5
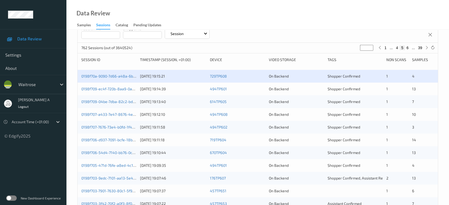
scroll to position [65, 0]
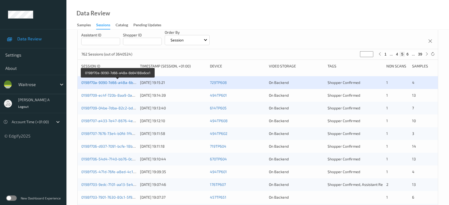
click at [105, 82] on link "0198f70a-9090-7d66-a48a-6b64188a6ce1" at bounding box center [117, 82] width 73 height 5
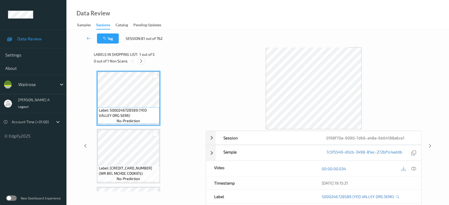
click at [141, 61] on icon at bounding box center [141, 61] width 5 height 5
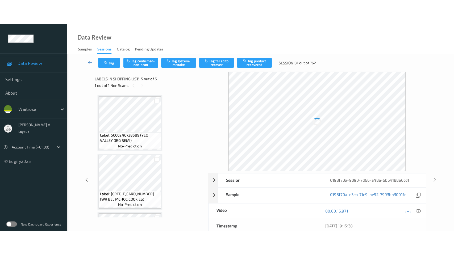
scroll to position [167, 0]
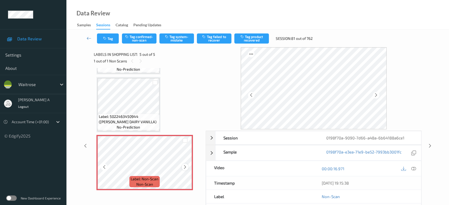
click at [186, 165] on icon at bounding box center [185, 167] width 5 height 5
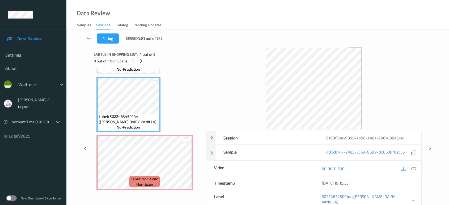
click at [415, 168] on icon at bounding box center [413, 168] width 5 height 5
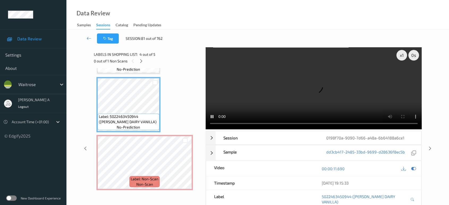
scroll to position [117, 0]
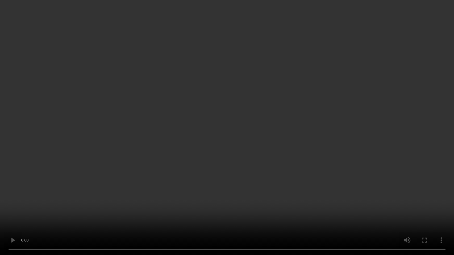
click at [239, 205] on video at bounding box center [227, 127] width 454 height 255
click at [191, 170] on video at bounding box center [227, 127] width 454 height 255
click at [247, 133] on video at bounding box center [227, 127] width 454 height 255
click at [283, 171] on video at bounding box center [227, 127] width 454 height 255
click at [154, 205] on video at bounding box center [227, 127] width 454 height 255
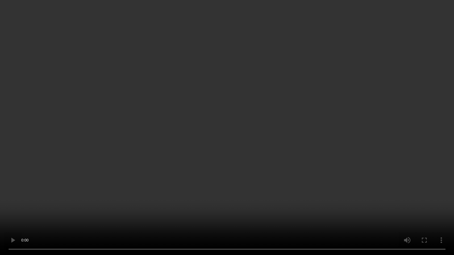
click at [224, 181] on video at bounding box center [227, 127] width 454 height 255
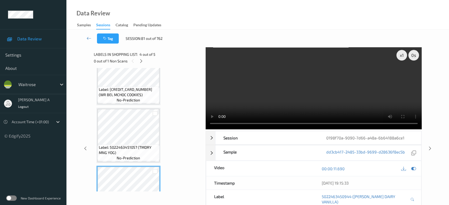
scroll to position [108, 0]
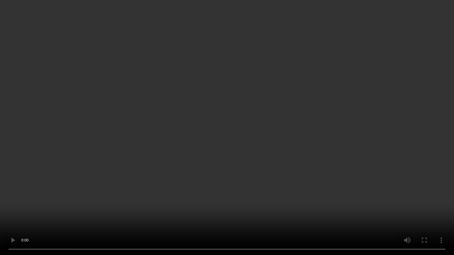
click at [257, 145] on video at bounding box center [227, 127] width 454 height 255
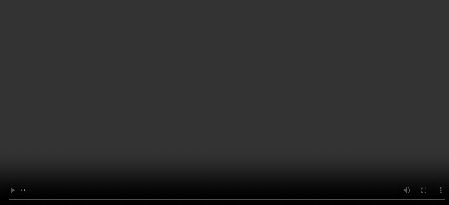
scroll to position [167, 0]
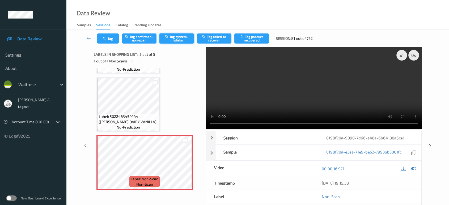
click at [174, 40] on button "Tag system-mistake" at bounding box center [176, 38] width 35 height 10
click at [113, 40] on button "Tag" at bounding box center [108, 38] width 22 height 10
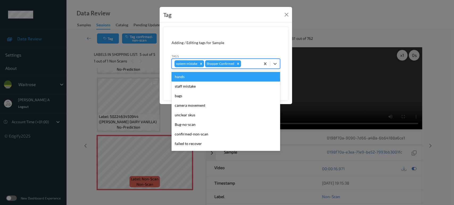
click at [248, 65] on div at bounding box center [250, 64] width 16 height 6
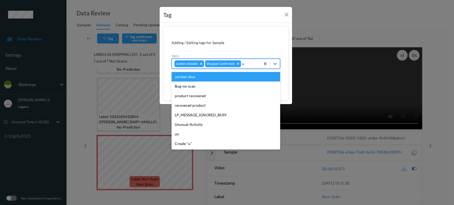
type input "un"
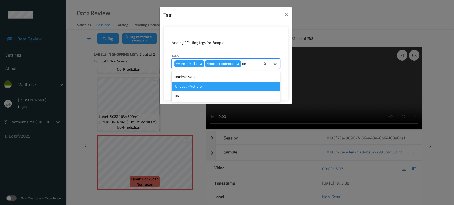
click at [197, 86] on div "Unusual-Activity" at bounding box center [225, 87] width 108 height 10
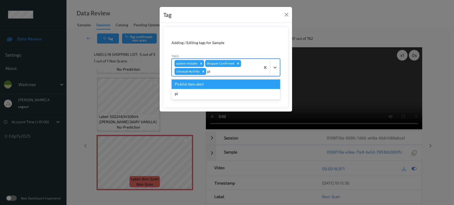
type input "pic"
click at [202, 83] on div "Picklist item alert" at bounding box center [225, 84] width 108 height 10
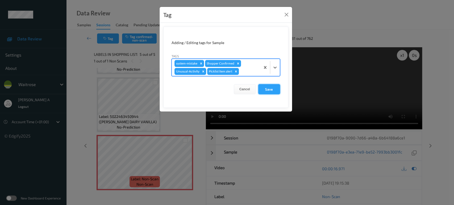
click at [270, 91] on button "Save" at bounding box center [269, 89] width 22 height 10
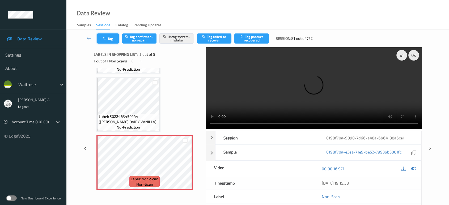
click at [100, 43] on button "Tag" at bounding box center [108, 38] width 22 height 10
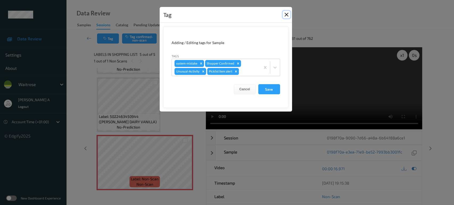
click at [286, 16] on button "Close" at bounding box center [286, 14] width 7 height 7
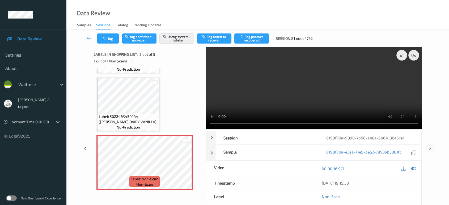
click at [429, 148] on icon at bounding box center [430, 148] width 5 height 5
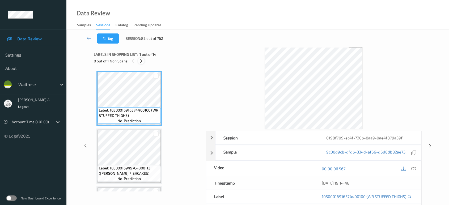
click at [142, 63] on icon at bounding box center [141, 61] width 5 height 5
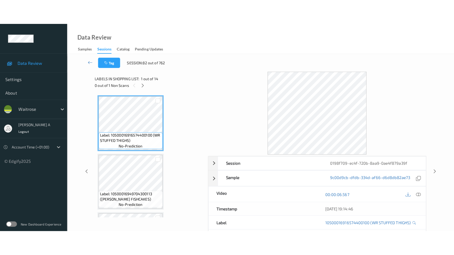
scroll to position [580, 0]
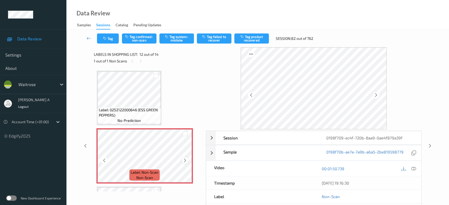
click at [184, 158] on icon at bounding box center [185, 160] width 5 height 5
click at [415, 169] on icon at bounding box center [413, 168] width 5 height 5
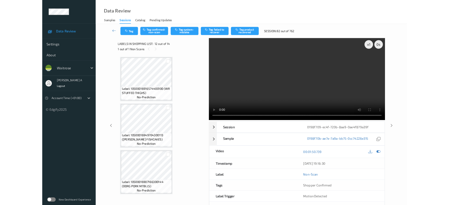
scroll to position [580, 0]
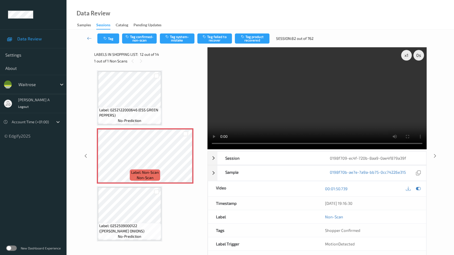
click at [213, 149] on video at bounding box center [316, 98] width 219 height 102
click at [211, 149] on video at bounding box center [316, 98] width 219 height 102
click at [256, 147] on video at bounding box center [316, 98] width 219 height 102
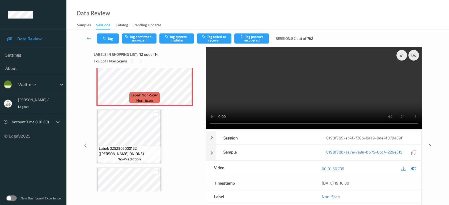
scroll to position [627, 0]
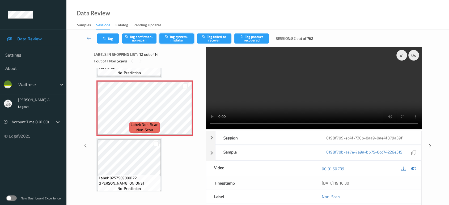
click at [175, 39] on button "Tag system-mistake" at bounding box center [176, 38] width 35 height 10
click at [110, 39] on button "Tag" at bounding box center [108, 38] width 22 height 10
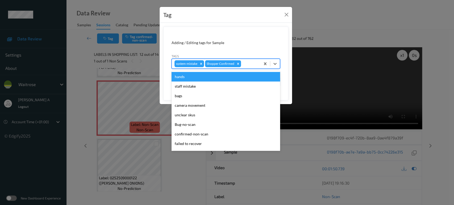
click at [248, 63] on div at bounding box center [250, 64] width 16 height 6
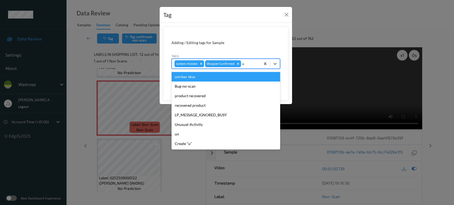
type input "un"
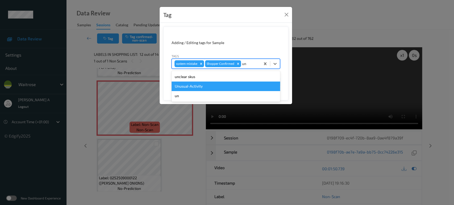
click at [224, 82] on div "Unusual-Activity" at bounding box center [225, 87] width 108 height 10
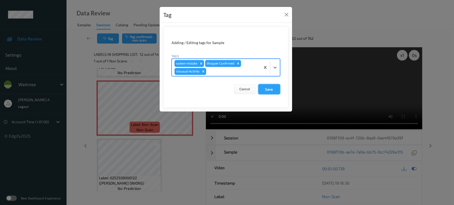
click at [270, 90] on button "Save" at bounding box center [269, 89] width 22 height 10
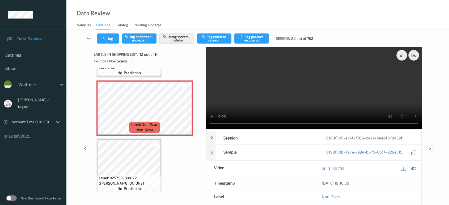
click at [429, 146] on icon at bounding box center [430, 148] width 5 height 5
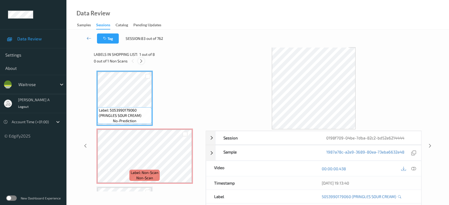
click at [140, 60] on icon at bounding box center [141, 61] width 5 height 5
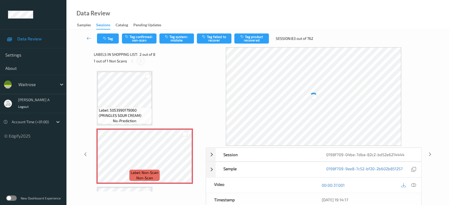
scroll to position [2, 0]
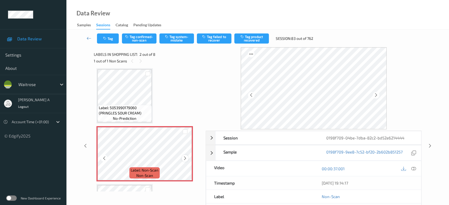
click at [183, 160] on icon at bounding box center [185, 158] width 5 height 5
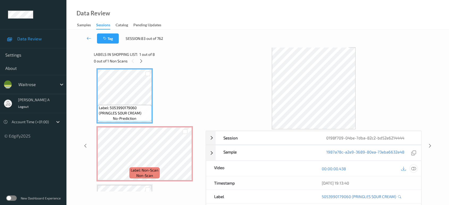
click at [415, 167] on icon at bounding box center [413, 168] width 5 height 5
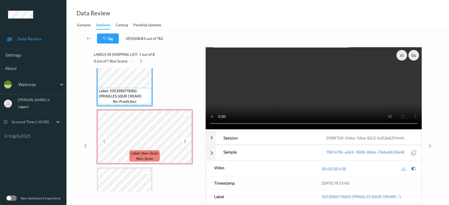
scroll to position [30, 0]
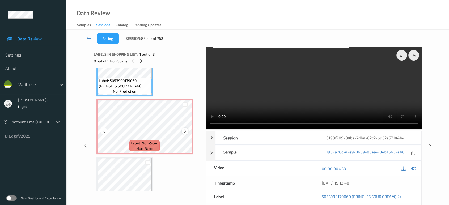
click at [187, 129] on icon at bounding box center [185, 131] width 5 height 5
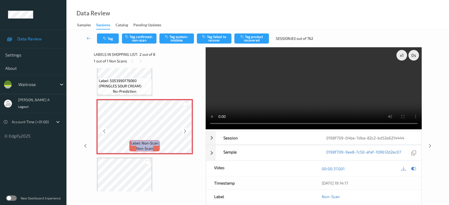
click at [187, 129] on icon at bounding box center [185, 131] width 5 height 5
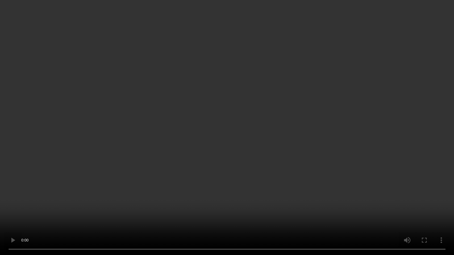
click at [242, 141] on video at bounding box center [227, 127] width 454 height 255
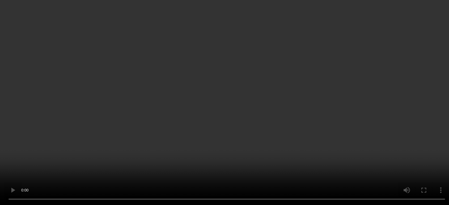
scroll to position [59, 0]
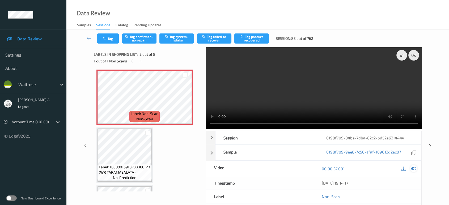
click at [414, 169] on icon at bounding box center [413, 168] width 5 height 5
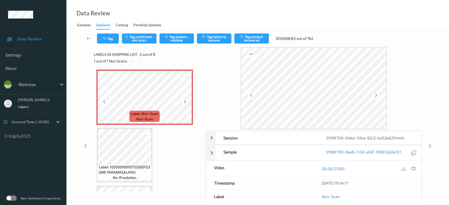
click at [186, 101] on icon at bounding box center [185, 101] width 5 height 5
click at [184, 37] on button "Tag system-mistake" at bounding box center [176, 38] width 35 height 10
click at [109, 38] on button "Tag" at bounding box center [108, 38] width 22 height 10
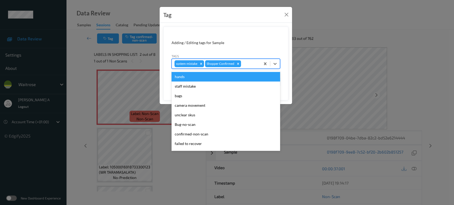
click at [248, 66] on div at bounding box center [250, 64] width 16 height 6
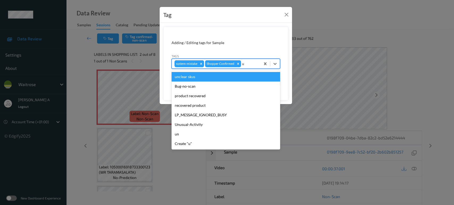
type input "un"
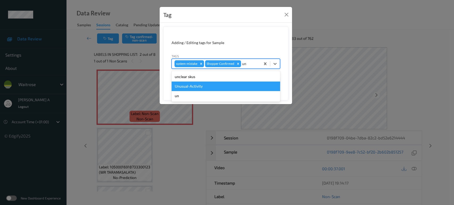
click at [212, 85] on div "Unusual-Activity" at bounding box center [225, 87] width 108 height 10
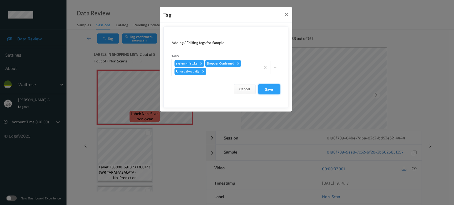
click at [269, 87] on button "Save" at bounding box center [269, 89] width 22 height 10
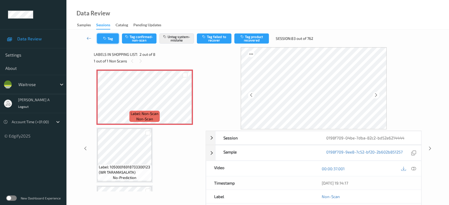
click at [112, 37] on button "Tag" at bounding box center [108, 38] width 22 height 10
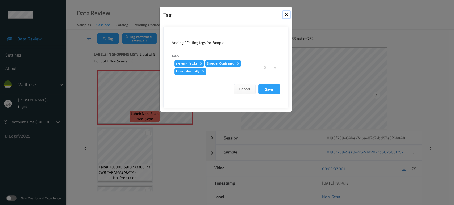
click at [286, 16] on button "Close" at bounding box center [286, 14] width 7 height 7
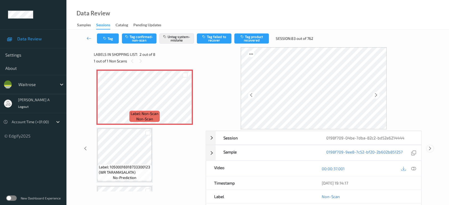
click at [429, 149] on icon at bounding box center [430, 148] width 5 height 5
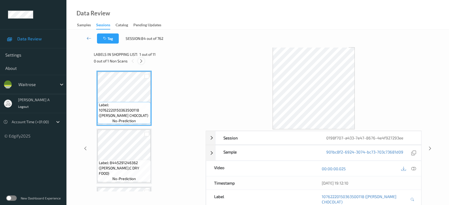
click at [144, 62] on div at bounding box center [141, 61] width 7 height 7
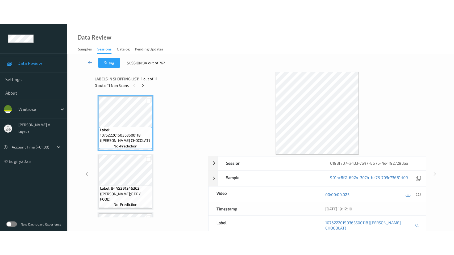
scroll to position [464, 0]
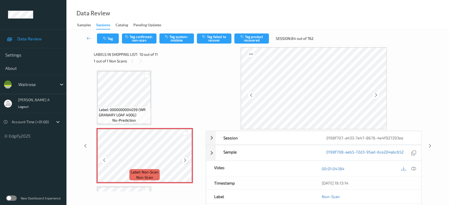
click at [185, 158] on icon at bounding box center [185, 160] width 5 height 5
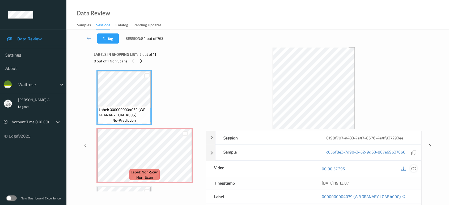
click at [416, 167] on div at bounding box center [413, 168] width 7 height 7
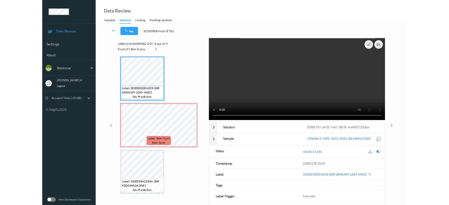
scroll to position [464, 0]
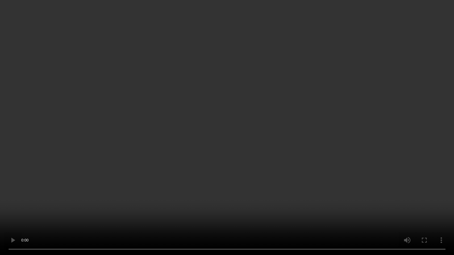
click at [262, 135] on video at bounding box center [227, 127] width 454 height 255
click at [229, 139] on video at bounding box center [227, 127] width 454 height 255
click at [232, 131] on video at bounding box center [227, 127] width 454 height 255
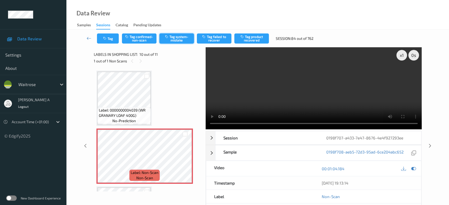
click at [175, 36] on button "Tag system-mistake" at bounding box center [176, 38] width 35 height 10
click at [111, 44] on div "Tag Tag confirmed-non-scan Untag system-mistake Tag failed to recover Tag produ…" at bounding box center [257, 39] width 361 height 18
click at [112, 36] on button "Tag" at bounding box center [108, 38] width 22 height 10
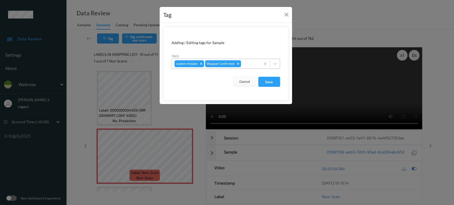
click at [247, 63] on div at bounding box center [250, 64] width 16 height 6
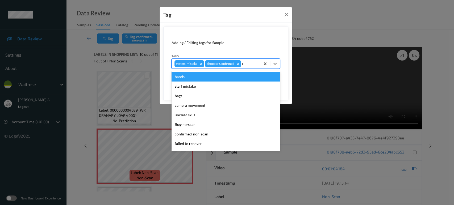
type input "un"
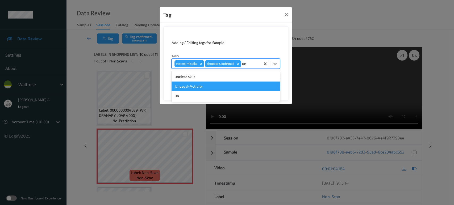
click at [207, 87] on div "Unusual-Activity" at bounding box center [225, 87] width 108 height 10
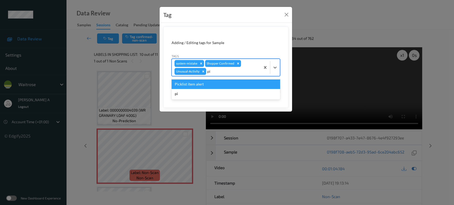
type input "pic"
click at [207, 87] on div "Picklist item alert" at bounding box center [225, 84] width 108 height 10
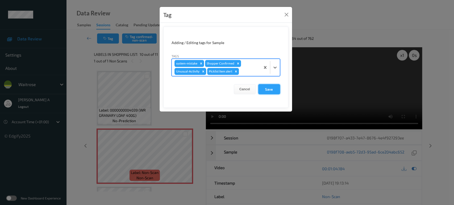
click at [269, 92] on button "Save" at bounding box center [269, 89] width 22 height 10
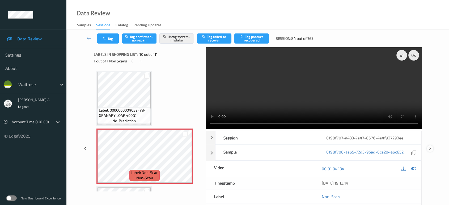
click at [428, 146] on icon at bounding box center [430, 148] width 5 height 5
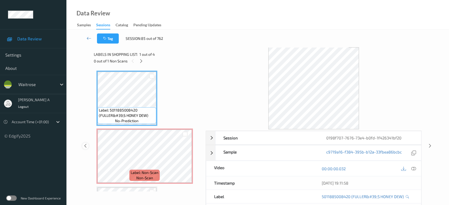
click at [86, 145] on icon at bounding box center [85, 146] width 5 height 5
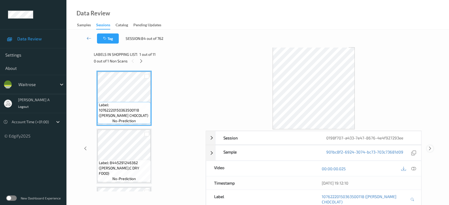
click at [430, 148] on icon at bounding box center [430, 148] width 5 height 5
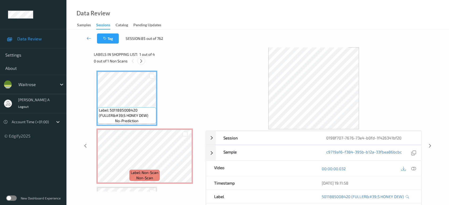
click at [141, 60] on icon at bounding box center [141, 61] width 5 height 5
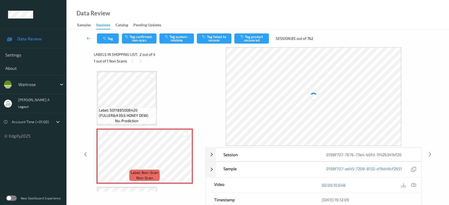
scroll to position [2, 0]
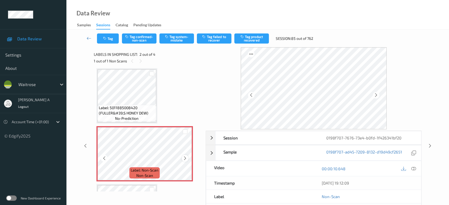
click at [183, 157] on icon at bounding box center [185, 158] width 5 height 5
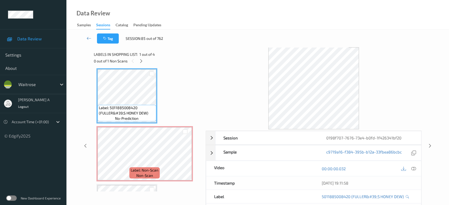
click at [417, 168] on div "00:00:00.032" at bounding box center [368, 168] width 108 height 15
click at [417, 169] on div at bounding box center [413, 168] width 7 height 7
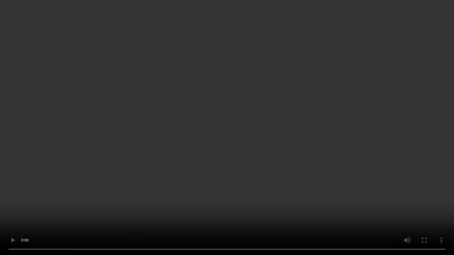
click at [207, 111] on video at bounding box center [227, 127] width 454 height 255
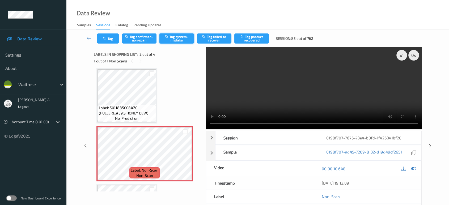
click at [177, 39] on button "Tag system-mistake" at bounding box center [176, 38] width 35 height 10
click at [109, 40] on button "Tag" at bounding box center [108, 38] width 22 height 10
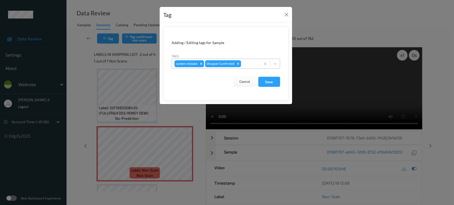
click at [253, 64] on div at bounding box center [250, 64] width 16 height 6
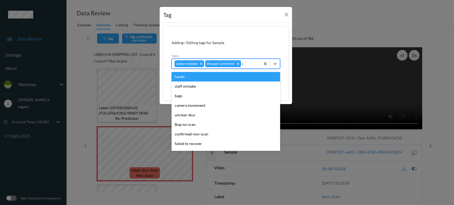
type input "un"
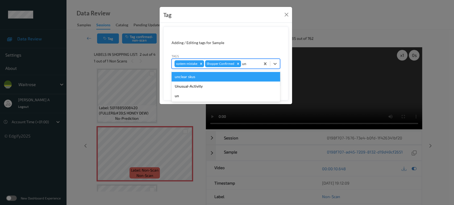
click at [221, 79] on div "unclear skus" at bounding box center [225, 77] width 108 height 10
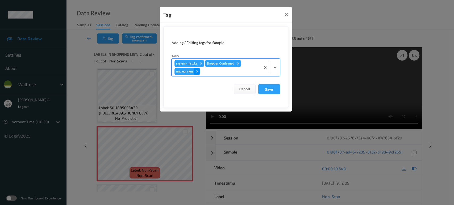
click at [196, 70] on icon "Remove unclear skus" at bounding box center [197, 72] width 4 height 4
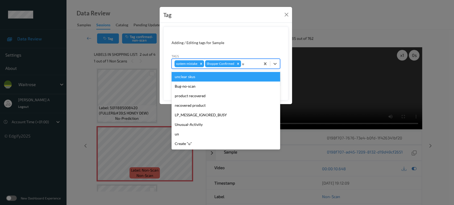
type input "un"
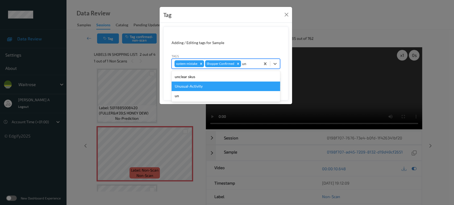
click at [193, 83] on div "Unusual-Activity" at bounding box center [225, 87] width 108 height 10
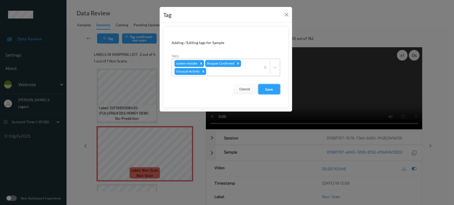
click at [267, 87] on button "Save" at bounding box center [269, 89] width 22 height 10
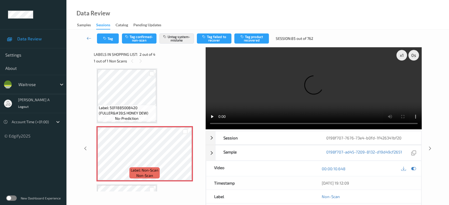
drag, startPoint x: 430, startPoint y: 126, endPoint x: 426, endPoint y: 119, distance: 7.7
click at [430, 146] on icon at bounding box center [430, 148] width 5 height 5
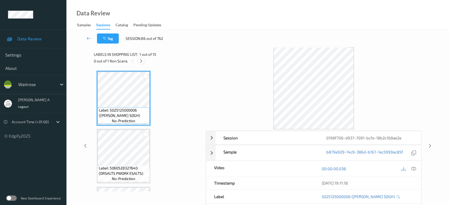
click at [143, 63] on icon at bounding box center [141, 61] width 5 height 5
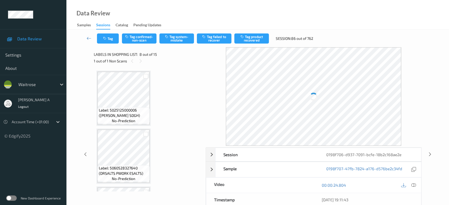
scroll to position [349, 0]
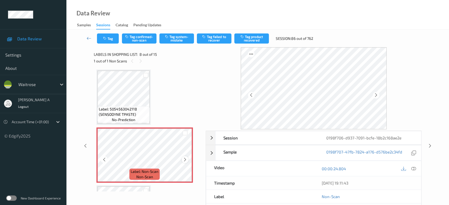
click at [184, 158] on icon at bounding box center [185, 159] width 5 height 5
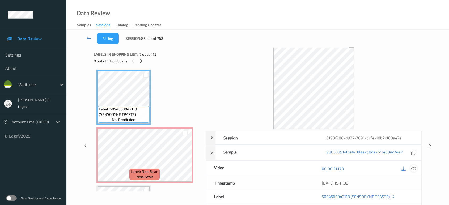
click at [412, 169] on icon at bounding box center [413, 168] width 5 height 5
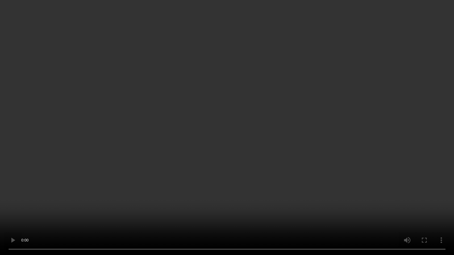
click at [176, 127] on video at bounding box center [227, 127] width 454 height 255
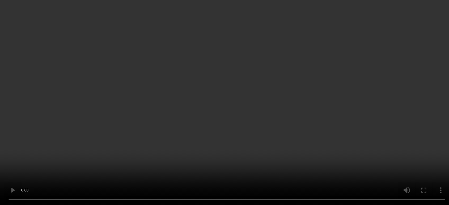
scroll to position [408, 0]
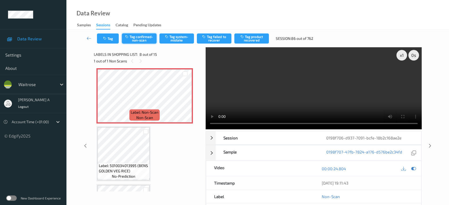
click at [144, 39] on button "Tag confirmed-non-scan" at bounding box center [139, 38] width 35 height 10
click at [264, 39] on button "Tag product recovered" at bounding box center [251, 38] width 35 height 10
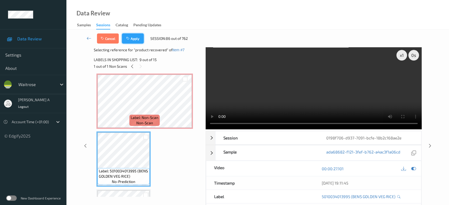
click at [137, 41] on button "Apply" at bounding box center [133, 38] width 22 height 10
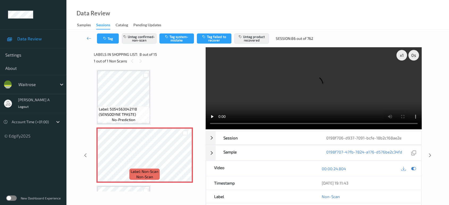
scroll to position [437, 0]
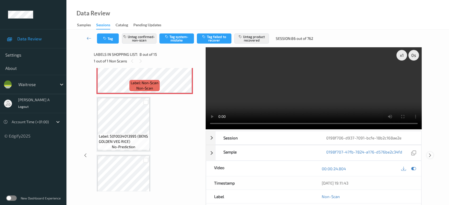
click at [430, 153] on icon at bounding box center [430, 155] width 5 height 5
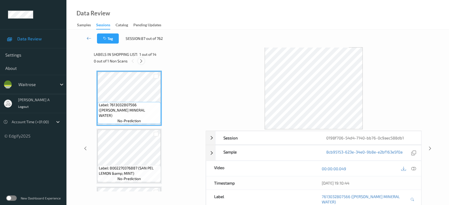
click at [142, 62] on icon at bounding box center [141, 61] width 5 height 5
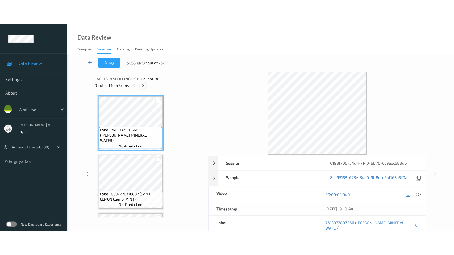
scroll to position [637, 0]
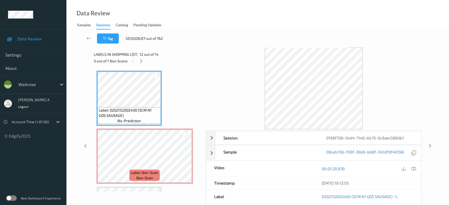
drag, startPoint x: 416, startPoint y: 169, endPoint x: 404, endPoint y: 159, distance: 15.5
click at [416, 169] on icon at bounding box center [413, 168] width 5 height 5
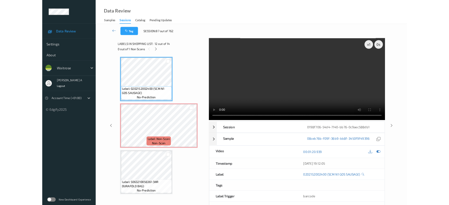
scroll to position [637, 0]
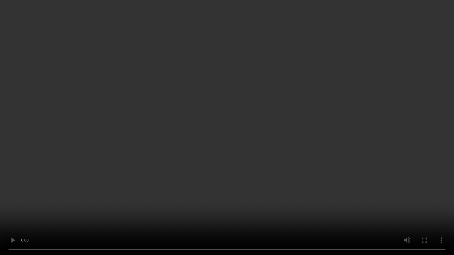
click at [296, 136] on video at bounding box center [227, 127] width 454 height 255
click at [161, 116] on video at bounding box center [227, 127] width 454 height 255
click at [235, 66] on video at bounding box center [227, 127] width 454 height 255
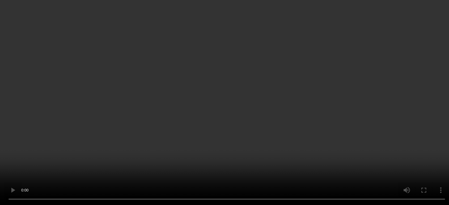
scroll to position [657, 0]
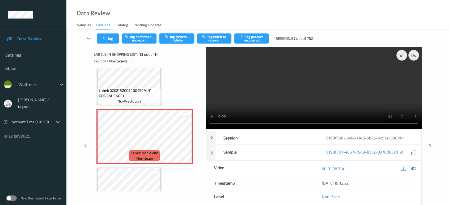
click at [176, 43] on button "Tag system-mistake" at bounding box center [176, 38] width 35 height 10
click at [112, 36] on button "Tag" at bounding box center [108, 38] width 22 height 10
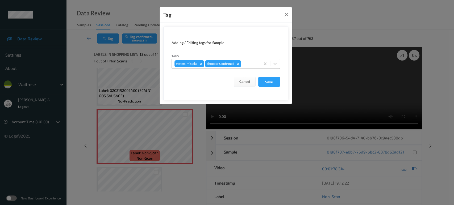
click at [256, 66] on div at bounding box center [250, 64] width 16 height 6
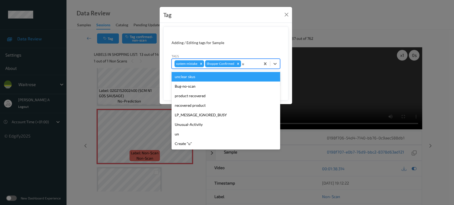
type input "un"
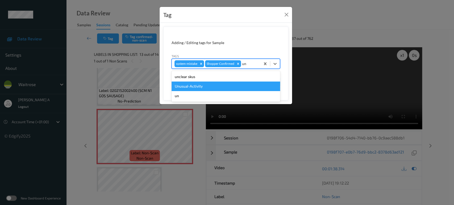
click at [217, 86] on div "Unusual-Activity" at bounding box center [225, 87] width 108 height 10
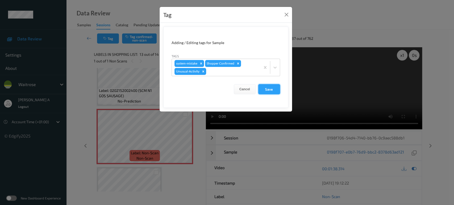
click at [268, 88] on button "Save" at bounding box center [269, 89] width 22 height 10
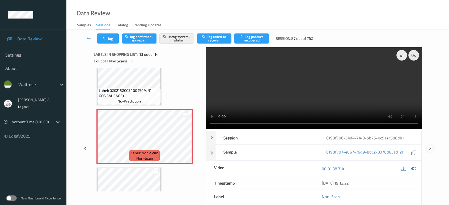
click at [428, 145] on div at bounding box center [430, 148] width 7 height 7
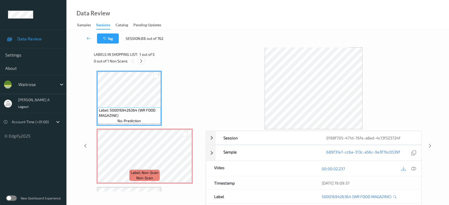
click at [140, 63] on icon at bounding box center [141, 61] width 5 height 5
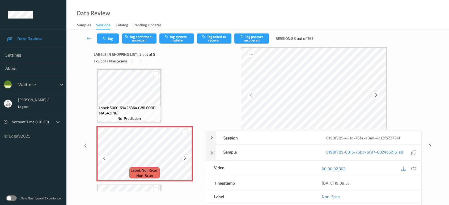
click at [183, 159] on icon at bounding box center [185, 158] width 5 height 5
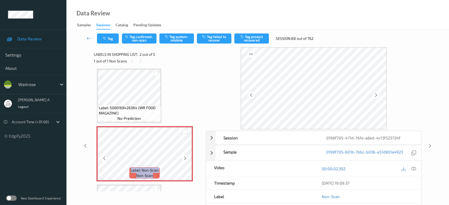
click at [183, 159] on icon at bounding box center [185, 158] width 5 height 5
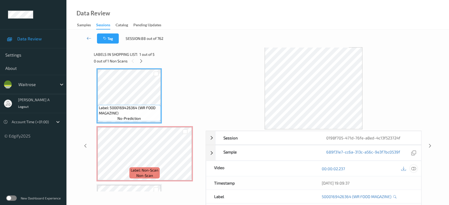
click at [413, 167] on icon at bounding box center [413, 168] width 5 height 5
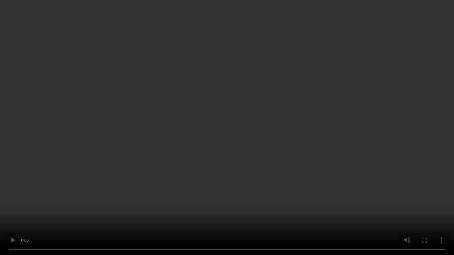
click at [228, 80] on video at bounding box center [227, 127] width 454 height 255
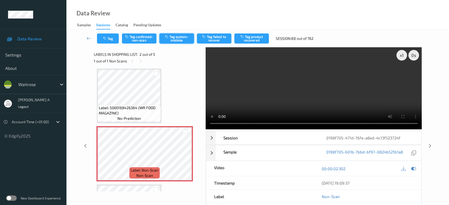
click at [180, 39] on button "Tag system-mistake" at bounding box center [176, 38] width 35 height 10
click at [109, 39] on button "Tag" at bounding box center [108, 38] width 22 height 10
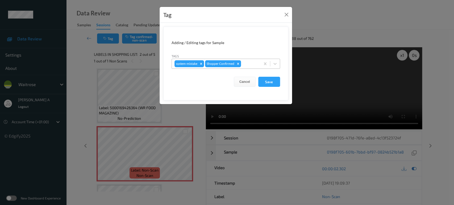
click at [248, 63] on div at bounding box center [250, 64] width 16 height 6
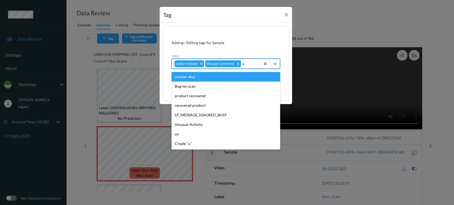
type input "un"
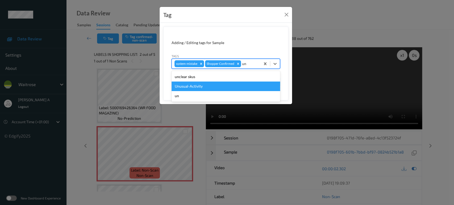
click at [217, 86] on div "Unusual-Activity" at bounding box center [225, 87] width 108 height 10
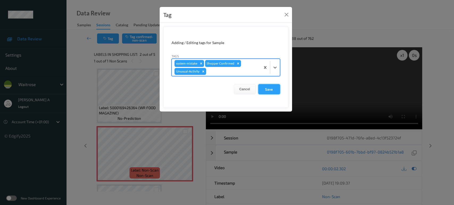
click at [265, 87] on button "Save" at bounding box center [269, 89] width 22 height 10
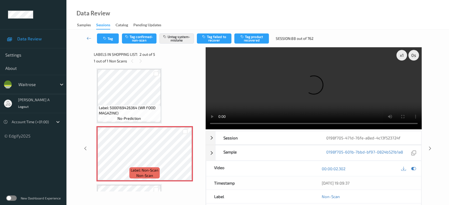
drag, startPoint x: 429, startPoint y: 128, endPoint x: 423, endPoint y: 113, distance: 15.4
click at [429, 146] on icon at bounding box center [430, 148] width 5 height 5
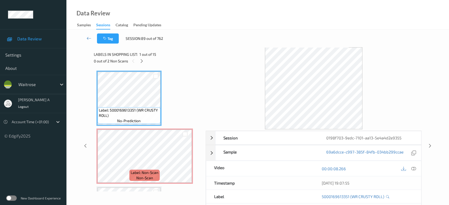
drag, startPoint x: 142, startPoint y: 62, endPoint x: 143, endPoint y: 65, distance: 2.8
click at [142, 62] on icon at bounding box center [142, 61] width 5 height 5
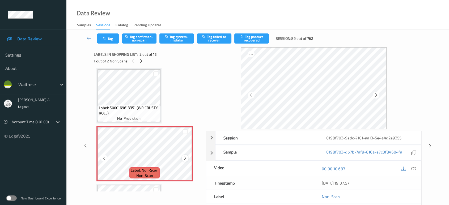
click at [186, 158] on icon at bounding box center [185, 158] width 5 height 5
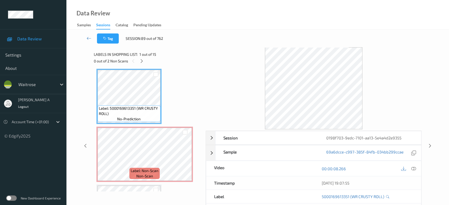
scroll to position [0, 0]
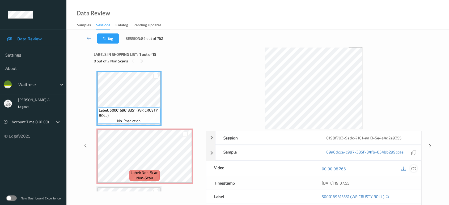
click at [415, 168] on icon at bounding box center [413, 168] width 5 height 5
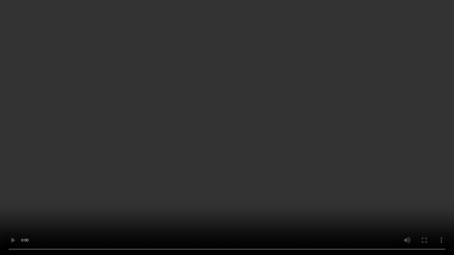
drag, startPoint x: 182, startPoint y: 124, endPoint x: 195, endPoint y: 88, distance: 38.7
click at [182, 124] on video at bounding box center [227, 127] width 454 height 255
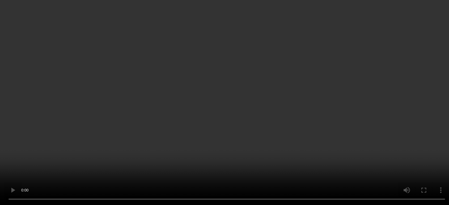
scroll to position [59, 0]
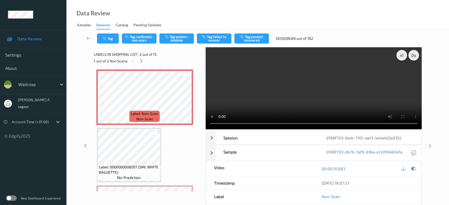
click at [167, 44] on div "Tag Tag confirmed-non-scan Tag system-mistake Tag failed to recover Tag product…" at bounding box center [257, 39] width 361 height 18
click at [169, 40] on button "Tag system-mistake" at bounding box center [176, 38] width 35 height 10
click at [108, 37] on button "Tag" at bounding box center [108, 38] width 22 height 10
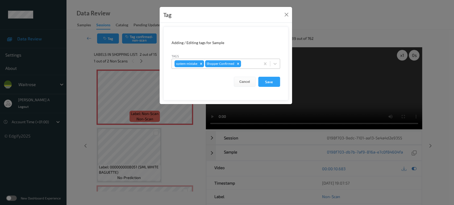
click at [250, 63] on div at bounding box center [250, 64] width 16 height 6
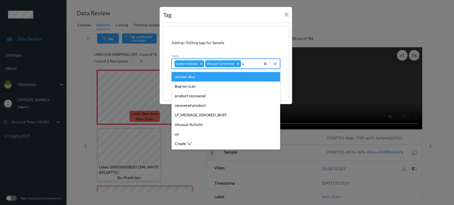
type input "un"
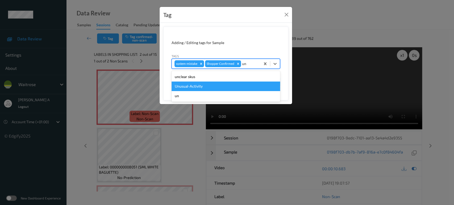
click at [217, 83] on div "Unusual-Activity" at bounding box center [225, 87] width 108 height 10
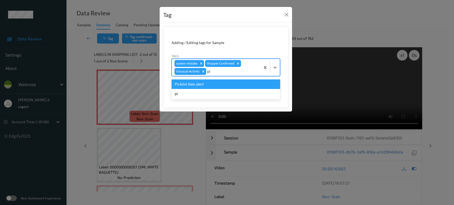
type input "pic"
click at [217, 83] on div "Picklist item alert" at bounding box center [225, 84] width 108 height 10
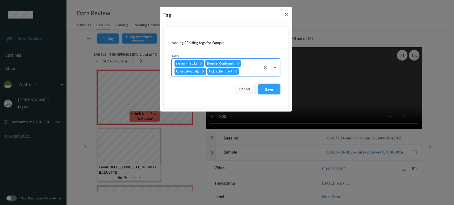
click at [273, 86] on button "Save" at bounding box center [269, 89] width 22 height 10
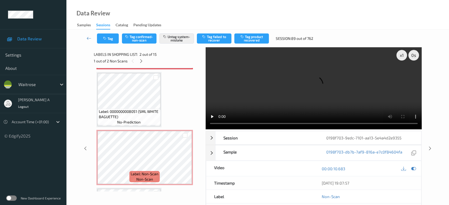
scroll to position [118, 0]
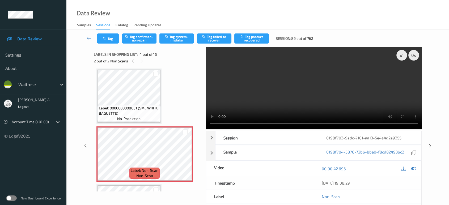
click at [176, 28] on div "Data Review Samples Sessions Catalog Pending Updates" at bounding box center [257, 15] width 383 height 30
click at [173, 37] on button "Tag system-mistake" at bounding box center [176, 38] width 35 height 10
click at [107, 40] on button "Tag" at bounding box center [108, 38] width 22 height 10
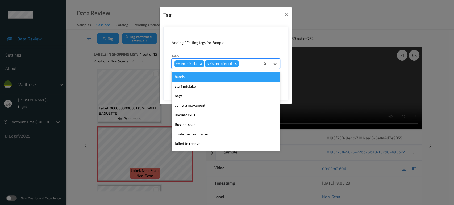
click at [248, 66] on div at bounding box center [248, 64] width 18 height 6
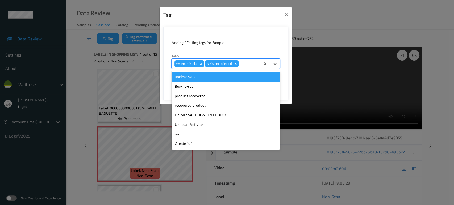
type input "un"
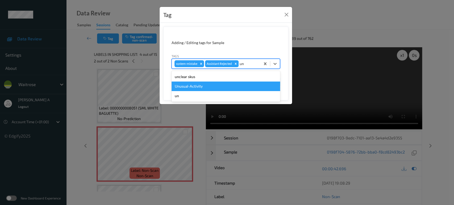
click at [191, 86] on div "Unusual-Activity" at bounding box center [225, 87] width 108 height 10
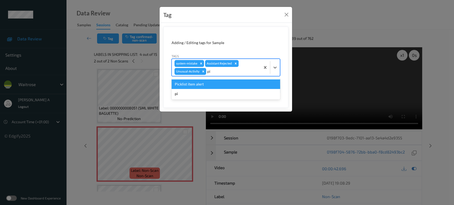
type input "pic"
click at [191, 86] on div "Picklist item alert" at bounding box center [225, 84] width 108 height 10
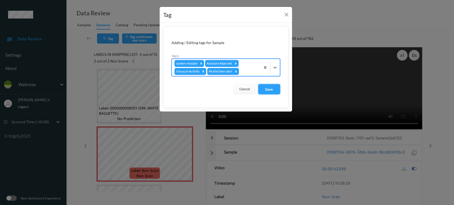
click at [267, 90] on button "Save" at bounding box center [269, 89] width 22 height 10
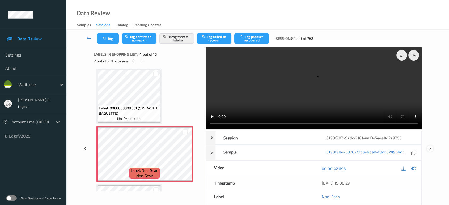
click at [430, 146] on icon at bounding box center [430, 148] width 5 height 5
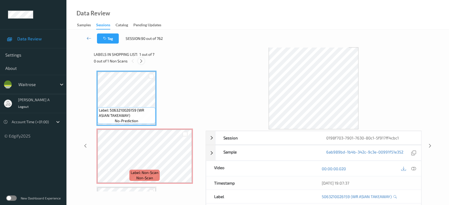
click at [142, 62] on icon at bounding box center [141, 61] width 5 height 5
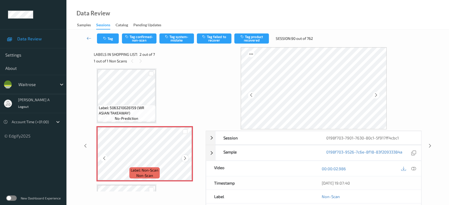
click at [186, 158] on icon at bounding box center [185, 158] width 5 height 5
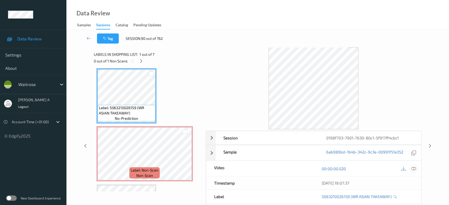
click at [415, 167] on icon at bounding box center [413, 168] width 5 height 5
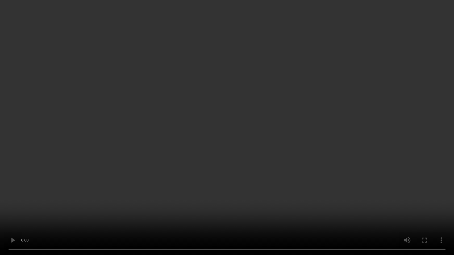
click at [235, 125] on video at bounding box center [227, 127] width 454 height 255
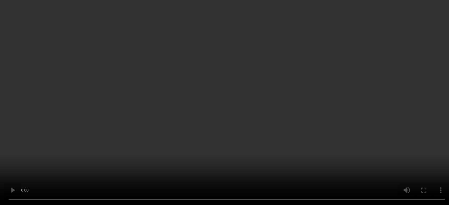
scroll to position [0, 0]
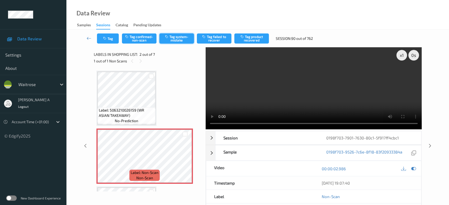
click at [180, 40] on button "Tag system-mistake" at bounding box center [176, 38] width 35 height 10
click at [109, 39] on button "Tag" at bounding box center [108, 38] width 22 height 10
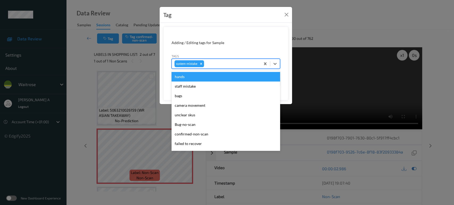
click at [228, 64] on div at bounding box center [231, 64] width 53 height 6
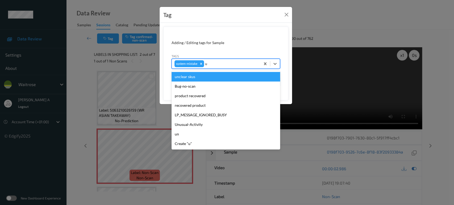
type input "un"
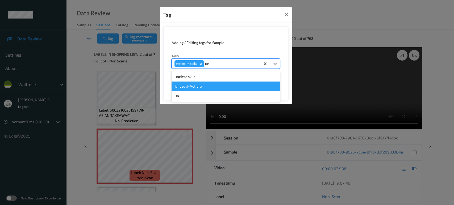
click at [200, 88] on div "Unusual-Activity" at bounding box center [225, 87] width 108 height 10
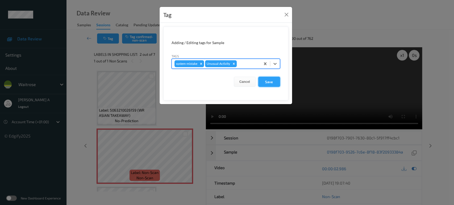
click at [268, 85] on button "Save" at bounding box center [269, 82] width 22 height 10
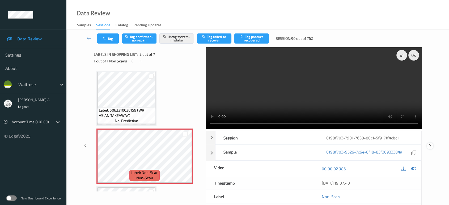
click at [430, 144] on icon at bounding box center [430, 146] width 5 height 5
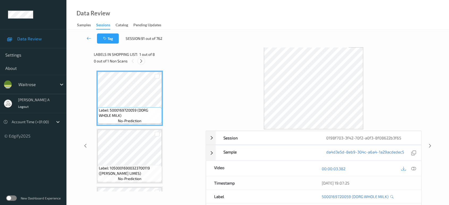
click at [140, 61] on icon at bounding box center [141, 61] width 5 height 5
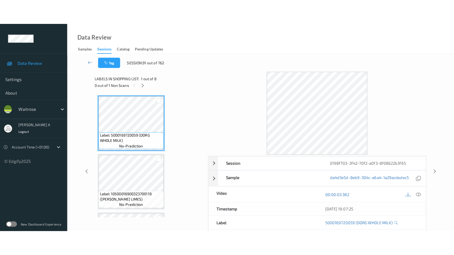
scroll to position [291, 0]
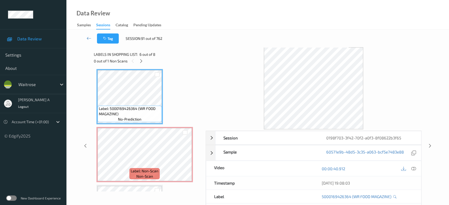
drag, startPoint x: 414, startPoint y: 169, endPoint x: 395, endPoint y: 157, distance: 23.0
click at [414, 169] on icon at bounding box center [413, 168] width 5 height 5
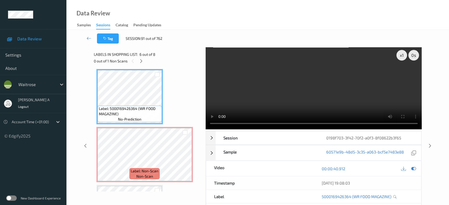
scroll to position [290, 0]
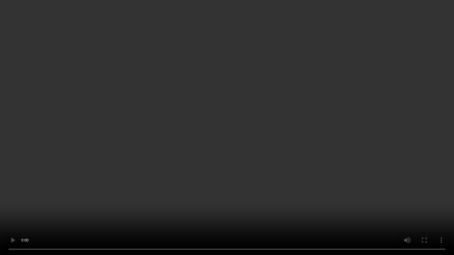
click at [263, 144] on video at bounding box center [227, 127] width 454 height 255
click at [210, 140] on video at bounding box center [227, 127] width 454 height 255
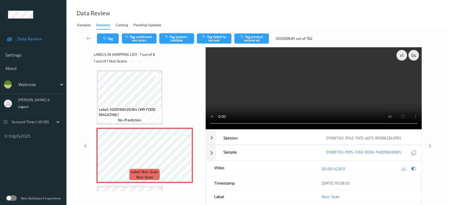
click at [179, 40] on button "Tag system-mistake" at bounding box center [176, 38] width 35 height 10
click at [106, 35] on button "Tag" at bounding box center [108, 38] width 22 height 10
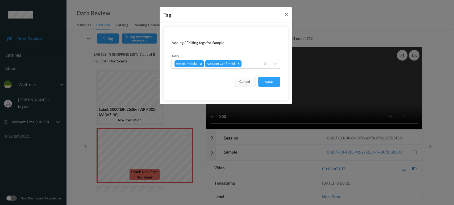
click at [249, 61] on div at bounding box center [249, 64] width 15 height 6
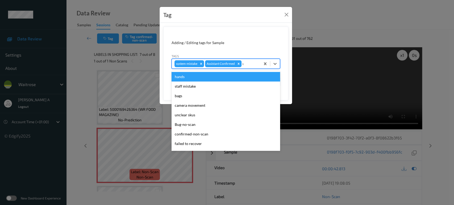
type input "un"
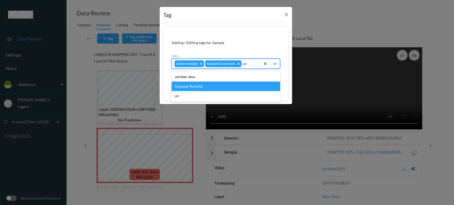
click at [203, 83] on div "Unusual-Activity" at bounding box center [225, 87] width 108 height 10
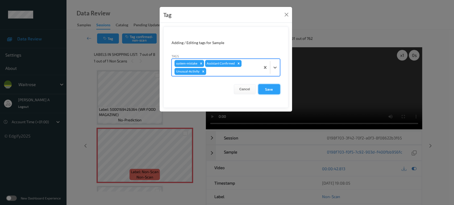
click at [267, 88] on button "Save" at bounding box center [269, 89] width 22 height 10
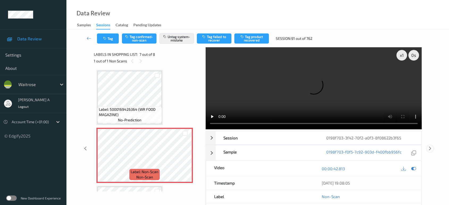
click at [429, 146] on icon at bounding box center [430, 148] width 5 height 5
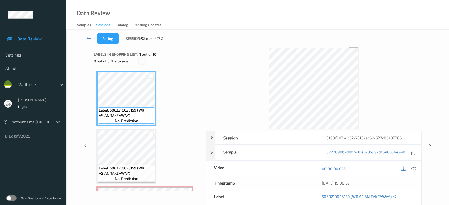
click at [142, 62] on icon at bounding box center [142, 61] width 5 height 5
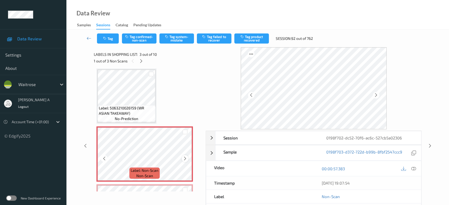
click at [185, 156] on icon at bounding box center [185, 158] width 5 height 5
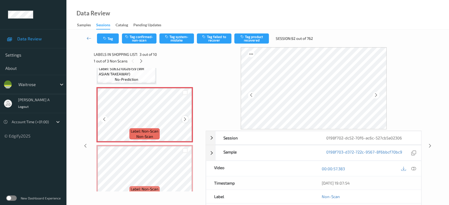
scroll to position [119, 0]
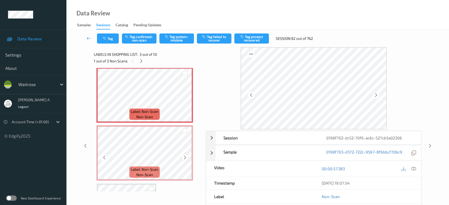
click at [185, 156] on icon at bounding box center [185, 157] width 5 height 5
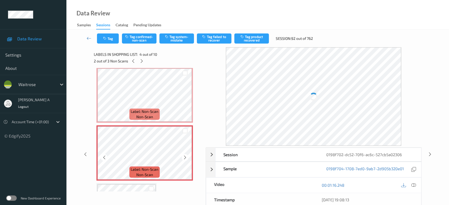
click at [185, 156] on icon at bounding box center [185, 157] width 5 height 5
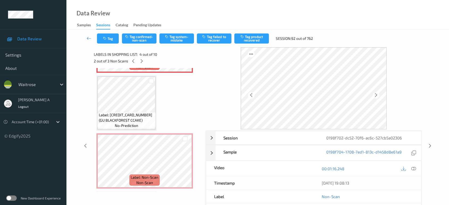
scroll to position [237, 0]
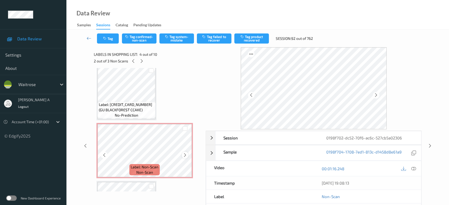
click at [185, 156] on icon at bounding box center [185, 155] width 5 height 5
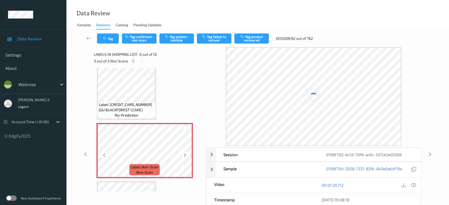
click at [185, 156] on icon at bounding box center [185, 155] width 5 height 5
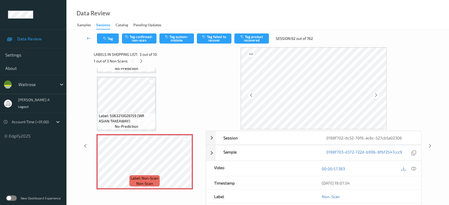
scroll to position [59, 0]
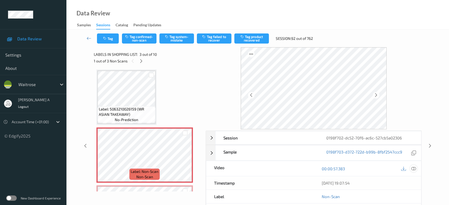
click at [412, 167] on icon at bounding box center [413, 168] width 5 height 5
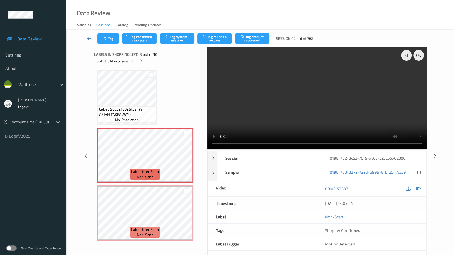
click at [207, 149] on video at bounding box center [316, 98] width 219 height 102
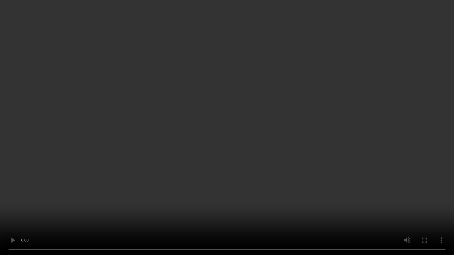
click at [125, 195] on video at bounding box center [227, 127] width 454 height 255
click at [298, 135] on video at bounding box center [227, 127] width 454 height 255
click at [251, 86] on video at bounding box center [227, 127] width 454 height 255
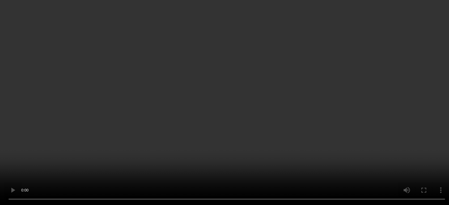
scroll to position [118, 0]
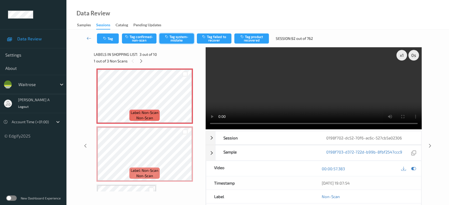
click at [172, 41] on button "Tag system-mistake" at bounding box center [176, 38] width 35 height 10
click at [105, 38] on icon "button" at bounding box center [105, 39] width 5 height 4
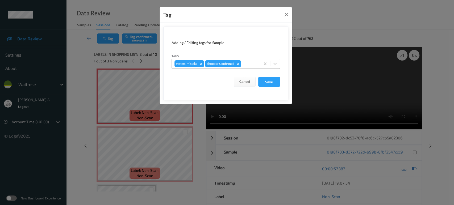
click at [246, 63] on div at bounding box center [250, 64] width 16 height 6
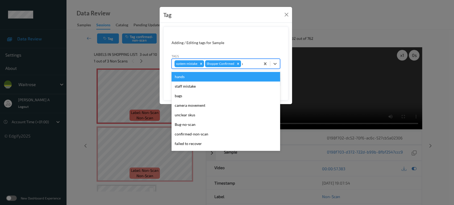
type input "un"
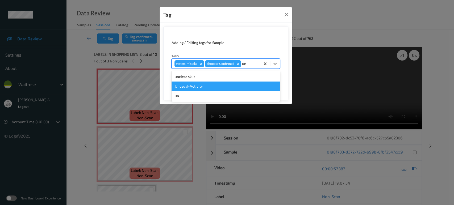
click at [225, 86] on div "Unusual-Activity" at bounding box center [225, 87] width 108 height 10
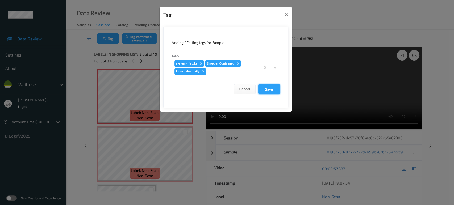
click at [272, 89] on button "Save" at bounding box center [269, 89] width 22 height 10
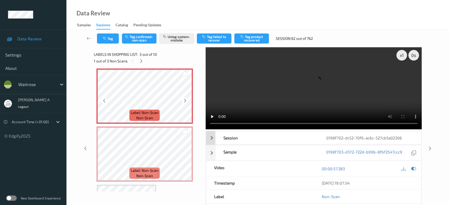
scroll to position [148, 0]
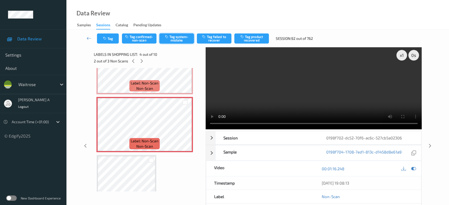
click at [179, 37] on button "Tag system-mistake" at bounding box center [176, 38] width 35 height 10
click at [108, 43] on button "Tag" at bounding box center [108, 38] width 22 height 10
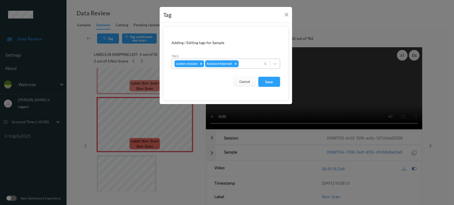
click at [248, 62] on div at bounding box center [248, 64] width 18 height 6
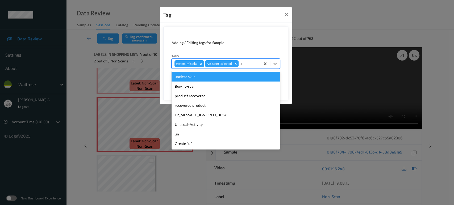
type input "un"
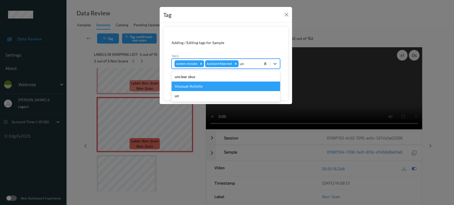
click at [226, 84] on div "Unusual-Activity" at bounding box center [225, 87] width 108 height 10
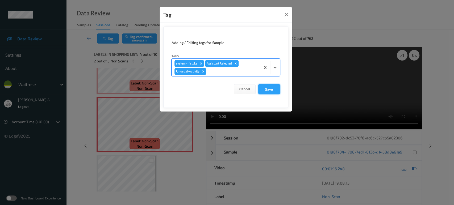
click at [271, 89] on button "Save" at bounding box center [269, 89] width 22 height 10
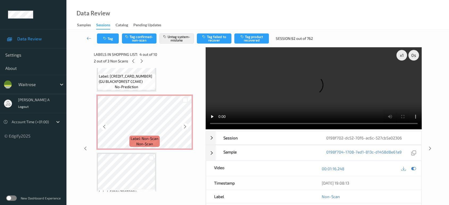
scroll to position [295, 0]
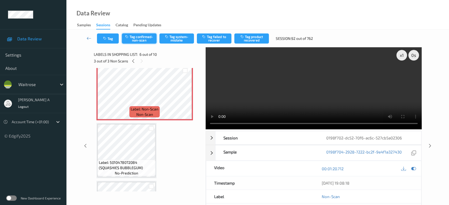
click at [140, 43] on button "Tag confirmed-non-scan" at bounding box center [139, 38] width 35 height 10
click at [253, 38] on button "Tag product recovered" at bounding box center [251, 38] width 35 height 10
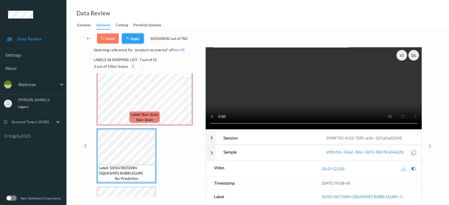
click at [136, 38] on button "Apply" at bounding box center [133, 38] width 22 height 10
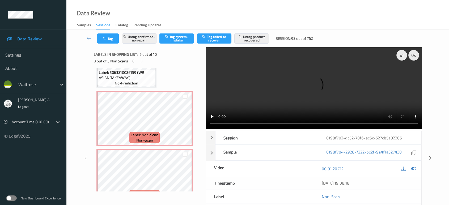
scroll to position [86, 0]
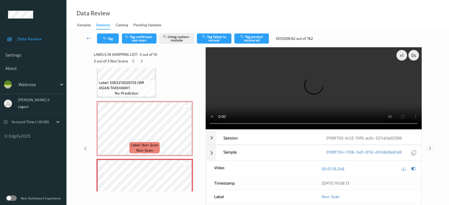
click at [432, 146] on icon at bounding box center [430, 148] width 5 height 5
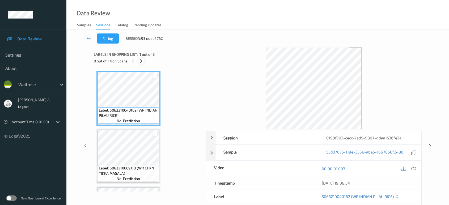
click at [144, 61] on div at bounding box center [141, 61] width 7 height 7
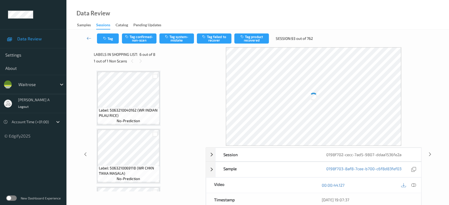
scroll to position [233, 0]
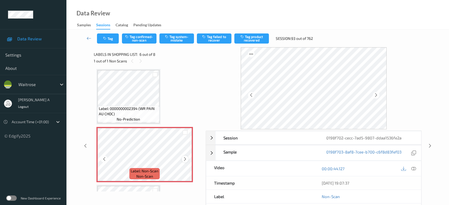
click at [186, 158] on icon at bounding box center [185, 159] width 5 height 5
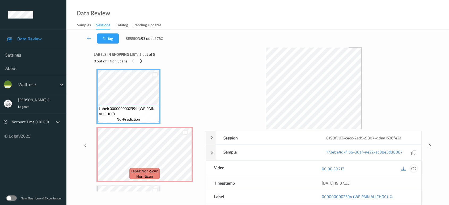
click at [412, 167] on icon at bounding box center [413, 168] width 5 height 5
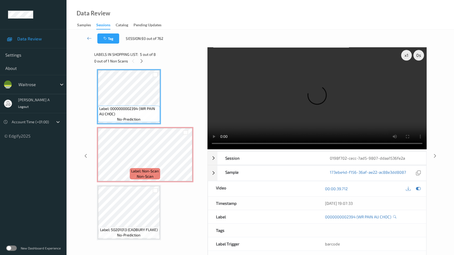
click at [342, 123] on video at bounding box center [316, 98] width 219 height 102
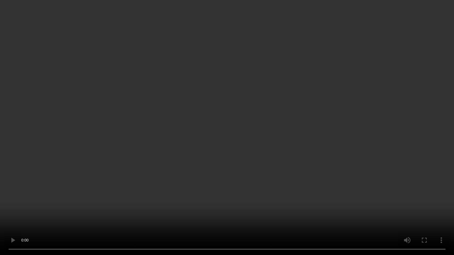
click at [310, 130] on video at bounding box center [227, 127] width 454 height 255
click at [219, 166] on video at bounding box center [227, 127] width 454 height 255
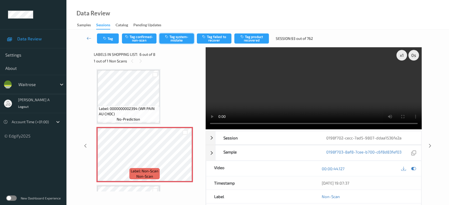
click at [183, 41] on button "Tag system-mistake" at bounding box center [176, 38] width 35 height 10
click at [105, 41] on button "Tag" at bounding box center [108, 38] width 22 height 10
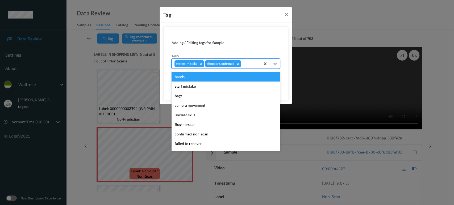
click at [253, 64] on div at bounding box center [250, 64] width 16 height 6
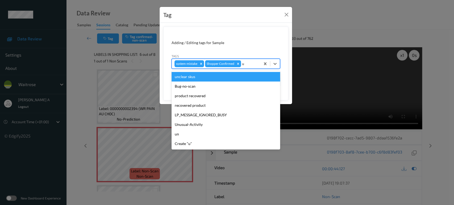
type input "un"
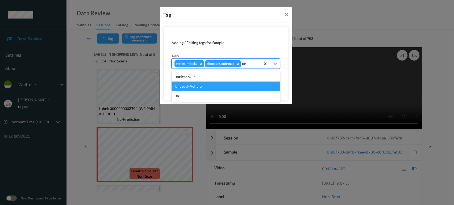
click at [213, 84] on div "Unusual-Activity" at bounding box center [225, 87] width 108 height 10
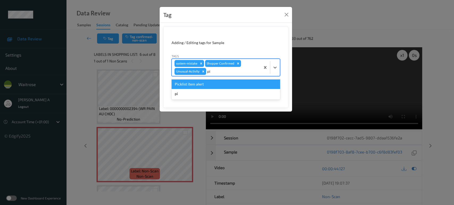
type input "pic"
click at [213, 84] on div "Picklist item alert" at bounding box center [225, 84] width 108 height 10
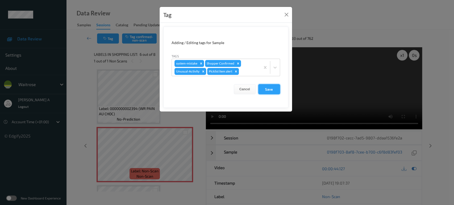
click at [267, 89] on button "Save" at bounding box center [269, 89] width 22 height 10
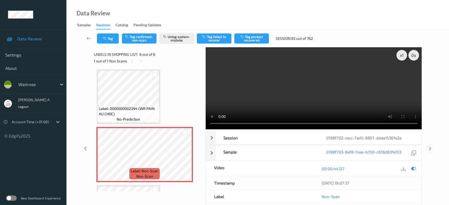
click at [430, 146] on icon at bounding box center [430, 148] width 5 height 5
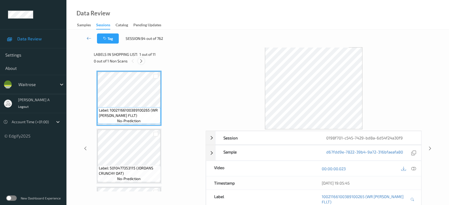
click at [142, 61] on icon at bounding box center [141, 61] width 5 height 5
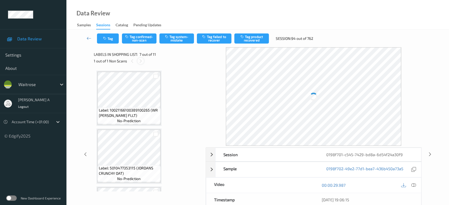
scroll to position [291, 0]
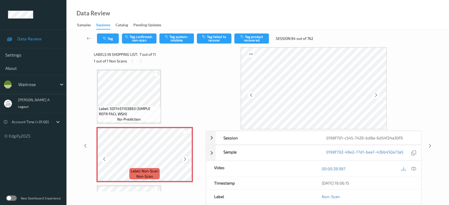
click at [184, 159] on icon at bounding box center [185, 159] width 5 height 5
click at [183, 158] on icon at bounding box center [185, 159] width 5 height 5
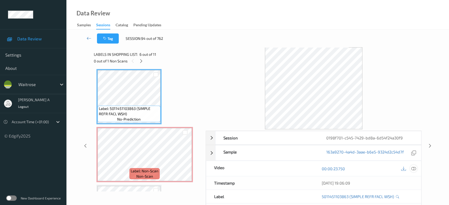
click at [412, 168] on icon at bounding box center [413, 168] width 5 height 5
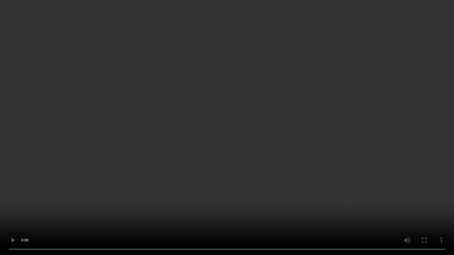
click at [291, 143] on video at bounding box center [227, 127] width 454 height 255
click at [233, 138] on video at bounding box center [227, 127] width 454 height 255
click at [290, 91] on video at bounding box center [227, 127] width 454 height 255
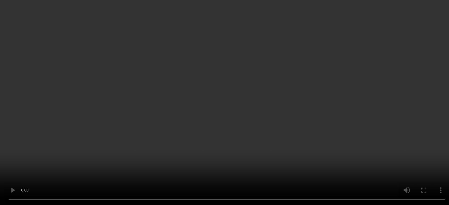
scroll to position [409, 0]
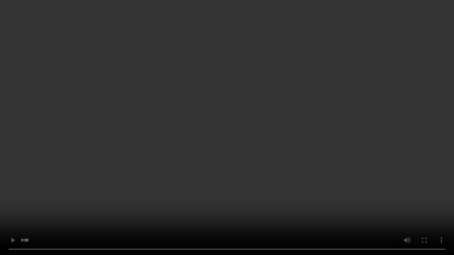
click at [300, 142] on video at bounding box center [227, 127] width 454 height 255
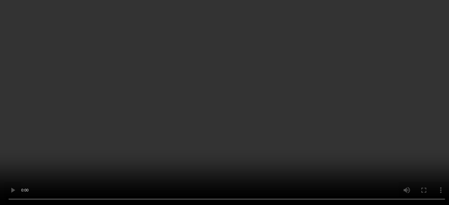
scroll to position [350, 0]
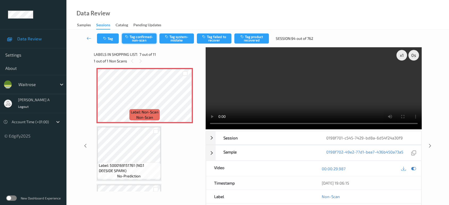
click at [145, 43] on button "Tag confirmed-non-scan" at bounding box center [139, 38] width 35 height 10
click at [245, 36] on icon "button" at bounding box center [243, 37] width 5 height 4
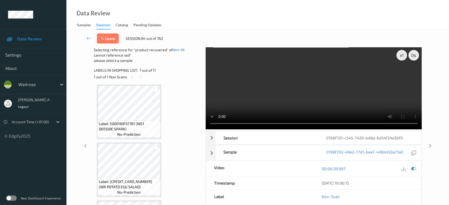
scroll to position [409, 0]
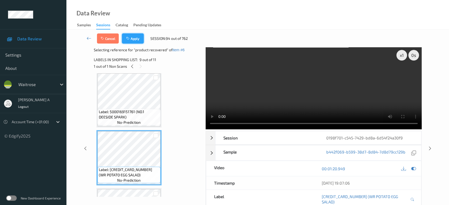
click at [140, 40] on button "Apply" at bounding box center [133, 38] width 22 height 10
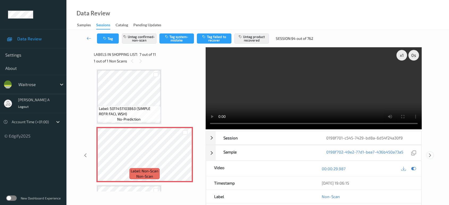
click at [430, 157] on icon at bounding box center [430, 155] width 5 height 5
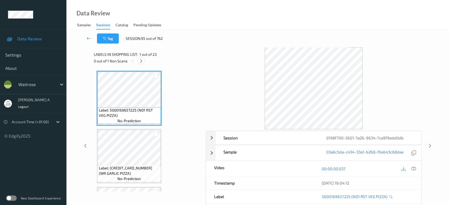
click at [141, 61] on icon at bounding box center [141, 61] width 5 height 5
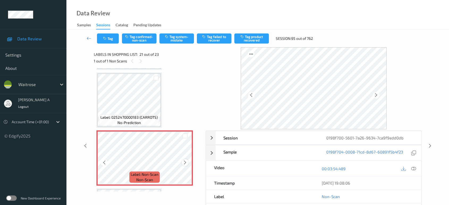
click at [186, 160] on icon at bounding box center [185, 162] width 5 height 5
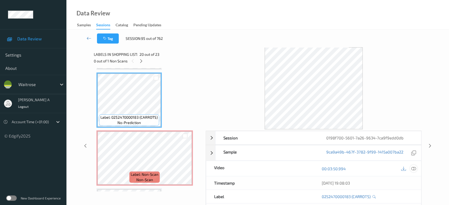
click at [417, 167] on div at bounding box center [413, 168] width 7 height 7
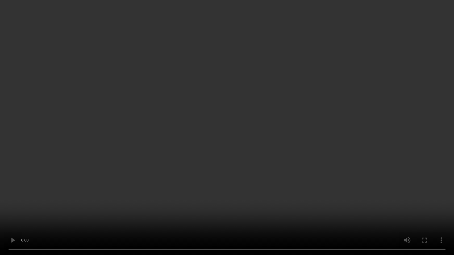
click at [242, 160] on video at bounding box center [227, 127] width 454 height 255
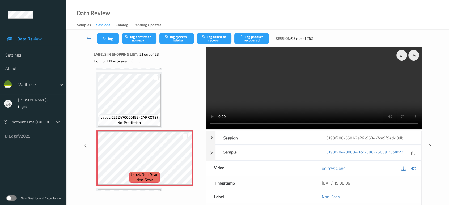
click at [172, 33] on div "Tag Tag confirmed-non-scan Tag system-mistake Tag failed to recover Tag product…" at bounding box center [257, 39] width 361 height 18
click at [172, 35] on button "Tag system-mistake" at bounding box center [176, 38] width 35 height 10
click at [112, 38] on button "Tag" at bounding box center [108, 38] width 22 height 10
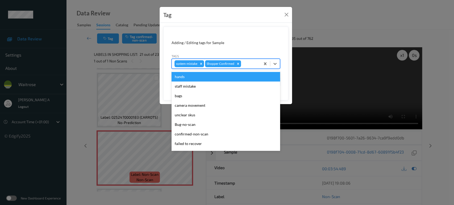
click at [244, 63] on div at bounding box center [250, 64] width 16 height 6
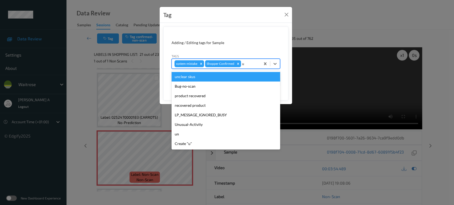
type input "un"
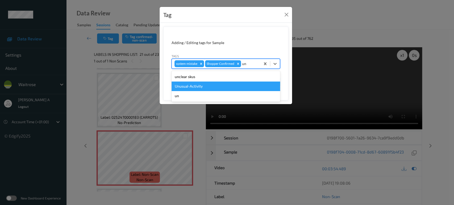
click at [226, 83] on div "Unusual-Activity" at bounding box center [225, 87] width 108 height 10
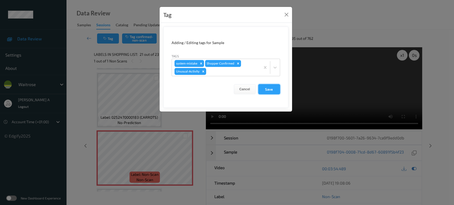
click at [266, 87] on button "Save" at bounding box center [269, 89] width 22 height 10
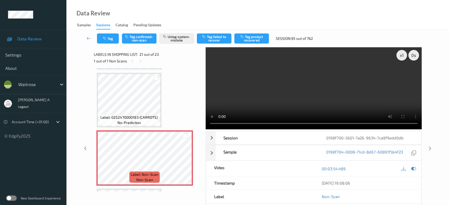
drag, startPoint x: 430, startPoint y: 127, endPoint x: 352, endPoint y: 46, distance: 112.8
click at [430, 146] on icon at bounding box center [430, 148] width 5 height 5
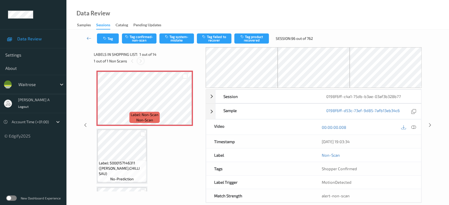
click at [142, 61] on icon at bounding box center [140, 61] width 5 height 5
click at [183, 104] on icon at bounding box center [185, 102] width 5 height 5
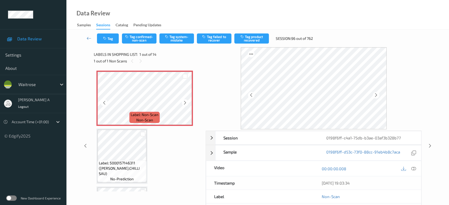
click at [183, 104] on icon at bounding box center [185, 102] width 5 height 5
click at [414, 166] on div at bounding box center [413, 168] width 7 height 7
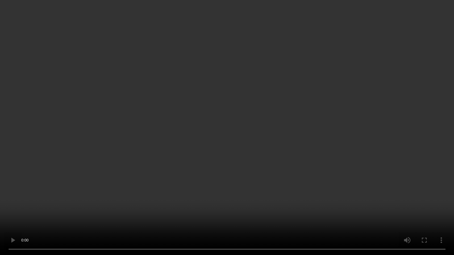
click at [259, 140] on video at bounding box center [227, 127] width 454 height 255
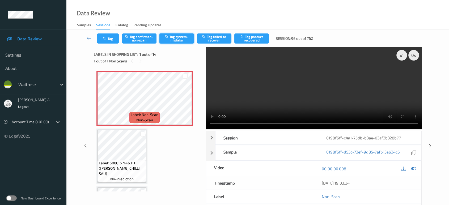
click at [171, 41] on button "Tag system-mistake" at bounding box center [176, 38] width 35 height 10
click at [109, 37] on button "Tag" at bounding box center [108, 38] width 22 height 10
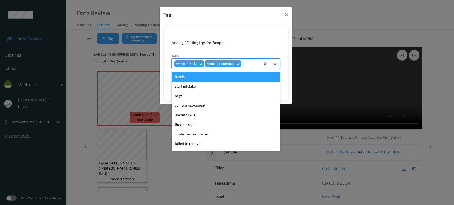
click at [246, 64] on div at bounding box center [250, 64] width 16 height 6
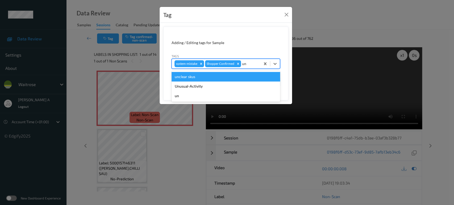
type input "u"
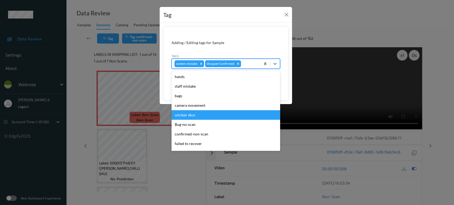
type input "n"
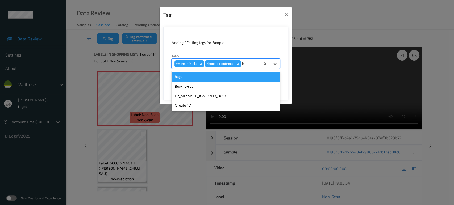
type input "ba"
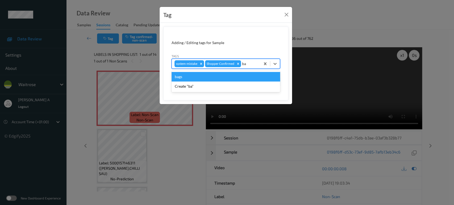
click at [228, 77] on div "bags" at bounding box center [225, 77] width 108 height 10
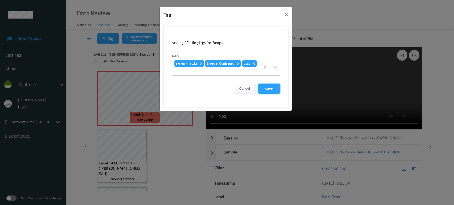
click at [268, 89] on button "Save" at bounding box center [269, 89] width 22 height 10
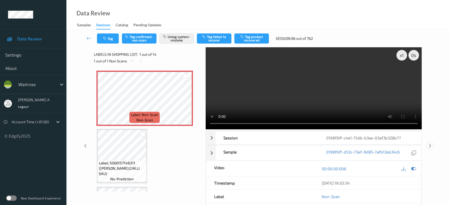
click at [430, 144] on icon at bounding box center [430, 146] width 5 height 5
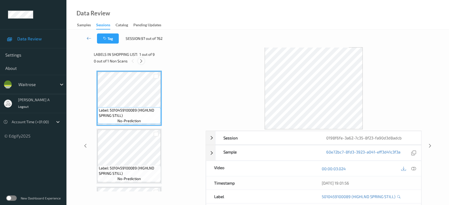
click at [143, 60] on icon at bounding box center [141, 61] width 5 height 5
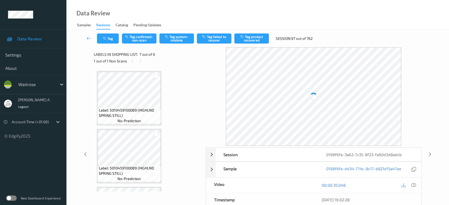
scroll to position [291, 0]
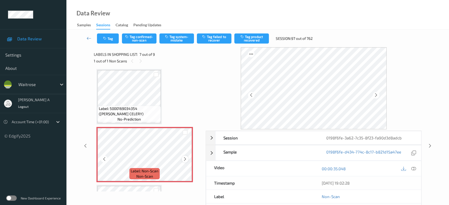
click at [183, 158] on icon at bounding box center [185, 159] width 5 height 5
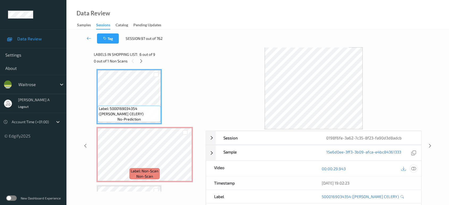
click at [415, 168] on icon at bounding box center [413, 168] width 5 height 5
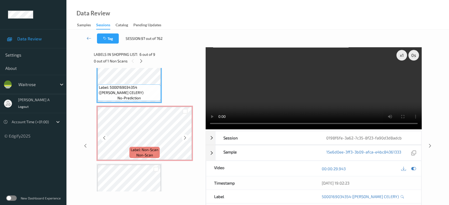
scroll to position [310, 0]
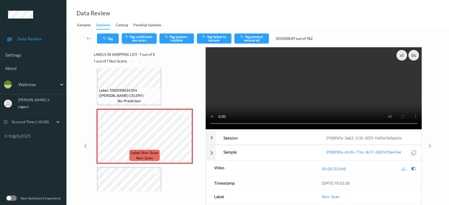
click at [140, 41] on button "Tag confirmed-non-scan" at bounding box center [139, 38] width 35 height 10
click at [430, 144] on icon at bounding box center [430, 146] width 5 height 5
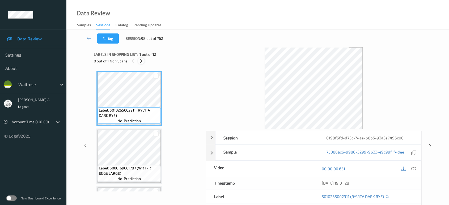
click at [140, 61] on icon at bounding box center [141, 61] width 5 height 5
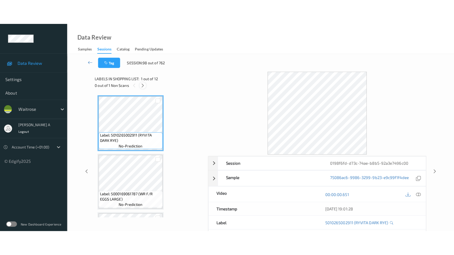
scroll to position [522, 0]
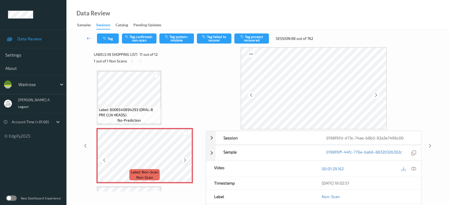
click at [186, 158] on icon at bounding box center [185, 160] width 5 height 5
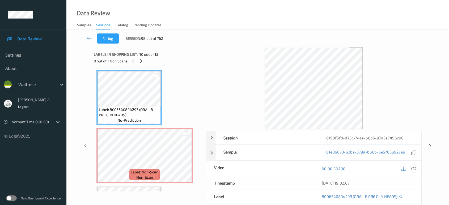
click at [414, 171] on icon at bounding box center [413, 168] width 5 height 5
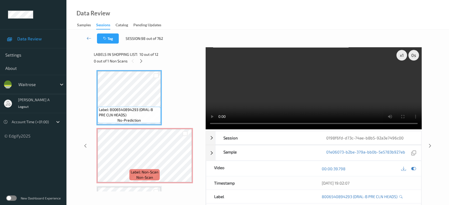
scroll to position [521, 0]
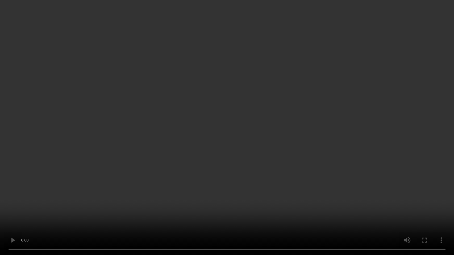
click at [239, 120] on video at bounding box center [227, 127] width 454 height 255
click at [257, 121] on video at bounding box center [227, 127] width 454 height 255
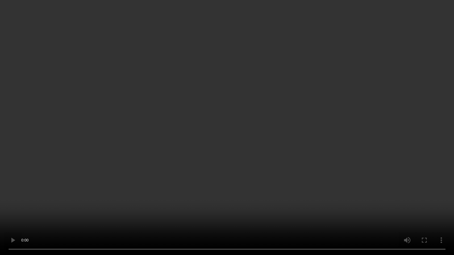
click at [268, 119] on video at bounding box center [227, 127] width 454 height 255
click at [261, 106] on video at bounding box center [227, 127] width 454 height 255
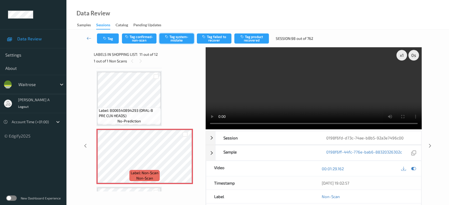
click at [182, 40] on button "Tag system-mistake" at bounding box center [176, 38] width 35 height 10
click at [108, 42] on button "Tag" at bounding box center [108, 38] width 22 height 10
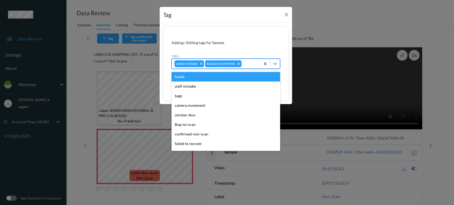
click at [247, 62] on div at bounding box center [249, 64] width 15 height 6
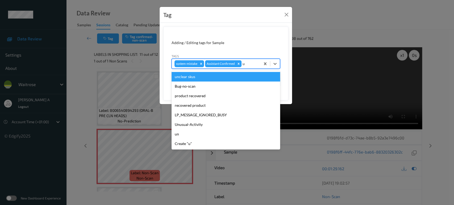
type input "un"
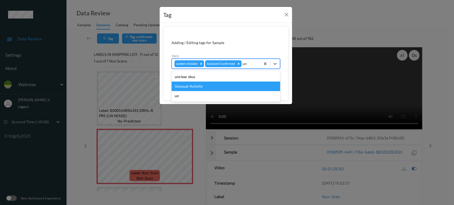
click at [196, 84] on div "Unusual-Activity" at bounding box center [225, 87] width 108 height 10
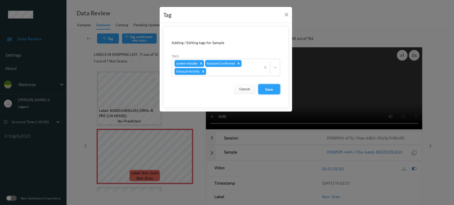
click at [272, 90] on button "Save" at bounding box center [269, 89] width 22 height 10
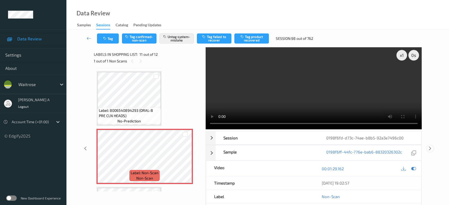
click at [430, 150] on icon at bounding box center [430, 148] width 5 height 5
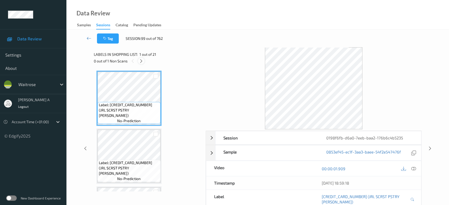
click at [143, 63] on icon at bounding box center [141, 61] width 5 height 5
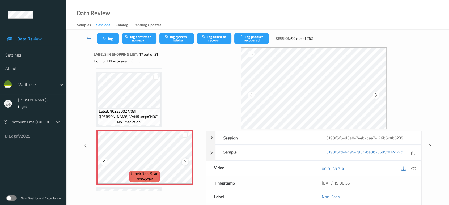
click at [183, 159] on icon at bounding box center [185, 161] width 5 height 5
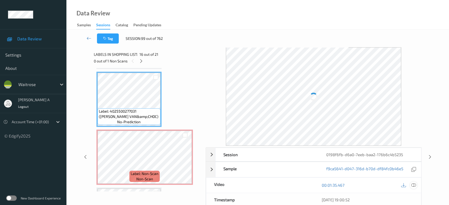
click at [416, 183] on div at bounding box center [413, 185] width 7 height 7
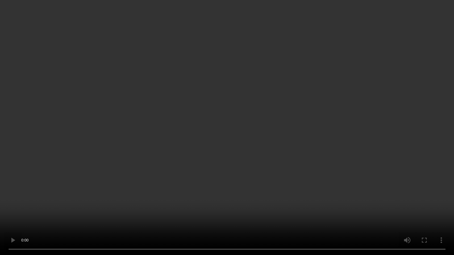
click at [297, 137] on video at bounding box center [227, 127] width 454 height 255
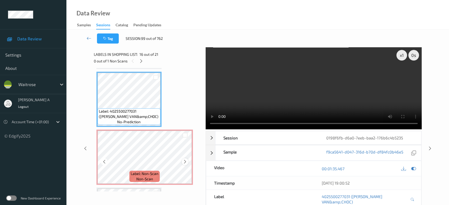
click at [182, 158] on div at bounding box center [185, 161] width 7 height 7
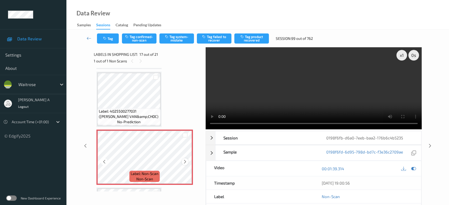
click at [183, 159] on icon at bounding box center [185, 161] width 5 height 5
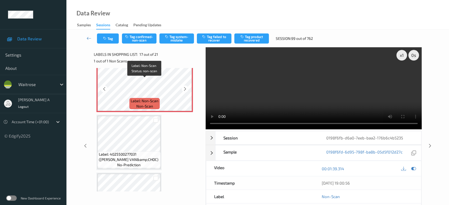
scroll to position [927, 0]
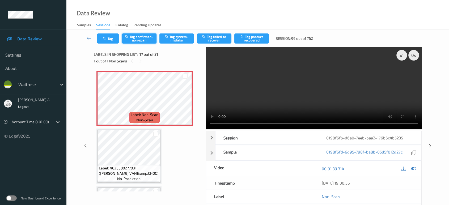
click at [147, 40] on button "Tag confirmed-non-scan" at bounding box center [139, 38] width 35 height 10
click at [256, 36] on button "Tag product recovered" at bounding box center [251, 38] width 35 height 10
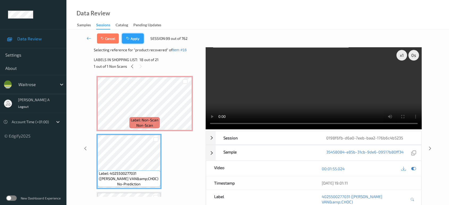
click at [139, 43] on button "Apply" at bounding box center [133, 38] width 22 height 10
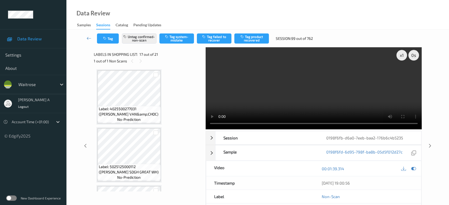
scroll to position [957, 0]
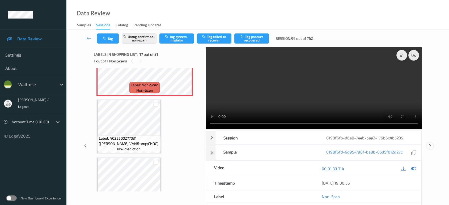
click at [429, 146] on icon at bounding box center [430, 146] width 5 height 5
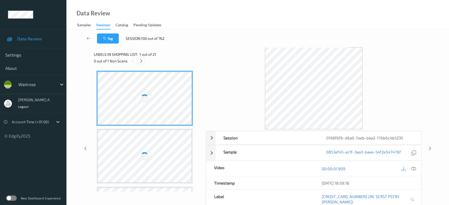
click at [142, 63] on icon at bounding box center [141, 61] width 5 height 5
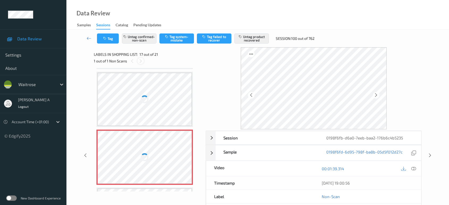
click at [142, 60] on icon at bounding box center [140, 61] width 5 height 5
click at [174, 146] on div at bounding box center [145, 157] width 95 height 53
click at [167, 109] on div at bounding box center [145, 99] width 95 height 53
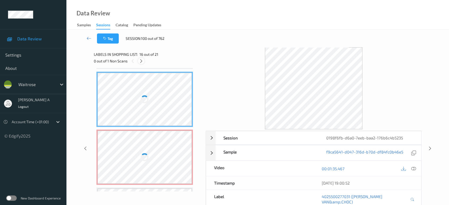
click at [142, 61] on icon at bounding box center [141, 61] width 5 height 5
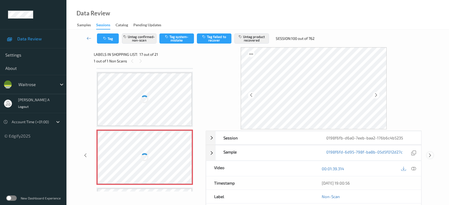
click at [430, 153] on icon at bounding box center [430, 155] width 5 height 5
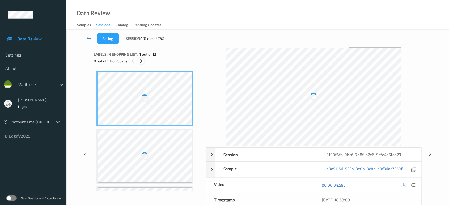
click at [141, 61] on icon at bounding box center [141, 61] width 5 height 5
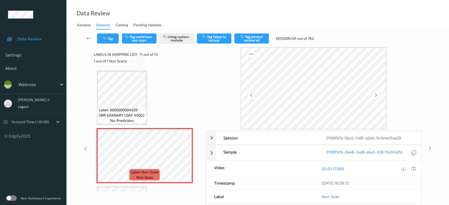
click at [141, 61] on icon at bounding box center [140, 61] width 5 height 5
click at [85, 149] on icon at bounding box center [85, 148] width 5 height 5
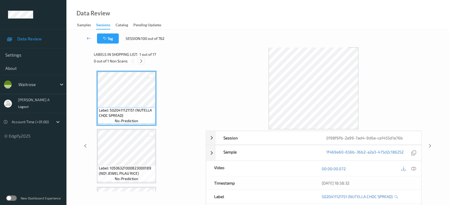
click at [142, 62] on icon at bounding box center [141, 61] width 5 height 5
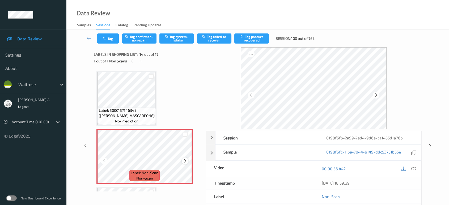
click at [185, 159] on icon at bounding box center [185, 161] width 5 height 5
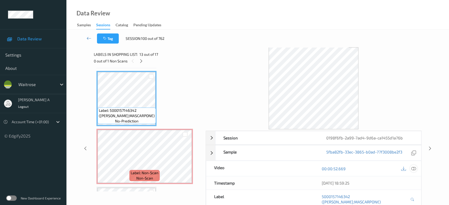
click at [414, 167] on icon at bounding box center [413, 168] width 5 height 5
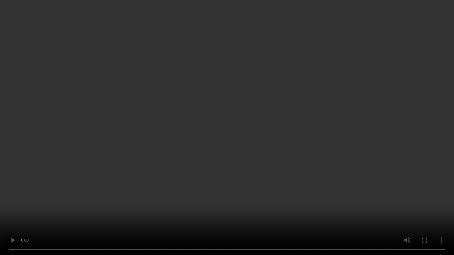
click at [187, 147] on video at bounding box center [227, 127] width 454 height 255
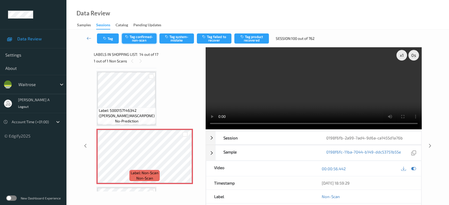
click at [146, 41] on button "Tag confirmed-non-scan" at bounding box center [139, 38] width 35 height 10
click at [254, 37] on button "Tag product recovered" at bounding box center [251, 38] width 35 height 10
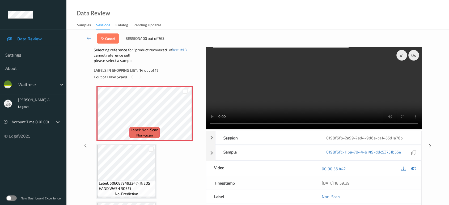
scroll to position [813, 0]
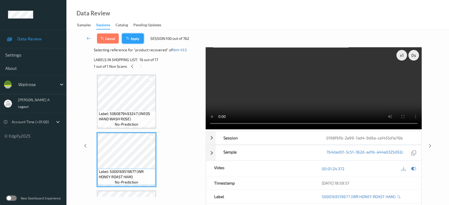
click at [137, 39] on button "Apply" at bounding box center [133, 38] width 22 height 10
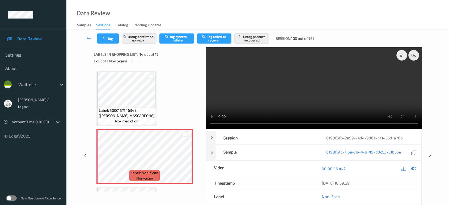
click at [88, 38] on icon at bounding box center [89, 38] width 5 height 5
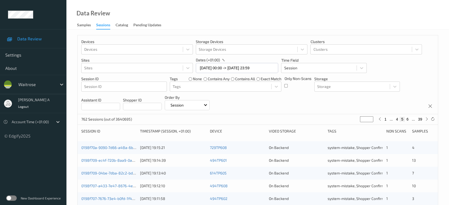
click at [408, 121] on button "6" at bounding box center [407, 119] width 5 height 5
type input "*"
click at [409, 121] on button "7" at bounding box center [407, 119] width 5 height 5
type input "*"
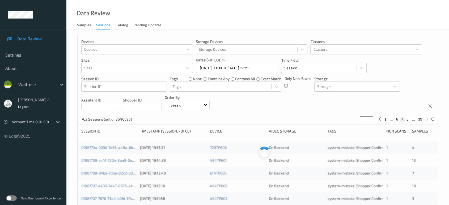
type input "*"
click at [409, 121] on button "8" at bounding box center [407, 119] width 5 height 5
type input "*"
click at [409, 121] on button "9" at bounding box center [407, 119] width 5 height 5
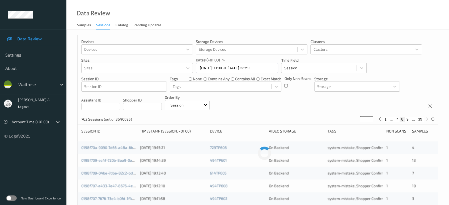
type input "*"
click at [409, 121] on button "10" at bounding box center [406, 119] width 7 height 5
type input "**"
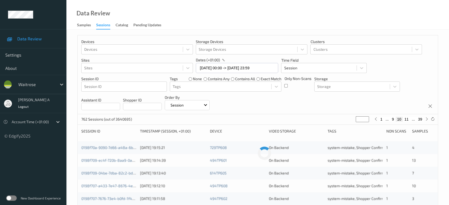
click at [409, 121] on button "11" at bounding box center [406, 119] width 7 height 5
type input "**"
click at [409, 121] on button "12" at bounding box center [406, 119] width 7 height 5
type input "**"
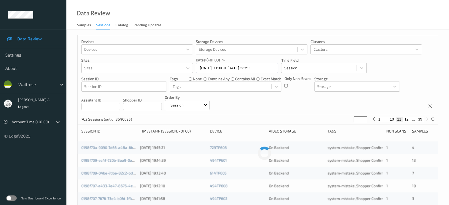
type input "**"
click at [409, 121] on button "14" at bounding box center [406, 119] width 7 height 5
type input "**"
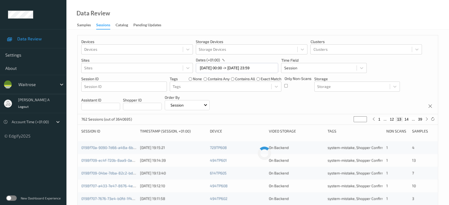
type input "**"
click at [409, 121] on button "15" at bounding box center [406, 119] width 7 height 5
type input "**"
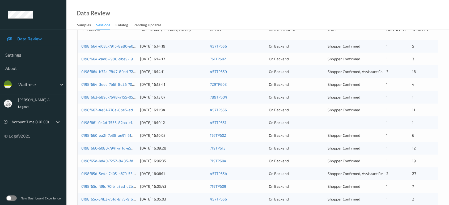
scroll to position [65, 0]
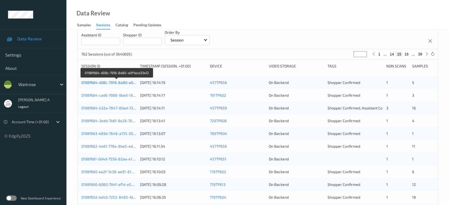
click at [106, 82] on link "0198f664-d08c-7916-8a80-a0f1aca33a12" at bounding box center [116, 82] width 71 height 5
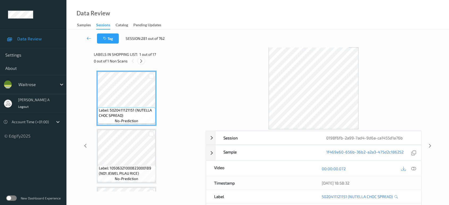
click at [141, 61] on icon at bounding box center [141, 61] width 5 height 5
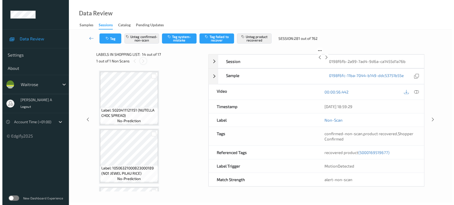
scroll to position [695, 0]
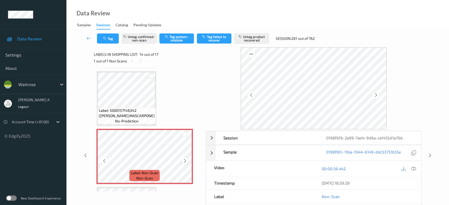
click at [184, 159] on icon at bounding box center [185, 161] width 5 height 5
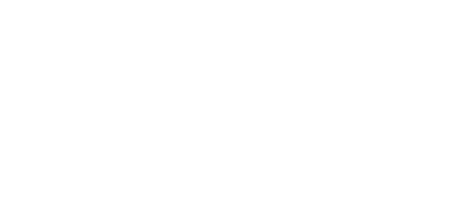
click at [184, 156] on body "A" at bounding box center [227, 102] width 454 height 205
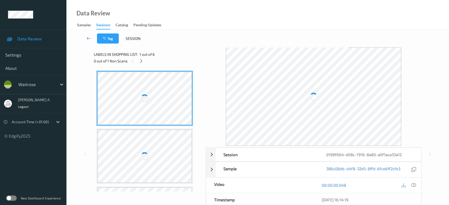
click at [89, 39] on icon at bounding box center [89, 38] width 5 height 5
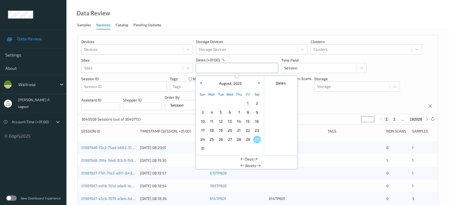
click at [231, 69] on input "text" at bounding box center [237, 68] width 82 height 10
click at [247, 137] on span "29" at bounding box center [247, 139] width 7 height 7
type input "[DATE] 00:00 -> [DATE] 23:59"
click at [311, 103] on div "Devices Devices Storage Devices Storage Devices Clusters Clusters Sites Sites d…" at bounding box center [258, 74] width 360 height 79
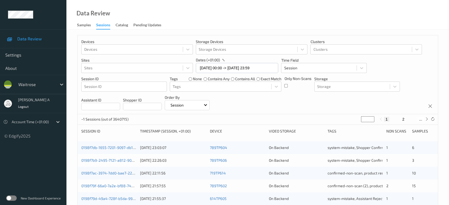
click at [367, 119] on input "*" at bounding box center [367, 119] width 13 height 6
type input "**"
click at [392, 119] on button "18" at bounding box center [391, 119] width 7 height 5
type input "**"
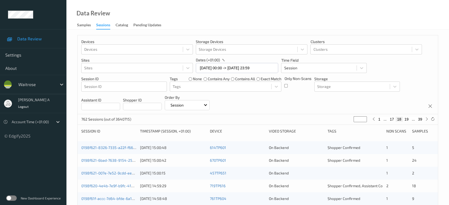
type input "**"
click at [392, 119] on button "17" at bounding box center [391, 119] width 7 height 5
type input "**"
click at [392, 119] on button "16" at bounding box center [391, 119] width 7 height 5
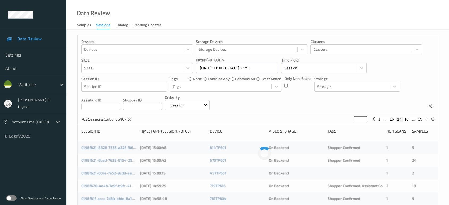
type input "**"
click at [392, 119] on button "15" at bounding box center [391, 119] width 7 height 5
type input "**"
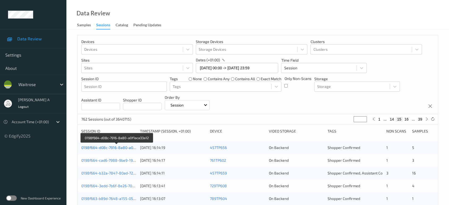
click at [110, 148] on link "0198f664-d08c-7916-8a80-a0f1aca33a12" at bounding box center [116, 147] width 71 height 5
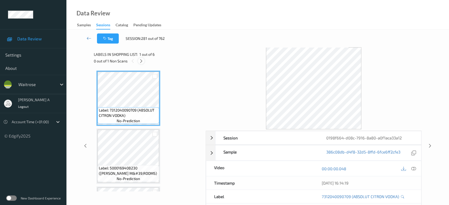
click at [142, 59] on icon at bounding box center [141, 61] width 5 height 5
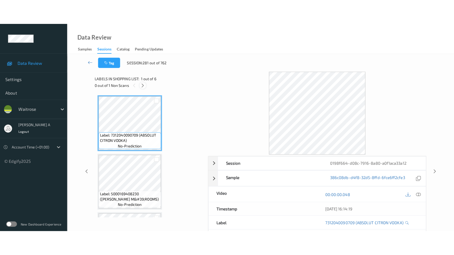
scroll to position [176, 0]
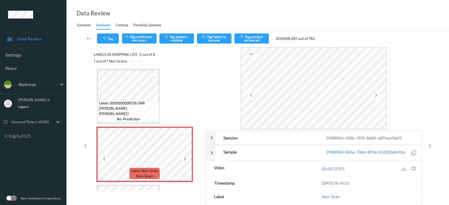
click at [184, 159] on icon at bounding box center [185, 159] width 5 height 5
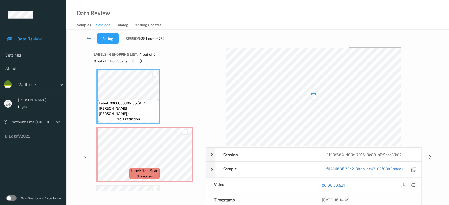
click at [415, 183] on icon at bounding box center [413, 185] width 5 height 5
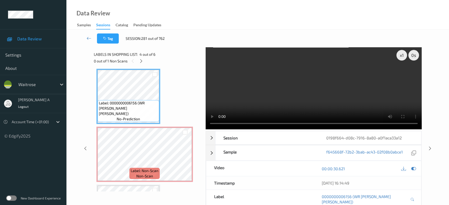
scroll to position [175, 0]
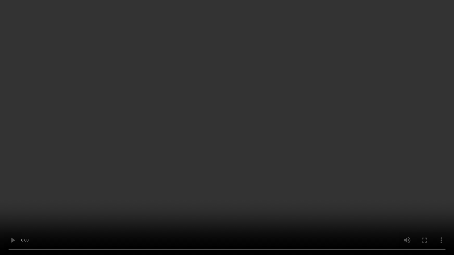
click at [175, 154] on video at bounding box center [227, 127] width 454 height 255
click at [210, 126] on video at bounding box center [227, 127] width 454 height 255
click at [294, 139] on video at bounding box center [227, 127] width 454 height 255
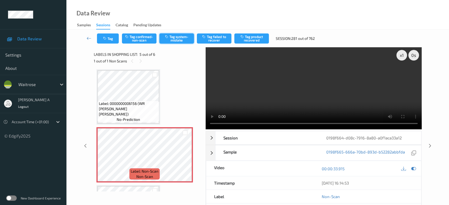
click at [184, 40] on button "Tag system-mistake" at bounding box center [176, 38] width 35 height 10
click at [108, 37] on button "Tag" at bounding box center [108, 38] width 22 height 10
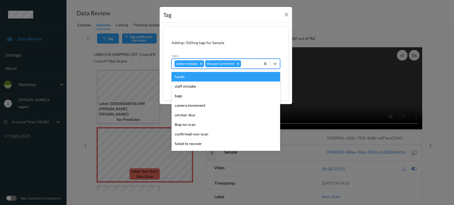
click at [247, 63] on div at bounding box center [250, 64] width 16 height 6
type input "un"
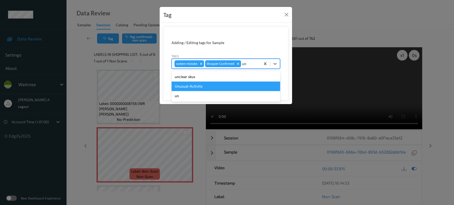
click at [227, 84] on div "Unusual-Activity" at bounding box center [225, 87] width 108 height 10
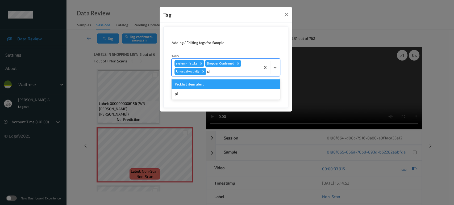
type input "pic"
click at [227, 84] on div "Picklist item alert" at bounding box center [225, 84] width 108 height 10
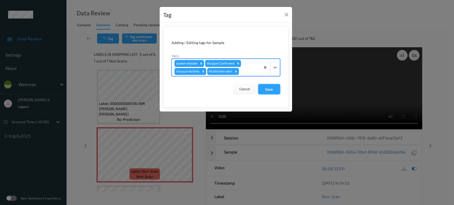
click at [278, 86] on button "Save" at bounding box center [269, 89] width 22 height 10
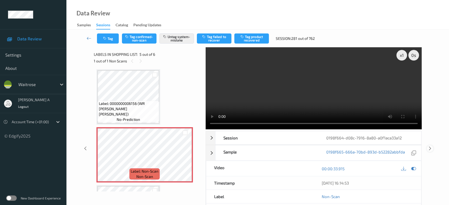
click at [429, 146] on icon at bounding box center [430, 148] width 5 height 5
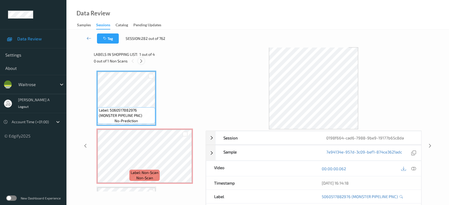
click at [142, 60] on icon at bounding box center [141, 61] width 5 height 5
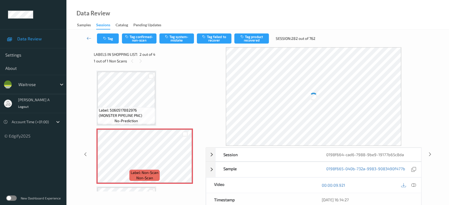
scroll to position [2, 0]
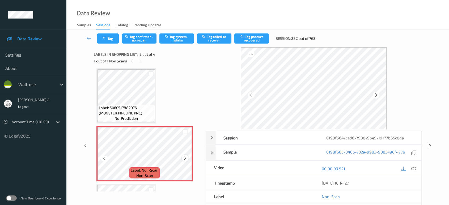
click at [184, 159] on icon at bounding box center [185, 158] width 5 height 5
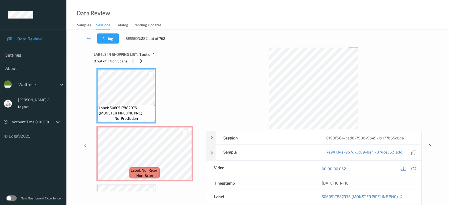
click at [414, 167] on icon at bounding box center [413, 168] width 5 height 5
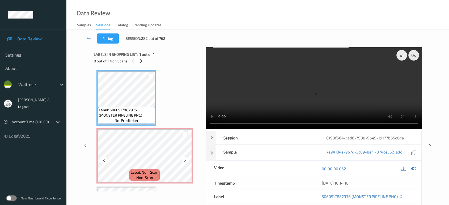
scroll to position [0, 0]
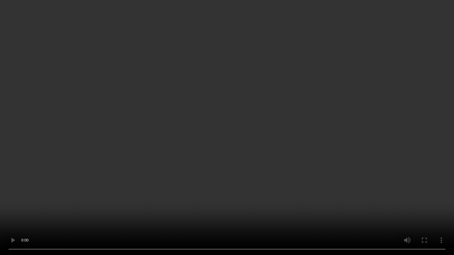
click at [230, 108] on video at bounding box center [227, 127] width 454 height 255
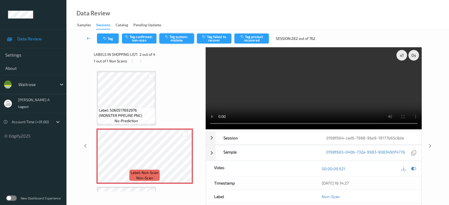
click at [170, 41] on button "Tag system-mistake" at bounding box center [176, 38] width 35 height 10
click at [112, 38] on button "Tag" at bounding box center [108, 38] width 22 height 10
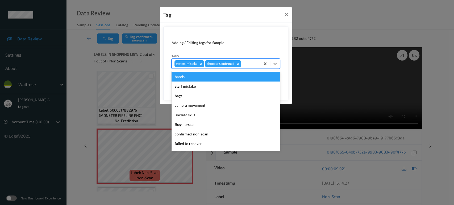
click at [253, 63] on div at bounding box center [250, 64] width 16 height 6
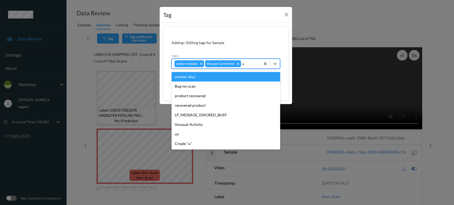
type input "un"
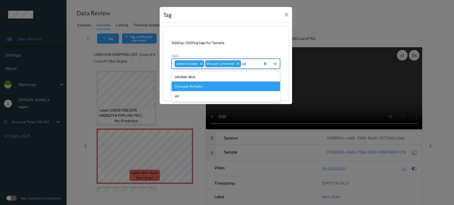
click at [220, 88] on div "Unusual-Activity" at bounding box center [225, 87] width 108 height 10
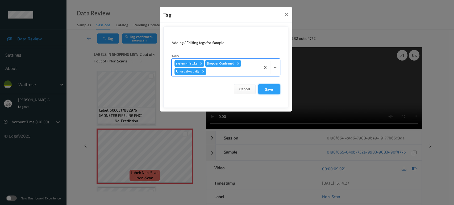
click at [269, 89] on button "Save" at bounding box center [269, 89] width 22 height 10
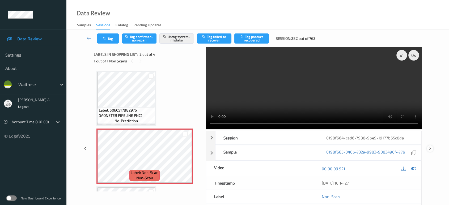
click at [429, 148] on icon at bounding box center [430, 148] width 5 height 5
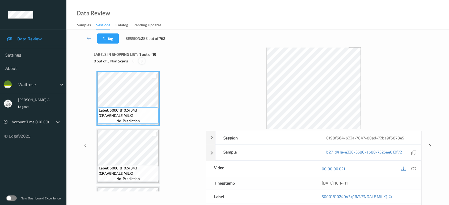
click at [139, 61] on div at bounding box center [141, 61] width 7 height 7
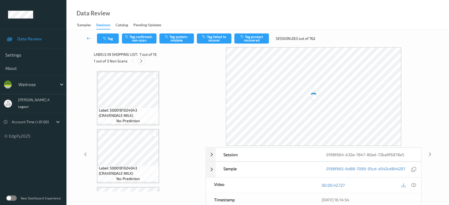
scroll to position [291, 0]
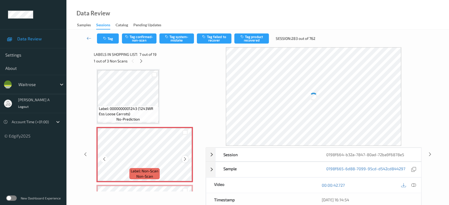
click at [185, 157] on icon at bounding box center [185, 159] width 5 height 5
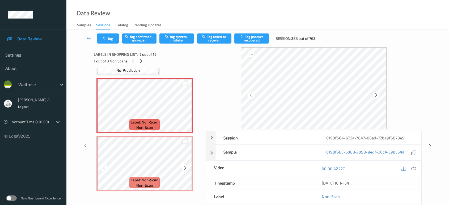
scroll to position [350, 0]
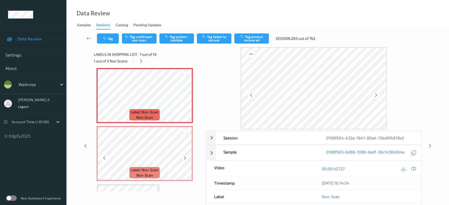
click at [186, 157] on icon at bounding box center [185, 158] width 5 height 5
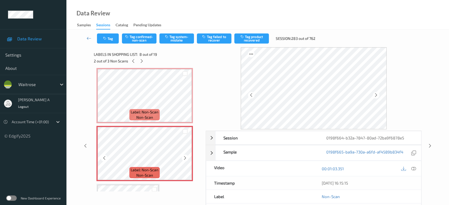
click at [186, 157] on icon at bounding box center [185, 158] width 5 height 5
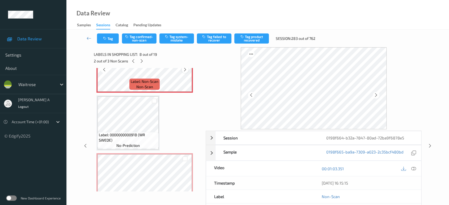
scroll to position [468, 0]
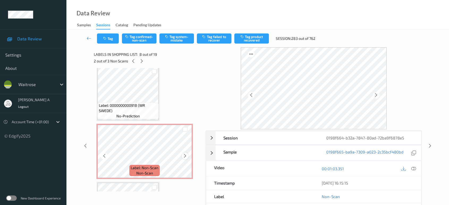
click at [186, 154] on icon at bounding box center [185, 156] width 5 height 5
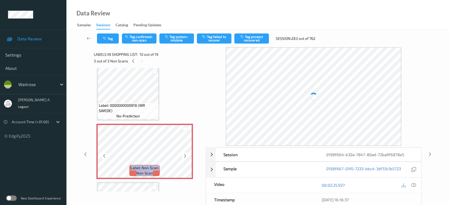
click at [186, 154] on icon at bounding box center [185, 156] width 5 height 5
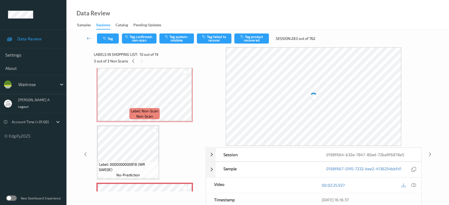
scroll to position [321, 0]
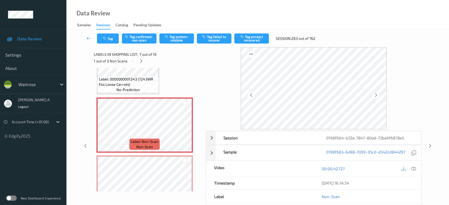
click at [134, 82] on span "Label: 0000000001243 (1243WR Ess Loose Carrots)" at bounding box center [128, 82] width 58 height 11
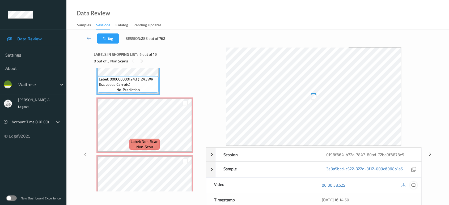
click at [413, 183] on icon at bounding box center [413, 185] width 5 height 5
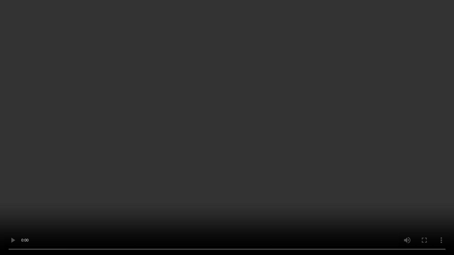
click at [275, 157] on video at bounding box center [227, 127] width 454 height 255
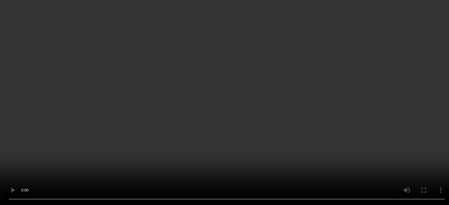
scroll to position [498, 0]
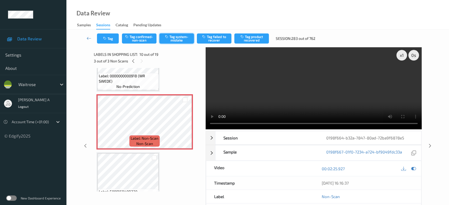
click at [176, 36] on button "Tag system-mistake" at bounding box center [176, 38] width 35 height 10
click at [104, 37] on icon "button" at bounding box center [105, 39] width 5 height 4
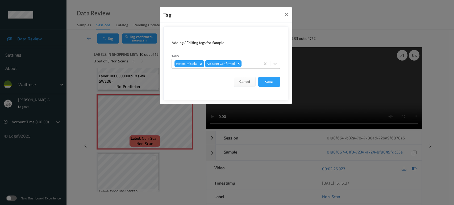
click at [247, 63] on div at bounding box center [249, 64] width 15 height 6
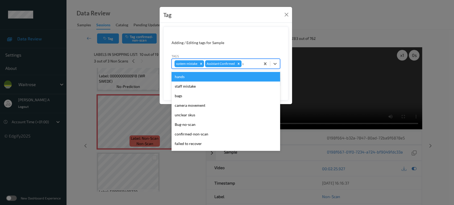
type input "un"
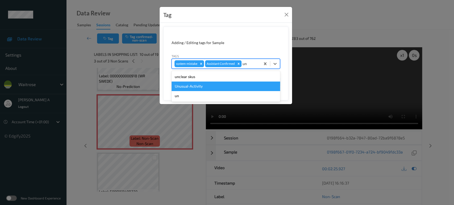
click at [195, 85] on div "Unusual-Activity" at bounding box center [225, 87] width 108 height 10
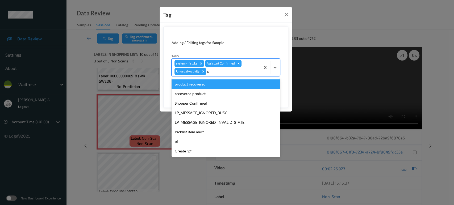
type input "pi"
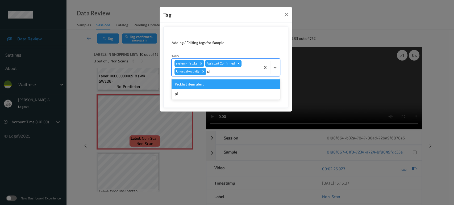
click at [195, 85] on div "Picklist item alert" at bounding box center [225, 84] width 108 height 10
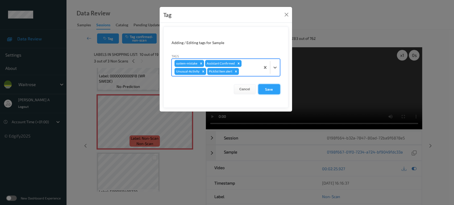
click at [268, 93] on button "Save" at bounding box center [269, 89] width 22 height 10
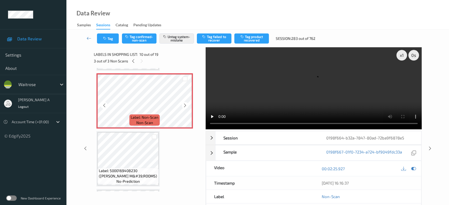
scroll to position [527, 0]
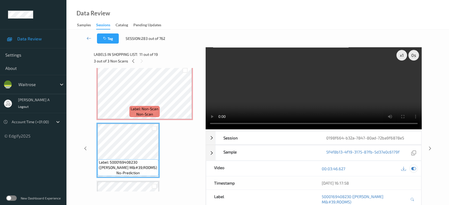
click at [414, 166] on icon at bounding box center [413, 168] width 5 height 5
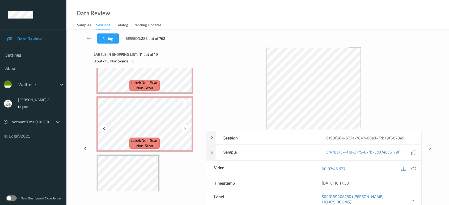
scroll to position [350, 0]
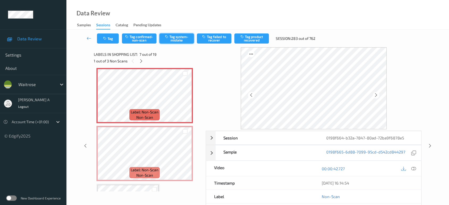
click at [179, 40] on button "Tag system-mistake" at bounding box center [176, 38] width 35 height 10
click at [112, 38] on button "Tag" at bounding box center [108, 38] width 22 height 10
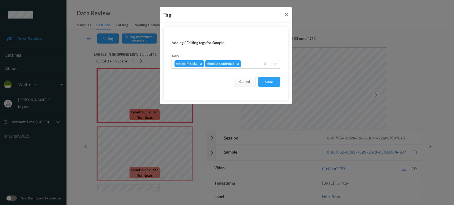
click at [251, 63] on div at bounding box center [250, 64] width 16 height 6
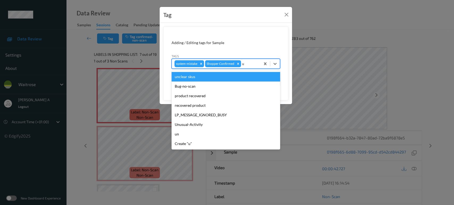
type input "un"
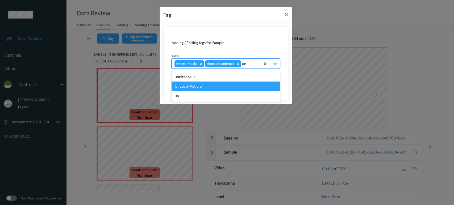
click at [228, 83] on div "Unusual-Activity" at bounding box center [225, 87] width 108 height 10
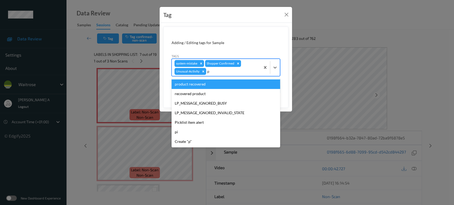
type input "pi"
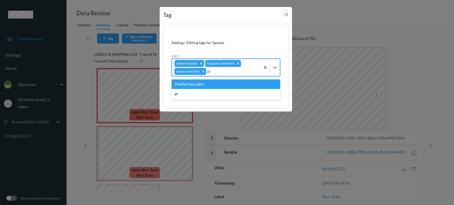
click at [228, 83] on div "Picklist item alert" at bounding box center [225, 84] width 108 height 10
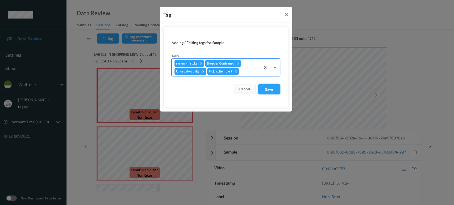
click at [267, 87] on button "Save" at bounding box center [269, 89] width 22 height 10
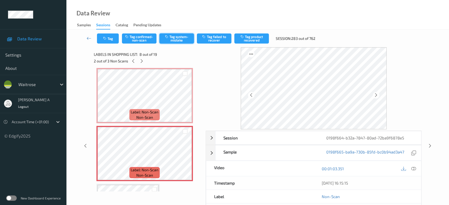
click at [170, 39] on button "Tag system-mistake" at bounding box center [176, 38] width 35 height 10
click at [109, 40] on button "Tag" at bounding box center [108, 38] width 22 height 10
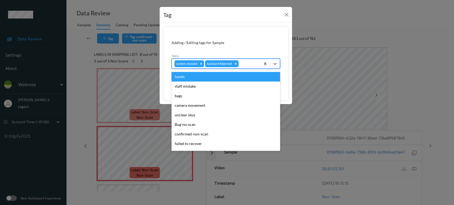
click at [247, 67] on div at bounding box center [248, 64] width 18 height 6
type input "un"
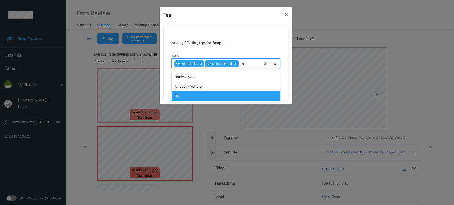
click at [228, 91] on div "un" at bounding box center [225, 96] width 108 height 10
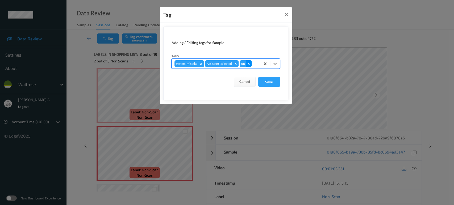
click at [250, 64] on icon "Remove un" at bounding box center [249, 64] width 4 height 4
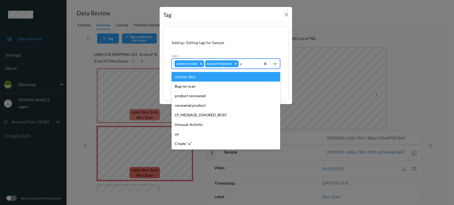
type input "un"
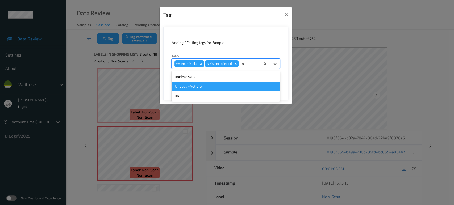
click at [230, 87] on div "Unusual-Activity" at bounding box center [225, 87] width 108 height 10
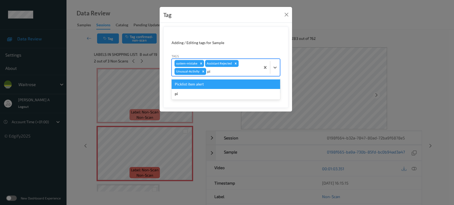
type input "pic"
click at [230, 87] on div "Picklist item alert" at bounding box center [225, 84] width 108 height 10
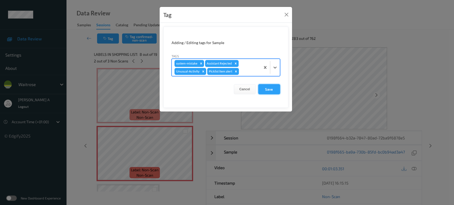
click at [272, 91] on button "Save" at bounding box center [269, 89] width 22 height 10
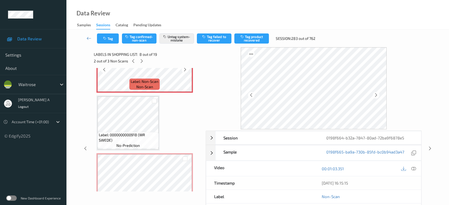
scroll to position [468, 0]
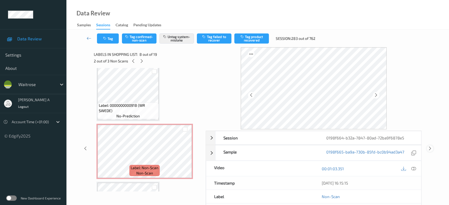
click at [429, 148] on icon at bounding box center [430, 148] width 5 height 5
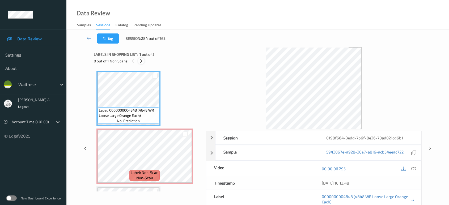
click at [143, 60] on icon at bounding box center [141, 61] width 5 height 5
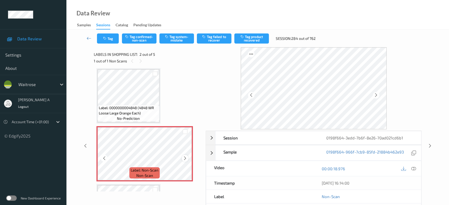
click at [185, 160] on div at bounding box center [185, 158] width 7 height 7
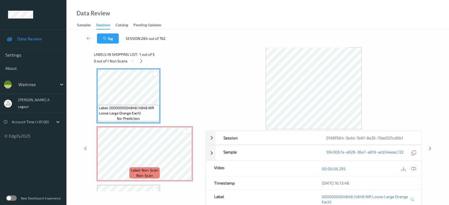
click at [414, 169] on icon at bounding box center [413, 168] width 5 height 5
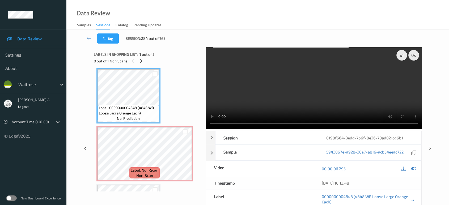
click at [297, 90] on video at bounding box center [314, 88] width 216 height 82
click at [309, 104] on video at bounding box center [314, 88] width 216 height 82
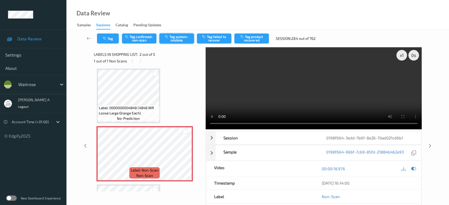
click at [180, 39] on button "Tag system-mistake" at bounding box center [176, 38] width 35 height 10
click at [103, 38] on icon "button" at bounding box center [105, 39] width 5 height 4
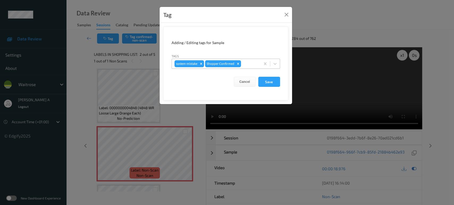
click at [251, 63] on div at bounding box center [250, 64] width 16 height 6
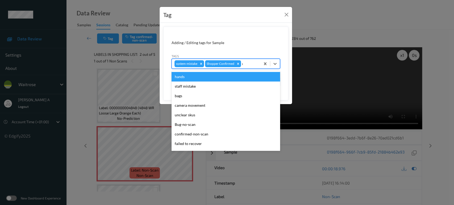
type input "un"
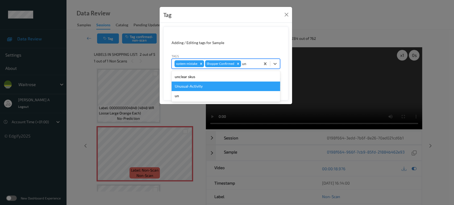
click at [220, 85] on div "Unusual-Activity" at bounding box center [225, 87] width 108 height 10
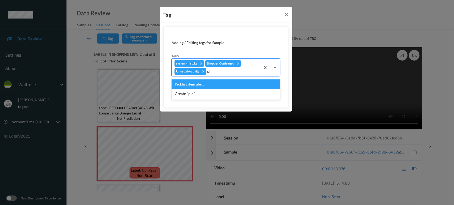
type input "pic"
click at [215, 83] on div "Picklist item alert" at bounding box center [225, 84] width 108 height 10
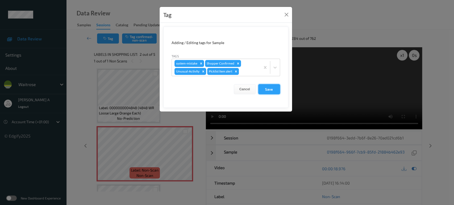
click at [267, 86] on button "Save" at bounding box center [269, 89] width 22 height 10
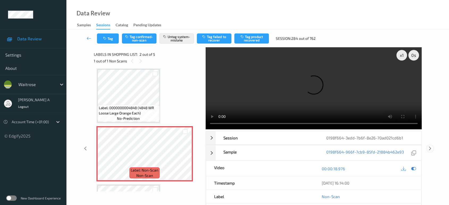
click at [430, 146] on icon at bounding box center [430, 148] width 5 height 5
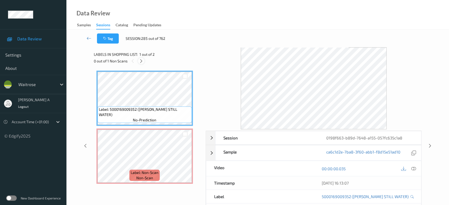
click at [140, 61] on icon at bounding box center [141, 61] width 5 height 5
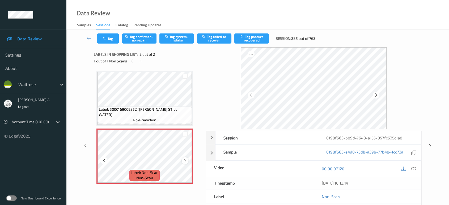
click at [187, 163] on icon at bounding box center [185, 160] width 5 height 5
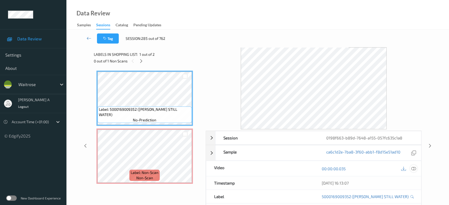
click at [412, 169] on icon at bounding box center [413, 168] width 5 height 5
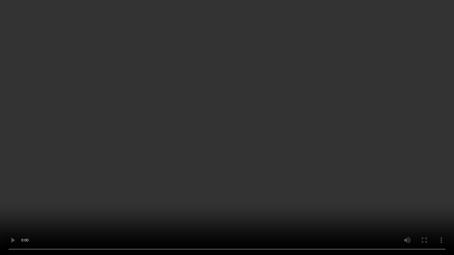
click at [217, 23] on video at bounding box center [227, 127] width 454 height 255
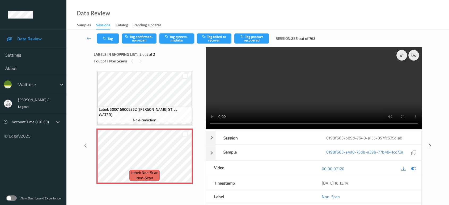
click at [177, 38] on button "Tag system-mistake" at bounding box center [176, 38] width 35 height 10
click at [107, 42] on button "Tag" at bounding box center [108, 38] width 22 height 10
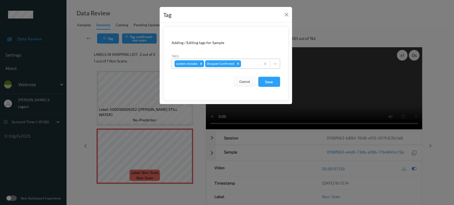
click at [251, 64] on div at bounding box center [250, 64] width 16 height 6
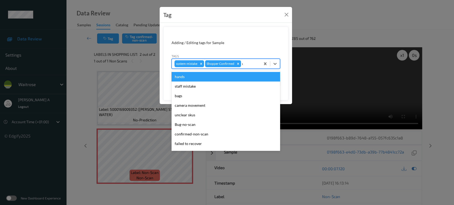
type input "un"
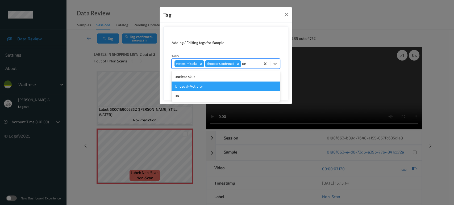
click at [224, 83] on div "Unusual-Activity" at bounding box center [225, 87] width 108 height 10
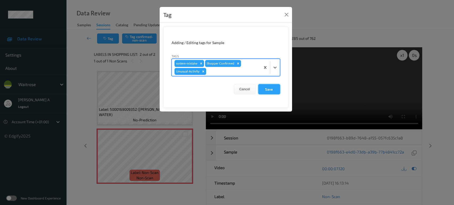
click at [268, 91] on button "Save" at bounding box center [269, 89] width 22 height 10
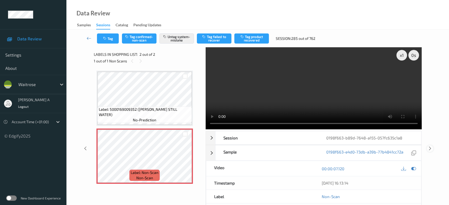
click at [432, 145] on div at bounding box center [430, 148] width 7 height 7
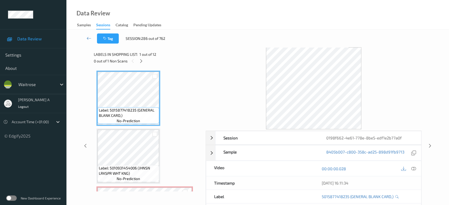
click at [143, 64] on div at bounding box center [141, 61] width 7 height 7
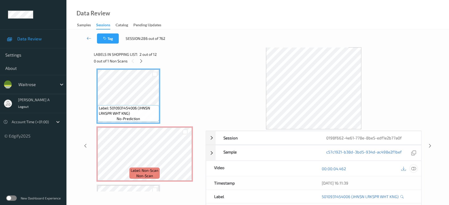
click at [415, 171] on icon at bounding box center [413, 168] width 5 height 5
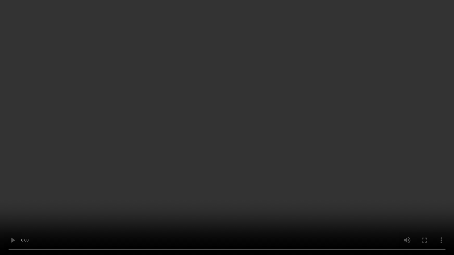
click at [235, 148] on video at bounding box center [227, 127] width 454 height 255
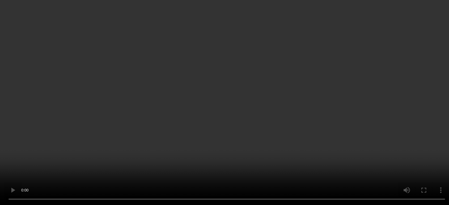
scroll to position [118, 0]
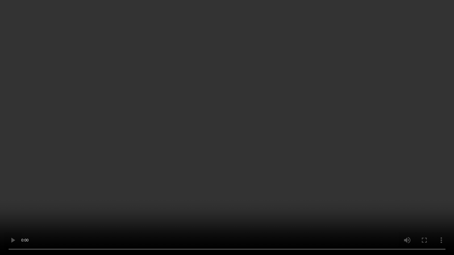
click at [251, 142] on video at bounding box center [227, 127] width 454 height 255
drag, startPoint x: 297, startPoint y: 202, endPoint x: 452, endPoint y: 174, distance: 157.5
click at [452, 174] on video at bounding box center [227, 127] width 454 height 255
drag, startPoint x: 159, startPoint y: 205, endPoint x: 153, endPoint y: 214, distance: 10.9
click at [159, 205] on video at bounding box center [227, 127] width 454 height 255
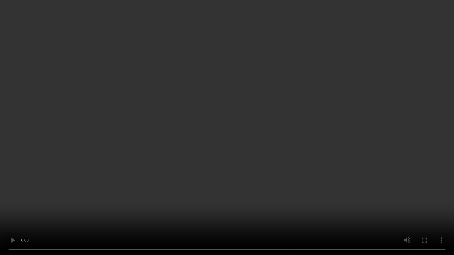
click at [229, 136] on video at bounding box center [227, 127] width 454 height 255
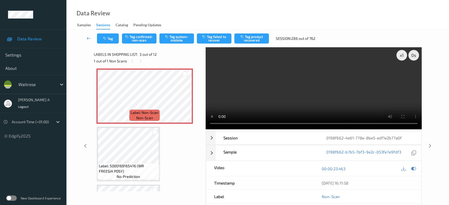
click at [333, 85] on video at bounding box center [314, 88] width 216 height 82
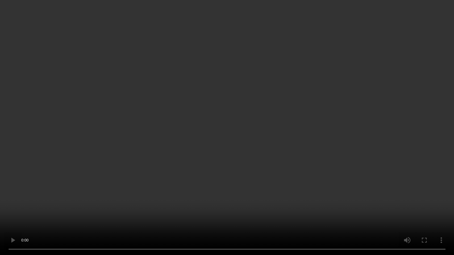
click at [260, 159] on video at bounding box center [227, 127] width 454 height 255
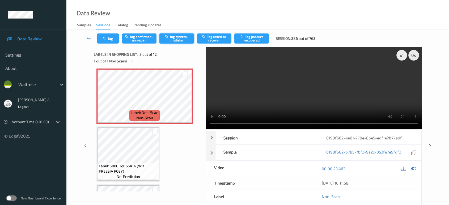
click at [180, 42] on button "Tag system-mistake" at bounding box center [176, 38] width 35 height 10
click at [105, 40] on icon "button" at bounding box center [105, 39] width 5 height 4
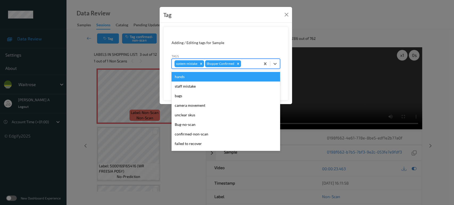
click at [247, 63] on div at bounding box center [250, 64] width 16 height 6
type input "un"
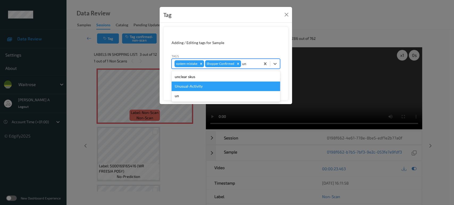
click at [229, 86] on div "Unusual-Activity" at bounding box center [225, 87] width 108 height 10
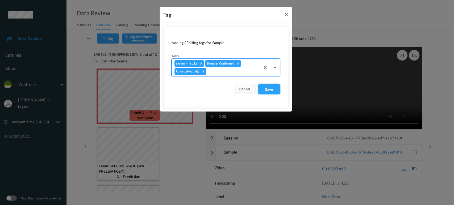
click at [266, 87] on button "Save" at bounding box center [269, 89] width 22 height 10
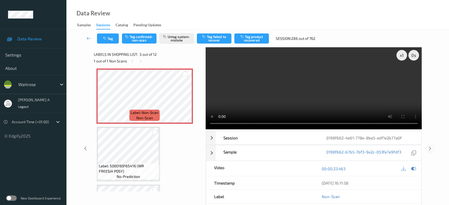
click at [430, 146] on icon at bounding box center [430, 148] width 5 height 5
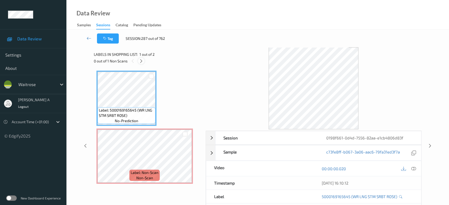
click at [143, 61] on icon at bounding box center [141, 61] width 5 height 5
